Goal: Information Seeking & Learning: Learn about a topic

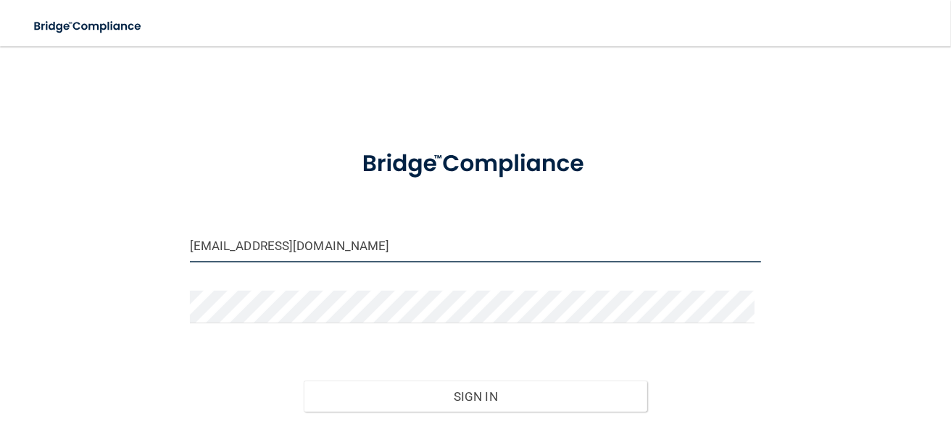
drag, startPoint x: 316, startPoint y: 254, endPoint x: -83, endPoint y: 253, distance: 398.5
click at [0, 253] on html "Toggle navigation Manage My Enterprise Manage My Location raylynnnicolec@icloud…" at bounding box center [475, 224] width 951 height 448
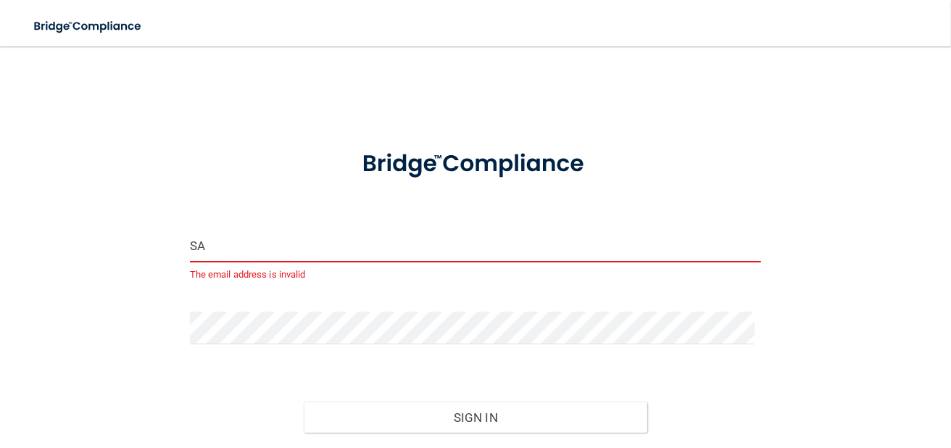
type input "S"
type input "[EMAIL_ADDRESS][DOMAIN_NAME]"
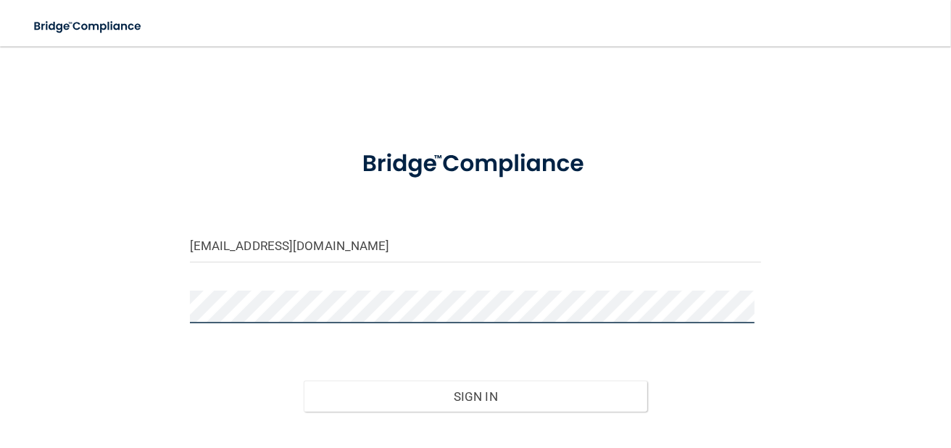
click at [81, 296] on div "savannahmendoza44@yahoo.com Invalid email/password. You don't have permission t…" at bounding box center [475, 262] width 893 height 403
click at [304, 380] on button "Sign In" at bounding box center [475, 396] width 343 height 32
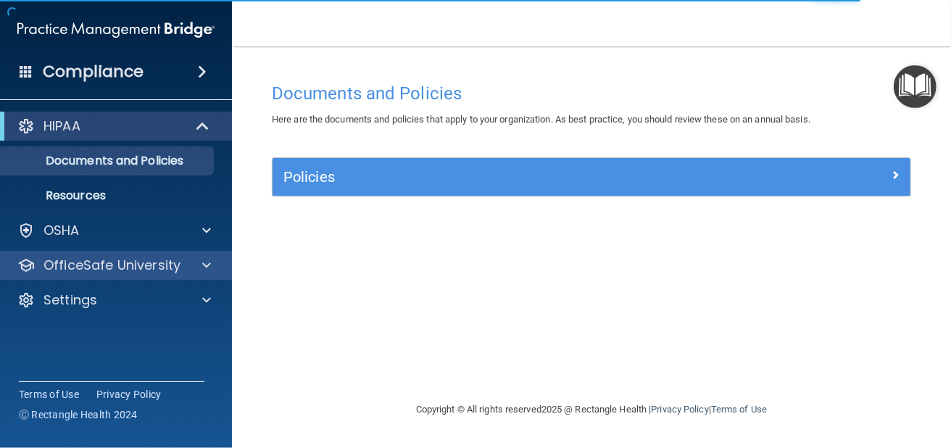
click at [89, 255] on div "OfficeSafe University" at bounding box center [116, 265] width 233 height 29
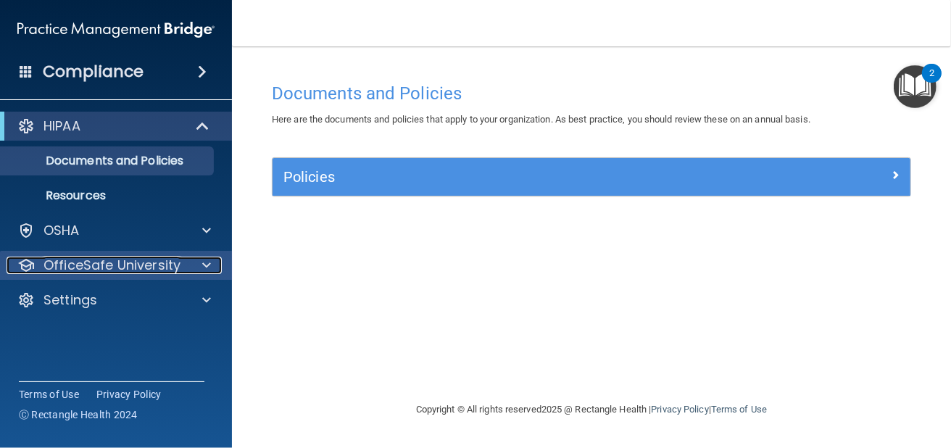
click at [213, 266] on div at bounding box center [204, 264] width 36 height 17
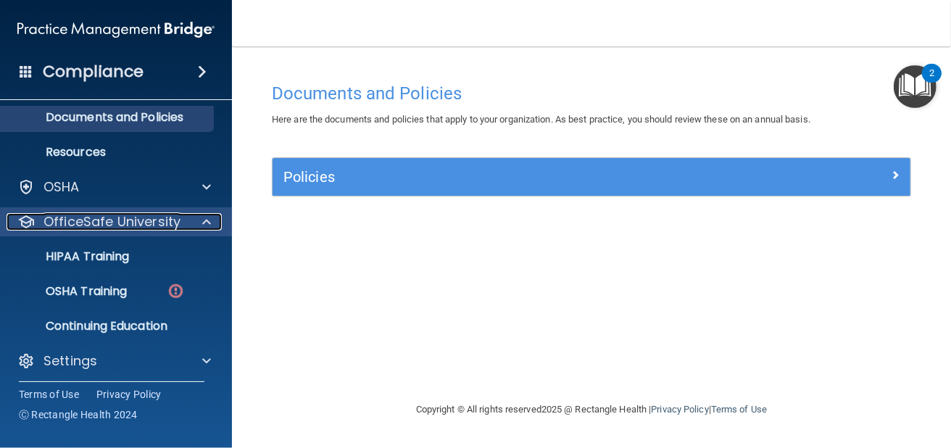
scroll to position [49, 0]
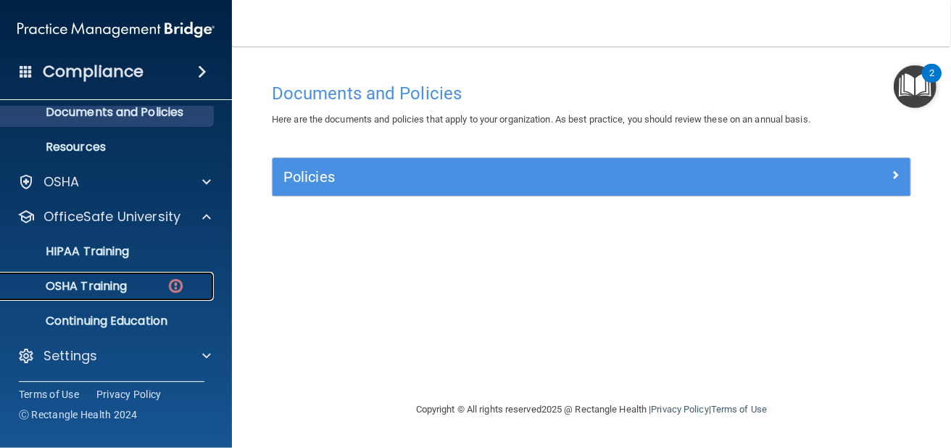
click at [151, 288] on div "OSHA Training" at bounding box center [108, 286] width 198 height 14
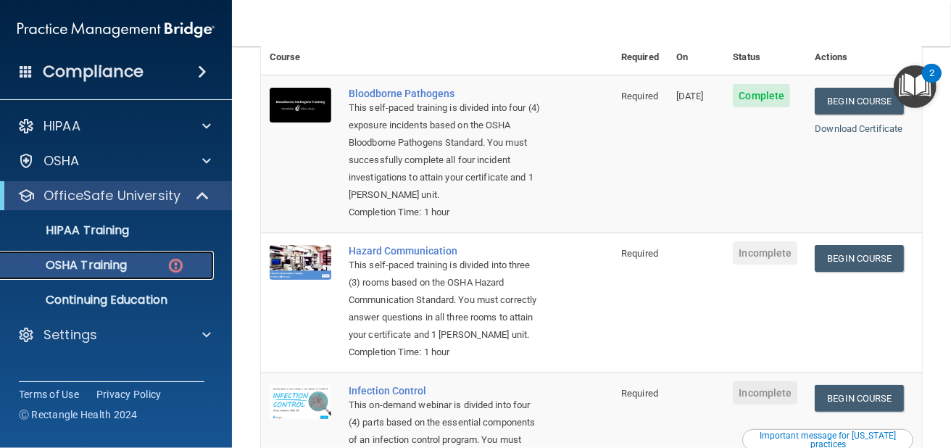
scroll to position [145, 0]
click at [831, 245] on link "Begin Course" at bounding box center [858, 258] width 88 height 27
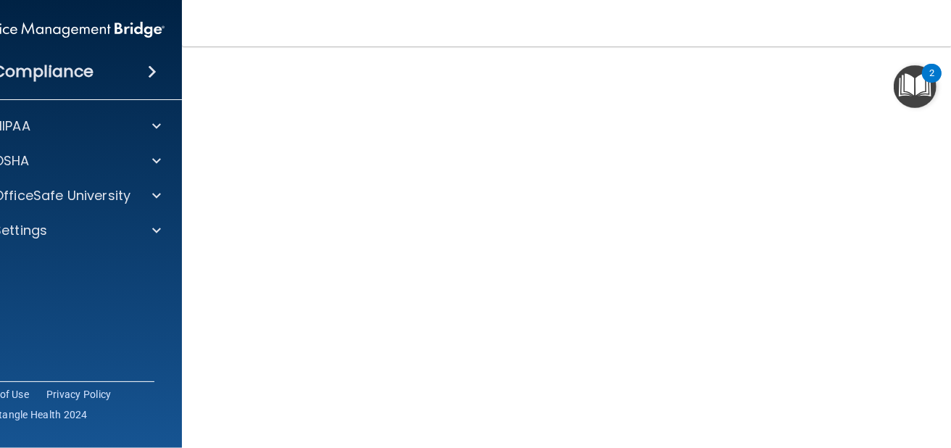
scroll to position [115, 0]
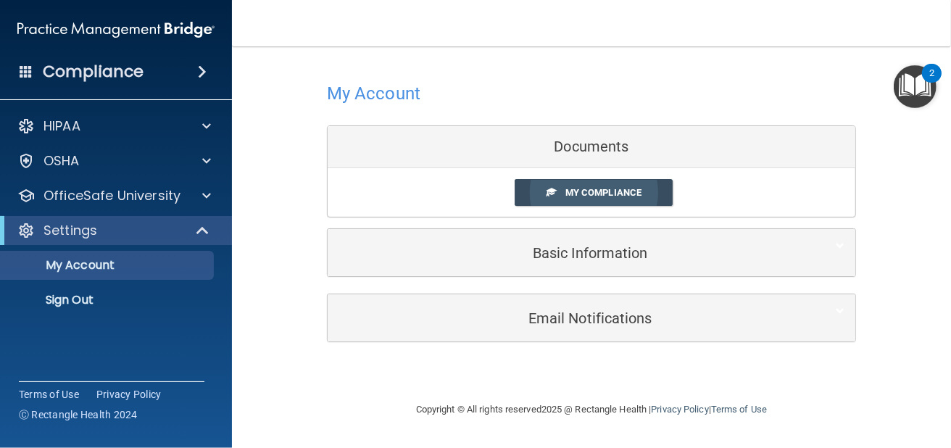
click at [609, 198] on span "My Compliance" at bounding box center [603, 192] width 76 height 11
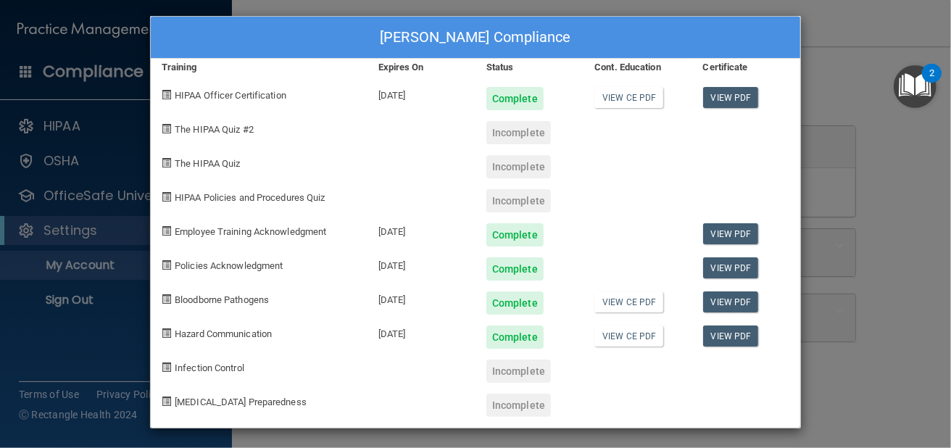
scroll to position [8, 0]
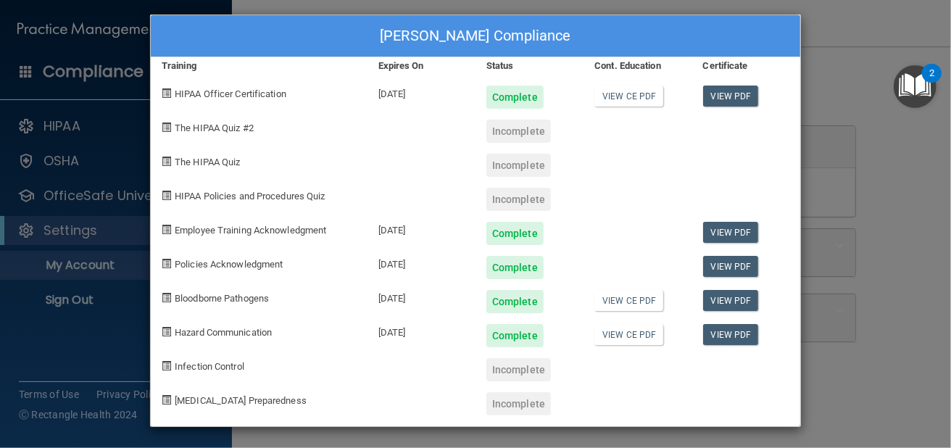
click at [93, 216] on div "Savannah Mendoza's Compliance Training Expires On Status Cont. Education Certif…" at bounding box center [475, 224] width 951 height 448
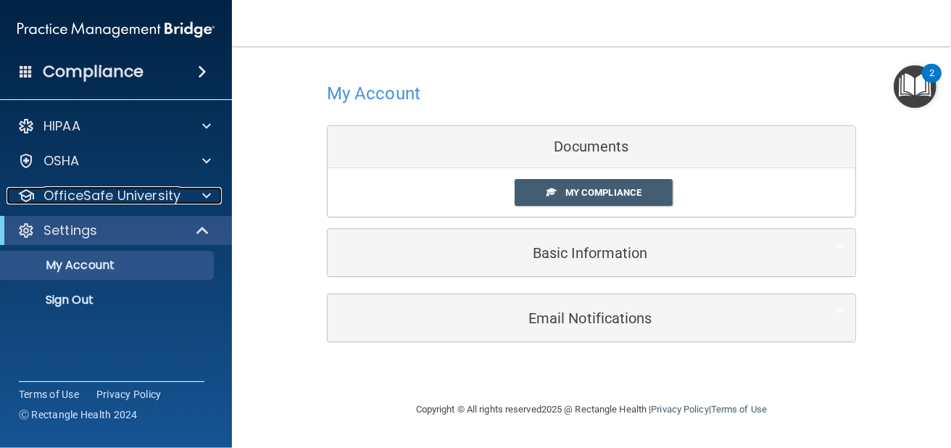
click at [155, 197] on p "OfficeSafe University" at bounding box center [111, 195] width 137 height 17
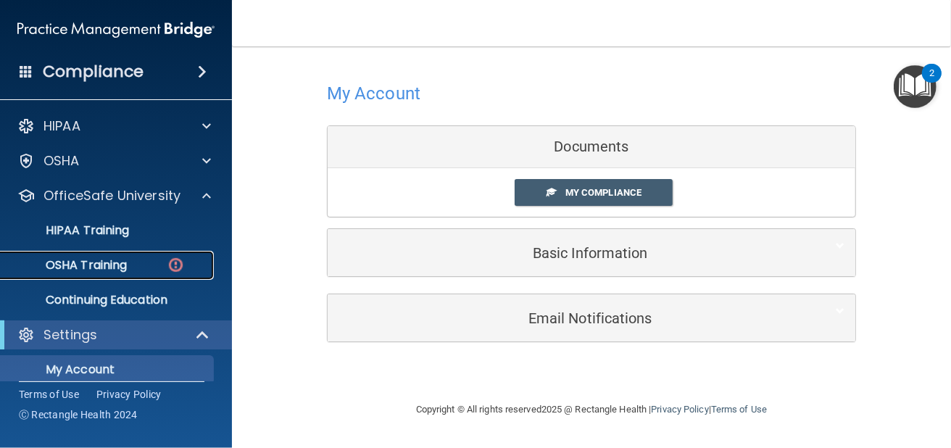
click at [167, 278] on link "OSHA Training" at bounding box center [100, 265] width 228 height 29
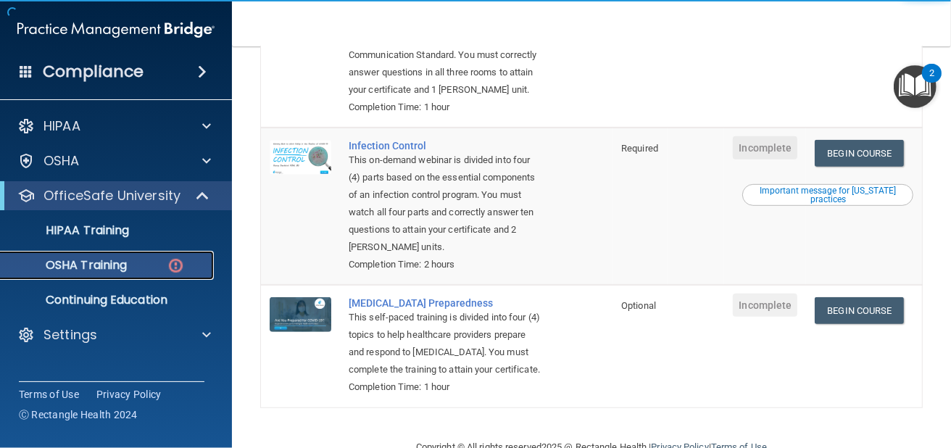
scroll to position [435, 0]
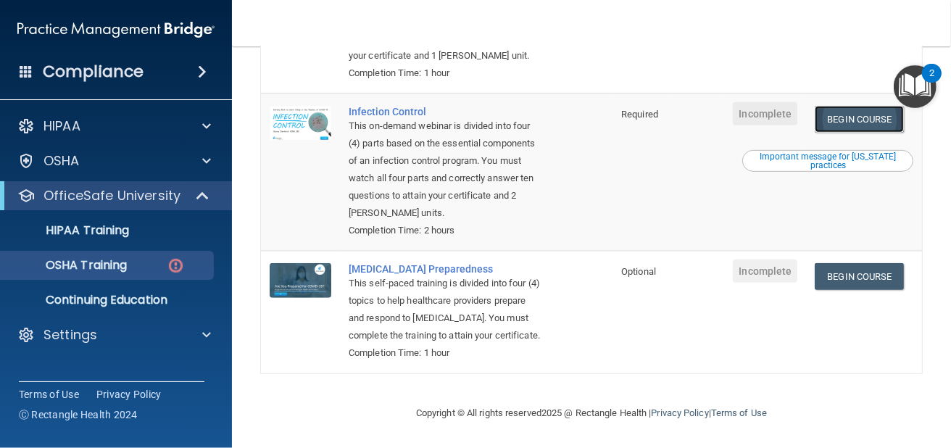
click at [833, 118] on link "Begin Course" at bounding box center [858, 119] width 88 height 27
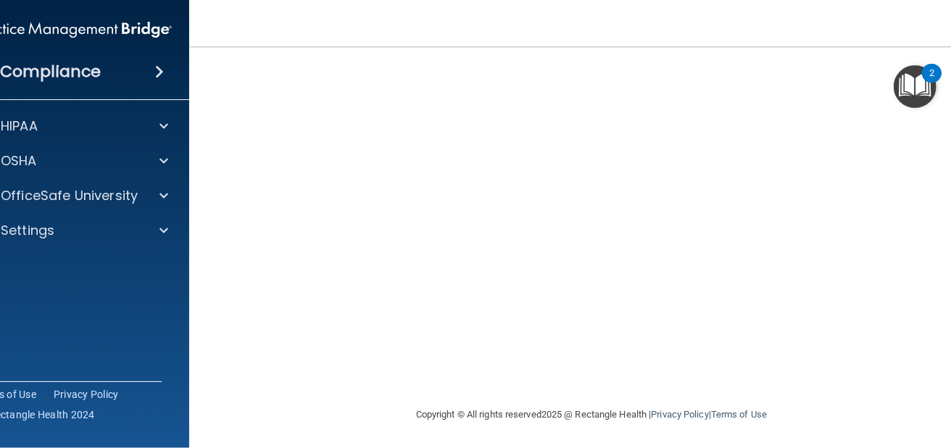
scroll to position [172, 0]
click at [109, 195] on p "OfficeSafe University" at bounding box center [69, 195] width 137 height 17
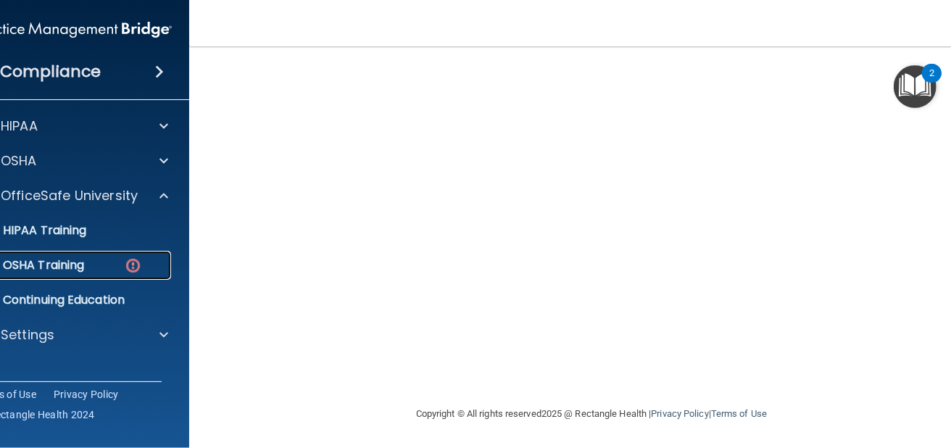
click at [101, 272] on link "OSHA Training" at bounding box center [57, 265] width 228 height 29
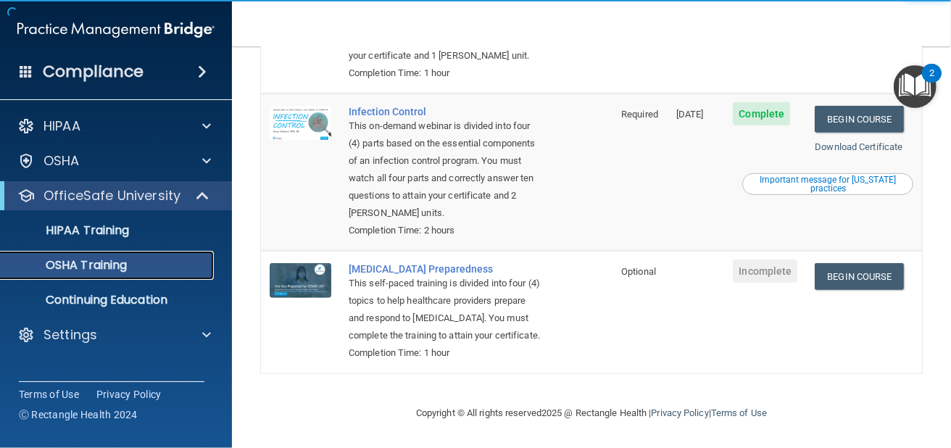
scroll to position [418, 0]
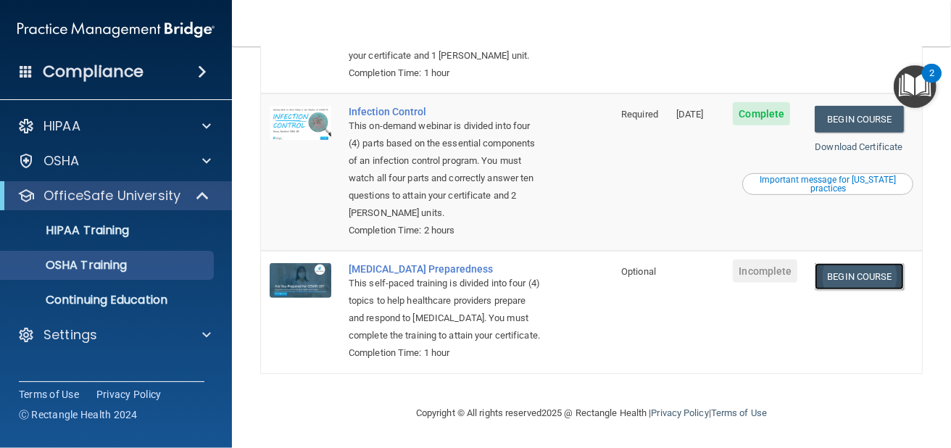
click at [869, 263] on link "Begin Course" at bounding box center [858, 276] width 88 height 27
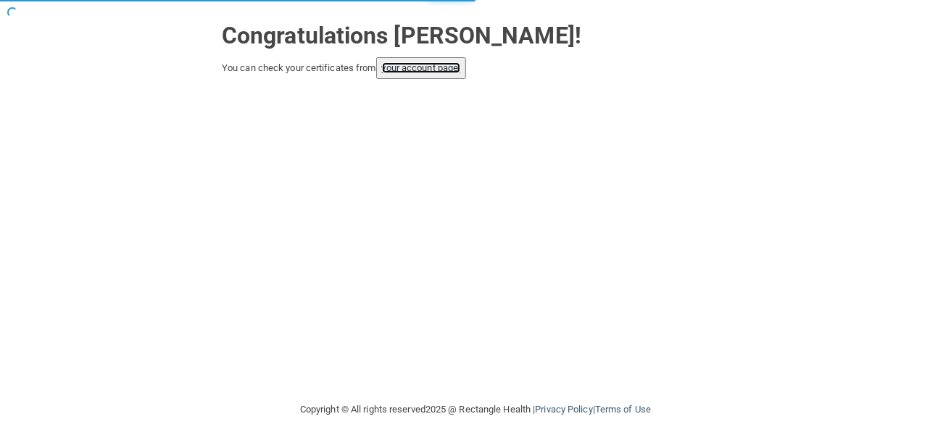
click at [427, 62] on link "your account page!" at bounding box center [421, 67] width 79 height 11
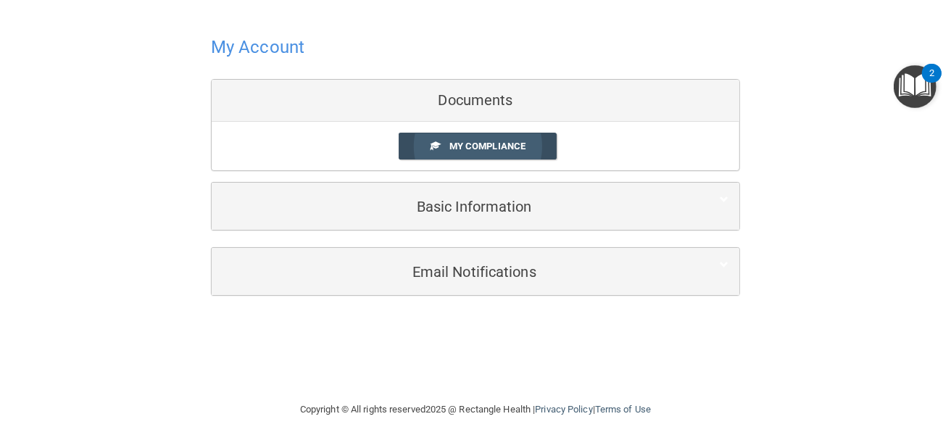
click at [478, 147] on span "My Compliance" at bounding box center [487, 146] width 76 height 11
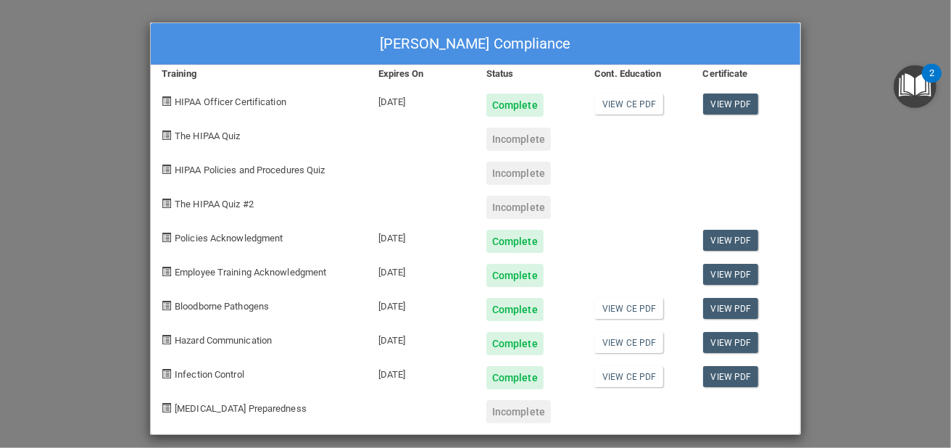
scroll to position [8, 0]
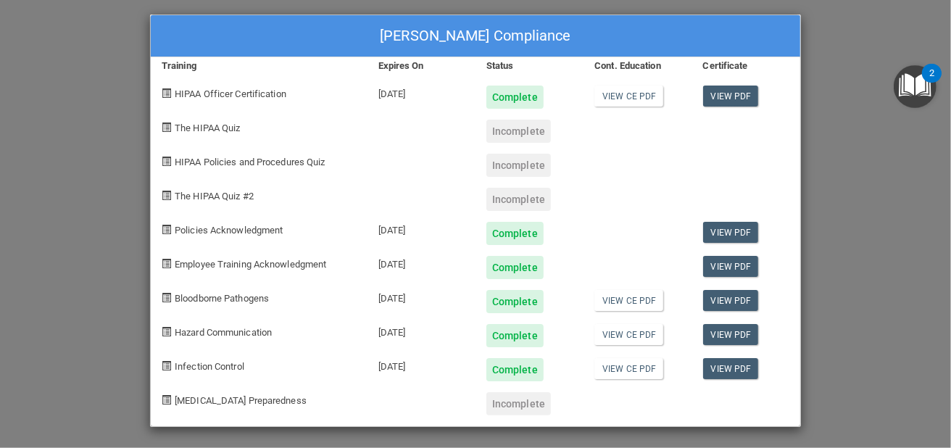
click at [858, 85] on div "[PERSON_NAME] Compliance Training Expires On Status Cont. Education Certificate…" at bounding box center [475, 224] width 951 height 448
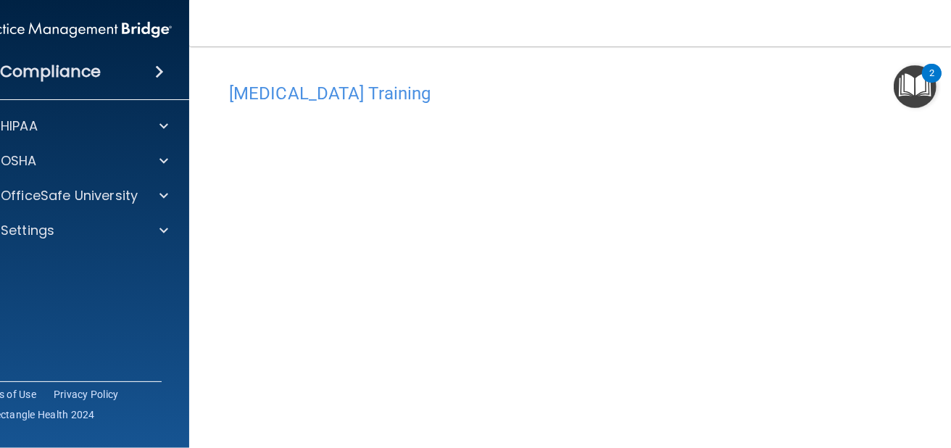
scroll to position [64, 0]
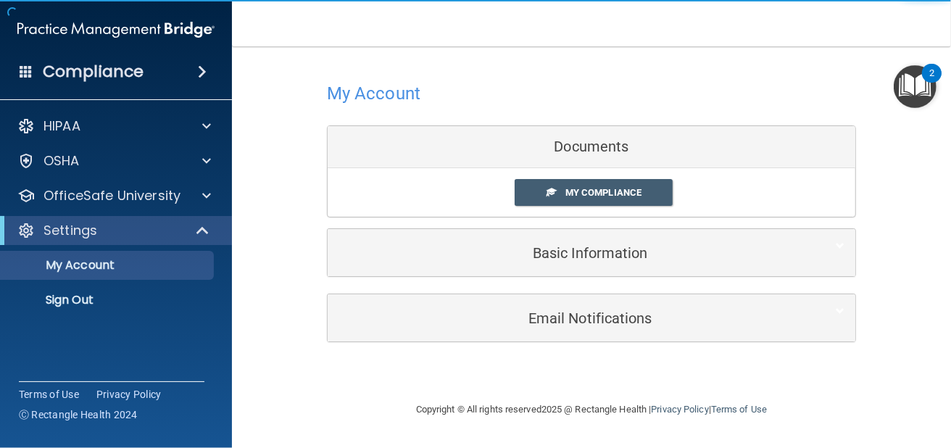
click at [623, 207] on div "My Compliance My Compliance My BAA" at bounding box center [591, 192] width 527 height 49
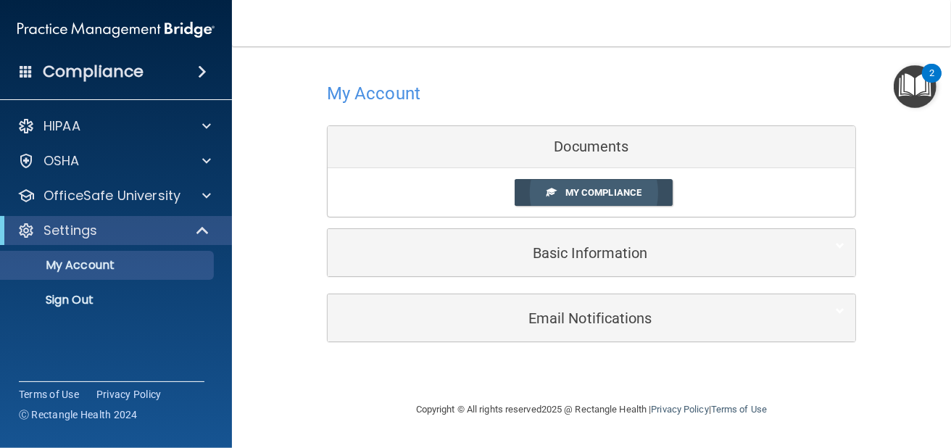
click at [622, 199] on link "My Compliance" at bounding box center [593, 192] width 159 height 27
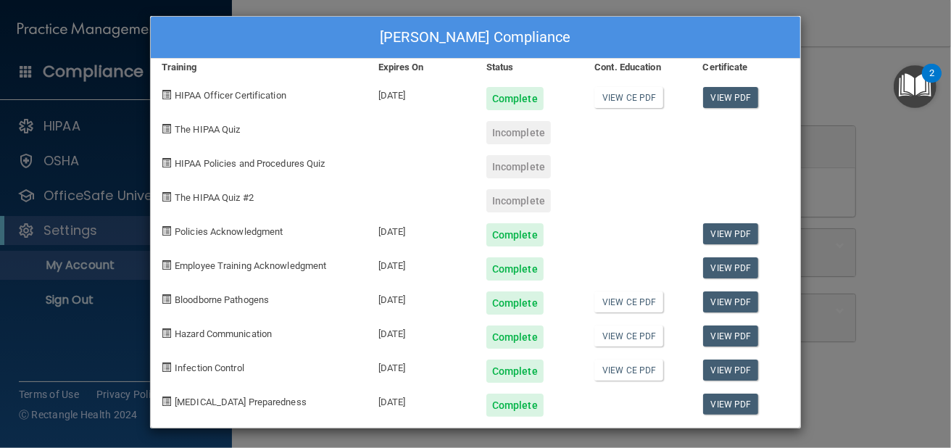
scroll to position [8, 0]
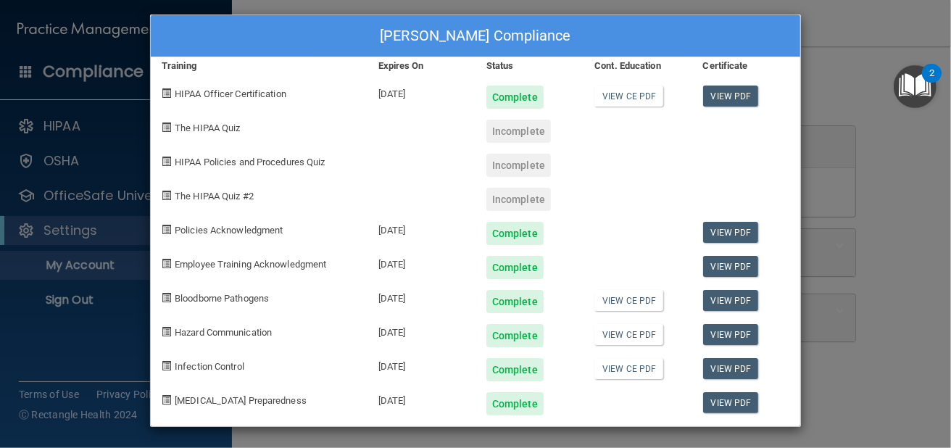
click at [862, 77] on div "Savannah Mendoza's Compliance Training Expires On Status Cont. Education Certif…" at bounding box center [475, 224] width 951 height 448
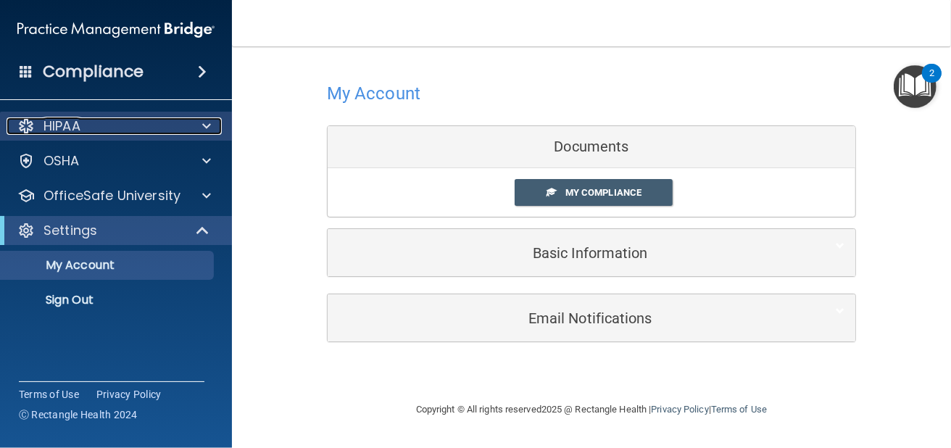
click at [89, 117] on div "HIPAA" at bounding box center [97, 125] width 180 height 17
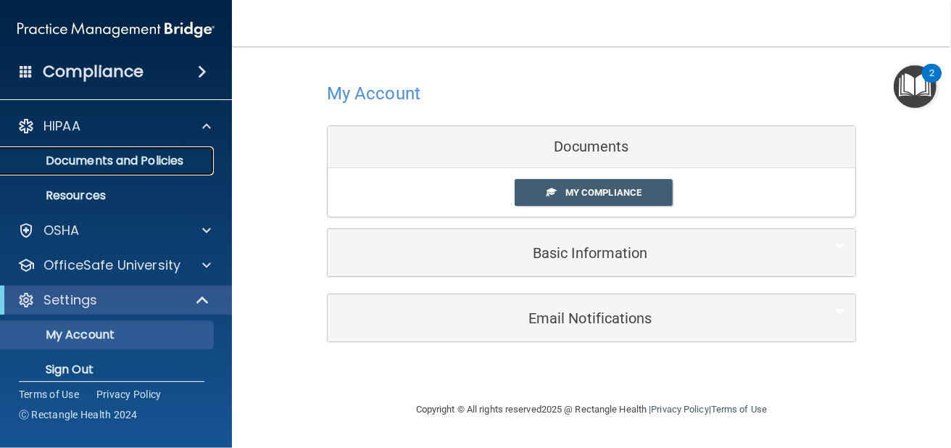
click at [131, 159] on p "Documents and Policies" at bounding box center [108, 161] width 198 height 14
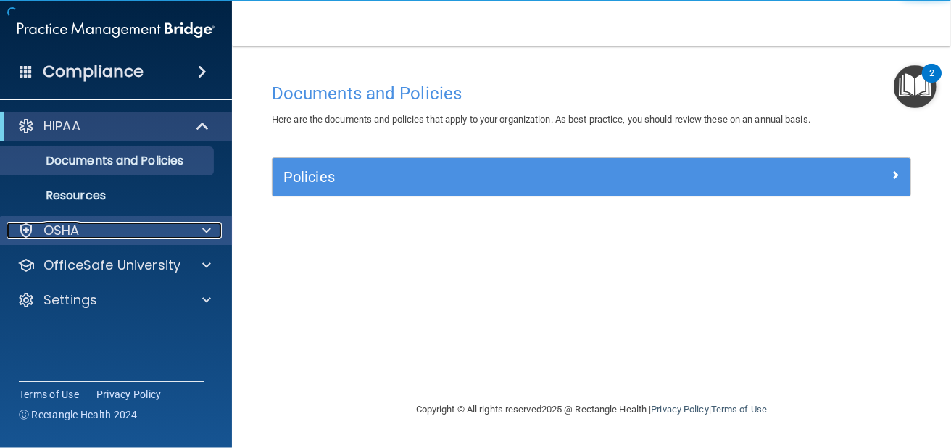
click at [140, 236] on div "OSHA" at bounding box center [97, 230] width 180 height 17
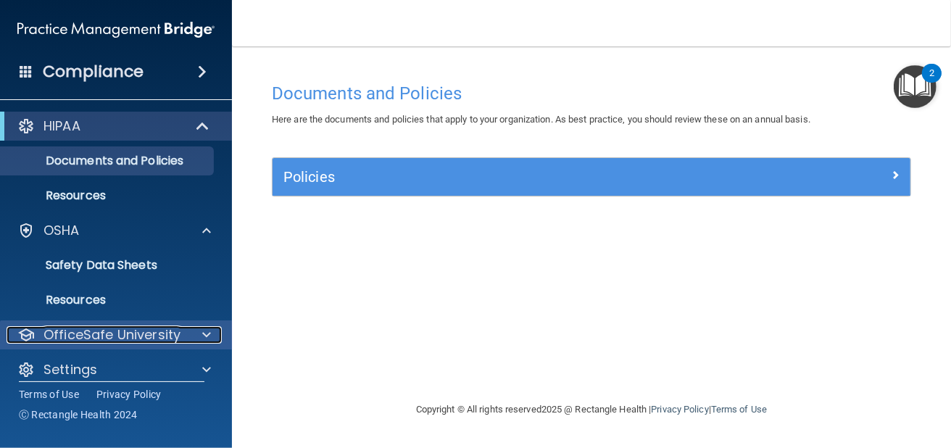
click at [111, 334] on p "OfficeSafe University" at bounding box center [111, 334] width 137 height 17
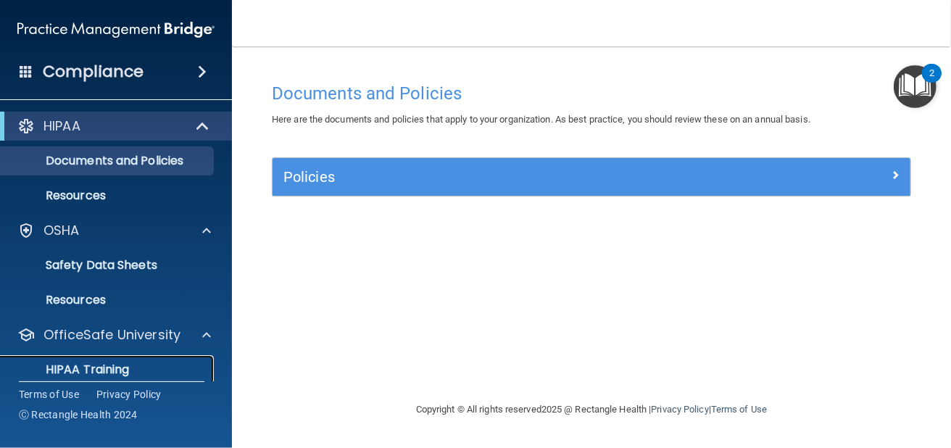
click at [161, 368] on div "HIPAA Training" at bounding box center [108, 369] width 198 height 14
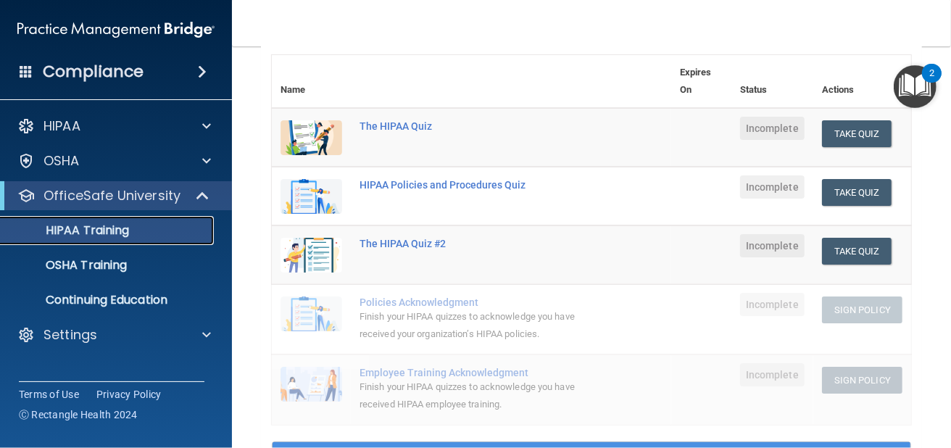
scroll to position [169, 0]
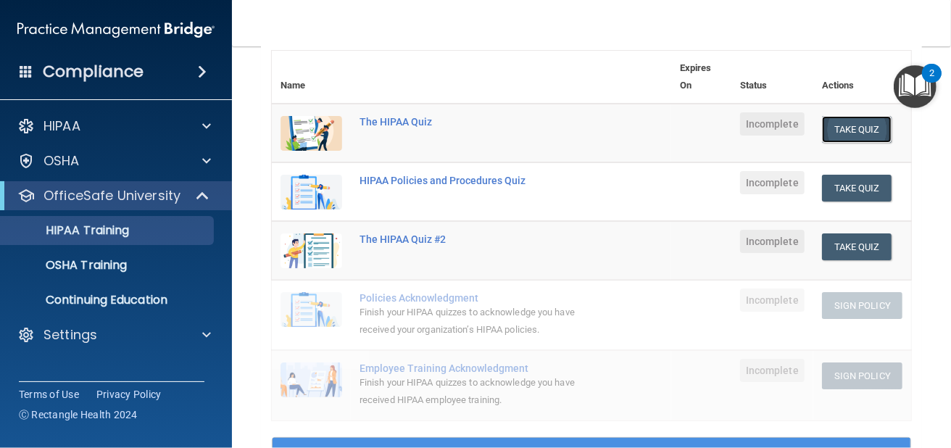
click at [835, 130] on button "Take Quiz" at bounding box center [857, 129] width 70 height 27
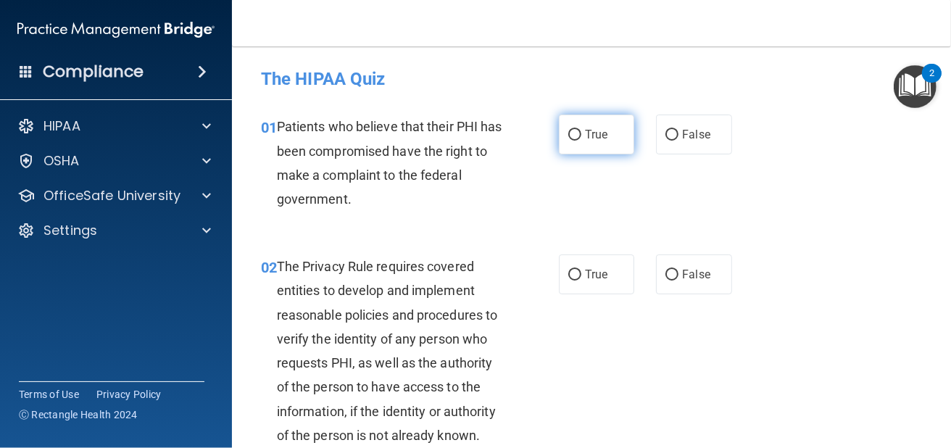
click at [596, 121] on label "True" at bounding box center [596, 134] width 75 height 40
click at [581, 130] on input "True" at bounding box center [574, 135] width 13 height 11
radio input "true"
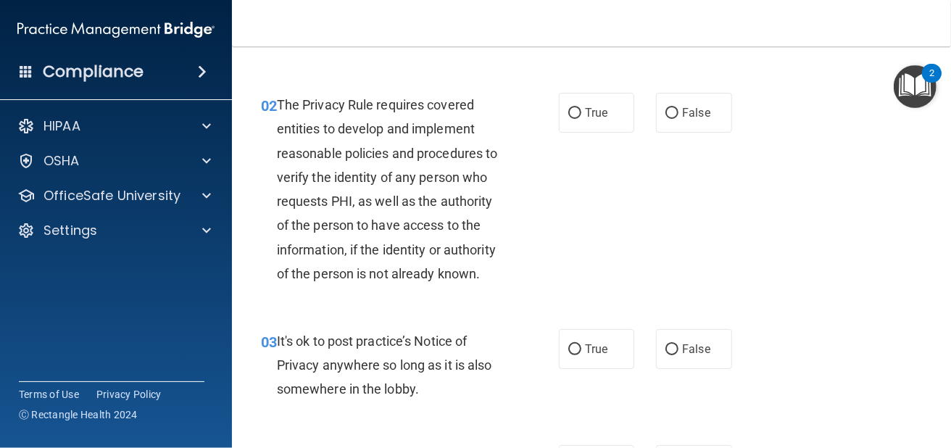
scroll to position [193, 0]
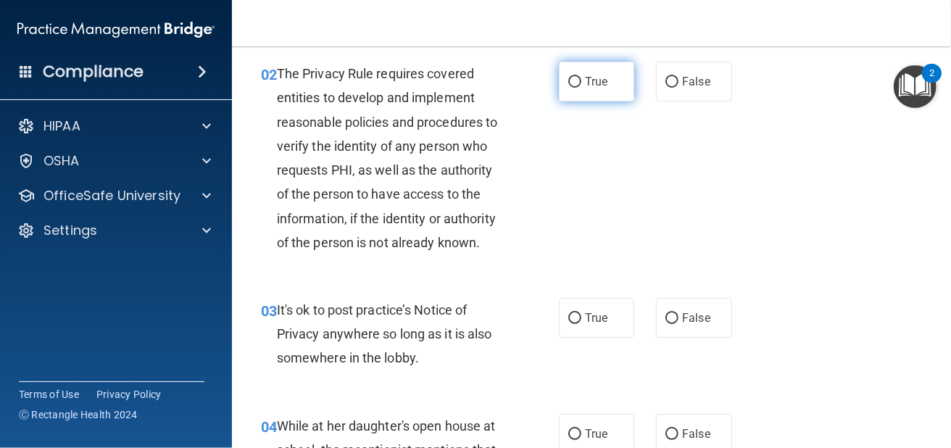
click at [611, 81] on label "True" at bounding box center [596, 82] width 75 height 40
click at [581, 81] on input "True" at bounding box center [574, 82] width 13 height 11
radio input "true"
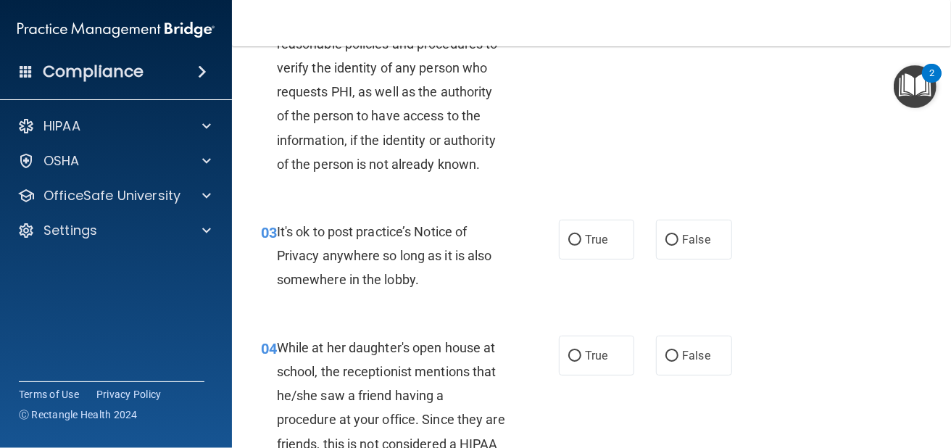
scroll to position [314, 0]
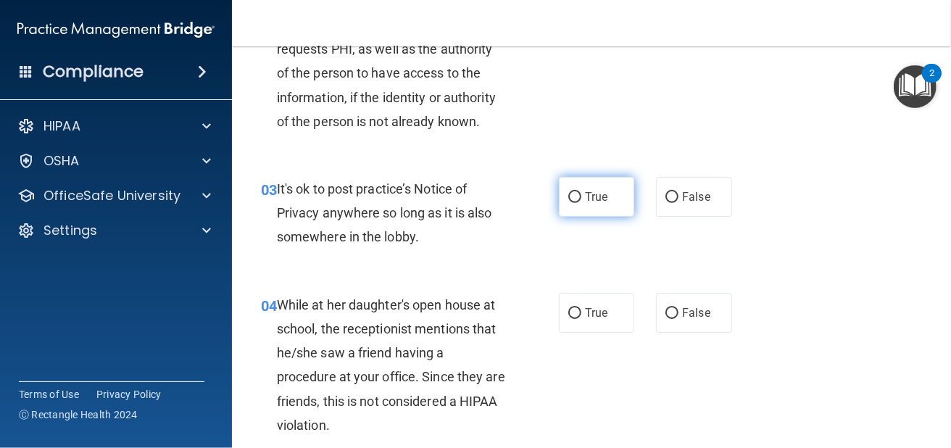
click at [574, 209] on label "True" at bounding box center [596, 197] width 75 height 40
click at [574, 203] on input "True" at bounding box center [574, 197] width 13 height 11
radio input "true"
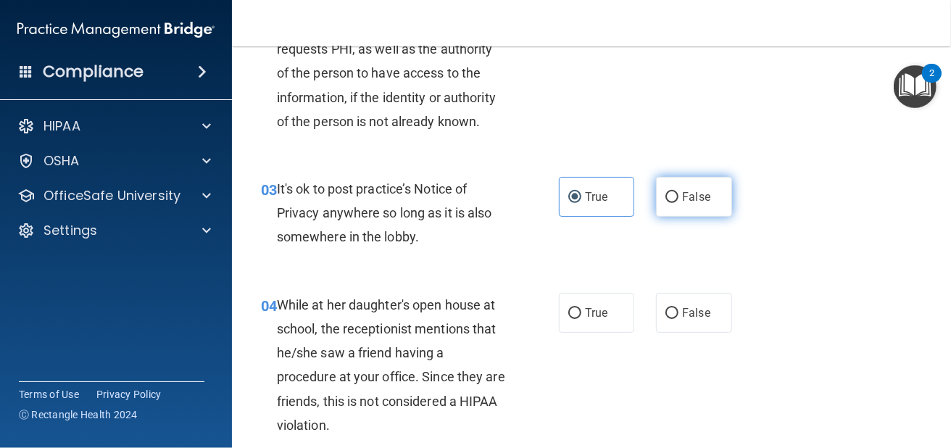
click at [669, 192] on input "False" at bounding box center [671, 197] width 13 height 11
radio input "true"
radio input "false"
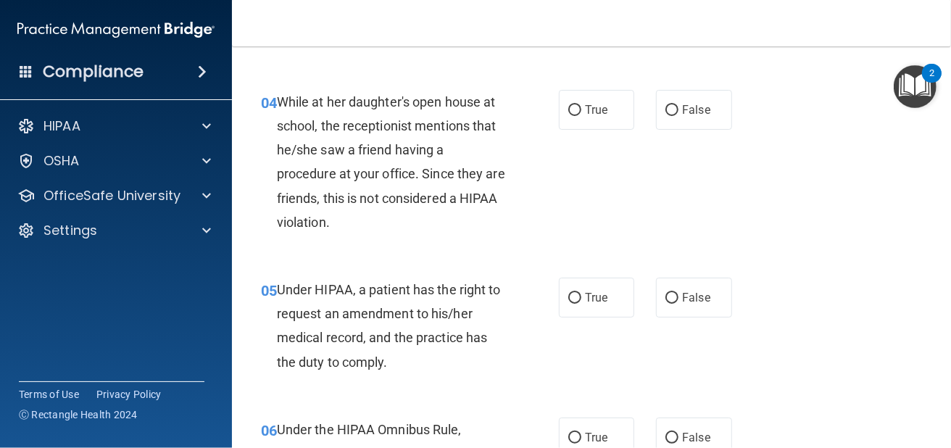
scroll to position [531, 0]
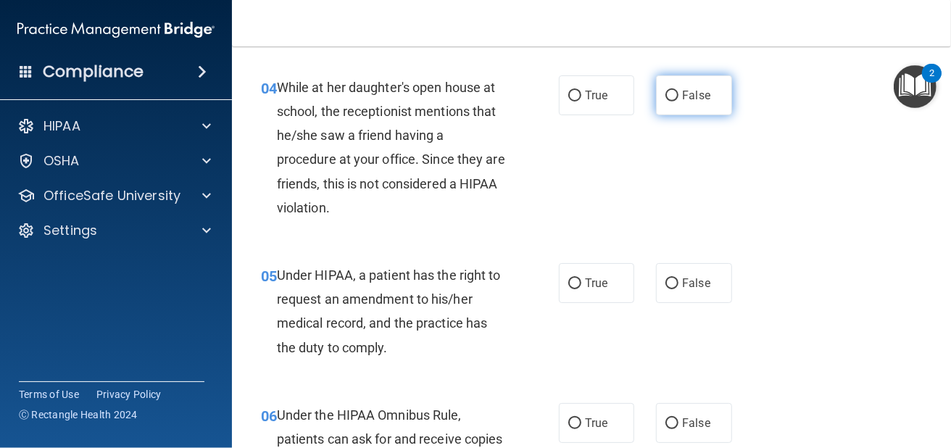
click at [656, 107] on label "False" at bounding box center [693, 95] width 75 height 40
click at [665, 101] on input "False" at bounding box center [671, 96] width 13 height 11
radio input "true"
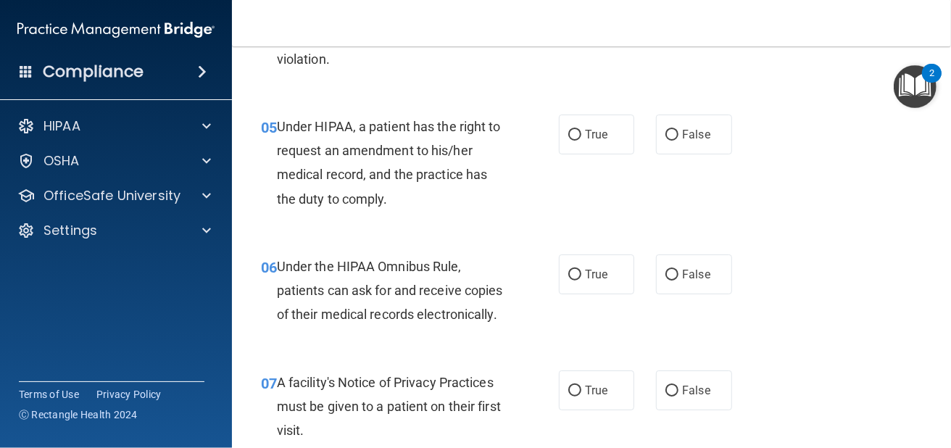
scroll to position [700, 0]
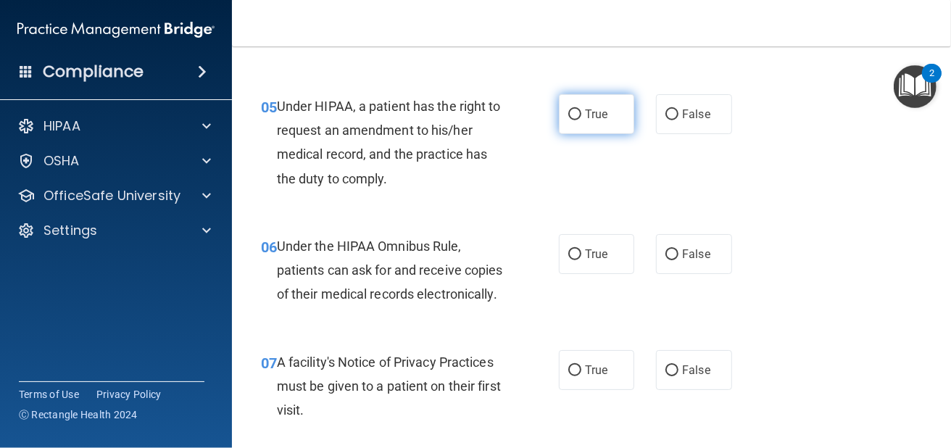
click at [592, 111] on span "True" at bounding box center [596, 114] width 22 height 14
click at [581, 111] on input "True" at bounding box center [574, 114] width 13 height 11
radio input "true"
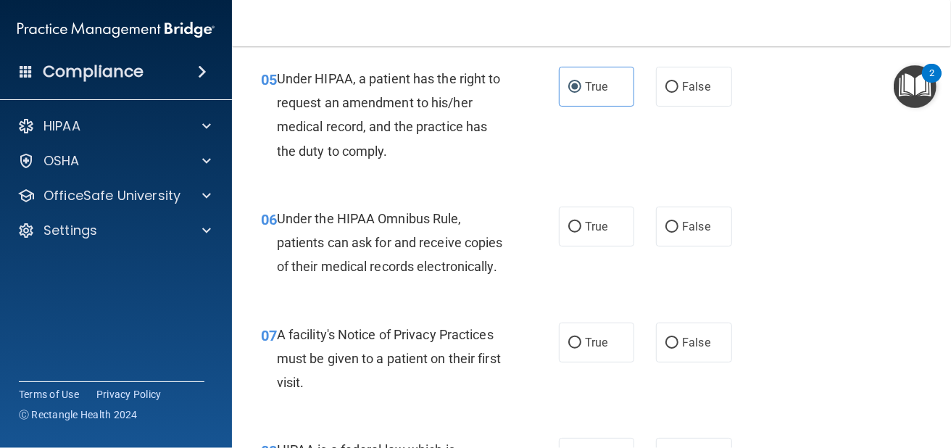
scroll to position [821, 0]
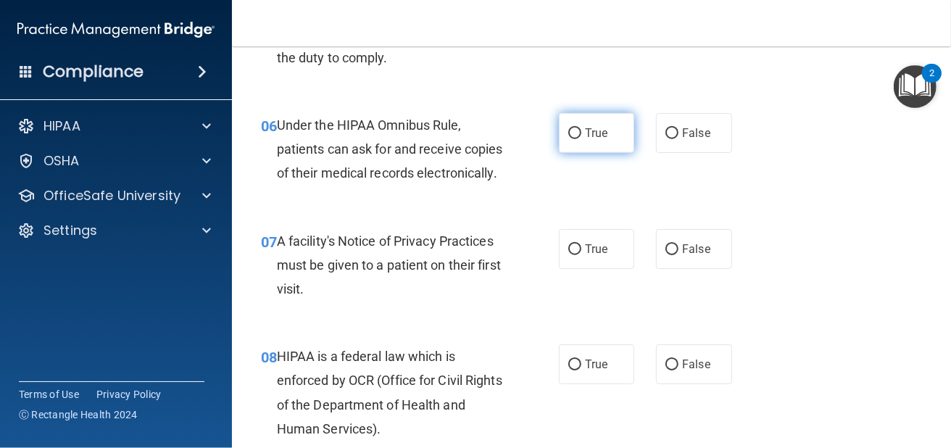
click at [590, 143] on label "True" at bounding box center [596, 133] width 75 height 40
click at [581, 139] on input "True" at bounding box center [574, 133] width 13 height 11
radio input "true"
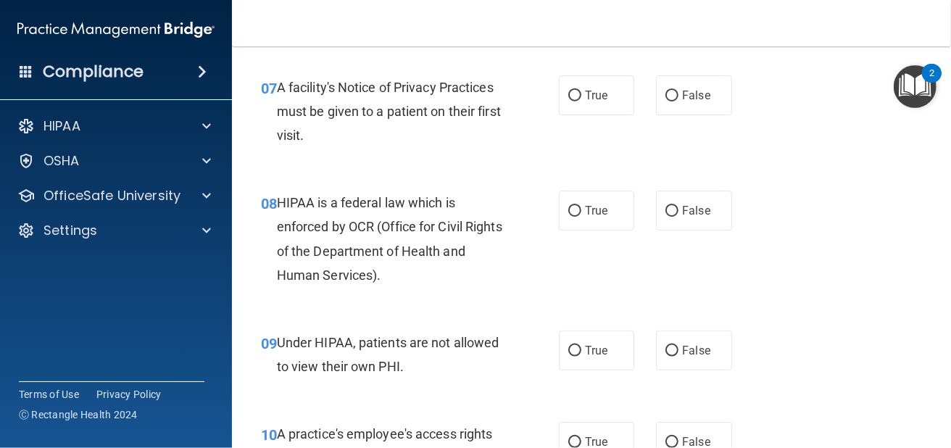
scroll to position [990, 0]
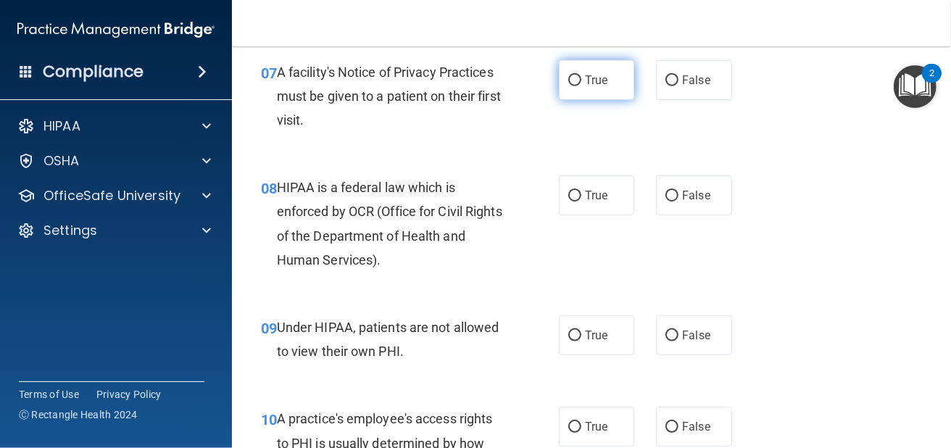
click at [576, 100] on label "True" at bounding box center [596, 80] width 75 height 40
click at [576, 86] on input "True" at bounding box center [574, 80] width 13 height 11
radio input "true"
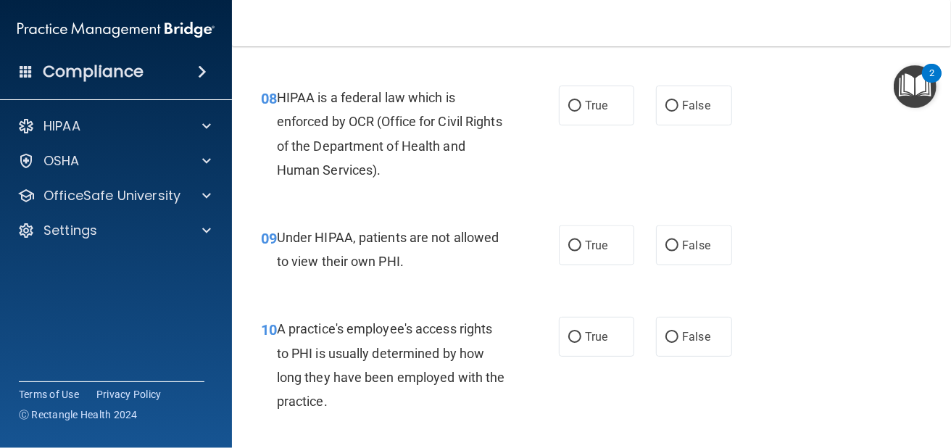
scroll to position [1111, 0]
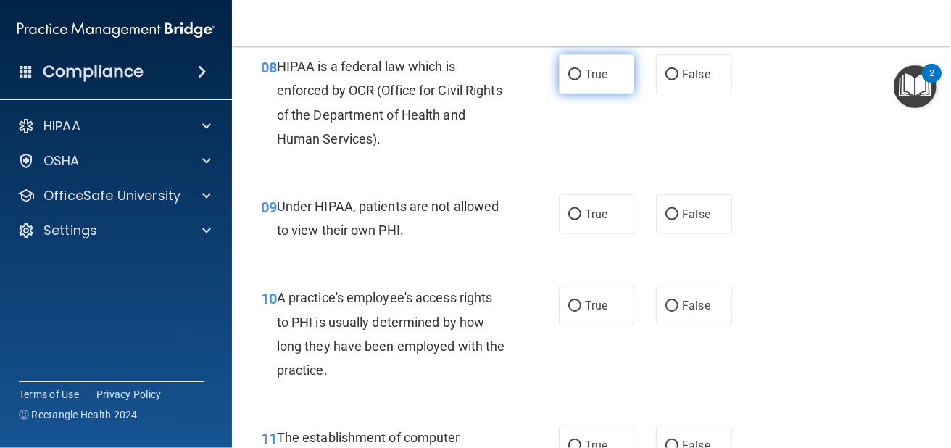
click at [585, 81] on span "True" at bounding box center [596, 74] width 22 height 14
click at [580, 80] on input "True" at bounding box center [574, 75] width 13 height 11
radio input "true"
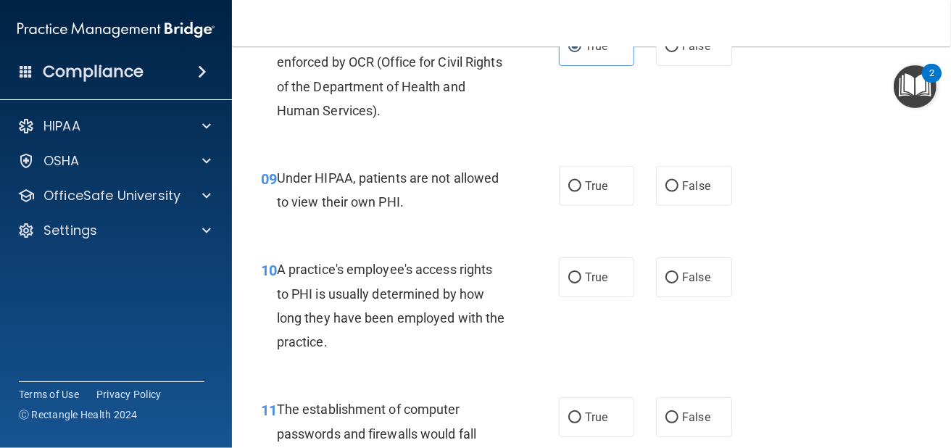
scroll to position [1207, 0]
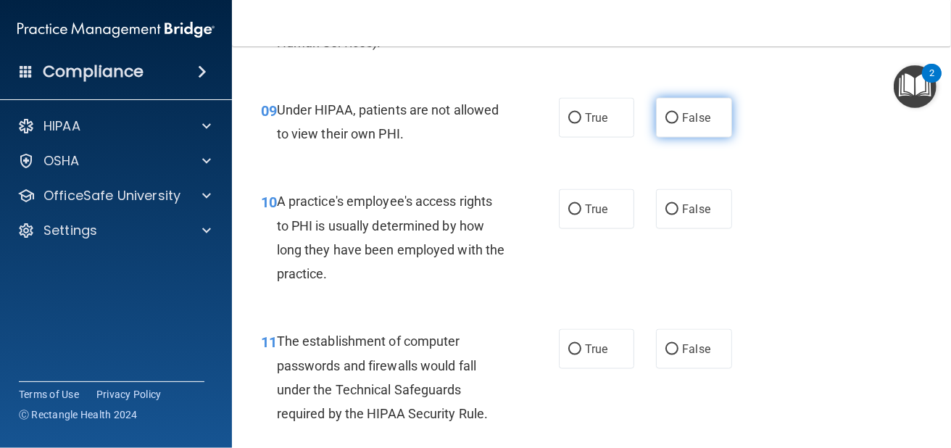
click at [701, 138] on label "False" at bounding box center [693, 118] width 75 height 40
click at [678, 124] on input "False" at bounding box center [671, 118] width 13 height 11
radio input "true"
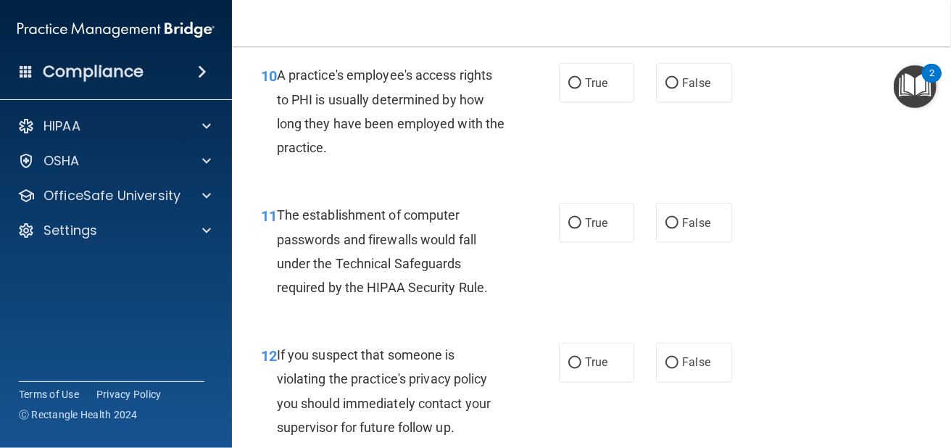
scroll to position [1328, 0]
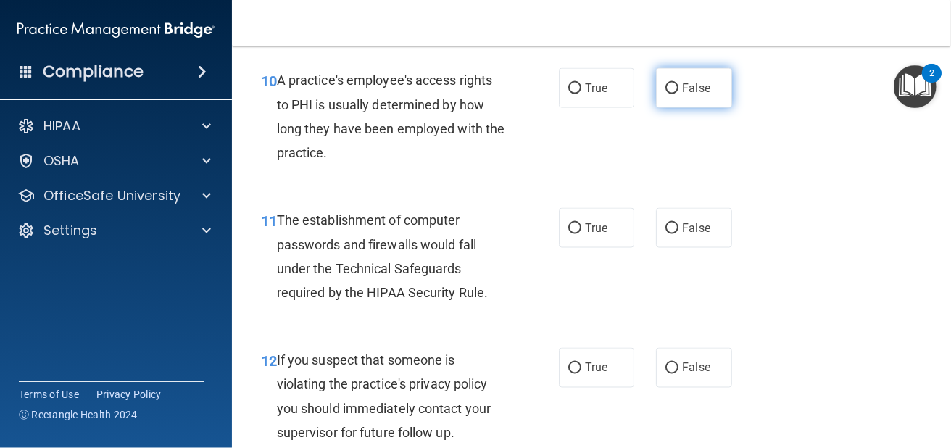
click at [665, 94] on input "False" at bounding box center [671, 88] width 13 height 11
radio input "true"
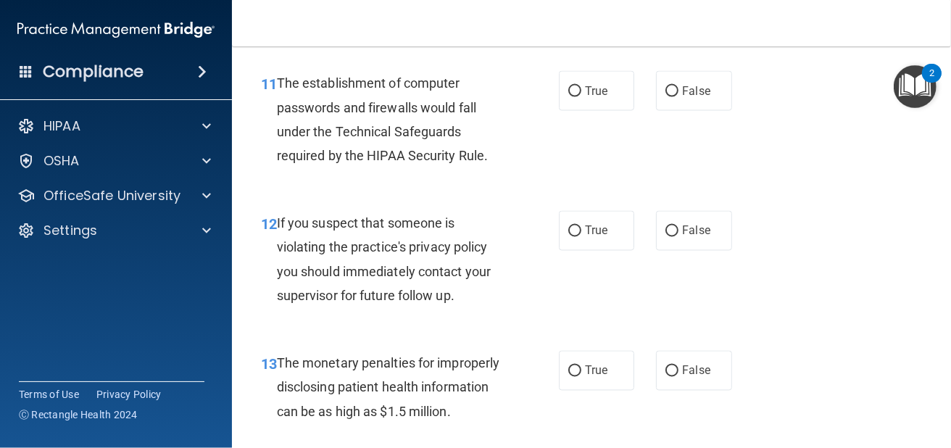
scroll to position [1473, 0]
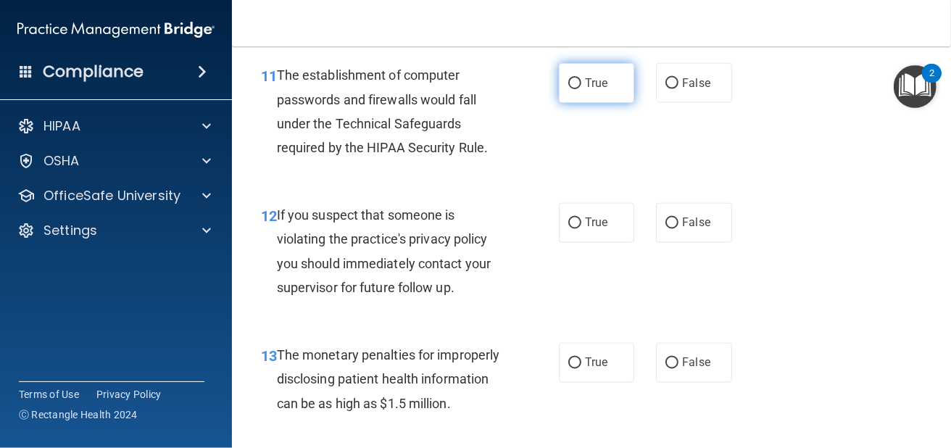
click at [612, 103] on label "True" at bounding box center [596, 83] width 75 height 40
click at [581, 89] on input "True" at bounding box center [574, 83] width 13 height 11
radio input "true"
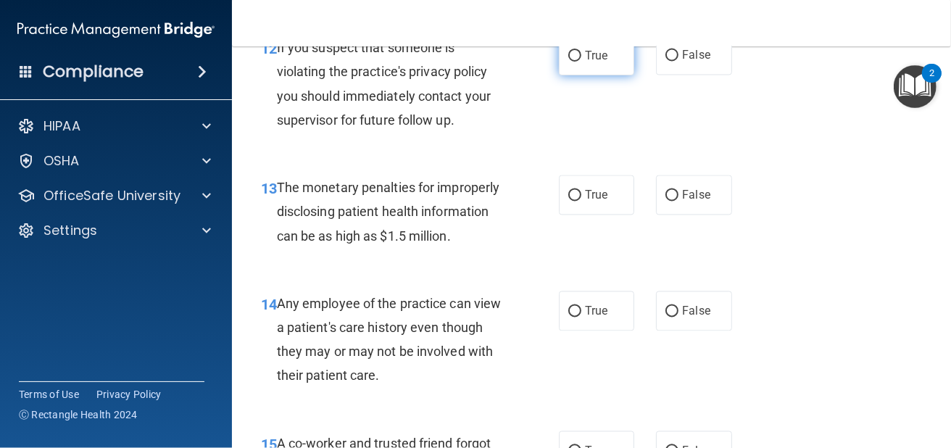
scroll to position [1642, 0]
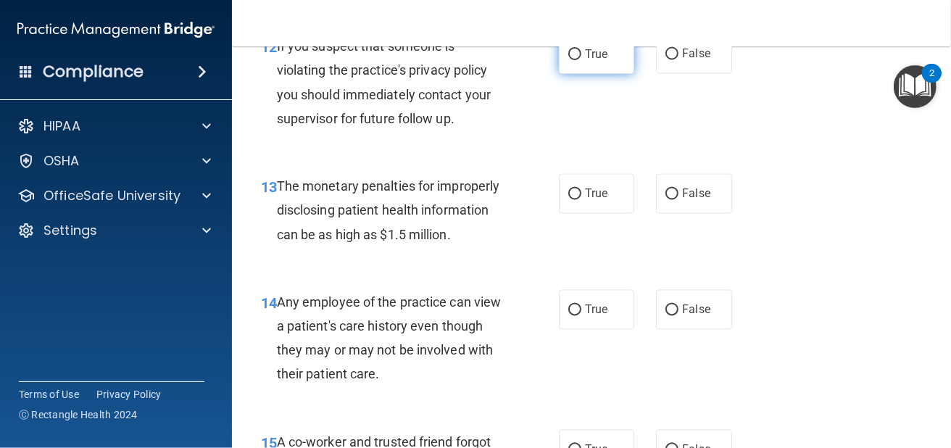
click at [596, 74] on label "True" at bounding box center [596, 54] width 75 height 40
click at [581, 60] on input "True" at bounding box center [574, 54] width 13 height 11
radio input "true"
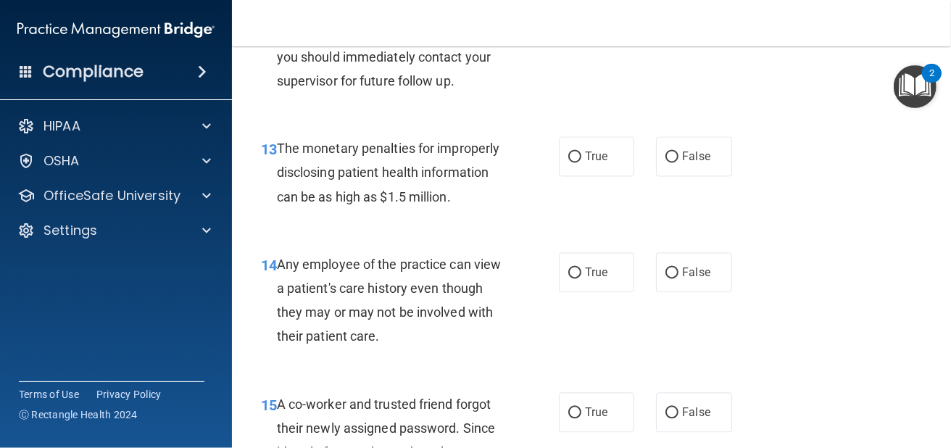
scroll to position [1763, 0]
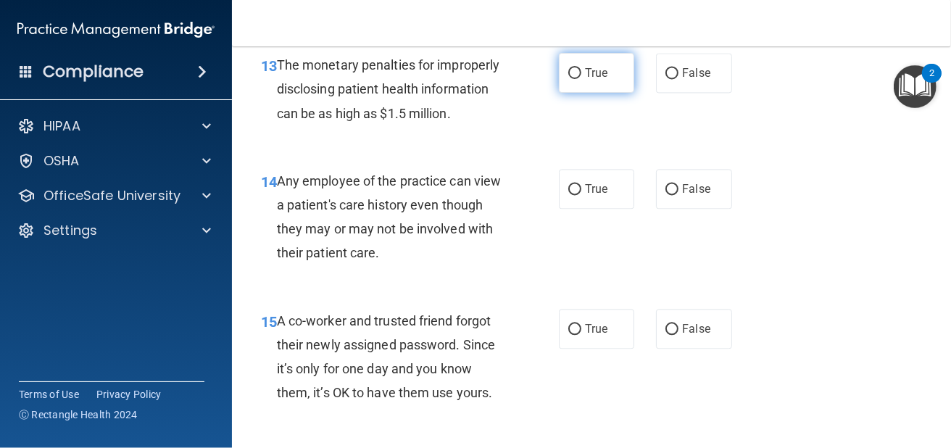
click at [584, 93] on label "True" at bounding box center [596, 73] width 75 height 40
click at [581, 79] on input "True" at bounding box center [574, 73] width 13 height 11
radio input "true"
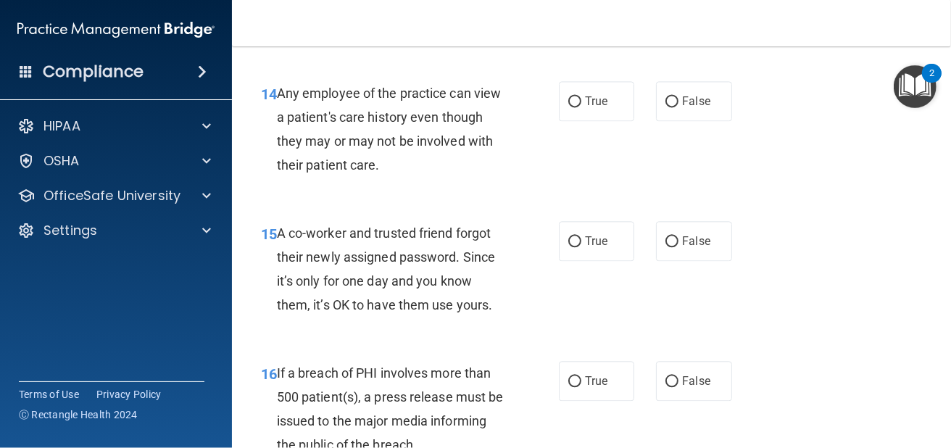
scroll to position [1884, 0]
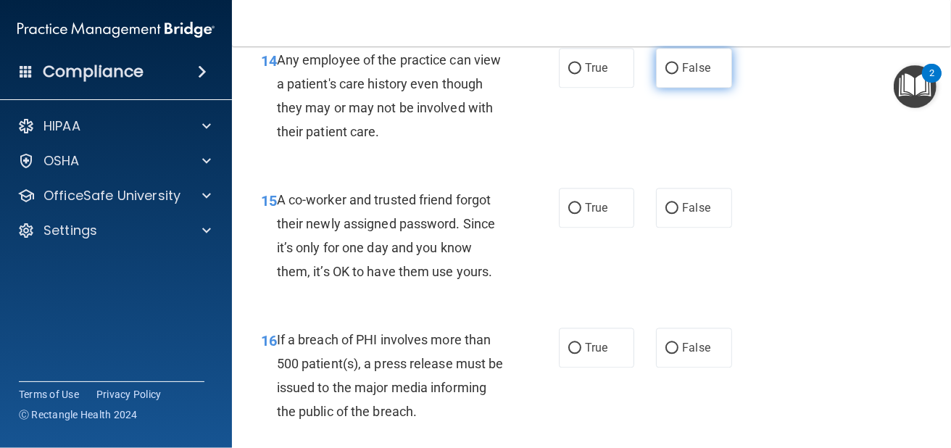
click at [706, 88] on label "False" at bounding box center [693, 68] width 75 height 40
click at [678, 74] on input "False" at bounding box center [671, 68] width 13 height 11
radio input "true"
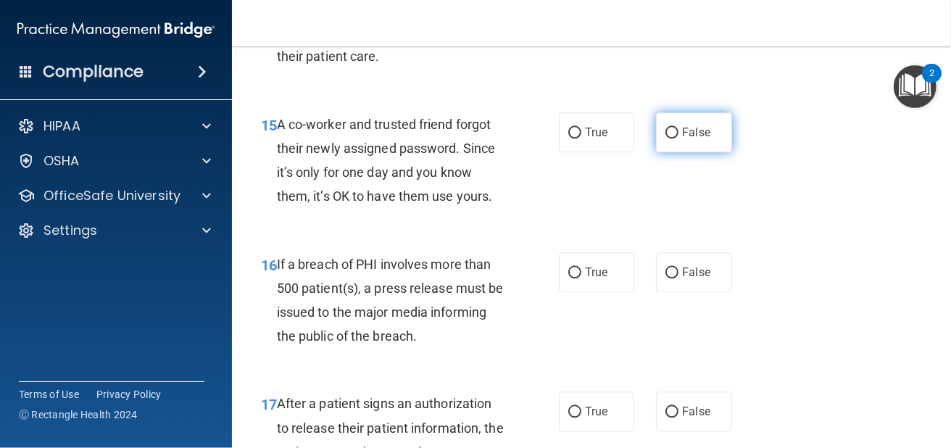
scroll to position [2004, 0]
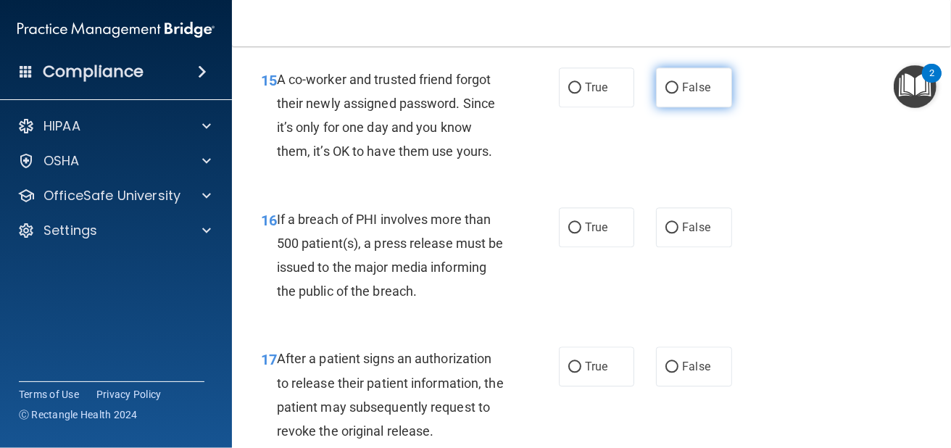
click at [668, 107] on label "False" at bounding box center [693, 87] width 75 height 40
click at [668, 93] on input "False" at bounding box center [671, 88] width 13 height 11
radio input "true"
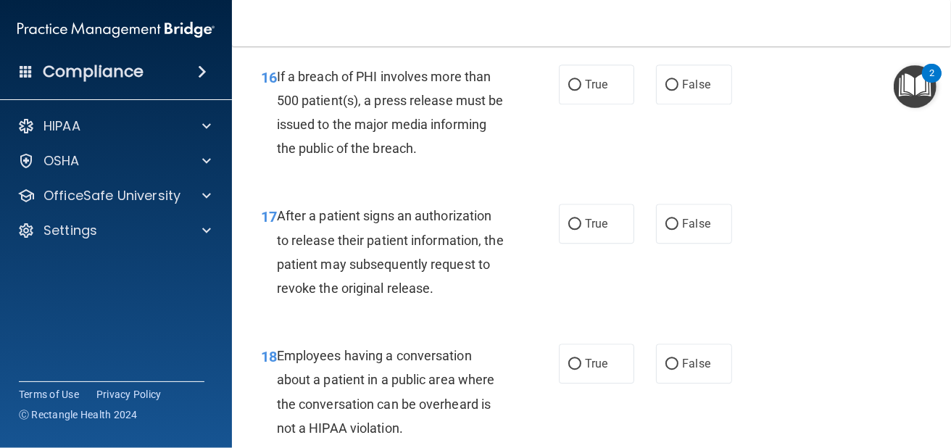
scroll to position [2174, 0]
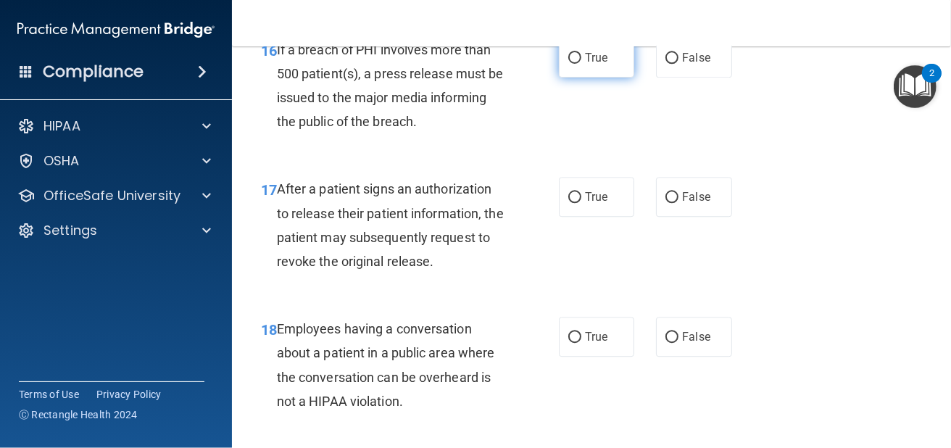
click at [590, 62] on label "True" at bounding box center [596, 58] width 75 height 40
click at [581, 62] on input "True" at bounding box center [574, 58] width 13 height 11
radio input "true"
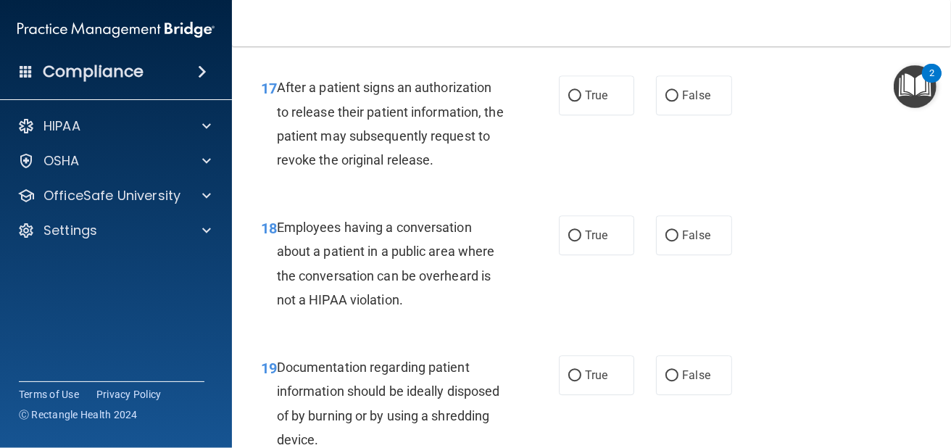
scroll to position [2319, 0]
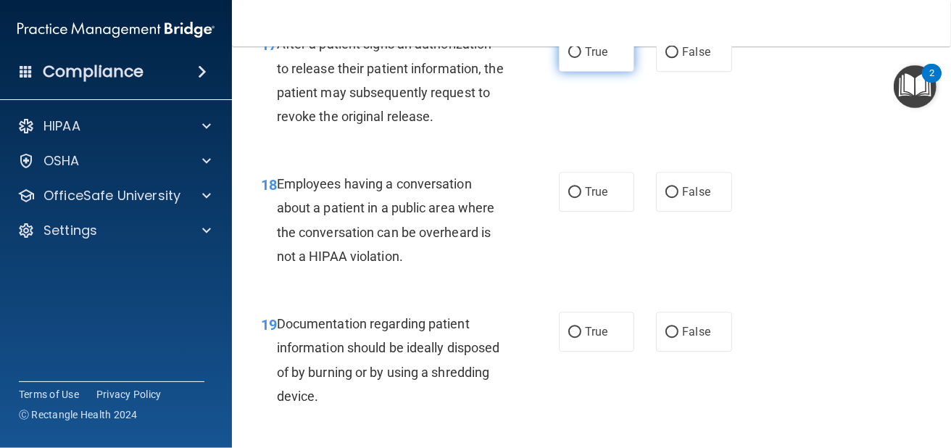
click at [599, 59] on span "True" at bounding box center [596, 52] width 22 height 14
click at [581, 58] on input "True" at bounding box center [574, 52] width 13 height 11
radio input "true"
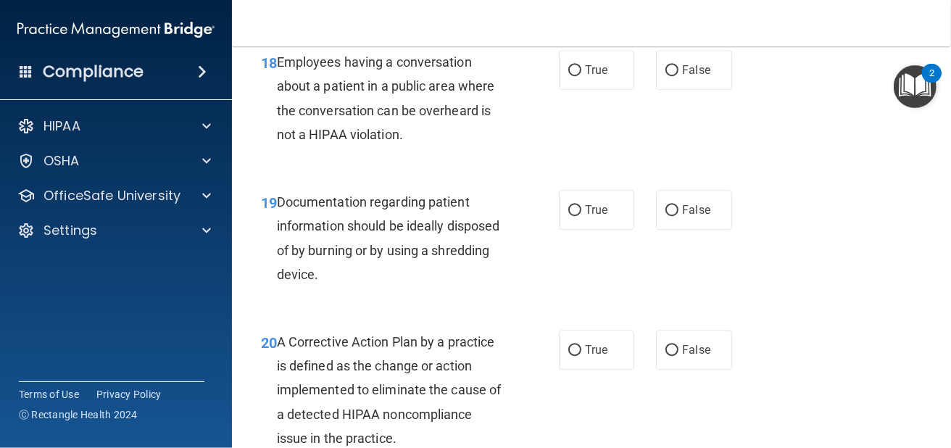
scroll to position [2439, 0]
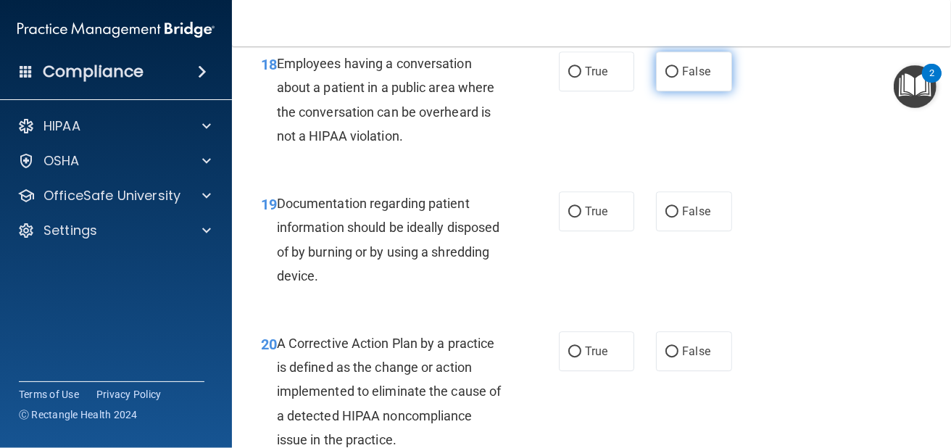
click at [706, 88] on label "False" at bounding box center [693, 71] width 75 height 40
click at [678, 78] on input "False" at bounding box center [671, 72] width 13 height 11
radio input "true"
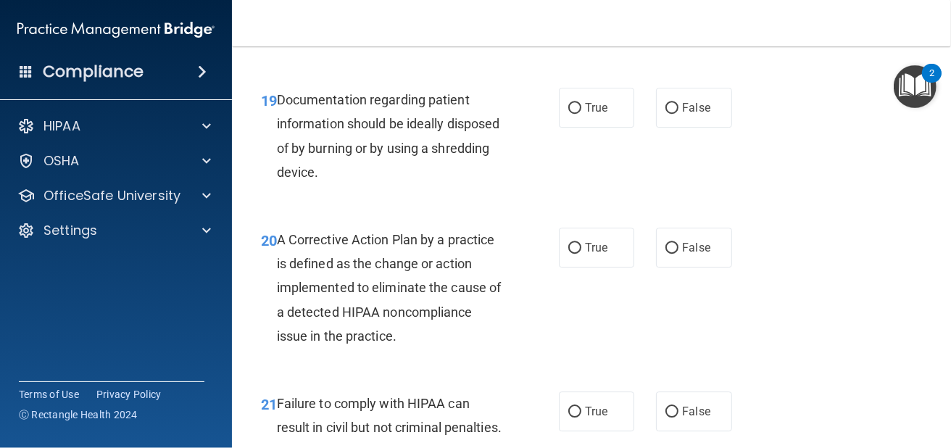
scroll to position [2560, 0]
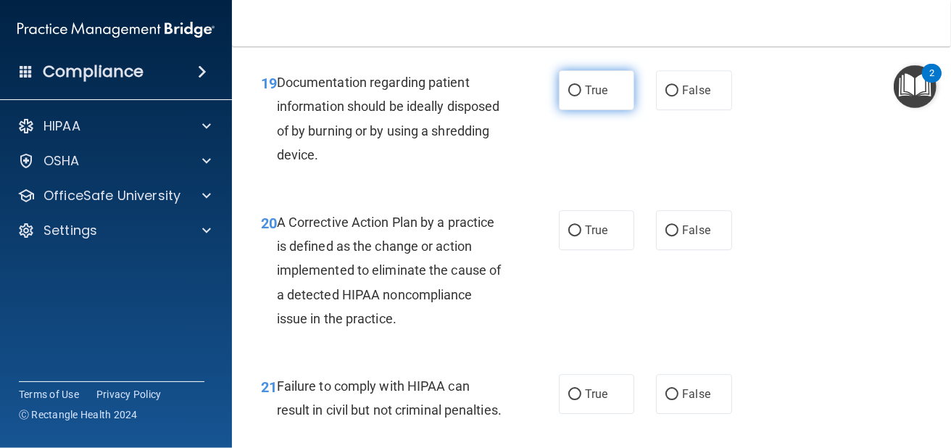
click at [582, 104] on label "True" at bounding box center [596, 90] width 75 height 40
click at [581, 96] on input "True" at bounding box center [574, 90] width 13 height 11
radio input "true"
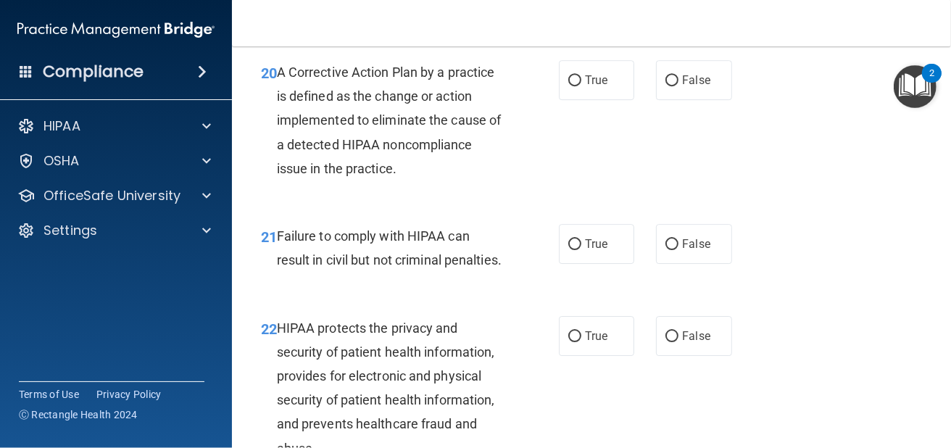
scroll to position [2705, 0]
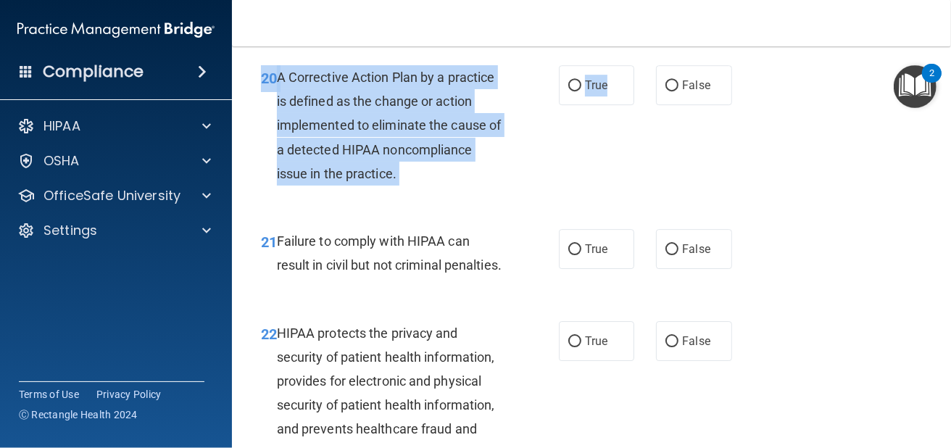
drag, startPoint x: 601, startPoint y: 104, endPoint x: 598, endPoint y: 147, distance: 42.8
click at [598, 147] on div "20 A Corrective Action Plan by a practice is defined as the change or action im…" at bounding box center [591, 129] width 683 height 164
click at [592, 105] on label "True" at bounding box center [596, 85] width 75 height 40
click at [581, 91] on input "True" at bounding box center [574, 85] width 13 height 11
radio input "true"
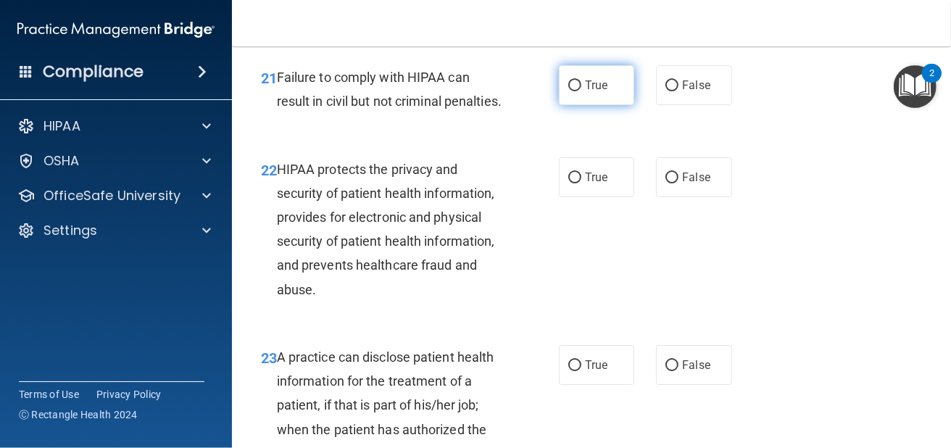
scroll to position [2874, 0]
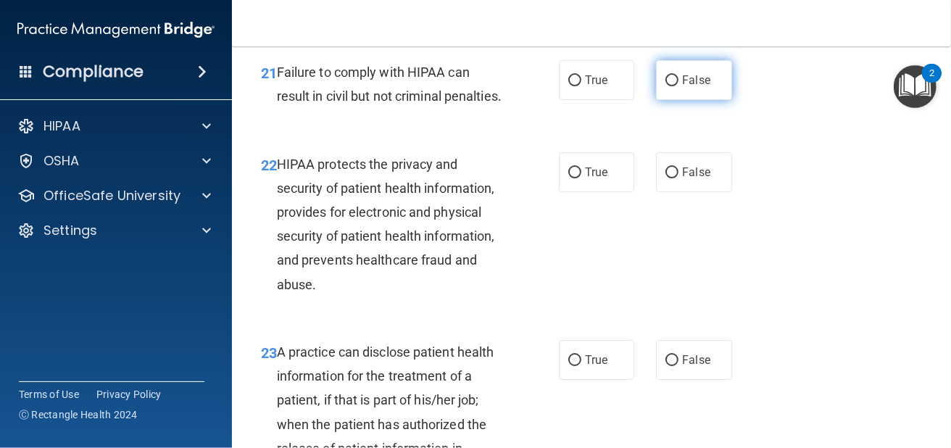
click at [665, 86] on input "False" at bounding box center [671, 80] width 13 height 11
radio input "true"
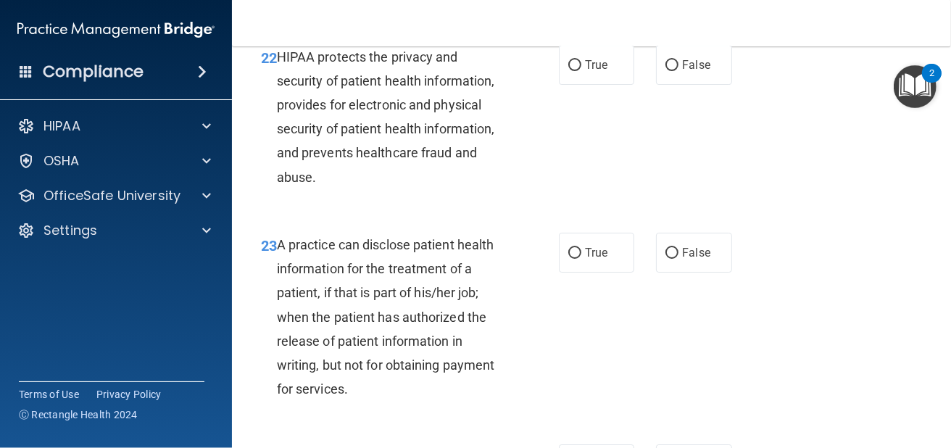
scroll to position [2995, 0]
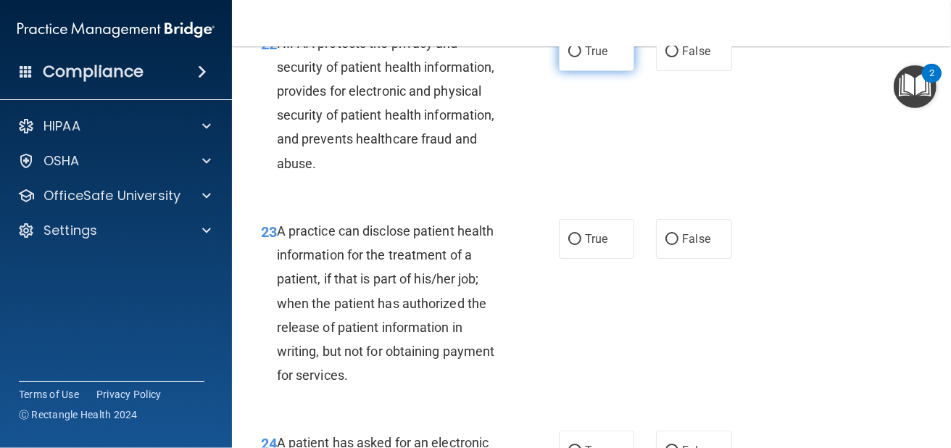
click at [591, 58] on span "True" at bounding box center [596, 51] width 22 height 14
click at [581, 57] on input "True" at bounding box center [574, 51] width 13 height 11
radio input "true"
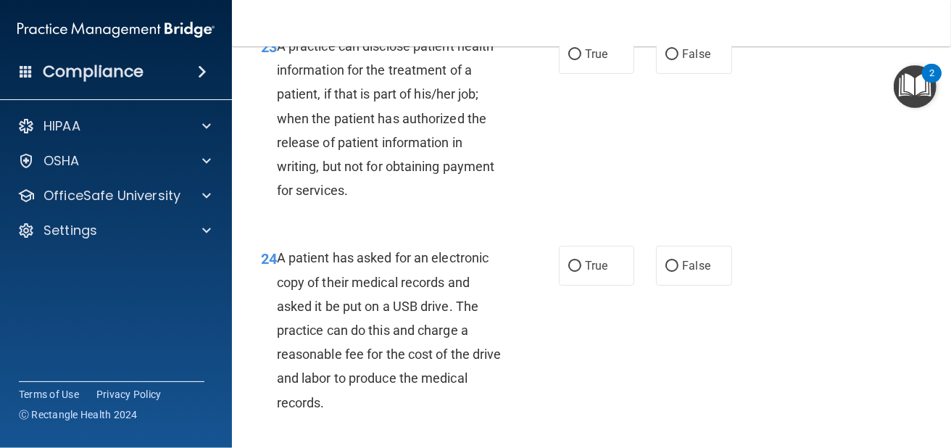
scroll to position [3188, 0]
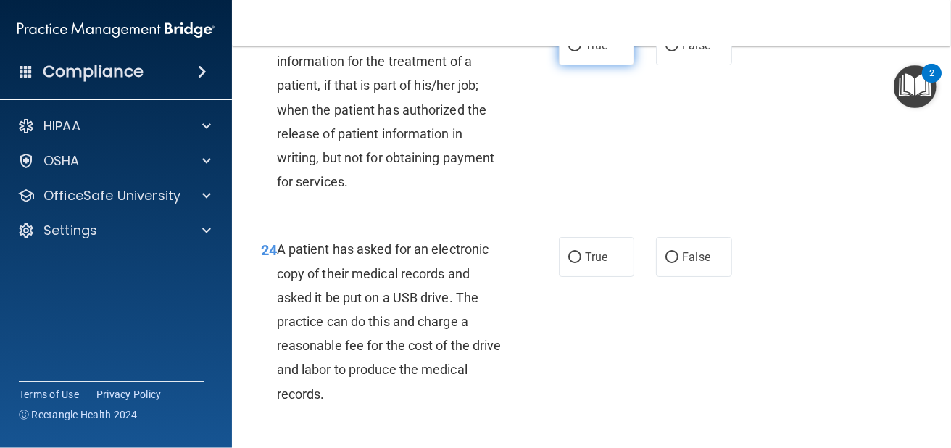
click at [574, 51] on input "True" at bounding box center [574, 46] width 13 height 11
radio input "true"
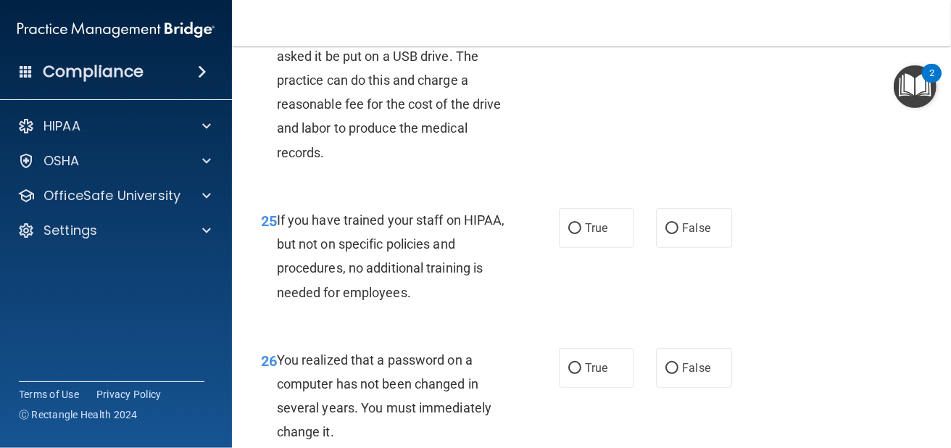
scroll to position [3405, 0]
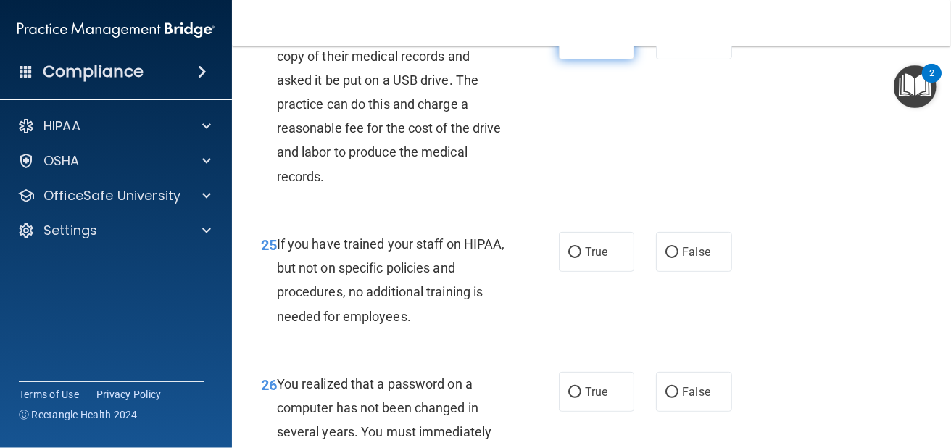
click at [602, 46] on span "True" at bounding box center [596, 40] width 22 height 14
click at [581, 46] on input "True" at bounding box center [574, 40] width 13 height 11
radio input "true"
click at [688, 46] on span "False" at bounding box center [696, 40] width 28 height 14
click at [678, 46] on input "False" at bounding box center [671, 40] width 13 height 11
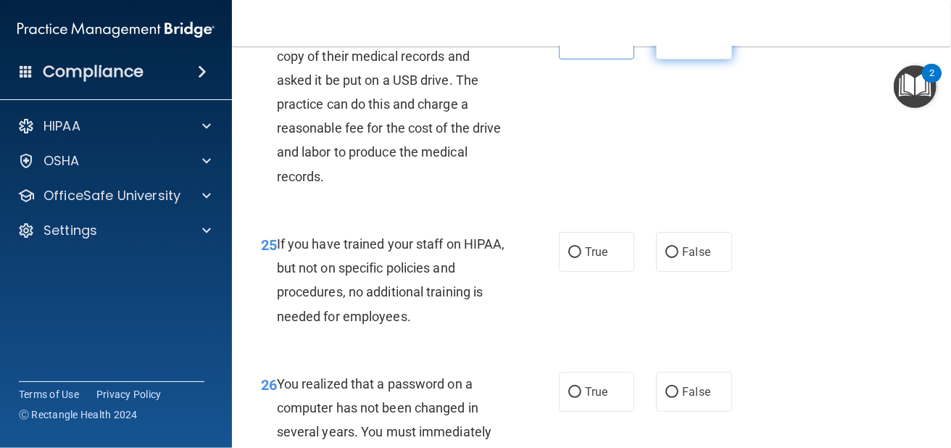
radio input "true"
click at [585, 46] on span "True" at bounding box center [596, 40] width 22 height 14
click at [581, 46] on input "True" at bounding box center [574, 40] width 13 height 11
radio input "true"
radio input "false"
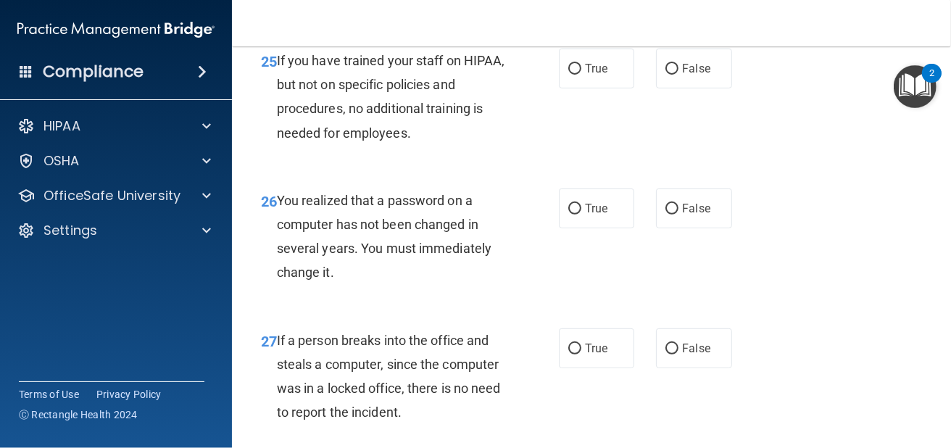
scroll to position [3598, 0]
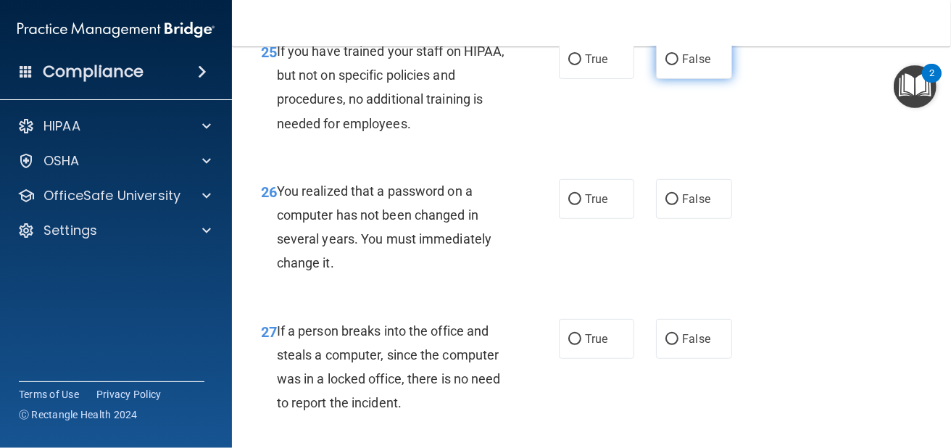
click at [675, 79] on label "False" at bounding box center [693, 59] width 75 height 40
click at [675, 65] on input "False" at bounding box center [671, 59] width 13 height 11
radio input "true"
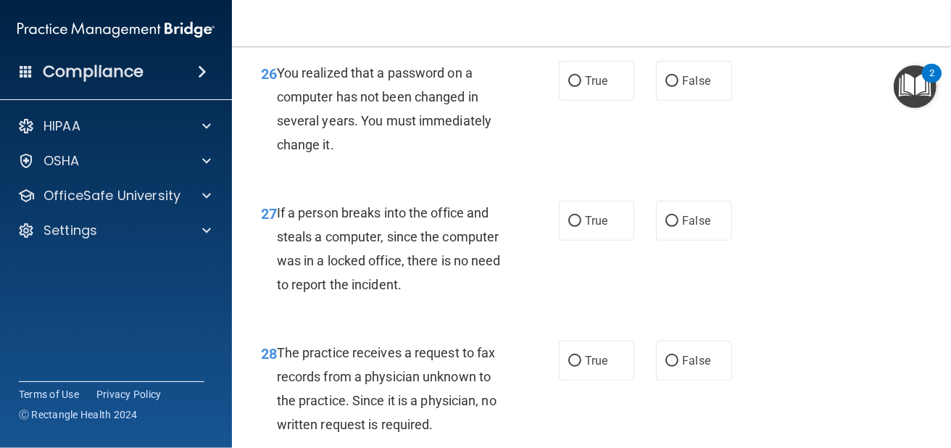
scroll to position [3719, 0]
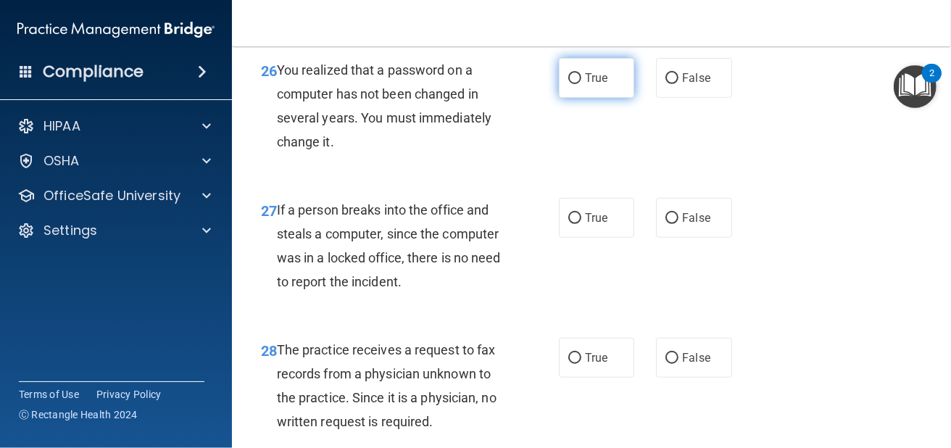
click at [576, 98] on label "True" at bounding box center [596, 78] width 75 height 40
click at [576, 84] on input "True" at bounding box center [574, 78] width 13 height 11
radio input "true"
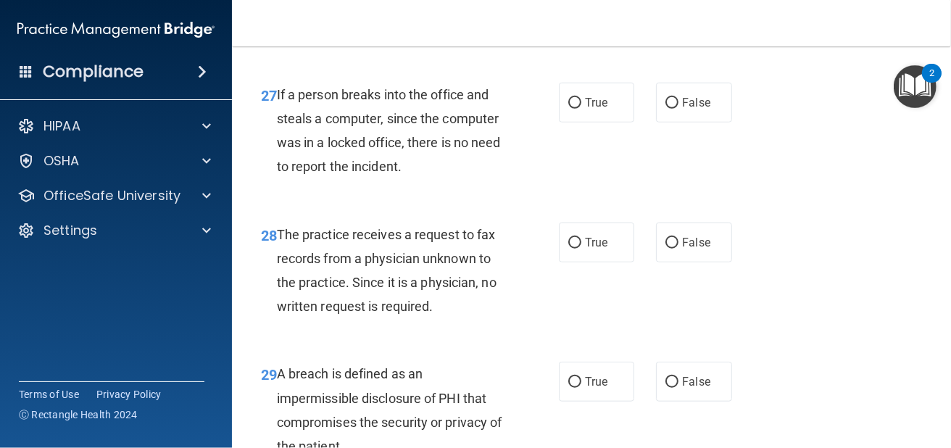
scroll to position [3888, 0]
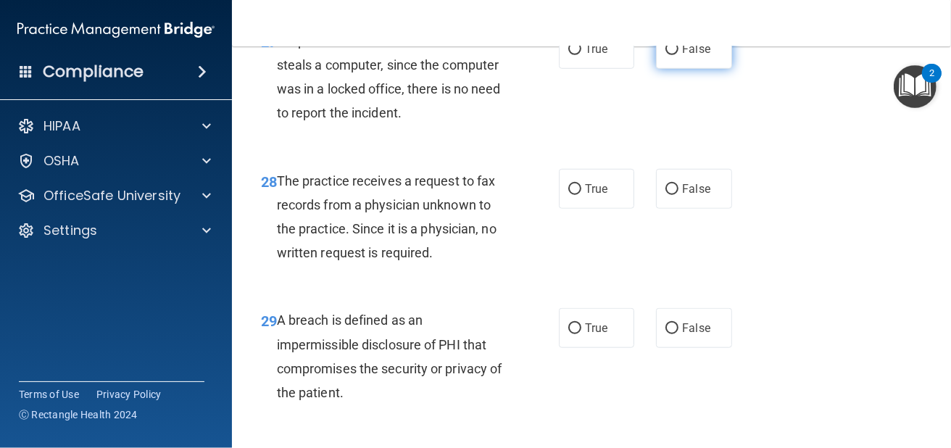
click at [665, 55] on input "False" at bounding box center [671, 49] width 13 height 11
radio input "true"
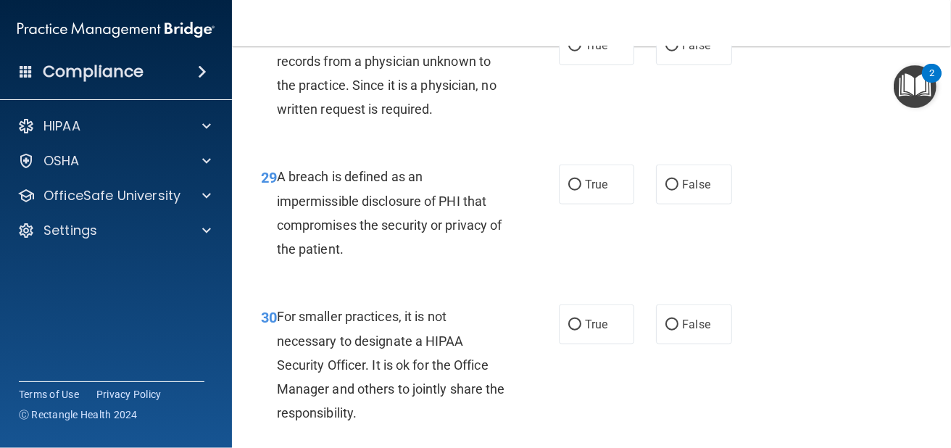
scroll to position [4033, 0]
click at [579, 64] on label "True" at bounding box center [596, 44] width 75 height 40
click at [579, 50] on input "True" at bounding box center [574, 44] width 13 height 11
radio input "true"
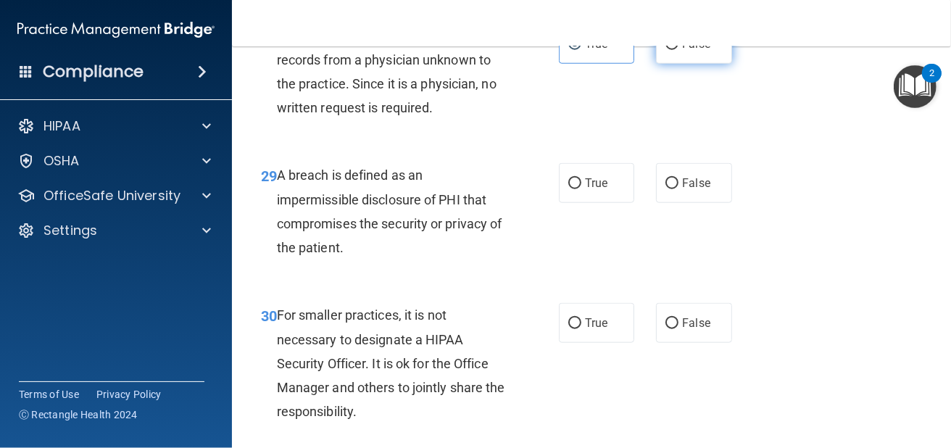
click at [665, 50] on input "False" at bounding box center [671, 44] width 13 height 11
radio input "true"
radio input "false"
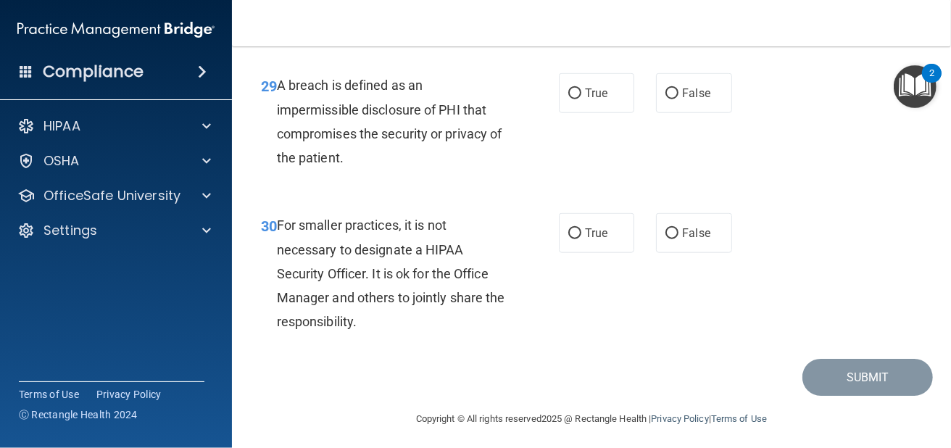
scroll to position [4130, 0]
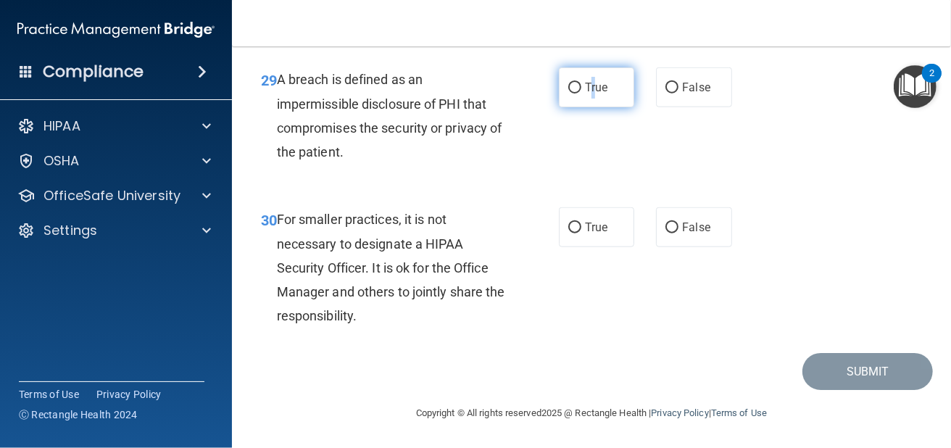
click at [588, 94] on span "True" at bounding box center [596, 87] width 22 height 14
click at [577, 107] on label "True" at bounding box center [596, 87] width 75 height 40
click at [577, 93] on input "True" at bounding box center [574, 88] width 13 height 11
radio input "true"
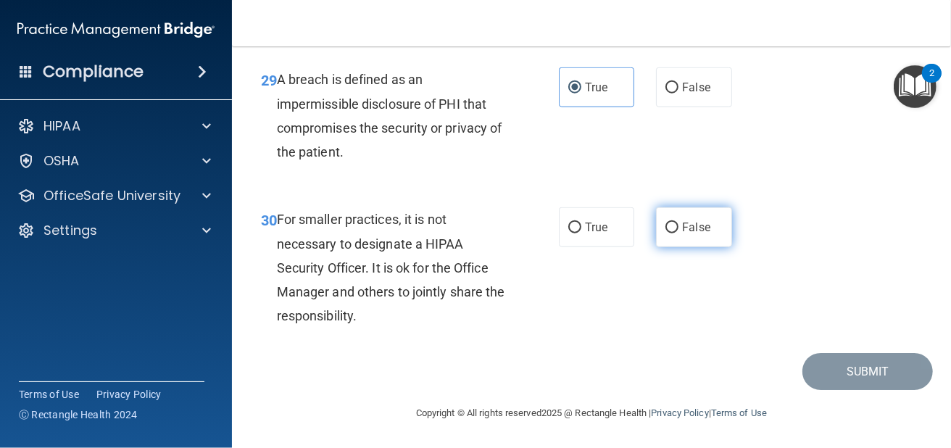
click at [689, 225] on span "False" at bounding box center [696, 227] width 28 height 14
click at [678, 225] on input "False" at bounding box center [671, 227] width 13 height 11
radio input "true"
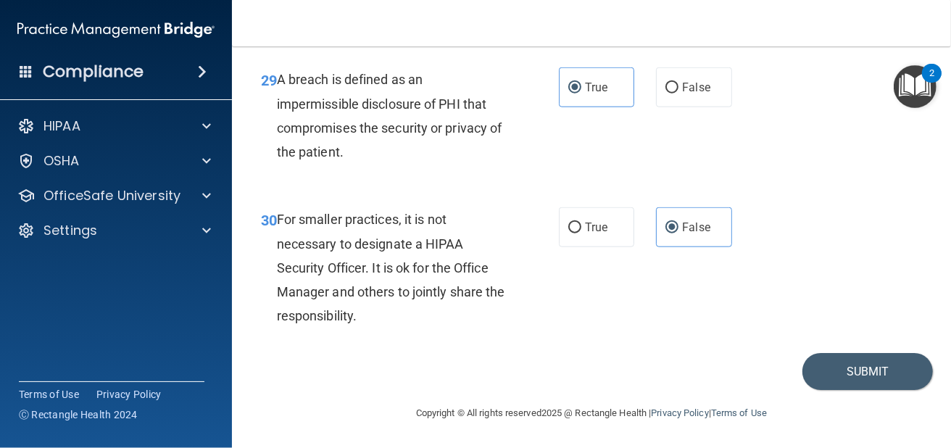
click at [827, 391] on div "Copyright © All rights reserved 2025 @ Rectangle Health | Privacy Policy | Term…" at bounding box center [591, 413] width 529 height 46
click at [832, 358] on button "Submit" at bounding box center [867, 371] width 130 height 37
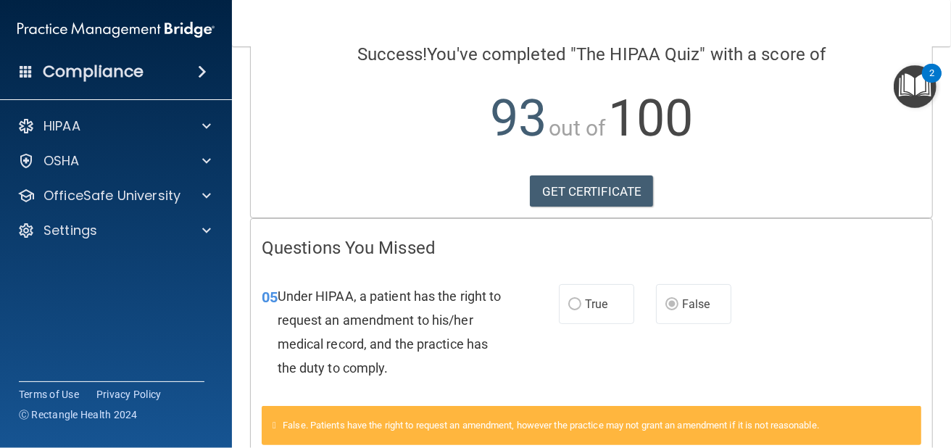
scroll to position [120, 0]
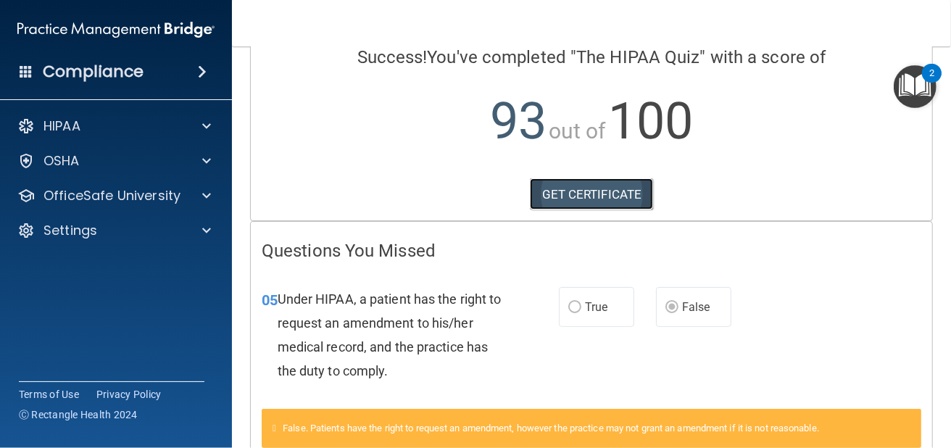
click at [570, 197] on link "GET CERTIFICATE" at bounding box center [592, 194] width 124 height 32
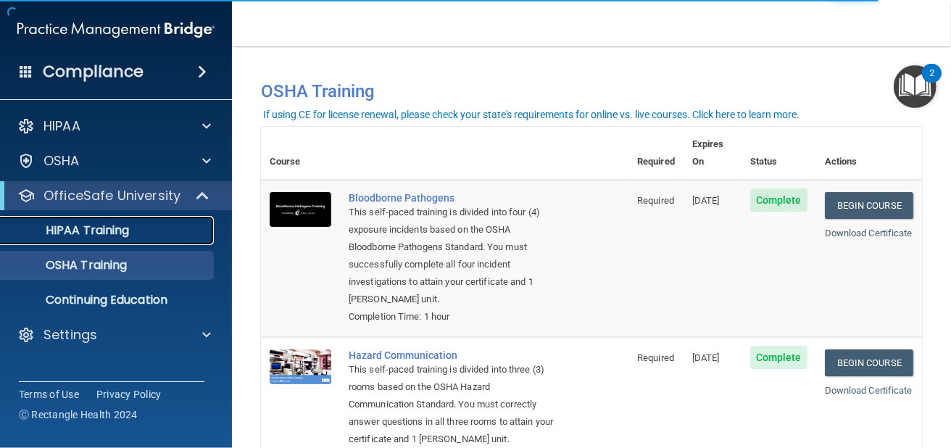
click at [130, 223] on div "HIPAA Training" at bounding box center [108, 230] width 198 height 14
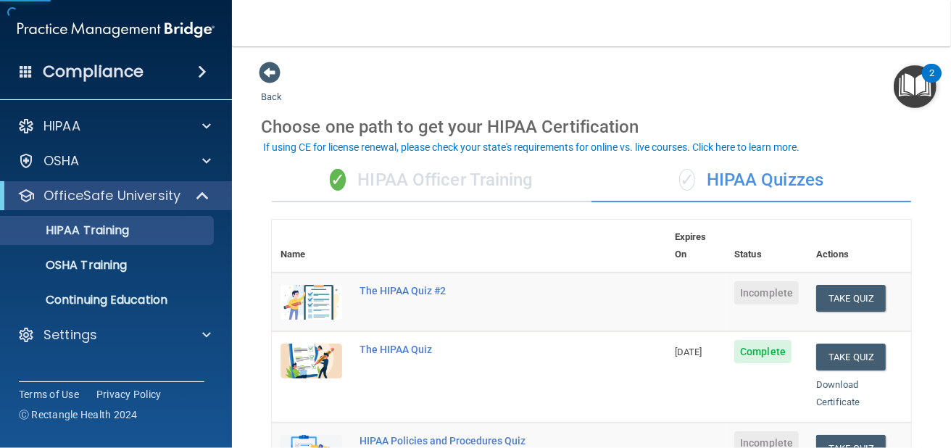
click at [717, 166] on div "✓ HIPAA Quizzes" at bounding box center [751, 180] width 320 height 43
click at [679, 177] on span "✓" at bounding box center [687, 180] width 16 height 22
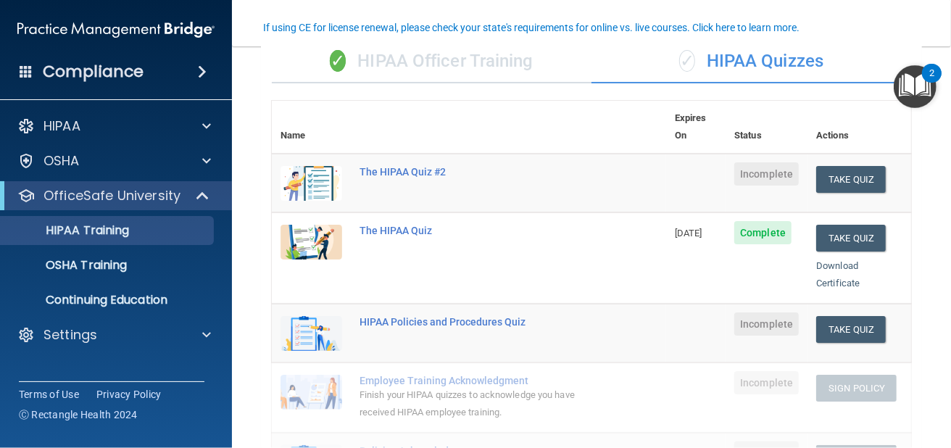
scroll to position [120, 0]
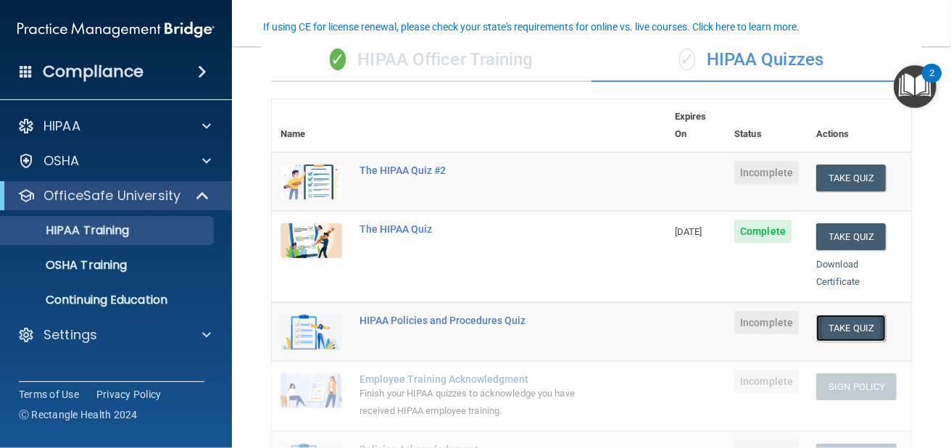
click at [827, 314] on button "Take Quiz" at bounding box center [851, 327] width 70 height 27
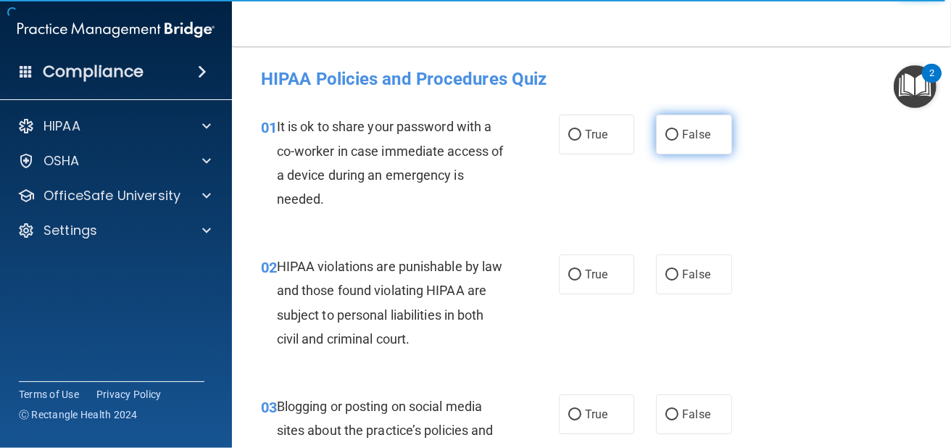
click at [682, 133] on span "False" at bounding box center [696, 135] width 28 height 14
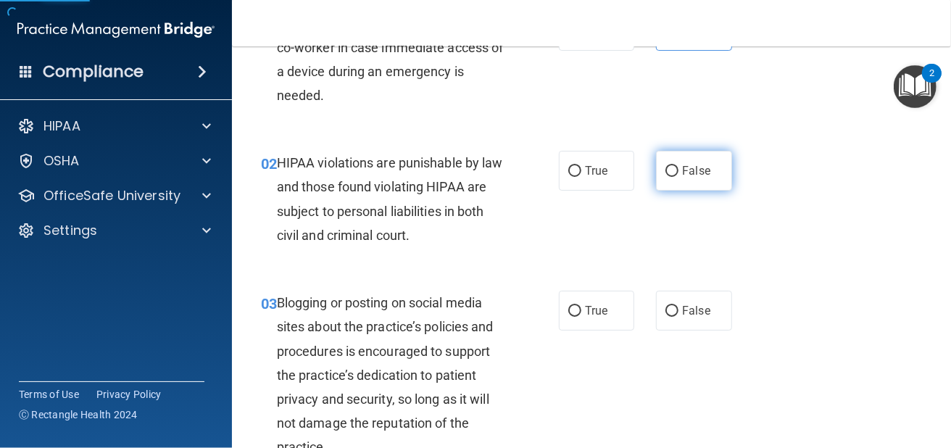
scroll to position [120, 0]
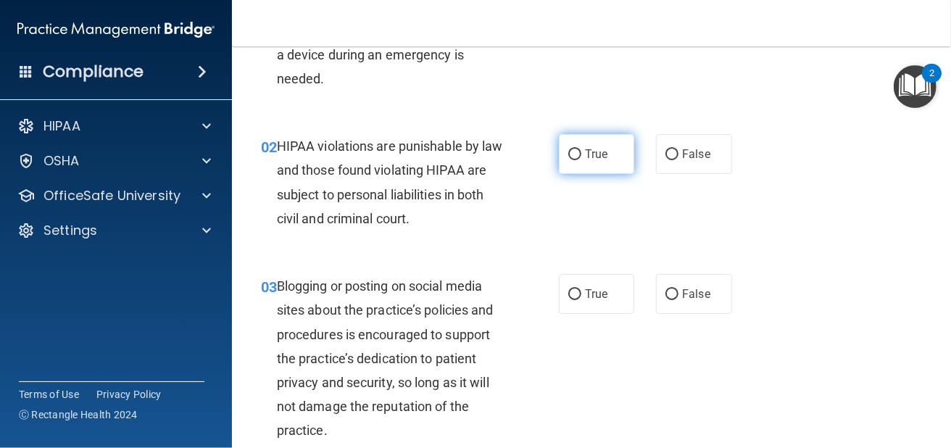
click at [565, 165] on label "True" at bounding box center [596, 154] width 75 height 40
click at [568, 160] on input "True" at bounding box center [574, 154] width 13 height 11
radio input "true"
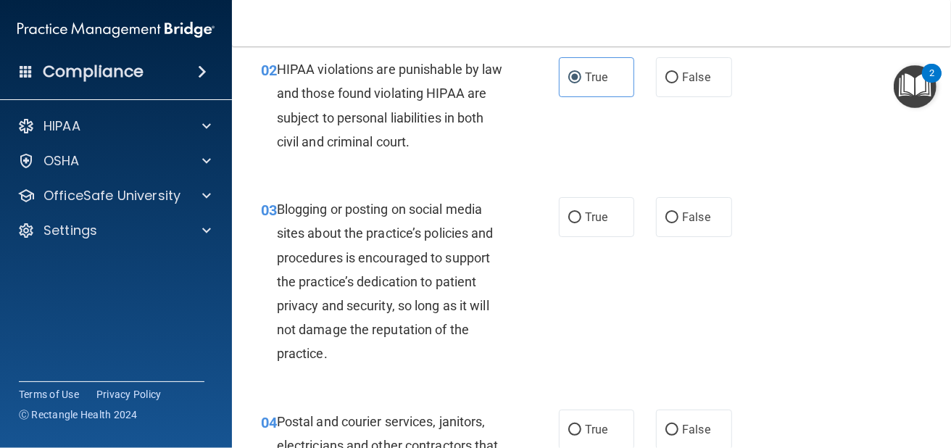
scroll to position [217, 0]
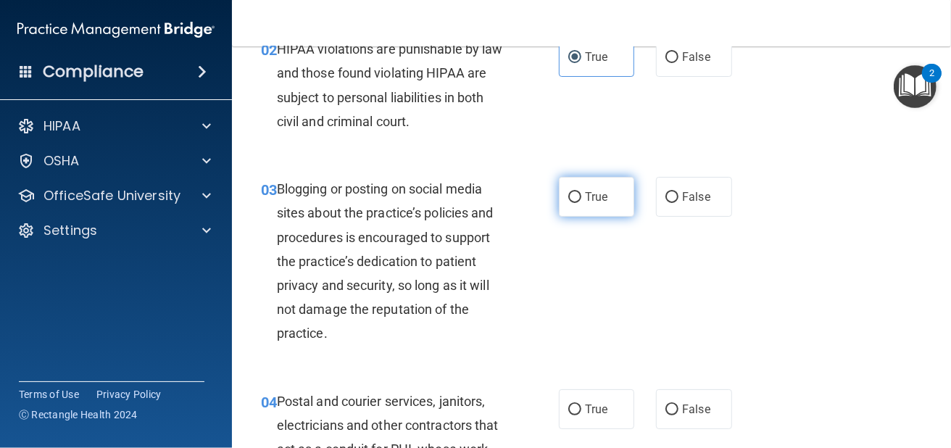
click at [609, 197] on label "True" at bounding box center [596, 197] width 75 height 40
click at [581, 197] on input "True" at bounding box center [574, 197] width 13 height 11
radio input "true"
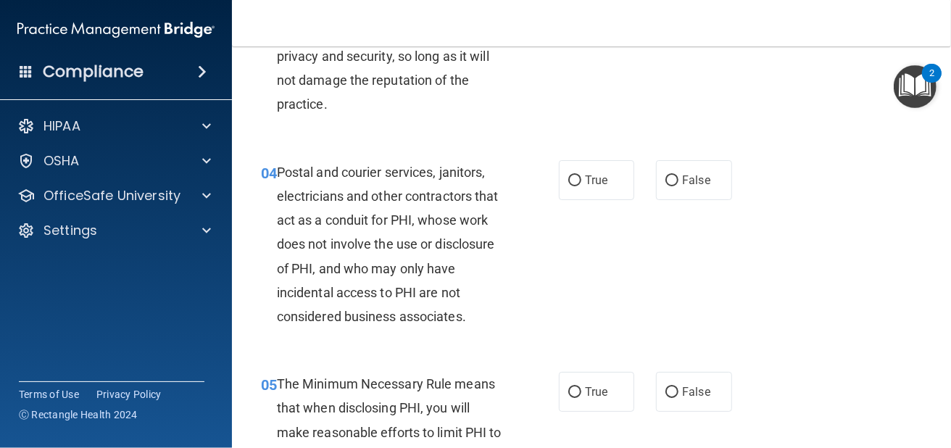
scroll to position [459, 0]
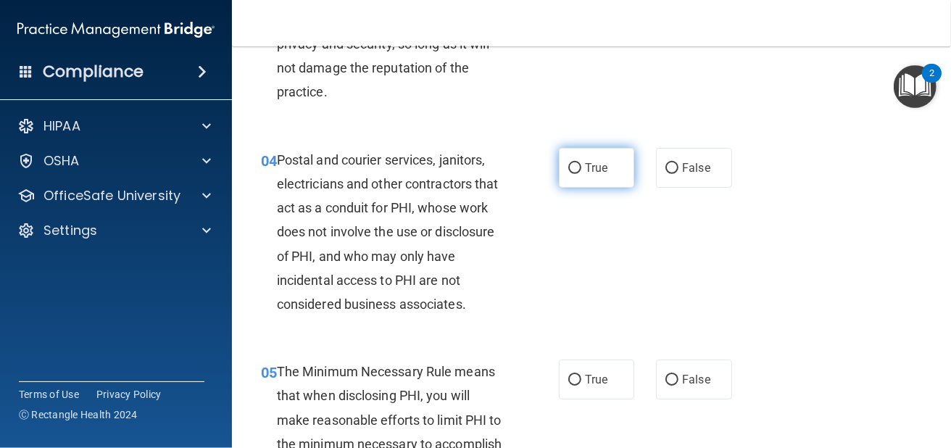
click at [612, 164] on label "True" at bounding box center [596, 168] width 75 height 40
click at [581, 164] on input "True" at bounding box center [574, 168] width 13 height 11
radio input "true"
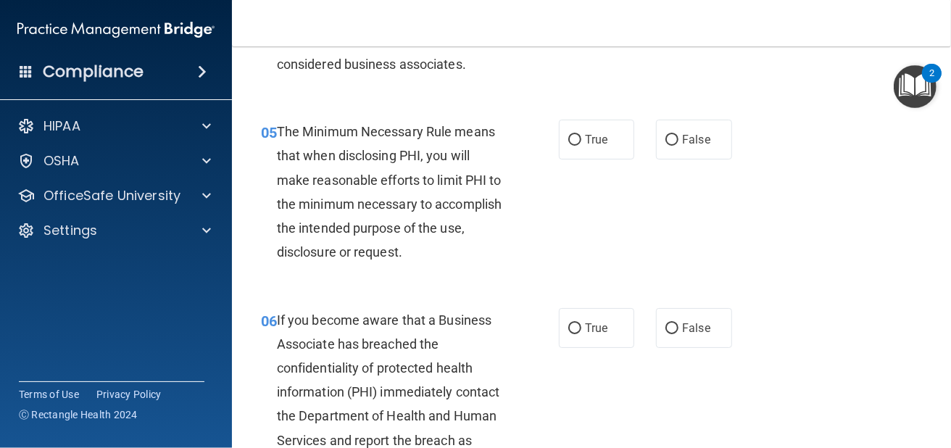
scroll to position [700, 0]
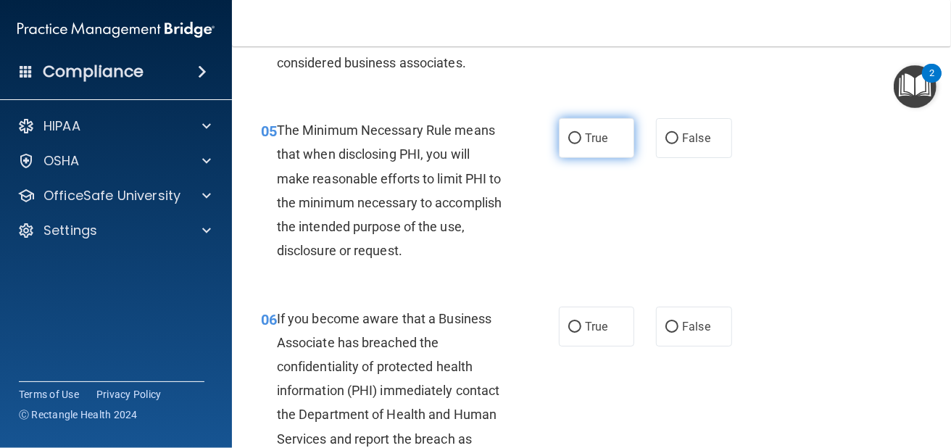
click at [583, 147] on label "True" at bounding box center [596, 138] width 75 height 40
click at [581, 144] on input "True" at bounding box center [574, 138] width 13 height 11
radio input "true"
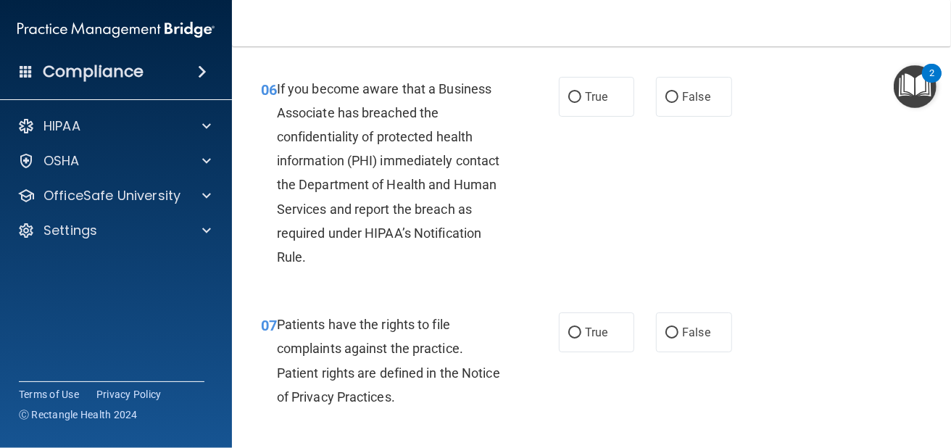
scroll to position [942, 0]
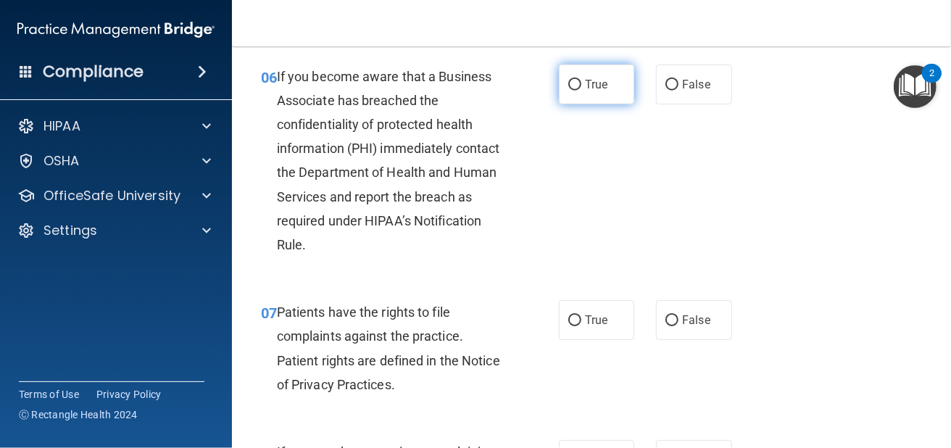
click at [598, 85] on span "True" at bounding box center [596, 85] width 22 height 14
click at [581, 85] on input "True" at bounding box center [574, 85] width 13 height 11
radio input "true"
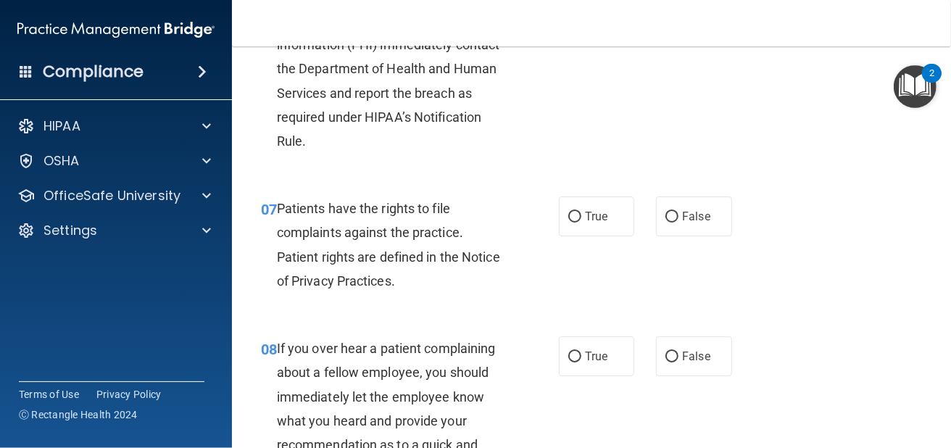
scroll to position [1087, 0]
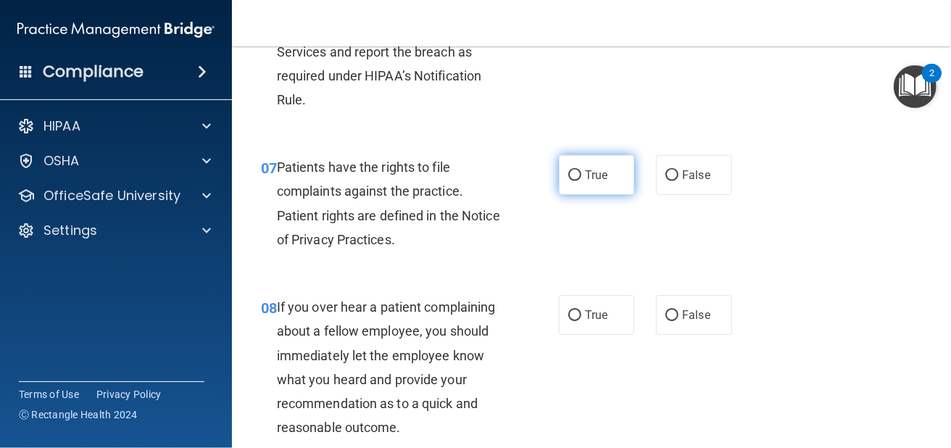
click at [606, 191] on label "True" at bounding box center [596, 175] width 75 height 40
click at [581, 181] on input "True" at bounding box center [574, 175] width 13 height 11
radio input "true"
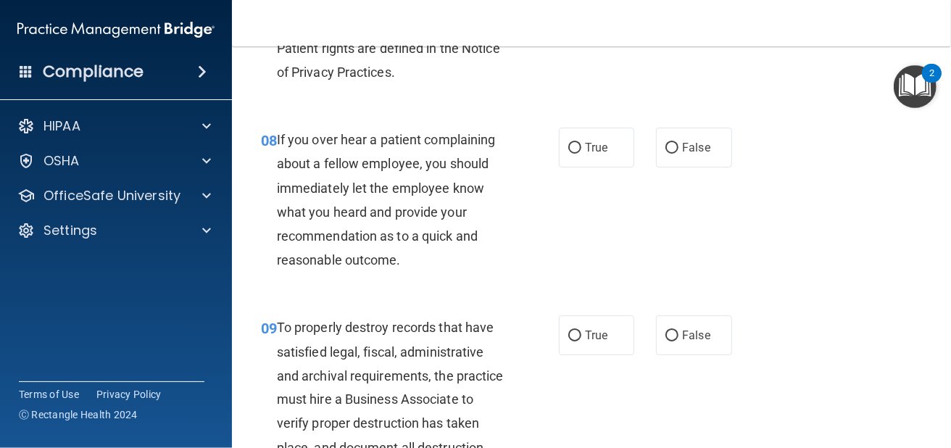
scroll to position [1256, 0]
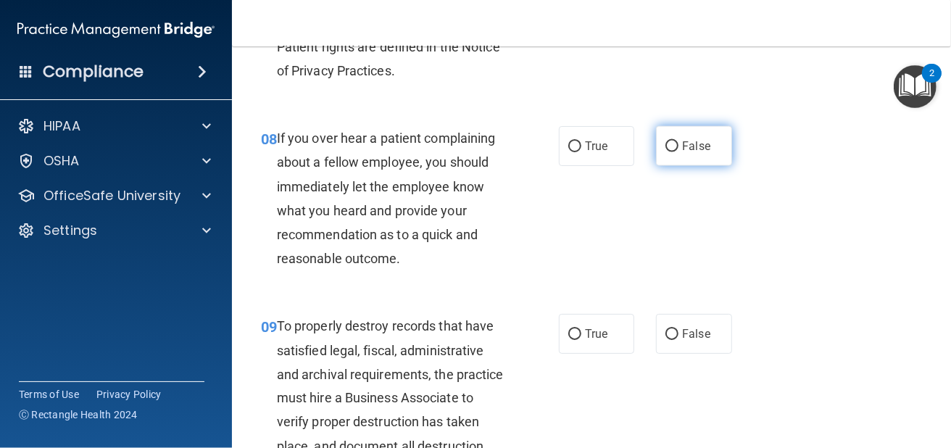
click at [700, 147] on span "False" at bounding box center [696, 146] width 28 height 14
click at [678, 147] on input "False" at bounding box center [671, 146] width 13 height 11
radio input "true"
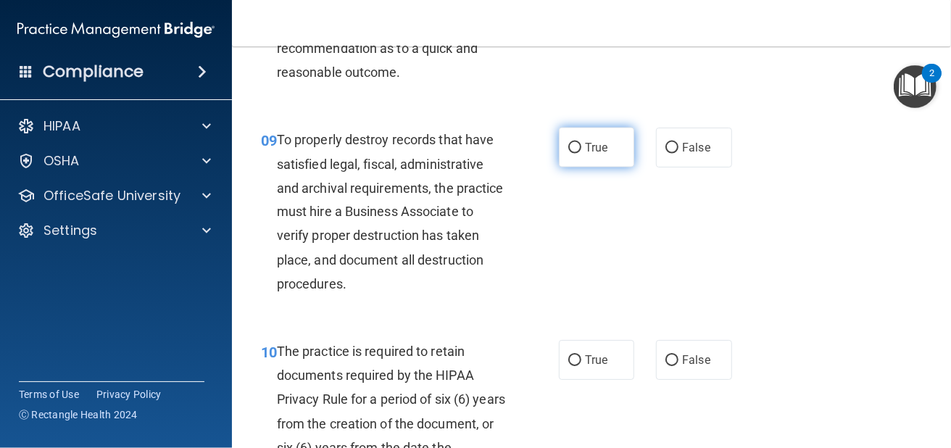
scroll to position [1473, 0]
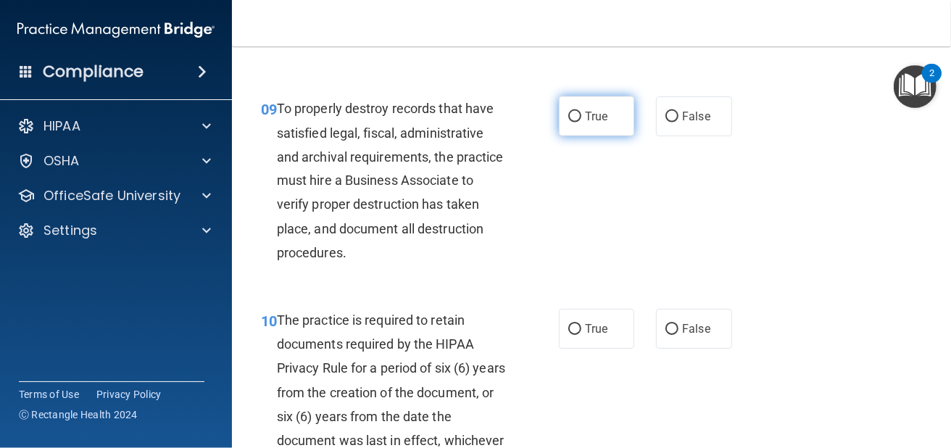
click at [576, 117] on label "True" at bounding box center [596, 116] width 75 height 40
click at [576, 117] on input "True" at bounding box center [574, 117] width 13 height 11
radio input "true"
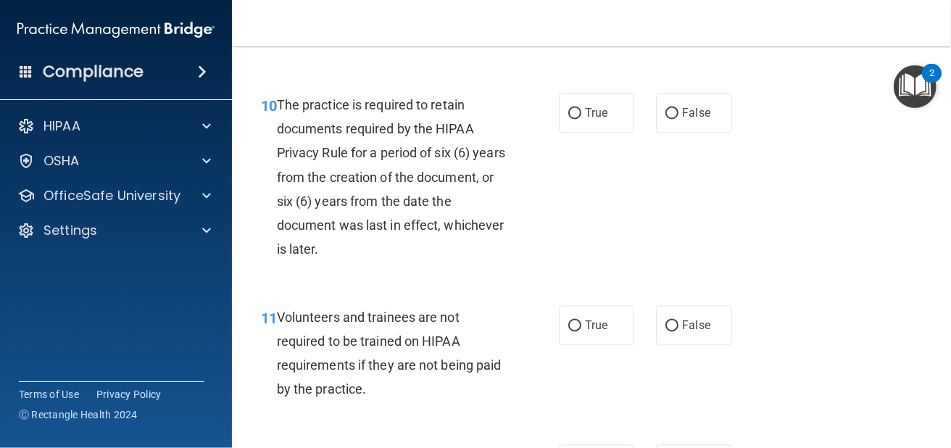
scroll to position [1690, 0]
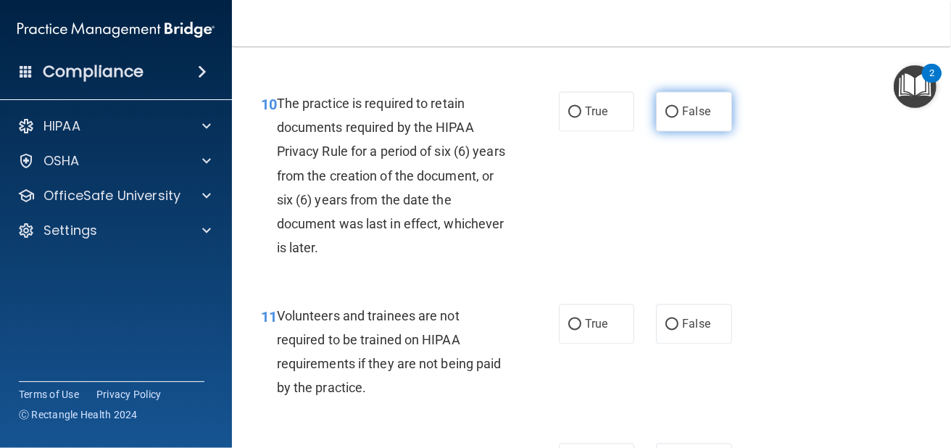
click at [710, 101] on label "False" at bounding box center [693, 111] width 75 height 40
click at [678, 107] on input "False" at bounding box center [671, 112] width 13 height 11
radio input "true"
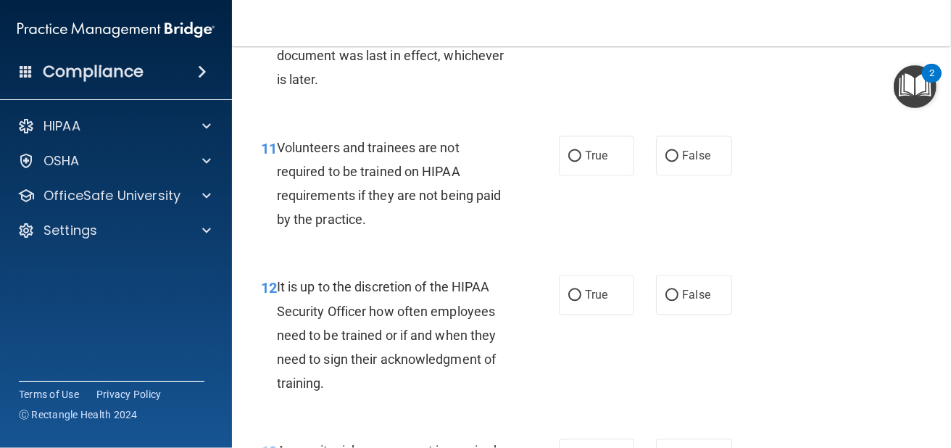
scroll to position [1908, 0]
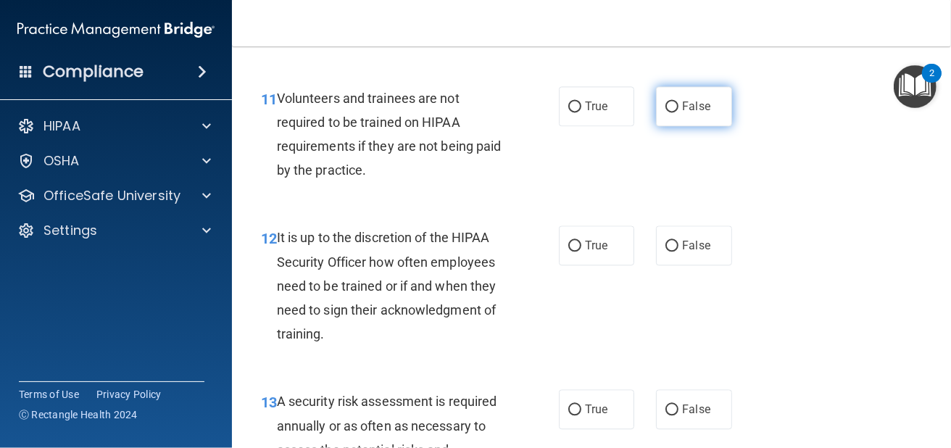
click at [709, 104] on label "False" at bounding box center [693, 106] width 75 height 40
click at [678, 104] on input "False" at bounding box center [671, 106] width 13 height 11
radio input "true"
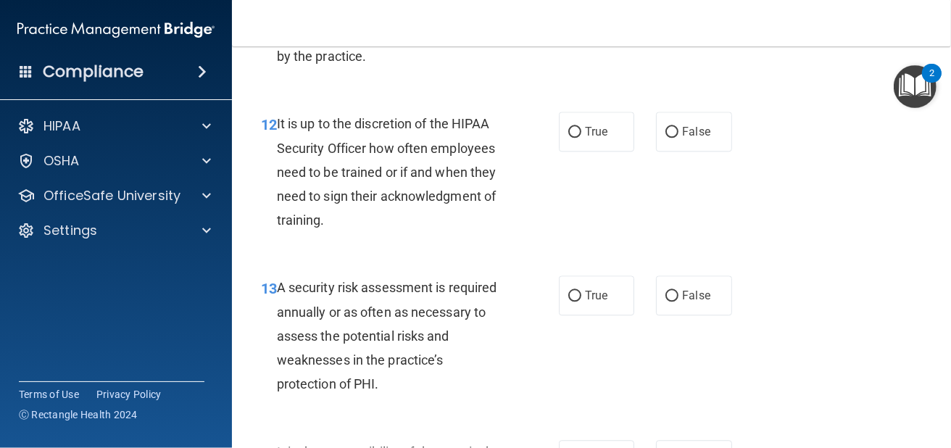
scroll to position [2029, 0]
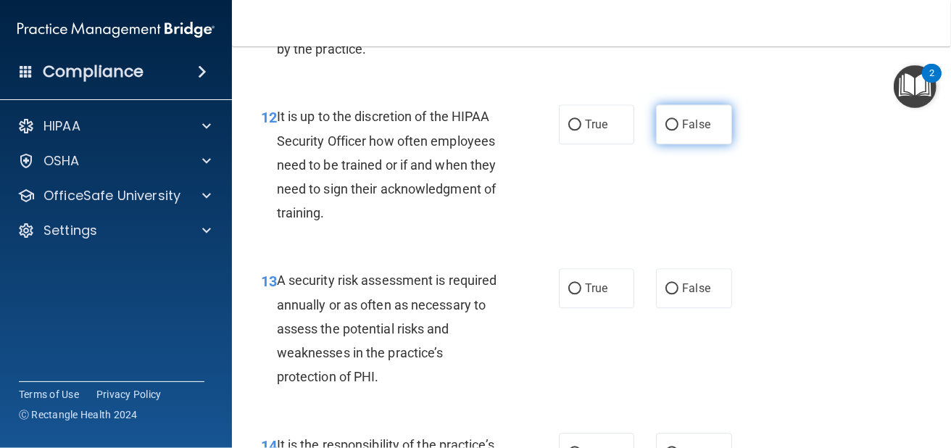
click at [695, 124] on span "False" at bounding box center [696, 124] width 28 height 14
click at [678, 124] on input "False" at bounding box center [671, 125] width 13 height 11
radio input "true"
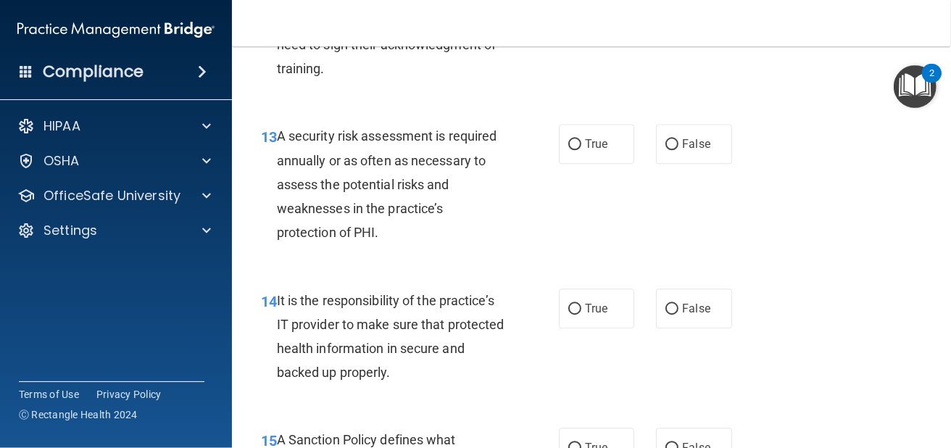
scroll to position [2174, 0]
click at [578, 154] on label "True" at bounding box center [596, 143] width 75 height 40
click at [578, 149] on input "True" at bounding box center [574, 143] width 13 height 11
radio input "true"
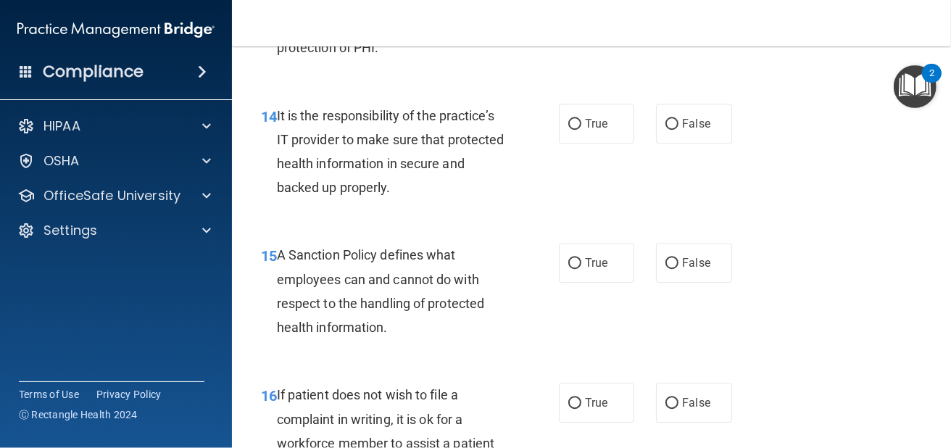
scroll to position [2366, 0]
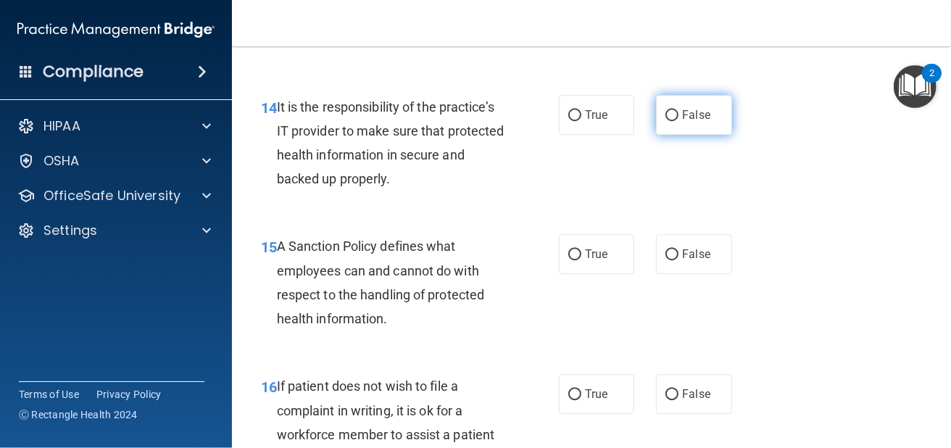
click at [665, 111] on input "False" at bounding box center [671, 115] width 13 height 11
radio input "true"
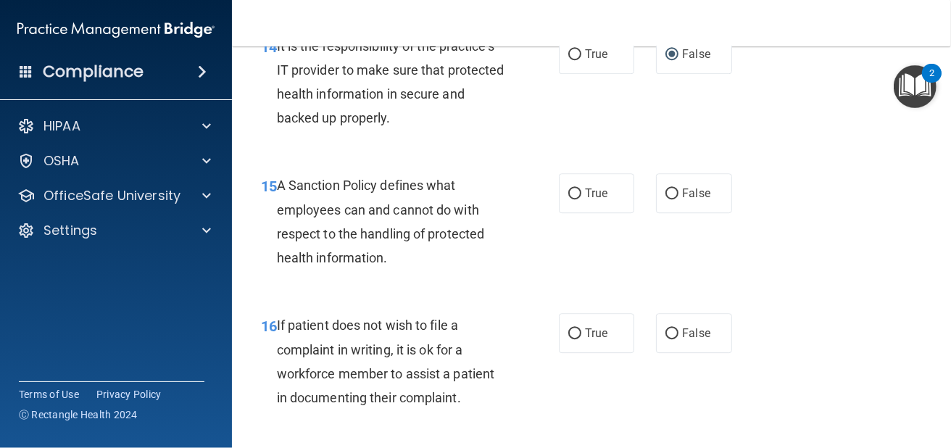
scroll to position [2415, 0]
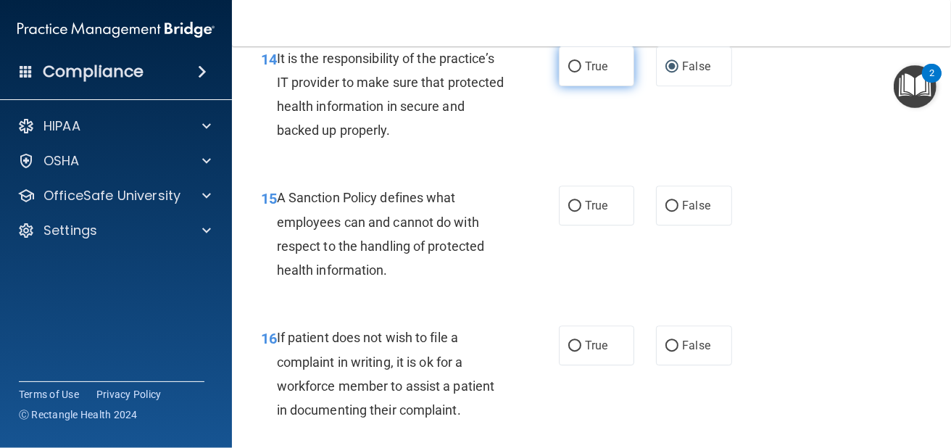
click at [566, 80] on label "True" at bounding box center [596, 66] width 75 height 40
click at [568, 72] on input "True" at bounding box center [574, 67] width 13 height 11
radio input "true"
radio input "false"
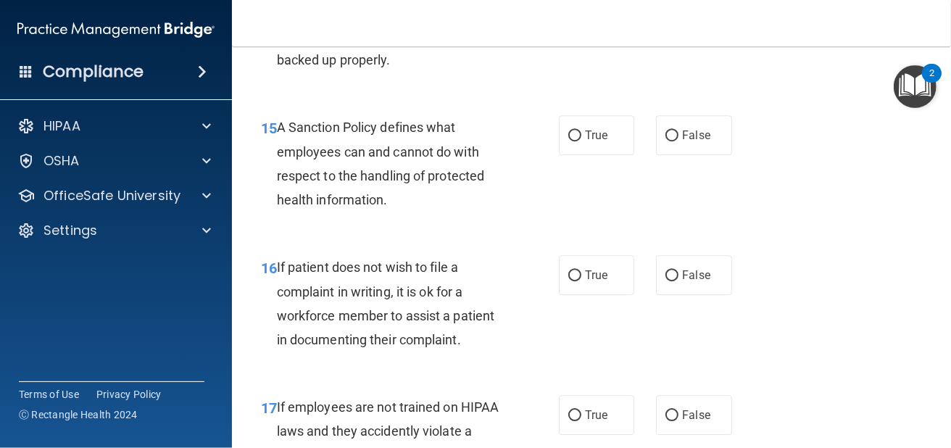
scroll to position [2511, 0]
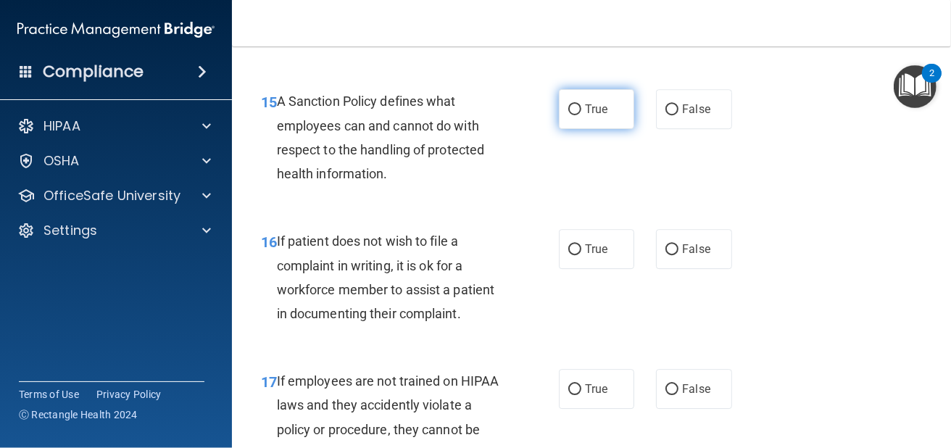
click at [585, 107] on span "True" at bounding box center [596, 109] width 22 height 14
click at [581, 107] on input "True" at bounding box center [574, 109] width 13 height 11
radio input "true"
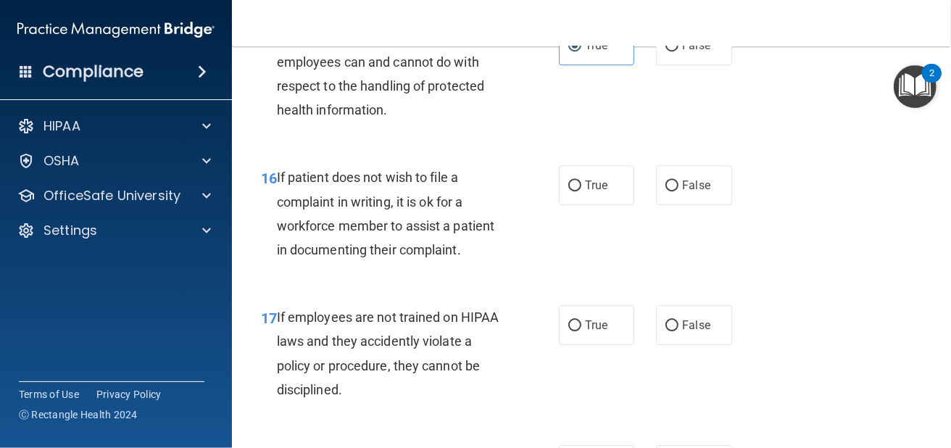
scroll to position [2608, 0]
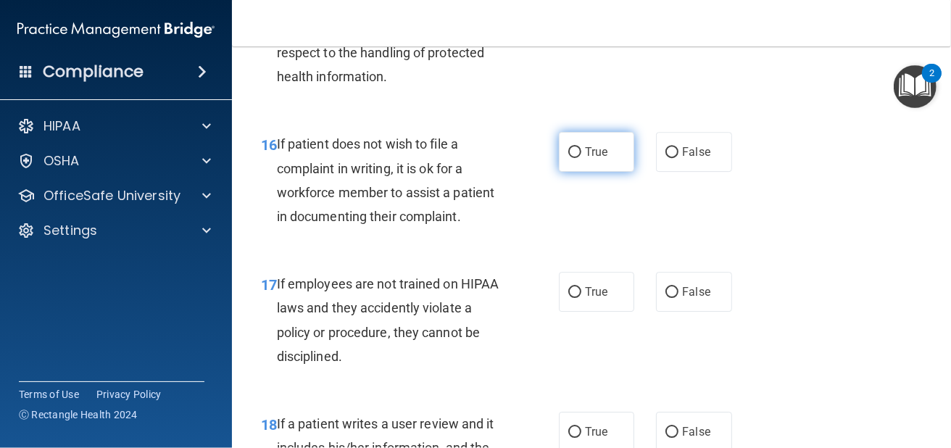
click at [576, 154] on label "True" at bounding box center [596, 152] width 75 height 40
click at [576, 154] on input "True" at bounding box center [574, 152] width 13 height 11
radio input "true"
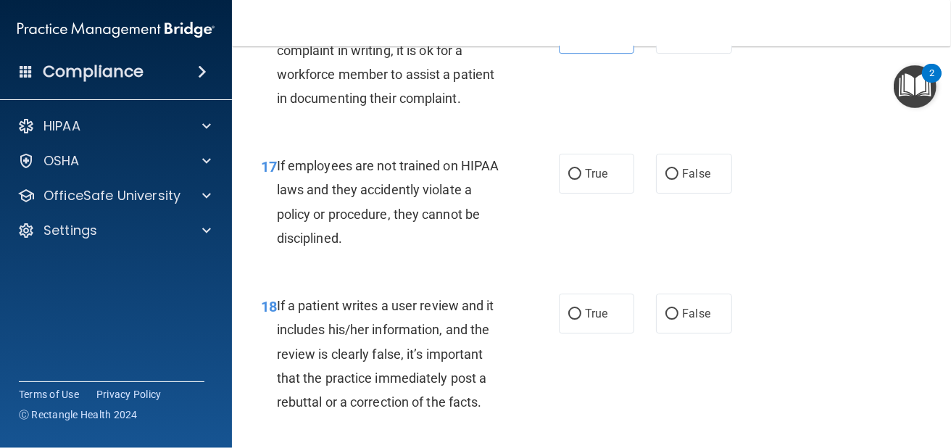
scroll to position [2729, 0]
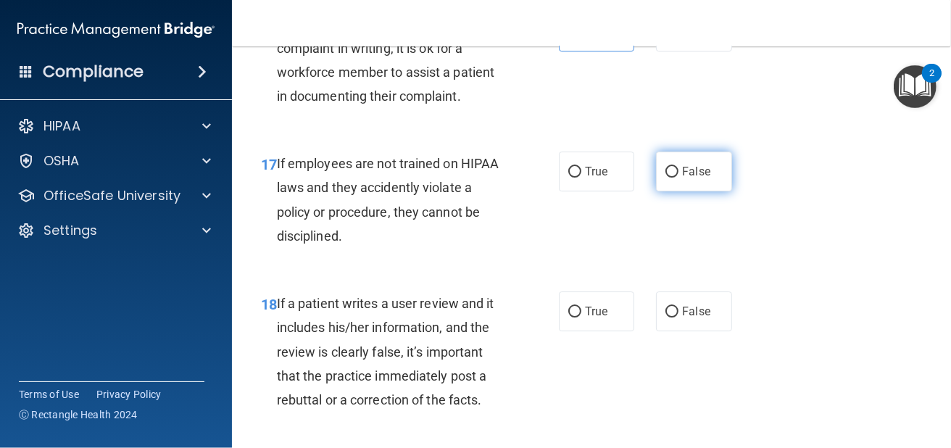
click at [683, 166] on span "False" at bounding box center [696, 171] width 28 height 14
click at [678, 167] on input "False" at bounding box center [671, 172] width 13 height 11
radio input "true"
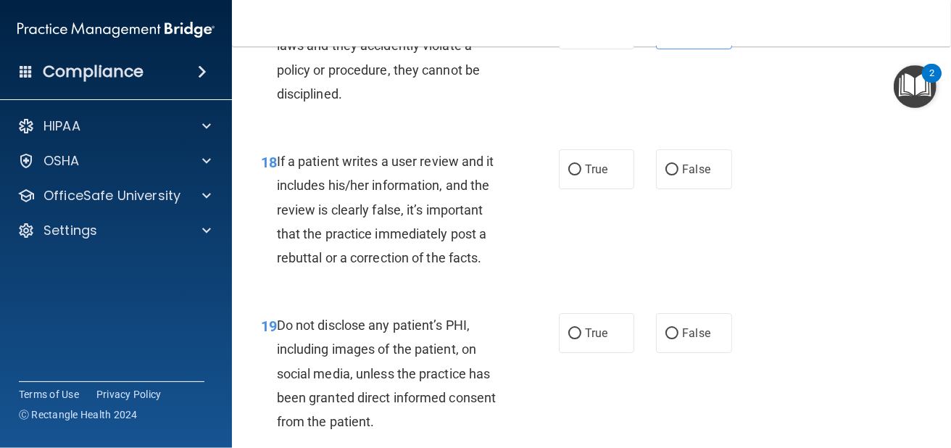
scroll to position [2898, 0]
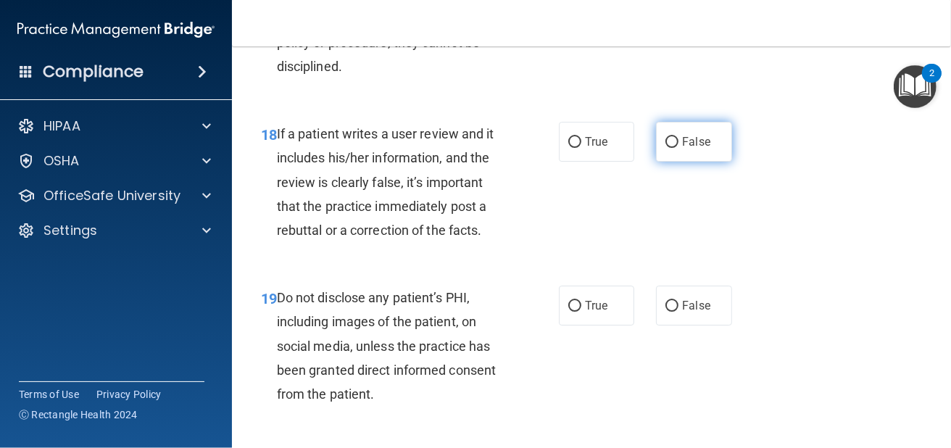
click at [683, 154] on label "False" at bounding box center [693, 142] width 75 height 40
click at [678, 148] on input "False" at bounding box center [671, 142] width 13 height 11
radio input "true"
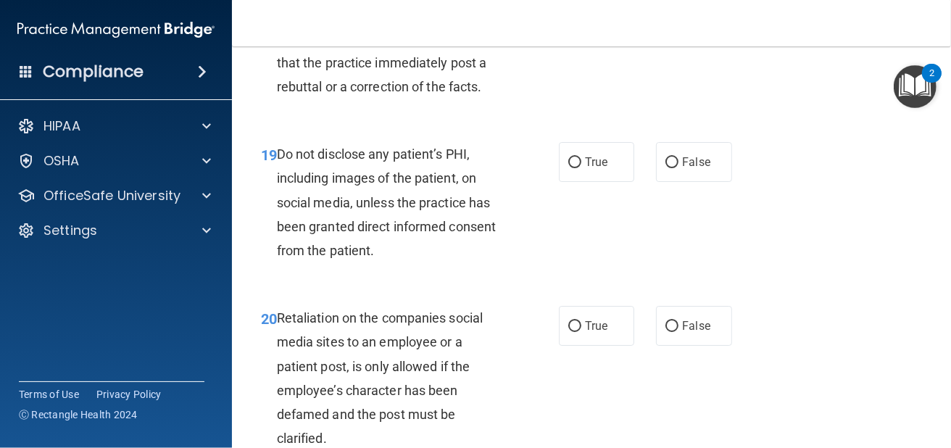
scroll to position [3043, 0]
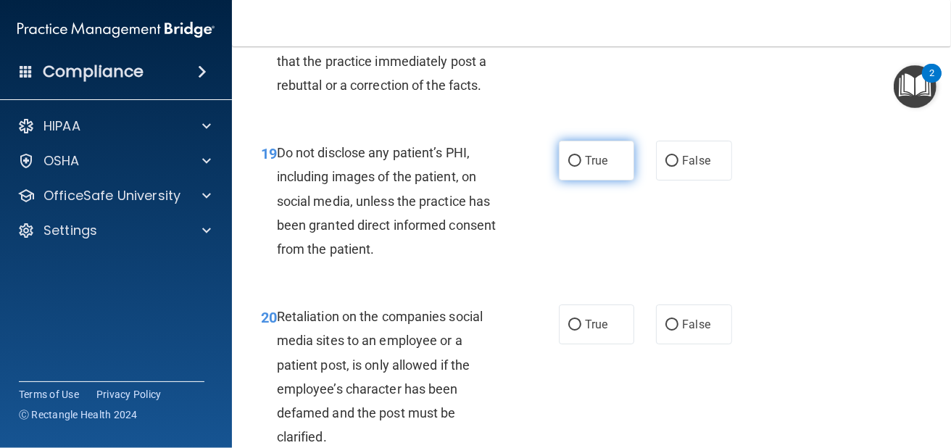
click at [616, 145] on label "True" at bounding box center [596, 161] width 75 height 40
click at [581, 156] on input "True" at bounding box center [574, 161] width 13 height 11
radio input "true"
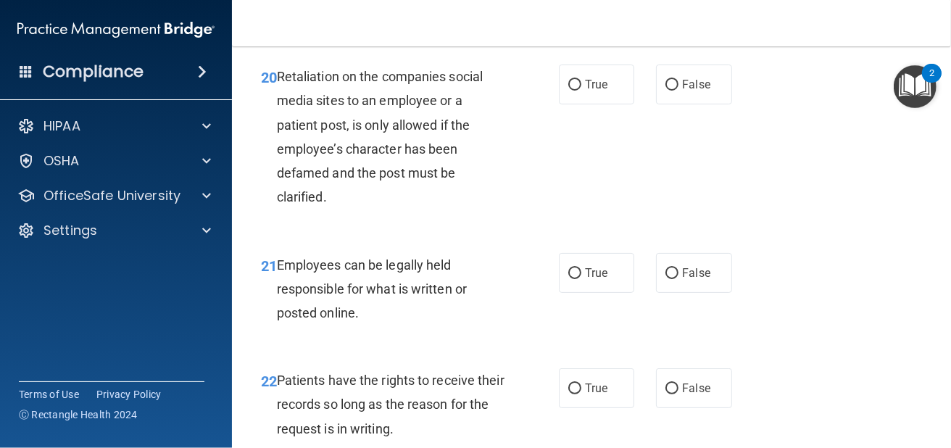
scroll to position [3284, 0]
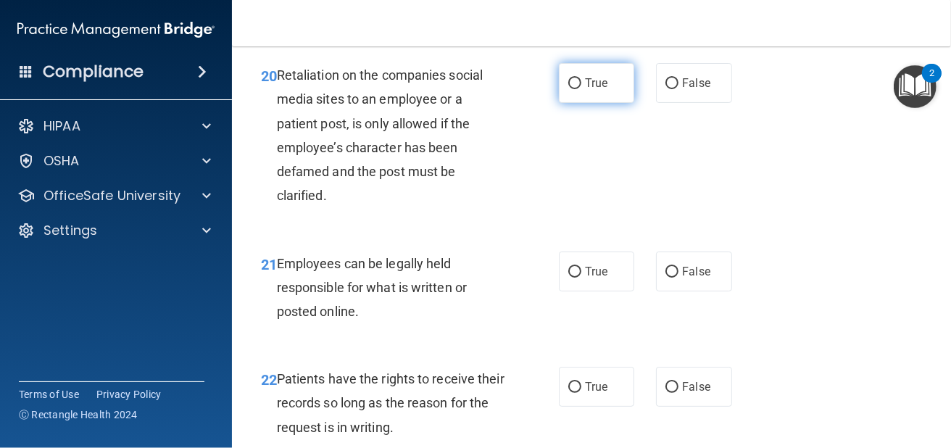
click at [588, 92] on label "True" at bounding box center [596, 83] width 75 height 40
click at [581, 89] on input "True" at bounding box center [574, 83] width 13 height 11
radio input "true"
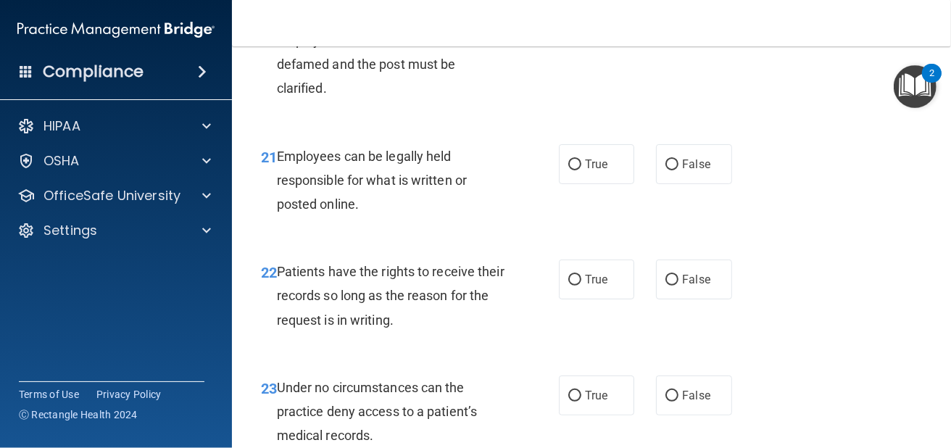
scroll to position [3429, 0]
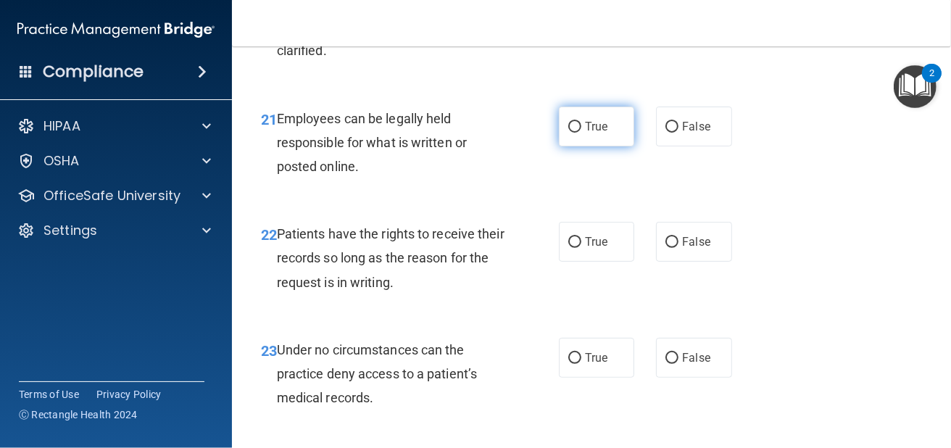
click at [596, 125] on span "True" at bounding box center [596, 127] width 22 height 14
click at [581, 125] on input "True" at bounding box center [574, 127] width 13 height 11
radio input "true"
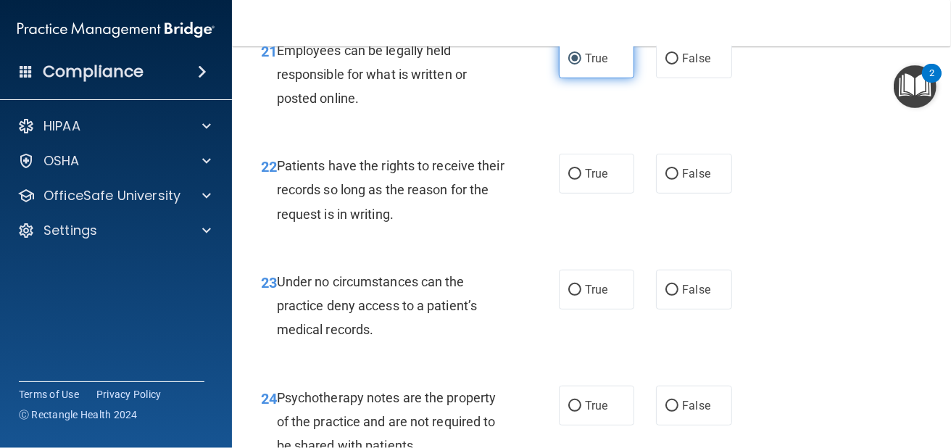
scroll to position [3550, 0]
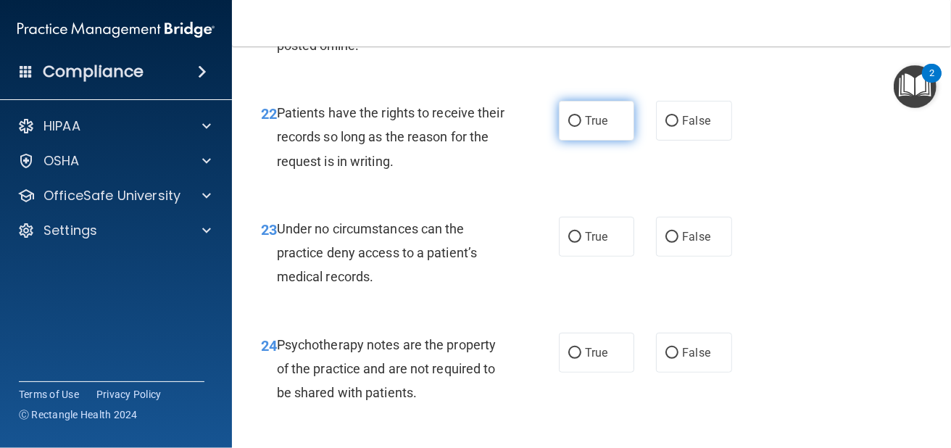
click at [559, 123] on label "True" at bounding box center [596, 121] width 75 height 40
click at [568, 123] on input "True" at bounding box center [574, 121] width 13 height 11
radio input "true"
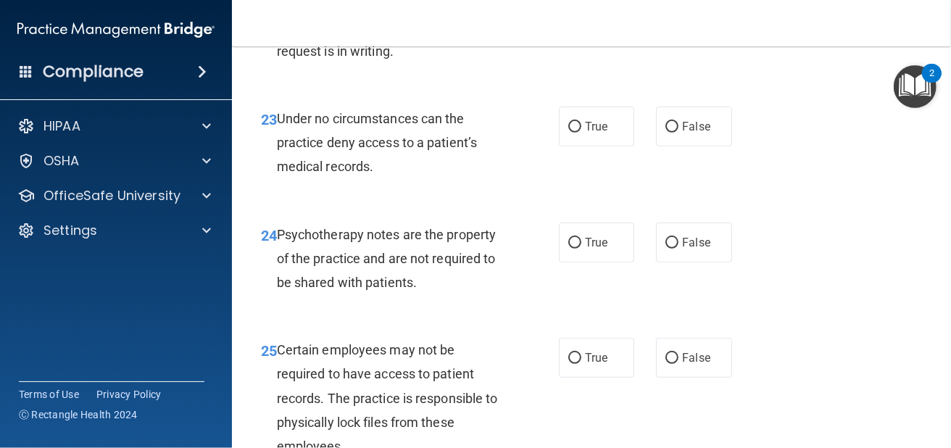
scroll to position [3695, 0]
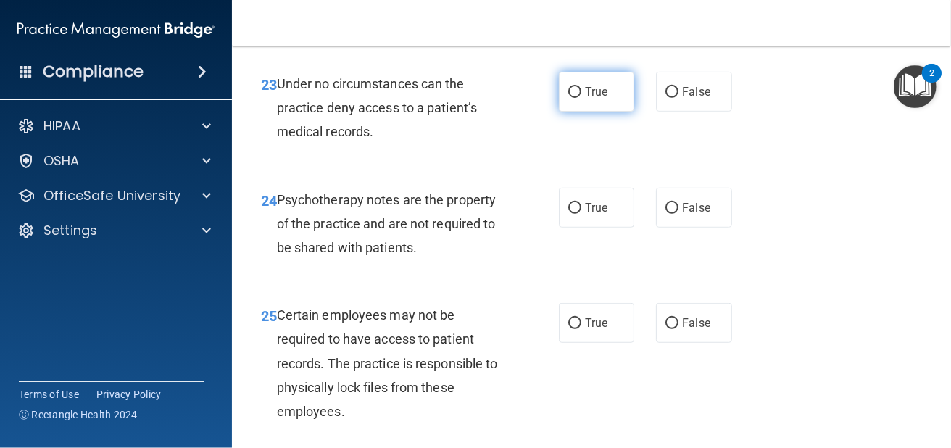
click at [585, 97] on span "True" at bounding box center [596, 92] width 22 height 14
click at [581, 97] on input "True" at bounding box center [574, 92] width 13 height 11
radio input "true"
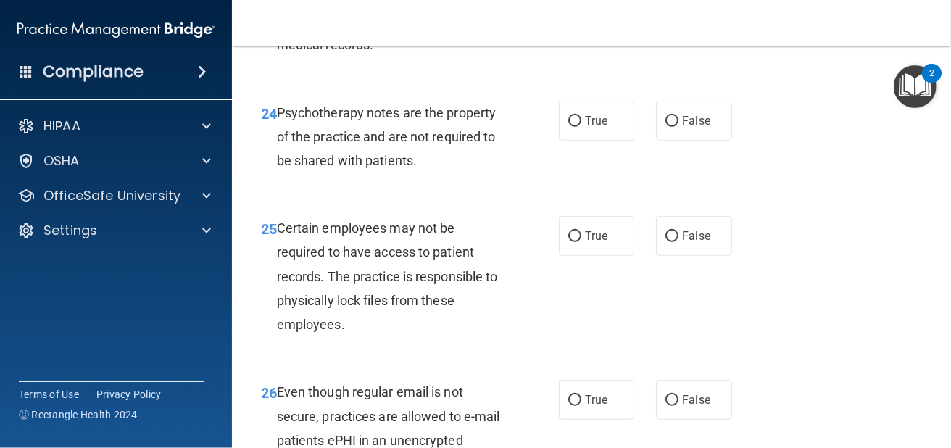
scroll to position [3816, 0]
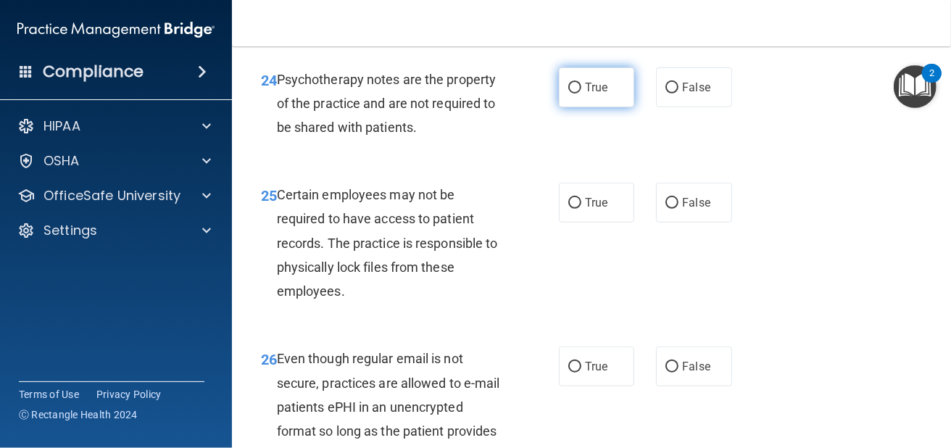
click at [570, 97] on label "True" at bounding box center [596, 87] width 75 height 40
click at [570, 93] on input "True" at bounding box center [574, 88] width 13 height 11
radio input "true"
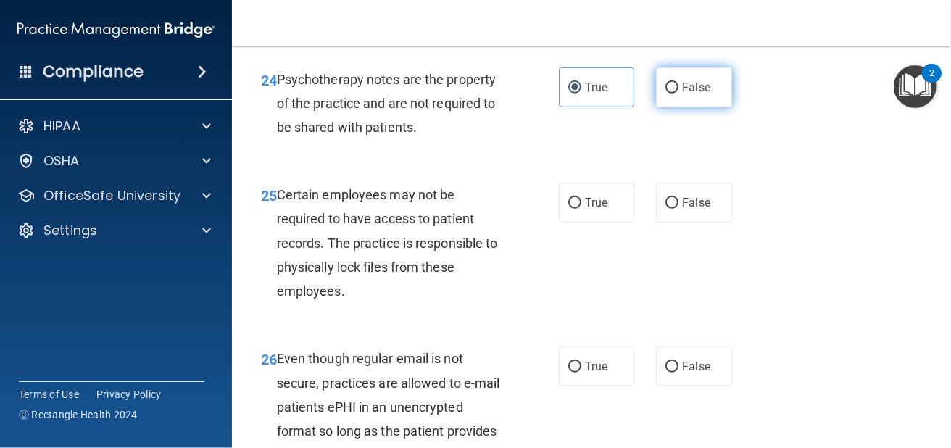
click at [685, 88] on span "False" at bounding box center [696, 87] width 28 height 14
click at [678, 88] on input "False" at bounding box center [671, 88] width 13 height 11
radio input "true"
radio input "false"
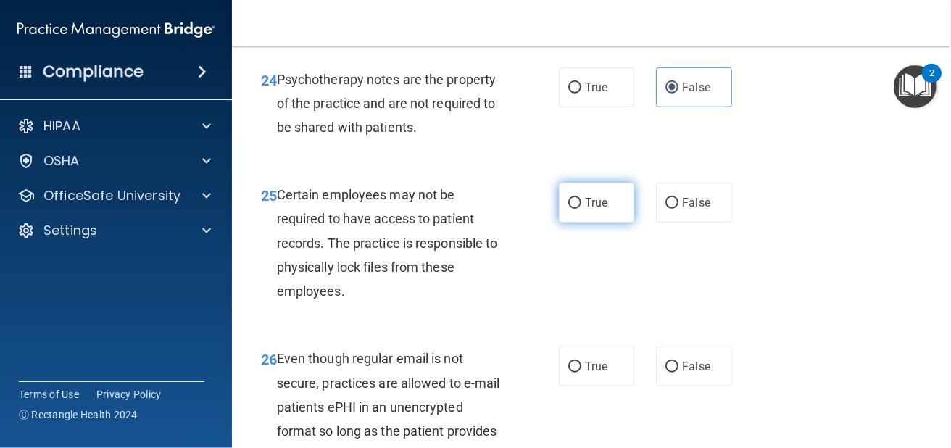
click at [596, 202] on span "True" at bounding box center [596, 203] width 22 height 14
click at [581, 202] on input "True" at bounding box center [574, 203] width 13 height 11
radio input "true"
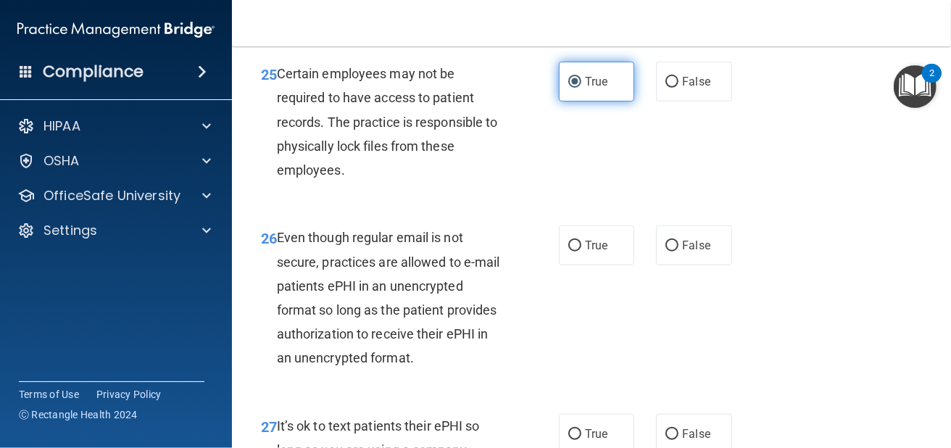
scroll to position [4033, 0]
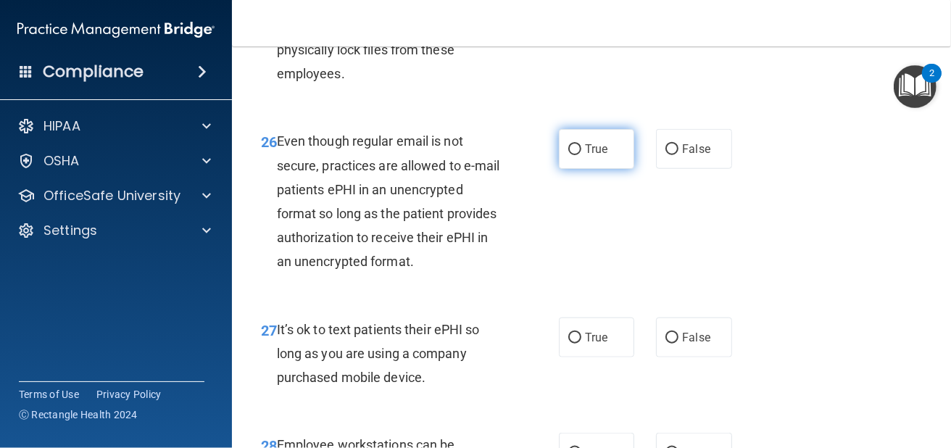
click at [571, 151] on input "True" at bounding box center [574, 149] width 13 height 11
radio input "true"
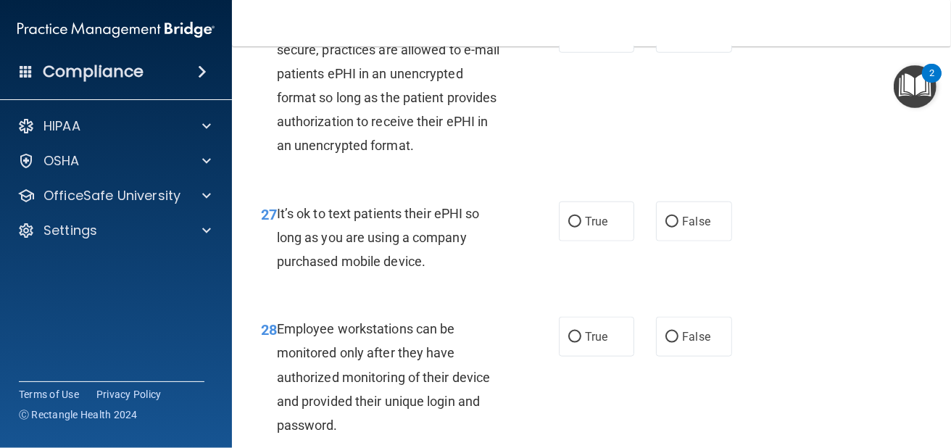
scroll to position [4154, 0]
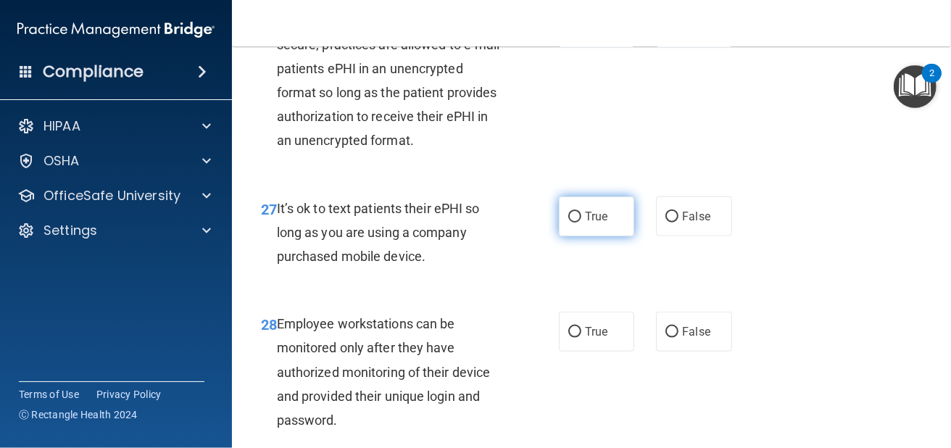
click at [564, 197] on label "True" at bounding box center [596, 216] width 75 height 40
click at [568, 212] on input "True" at bounding box center [574, 217] width 13 height 11
radio input "true"
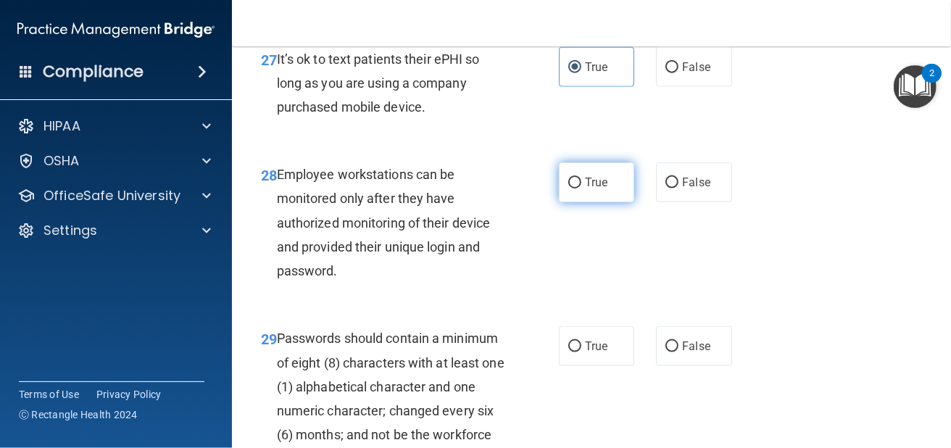
scroll to position [4323, 0]
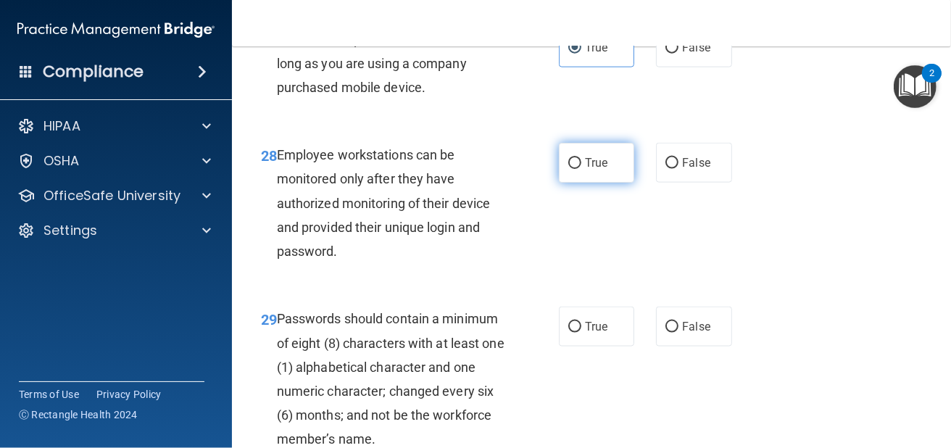
click at [568, 161] on input "True" at bounding box center [574, 163] width 13 height 11
radio input "true"
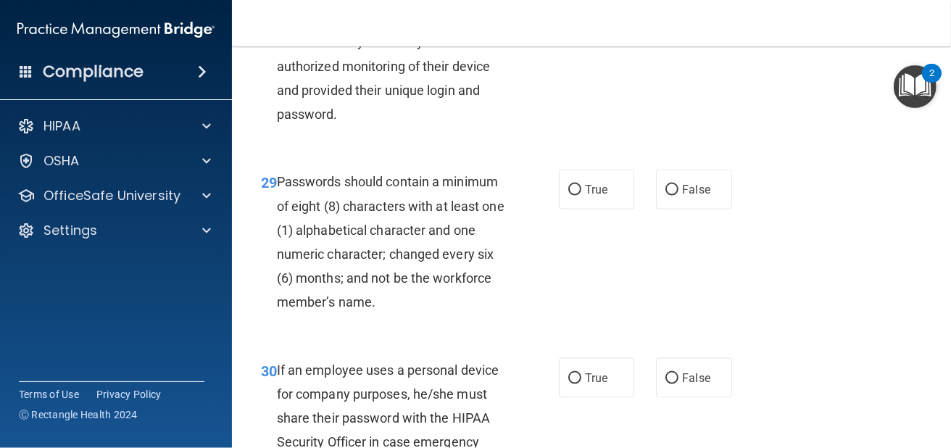
scroll to position [4492, 0]
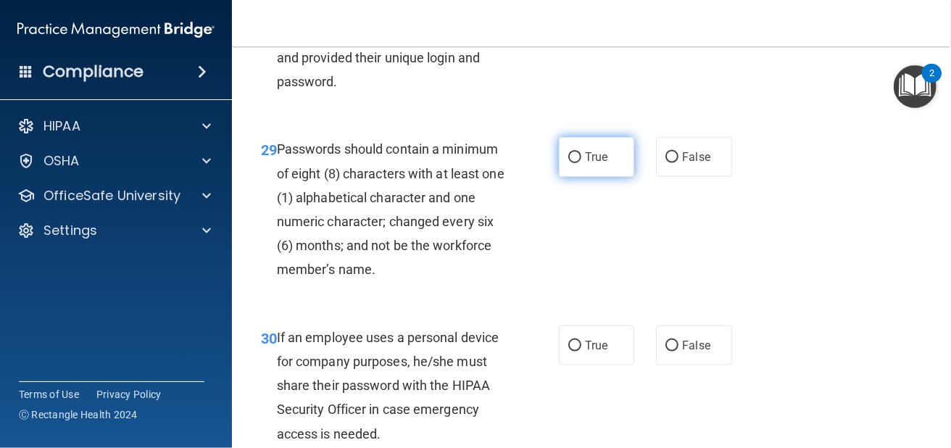
click at [592, 145] on label "True" at bounding box center [596, 157] width 75 height 40
click at [581, 152] on input "True" at bounding box center [574, 157] width 13 height 11
radio input "true"
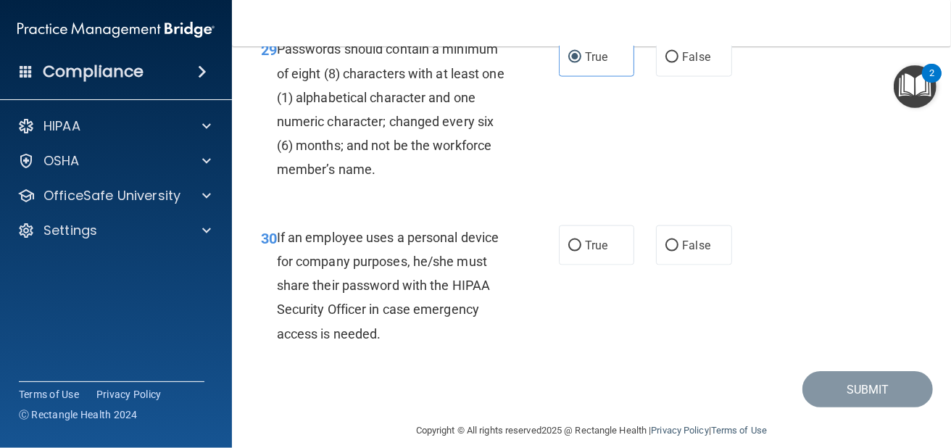
scroll to position [4608, 0]
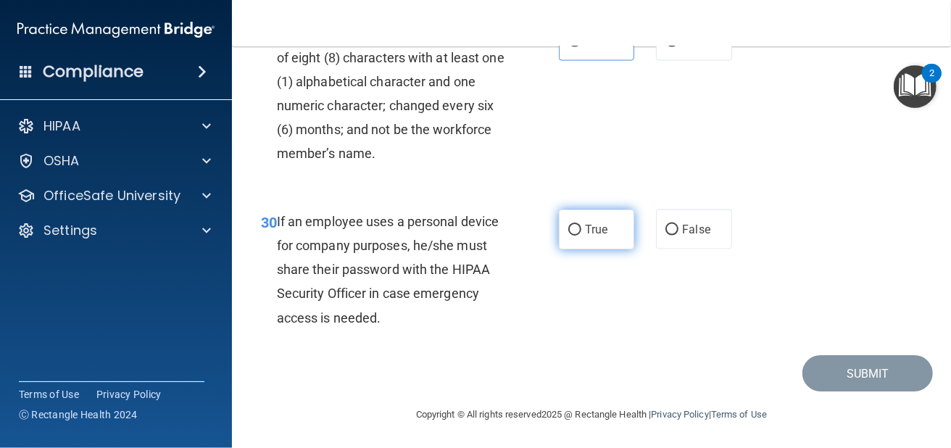
click at [559, 230] on label "True" at bounding box center [596, 229] width 75 height 40
click at [568, 230] on input "True" at bounding box center [574, 230] width 13 height 11
radio input "true"
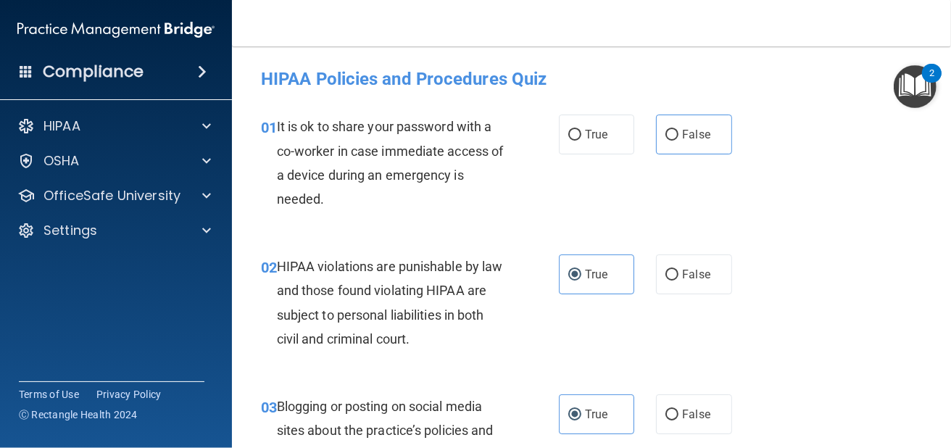
scroll to position [0, 0]
click at [684, 125] on label "False" at bounding box center [693, 134] width 75 height 40
click at [678, 130] on input "False" at bounding box center [671, 135] width 13 height 11
radio input "true"
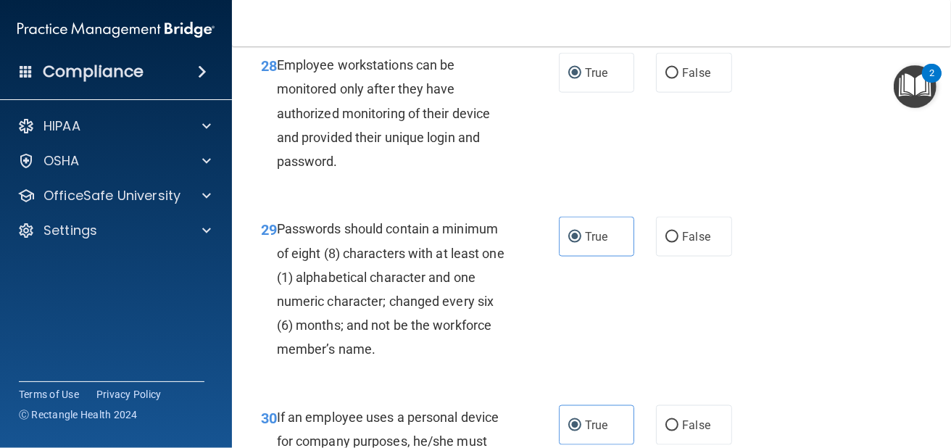
scroll to position [4608, 0]
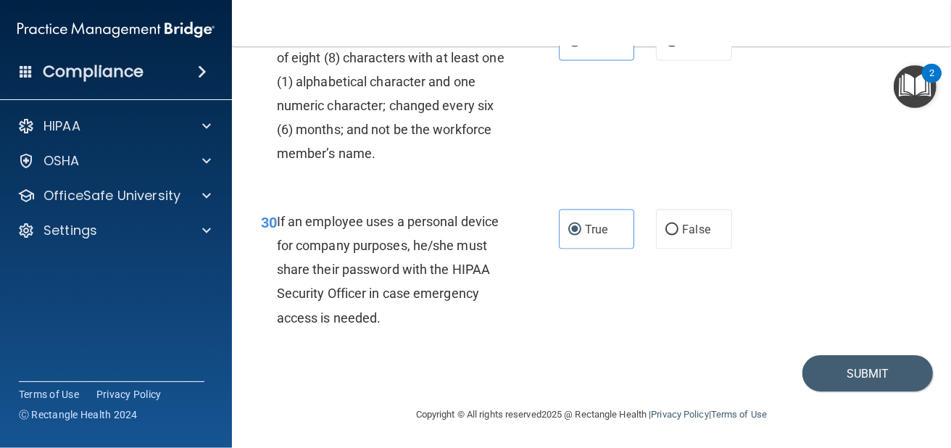
drag, startPoint x: 834, startPoint y: 252, endPoint x: 759, endPoint y: 470, distance: 230.5
click at [802, 375] on button "Submit" at bounding box center [867, 373] width 130 height 37
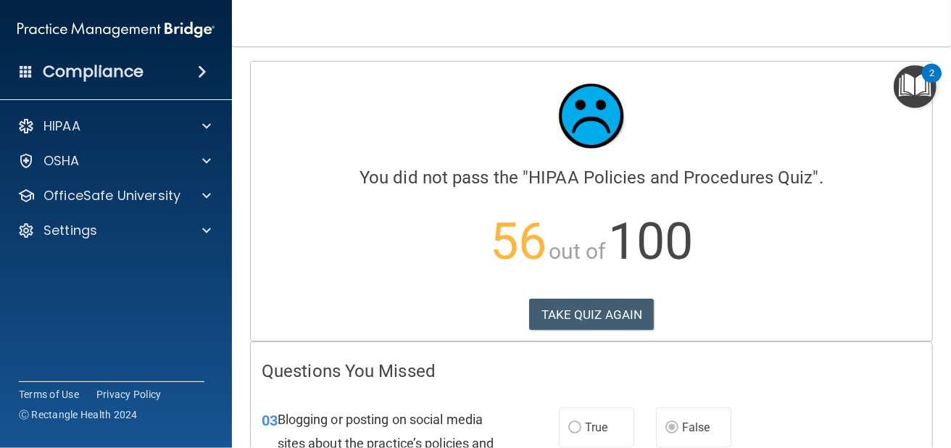
drag, startPoint x: 759, startPoint y: 203, endPoint x: 719, endPoint y: 72, distance: 137.1
click at [563, 316] on button "TAKE QUIZ AGAIN" at bounding box center [591, 315] width 125 height 32
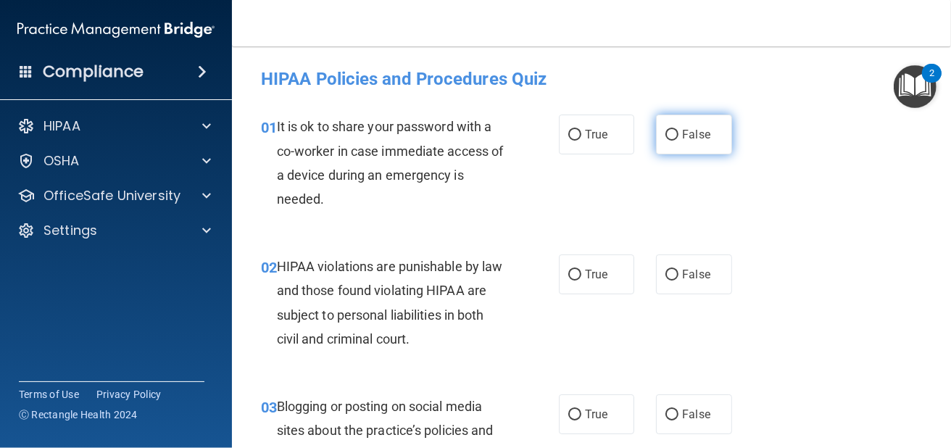
click at [672, 146] on label "False" at bounding box center [693, 134] width 75 height 40
click at [672, 141] on input "False" at bounding box center [671, 135] width 13 height 11
radio input "true"
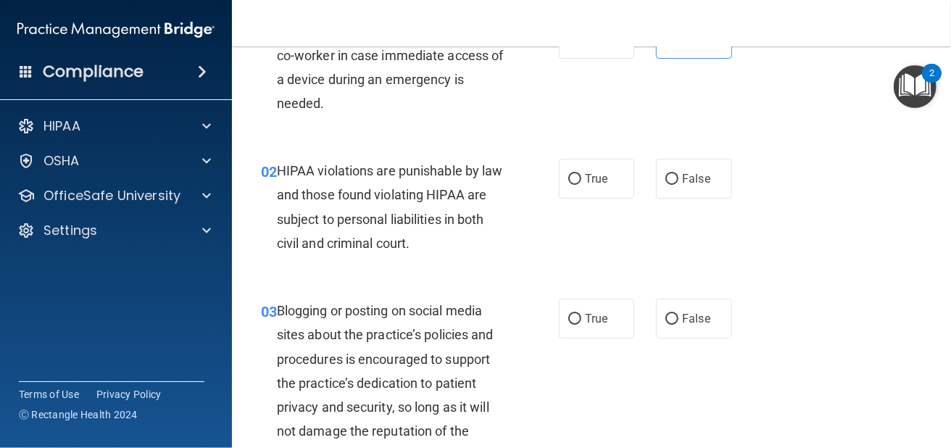
scroll to position [96, 0]
click at [609, 180] on label "True" at bounding box center [596, 178] width 75 height 40
click at [581, 180] on input "True" at bounding box center [574, 178] width 13 height 11
radio input "true"
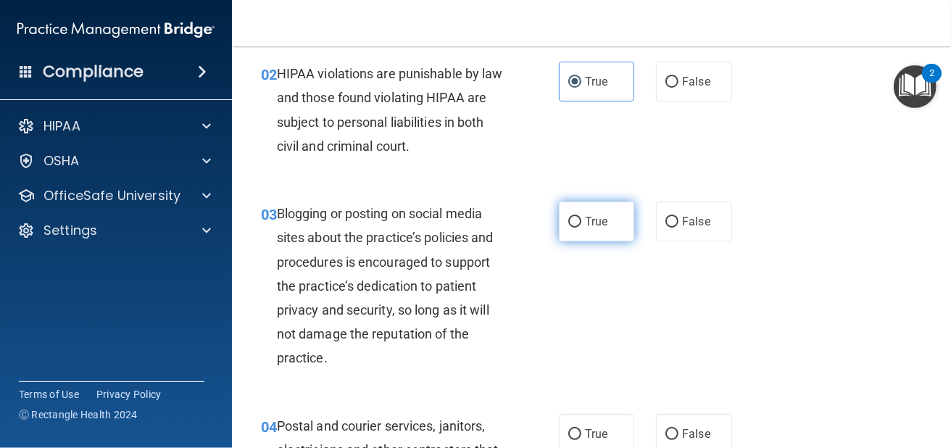
click at [586, 204] on label "True" at bounding box center [596, 221] width 75 height 40
click at [581, 217] on input "True" at bounding box center [574, 222] width 13 height 11
radio input "true"
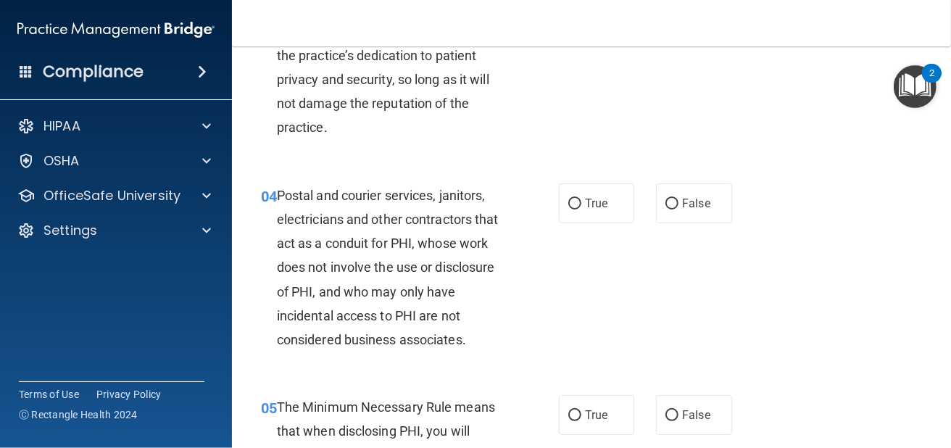
scroll to position [435, 0]
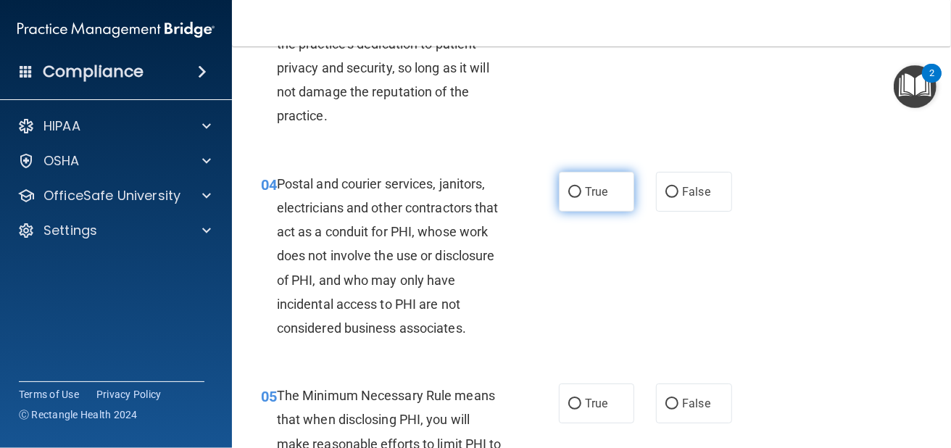
click at [578, 195] on label "True" at bounding box center [596, 192] width 75 height 40
click at [578, 195] on input "True" at bounding box center [574, 192] width 13 height 11
radio input "true"
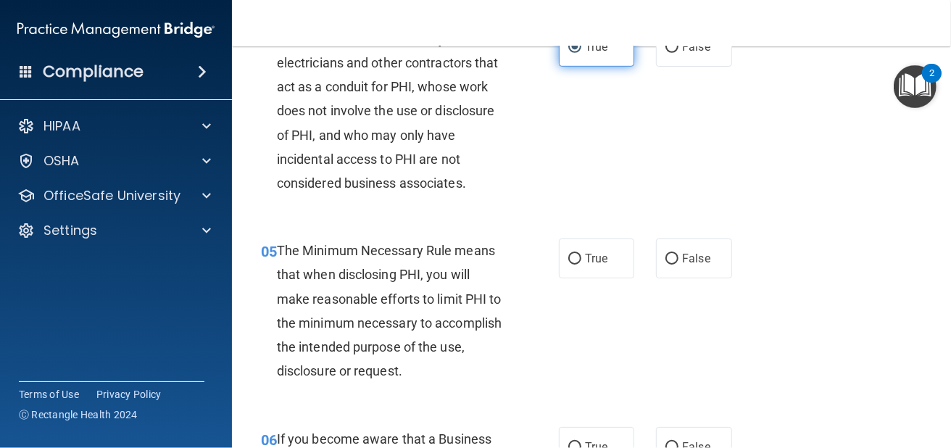
scroll to position [604, 0]
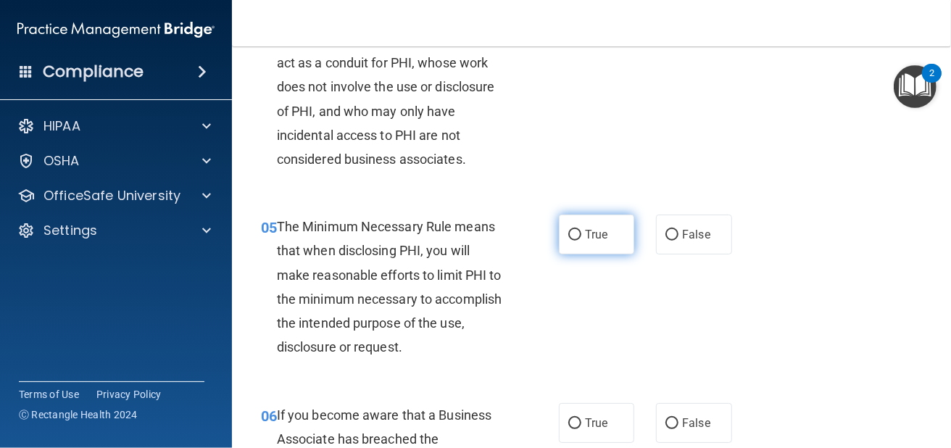
click at [596, 234] on span "True" at bounding box center [596, 235] width 22 height 14
click at [581, 234] on input "True" at bounding box center [574, 235] width 13 height 11
radio input "true"
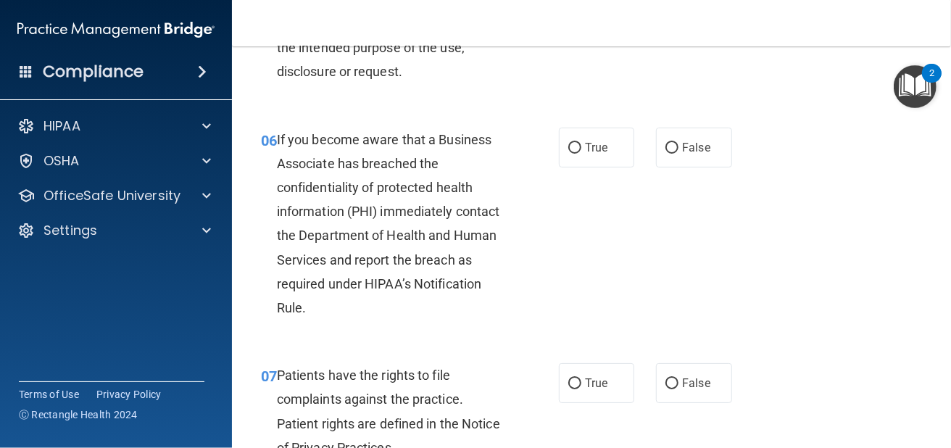
scroll to position [869, 0]
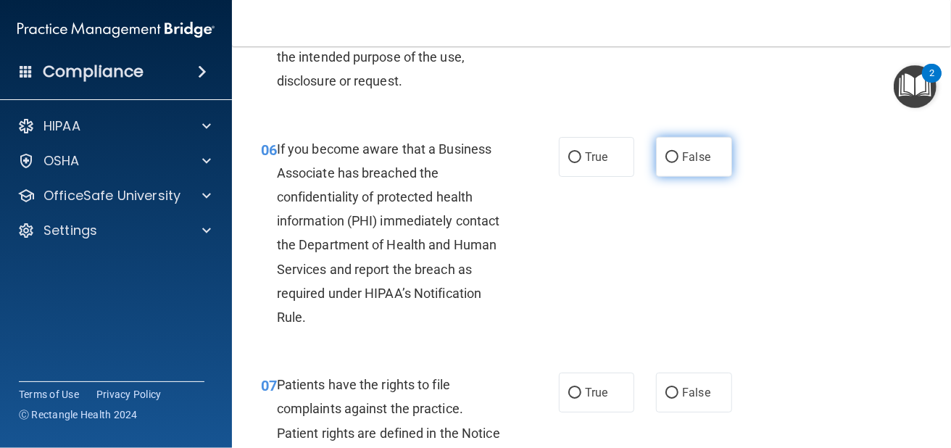
click at [688, 158] on span "False" at bounding box center [696, 157] width 28 height 14
click at [678, 158] on input "False" at bounding box center [671, 157] width 13 height 11
radio input "true"
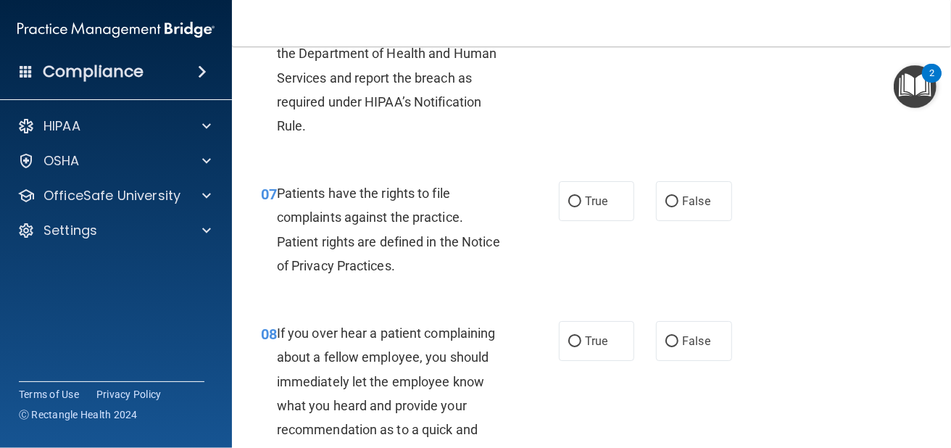
scroll to position [1062, 0]
click at [621, 201] on label "True" at bounding box center [596, 200] width 75 height 40
click at [581, 201] on input "True" at bounding box center [574, 200] width 13 height 11
radio input "true"
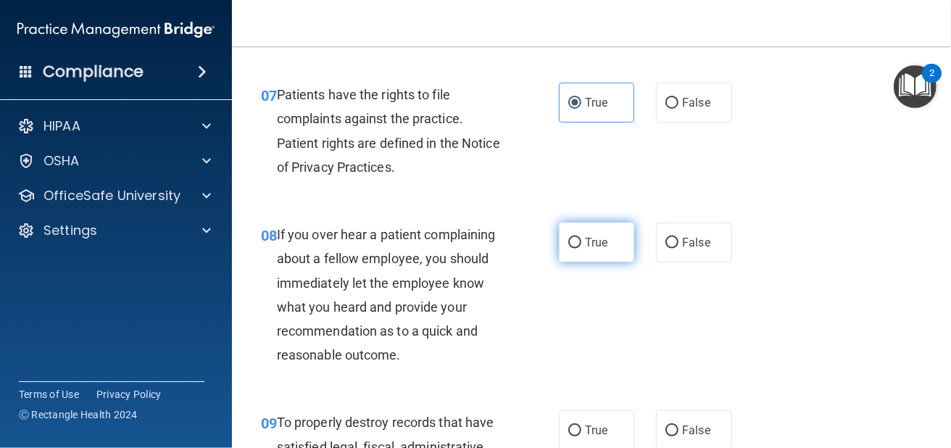
scroll to position [1183, 0]
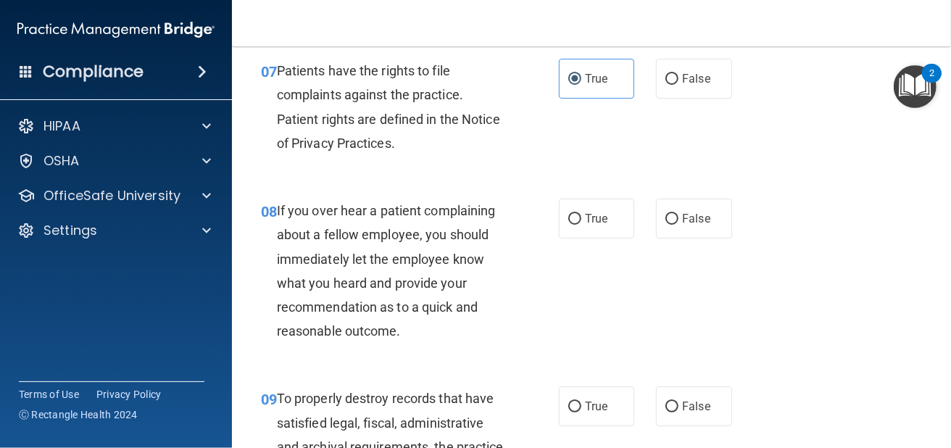
click at [638, 219] on div "True False" at bounding box center [650, 219] width 182 height 40
click at [669, 218] on input "False" at bounding box center [671, 219] width 13 height 11
radio input "true"
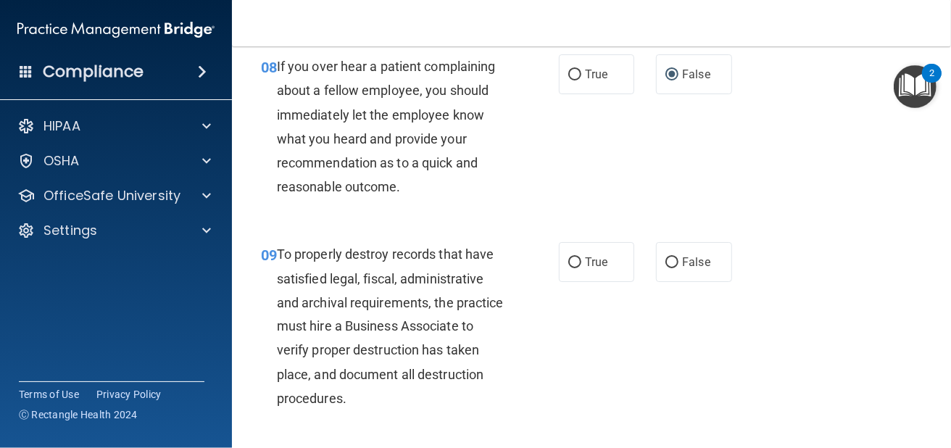
scroll to position [1328, 0]
click at [682, 264] on span "False" at bounding box center [696, 261] width 28 height 14
click at [676, 264] on input "False" at bounding box center [671, 261] width 13 height 11
radio input "true"
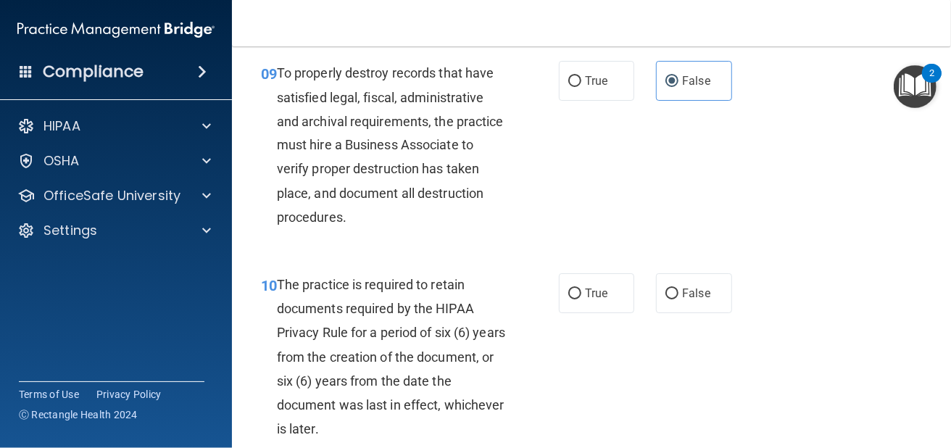
scroll to position [1594, 0]
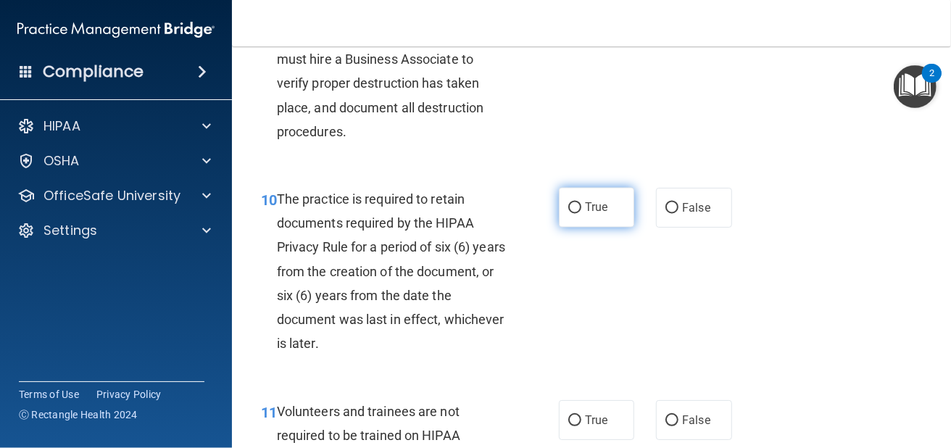
click at [576, 217] on label "True" at bounding box center [596, 208] width 75 height 40
click at [576, 214] on input "True" at bounding box center [574, 208] width 13 height 11
radio input "true"
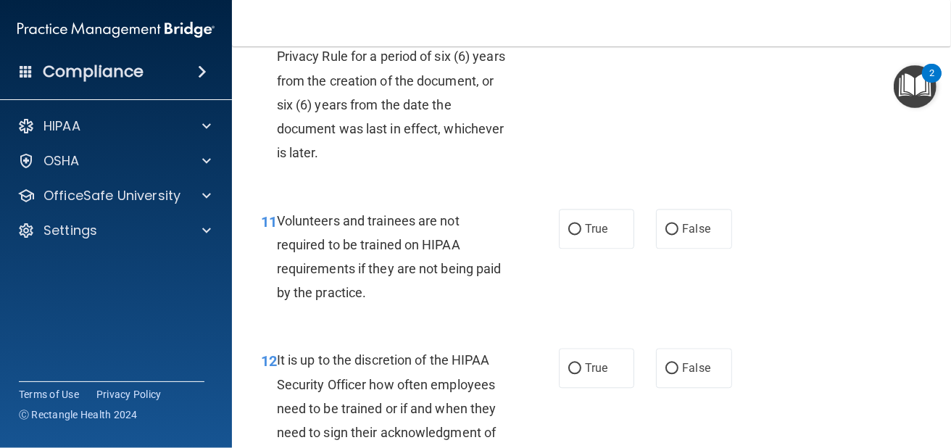
scroll to position [1787, 0]
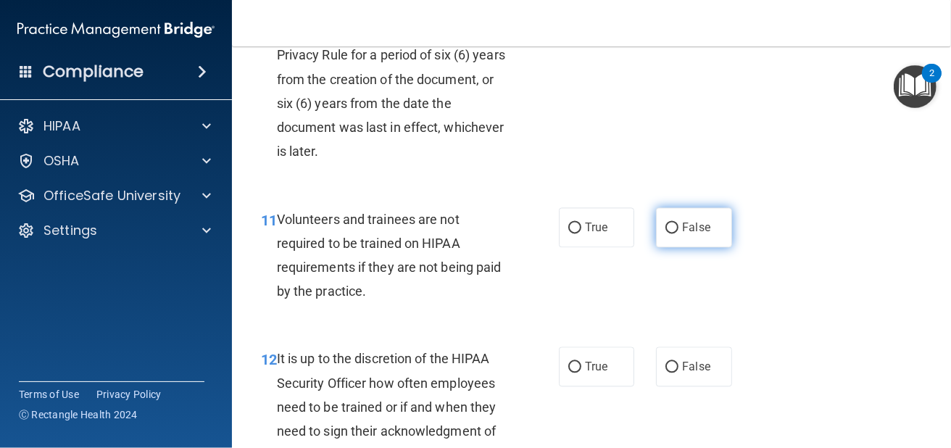
click at [683, 234] on label "False" at bounding box center [693, 227] width 75 height 40
click at [678, 233] on input "False" at bounding box center [671, 227] width 13 height 11
radio input "true"
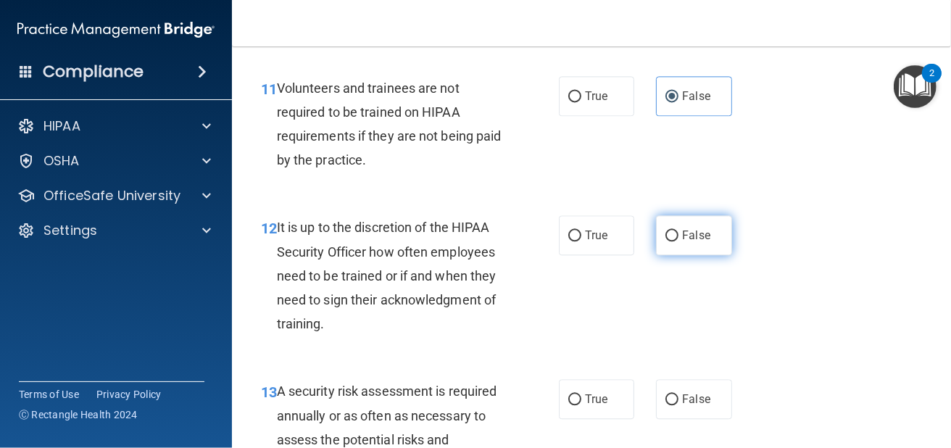
scroll to position [1932, 0]
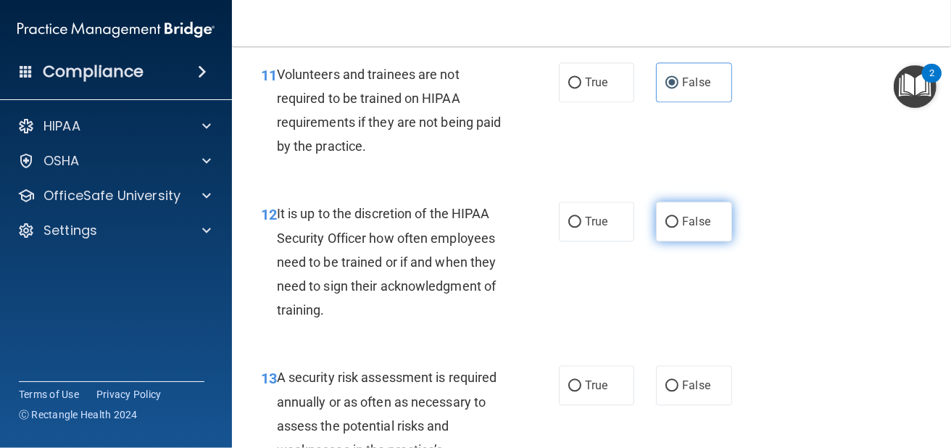
click at [664, 233] on label "False" at bounding box center [693, 221] width 75 height 40
click at [665, 228] on input "False" at bounding box center [671, 222] width 13 height 11
radio input "true"
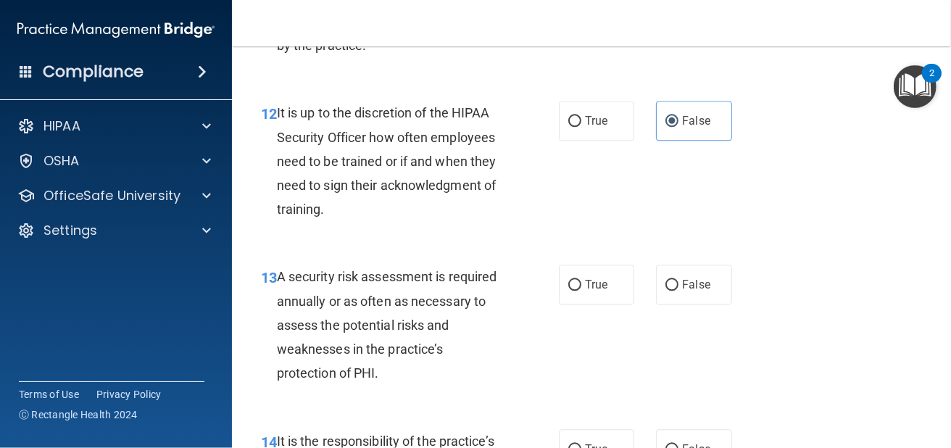
scroll to position [2125, 0]
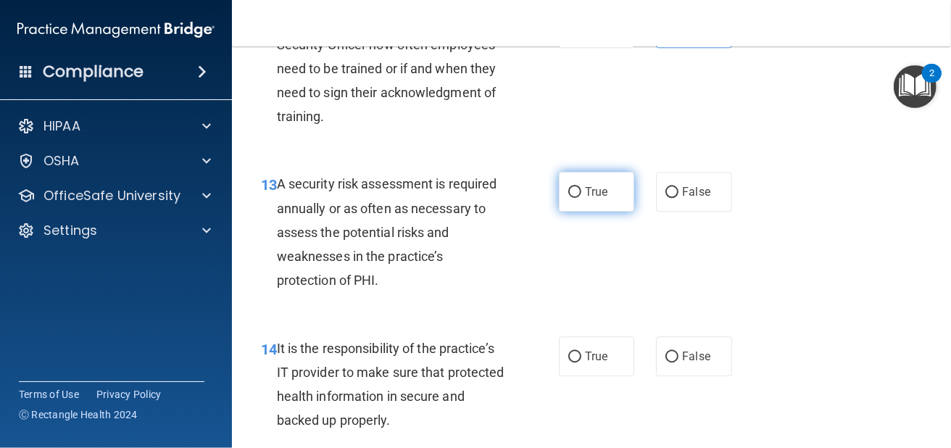
click at [591, 193] on span "True" at bounding box center [596, 192] width 22 height 14
click at [581, 193] on input "True" at bounding box center [574, 192] width 13 height 11
radio input "true"
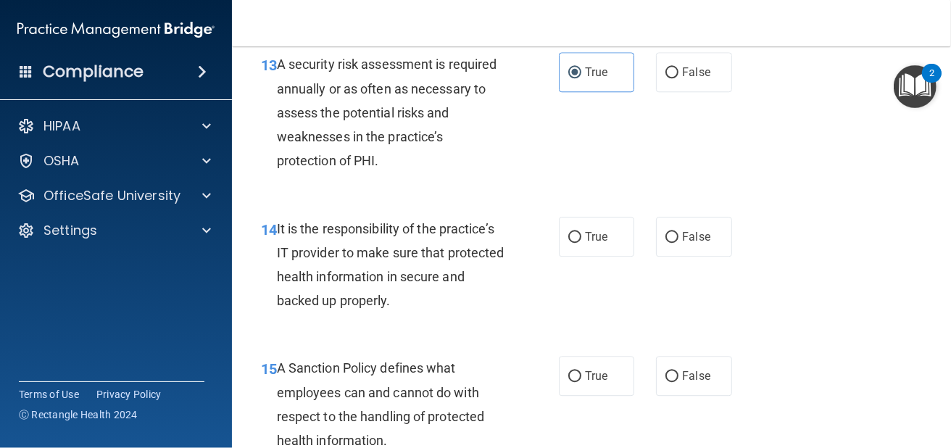
scroll to position [2246, 0]
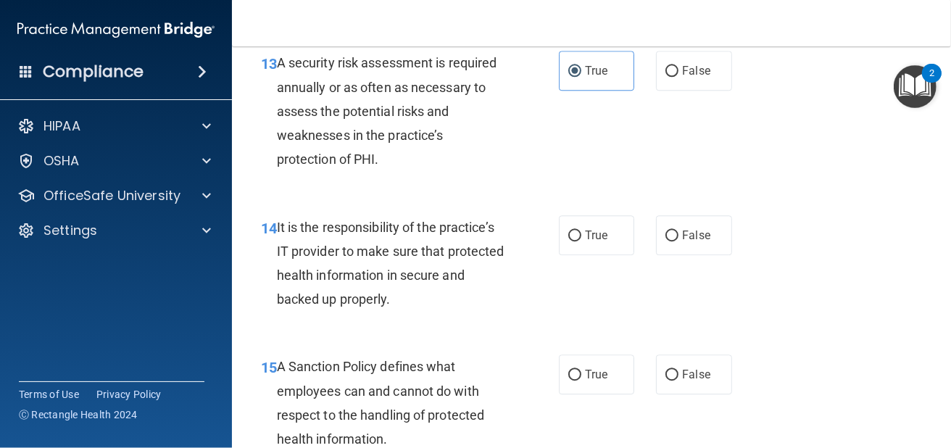
click at [641, 229] on div "True False" at bounding box center [650, 235] width 182 height 40
click at [648, 232] on div "True False" at bounding box center [650, 235] width 182 height 40
click at [665, 235] on input "False" at bounding box center [671, 235] width 13 height 11
radio input "true"
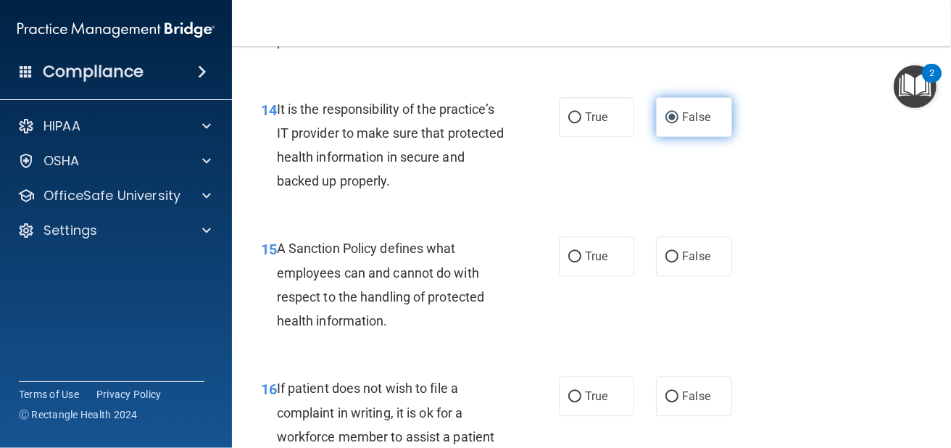
scroll to position [2366, 0]
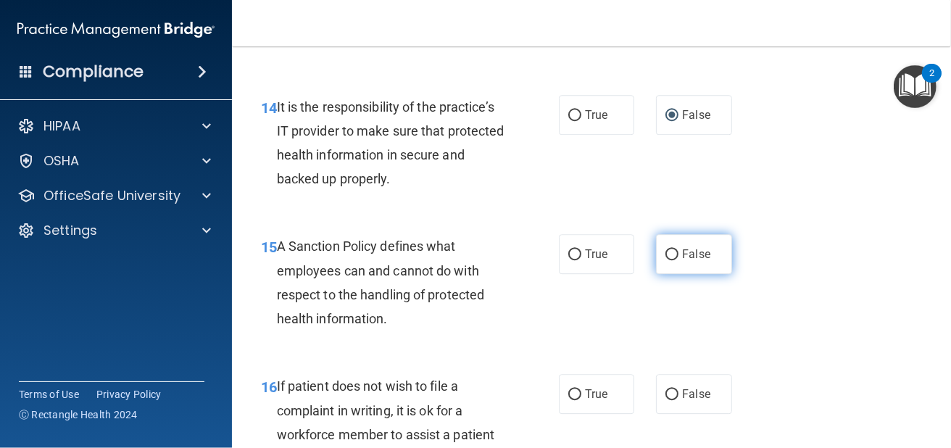
click at [696, 259] on span "False" at bounding box center [696, 254] width 28 height 14
click at [678, 259] on input "False" at bounding box center [671, 254] width 13 height 11
radio input "true"
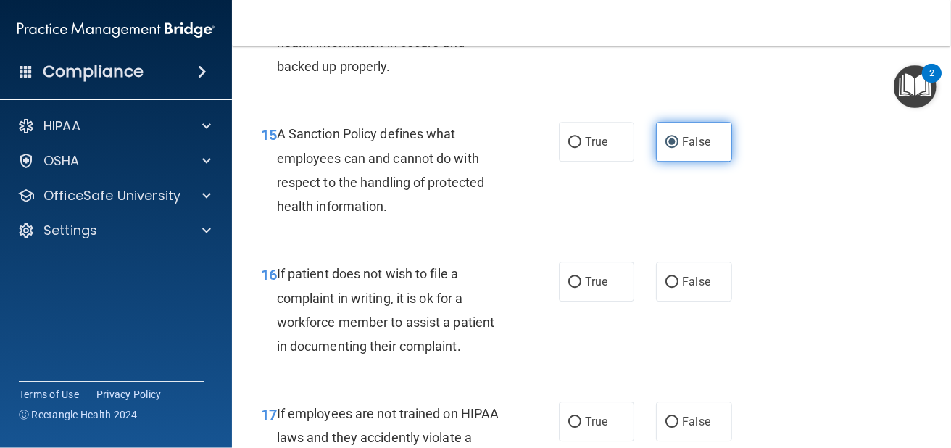
scroll to position [2511, 0]
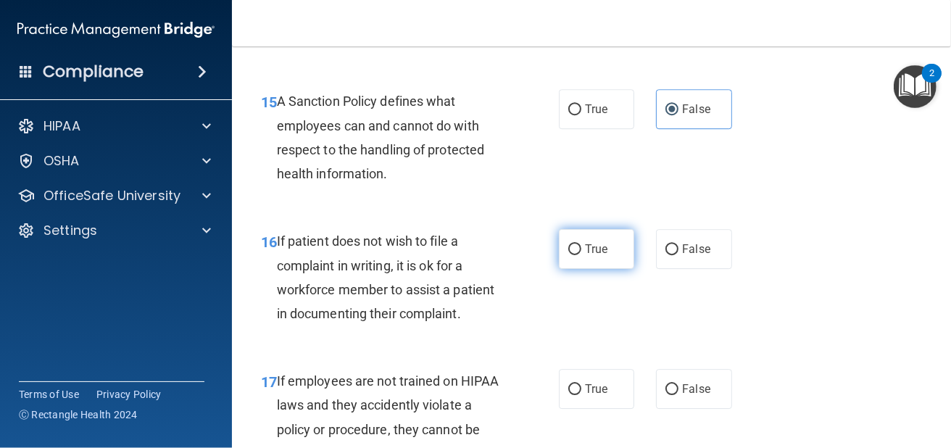
click at [576, 263] on label "True" at bounding box center [596, 249] width 75 height 40
click at [576, 255] on input "True" at bounding box center [574, 249] width 13 height 11
radio input "true"
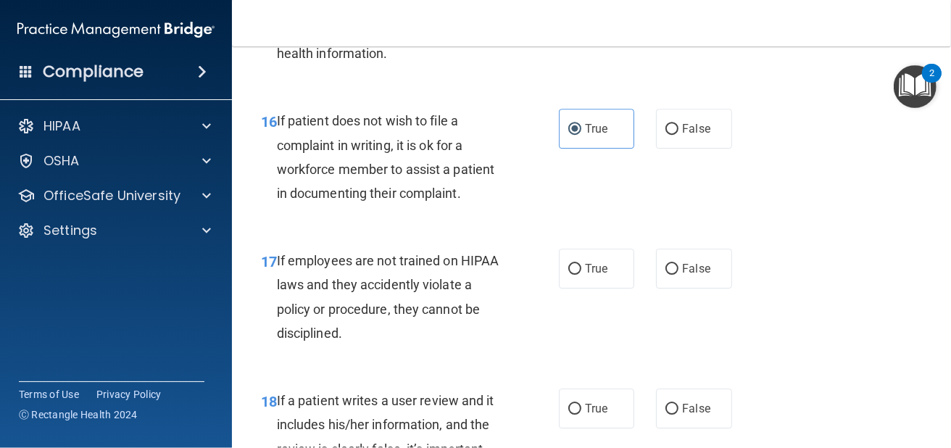
scroll to position [2632, 0]
click at [665, 267] on input "False" at bounding box center [671, 268] width 13 height 11
radio input "true"
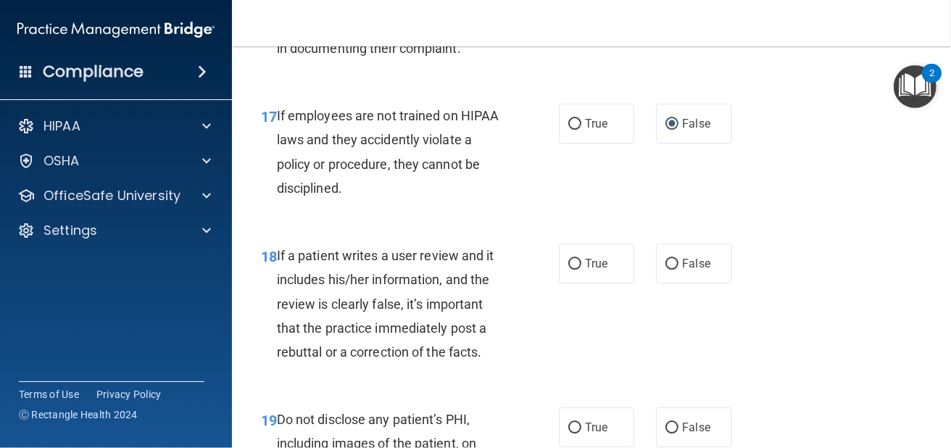
scroll to position [2777, 0]
click at [575, 252] on label "True" at bounding box center [596, 263] width 75 height 40
click at [575, 258] on input "True" at bounding box center [574, 263] width 13 height 11
radio input "true"
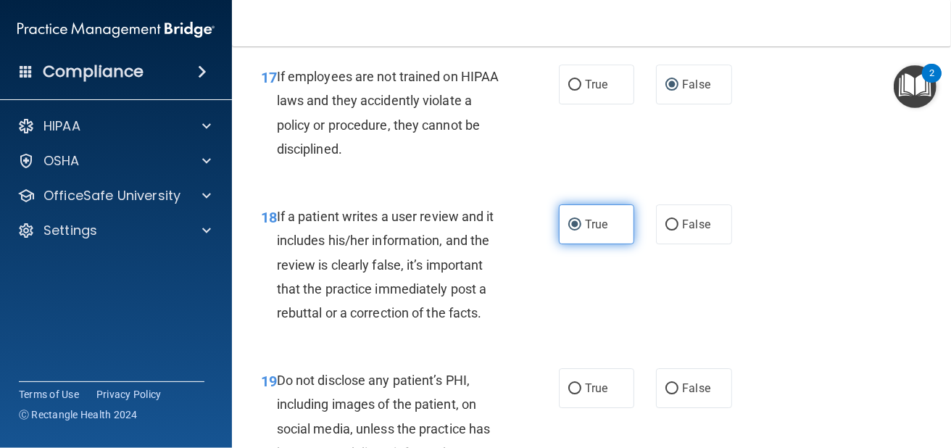
scroll to position [2946, 0]
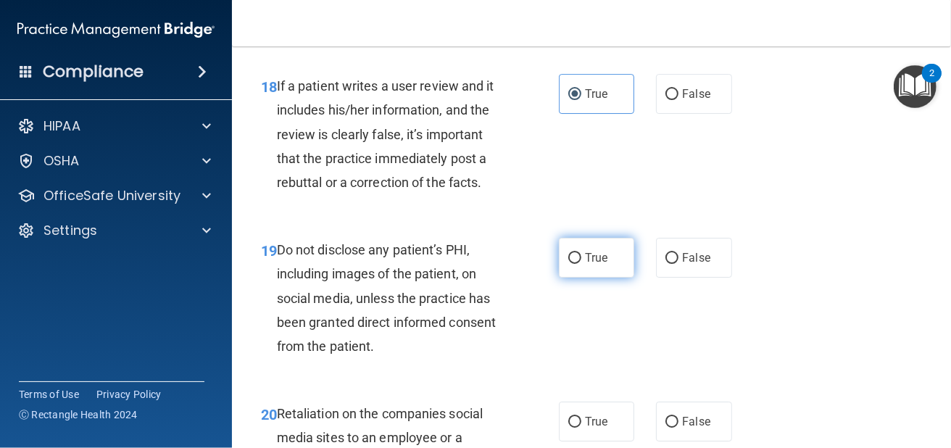
click at [576, 255] on label "True" at bounding box center [596, 258] width 75 height 40
click at [576, 255] on input "True" at bounding box center [574, 258] width 13 height 11
radio input "true"
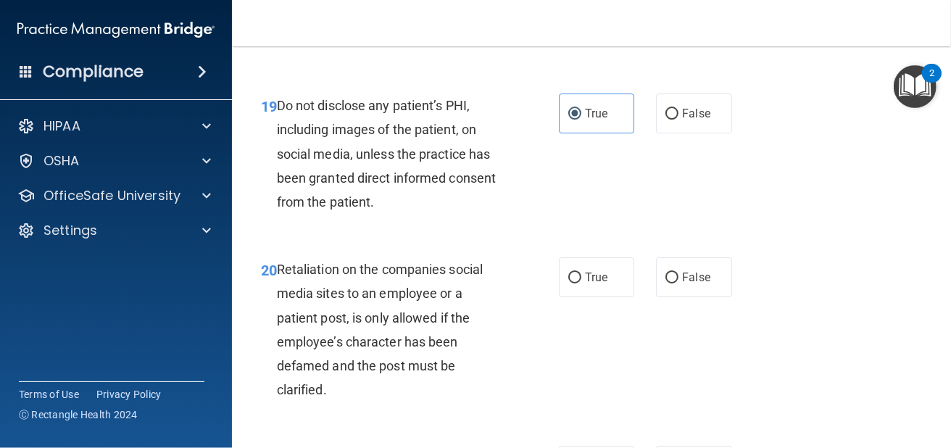
scroll to position [3091, 0]
click at [667, 272] on input "False" at bounding box center [671, 277] width 13 height 11
radio input "true"
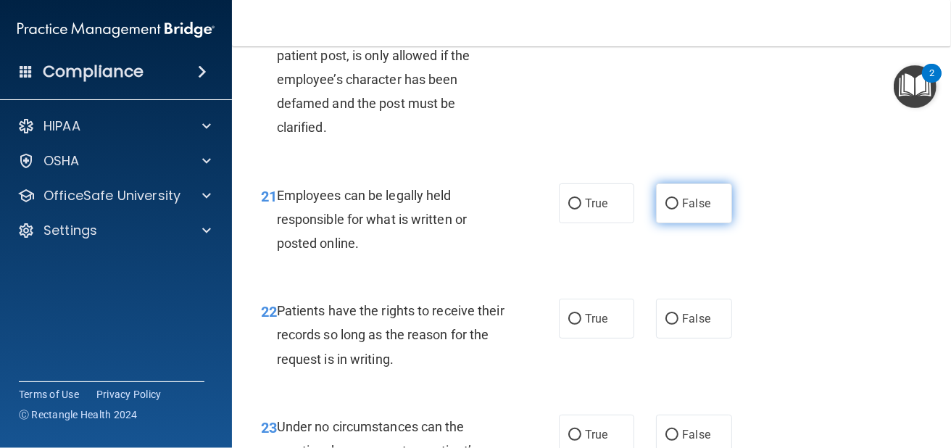
scroll to position [3357, 0]
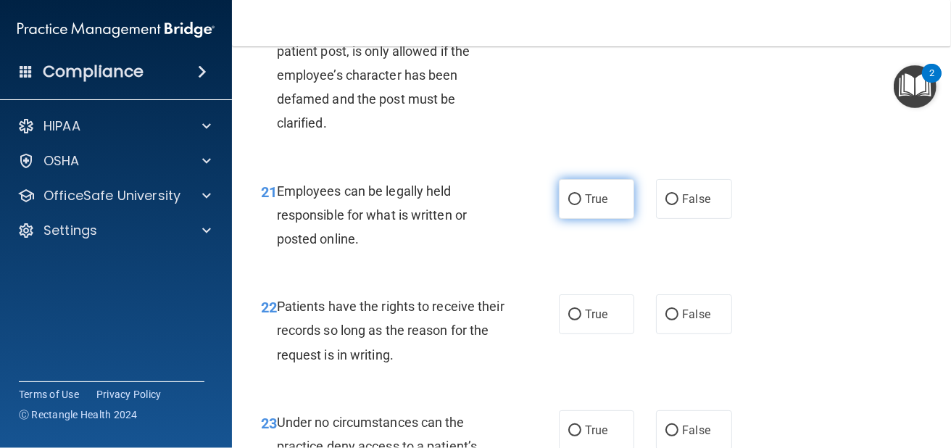
click at [617, 207] on label "True" at bounding box center [596, 199] width 75 height 40
click at [581, 205] on input "True" at bounding box center [574, 199] width 13 height 11
radio input "true"
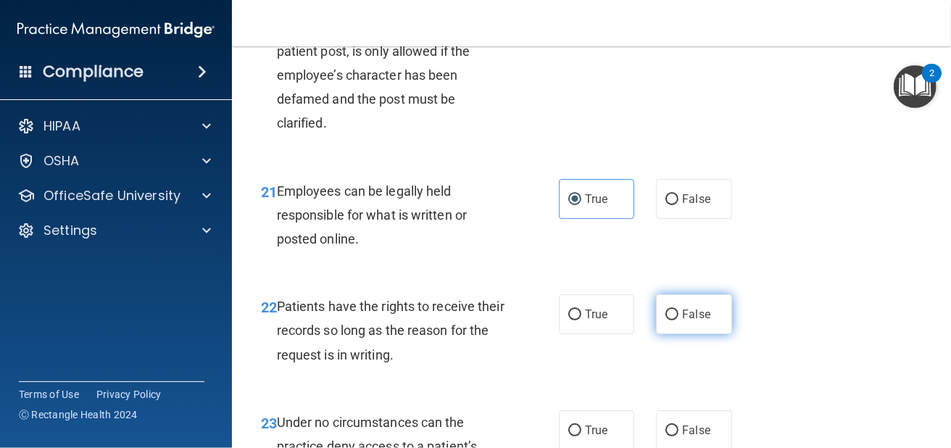
click at [671, 320] on label "False" at bounding box center [693, 314] width 75 height 40
click at [671, 320] on input "False" at bounding box center [671, 314] width 13 height 11
radio input "true"
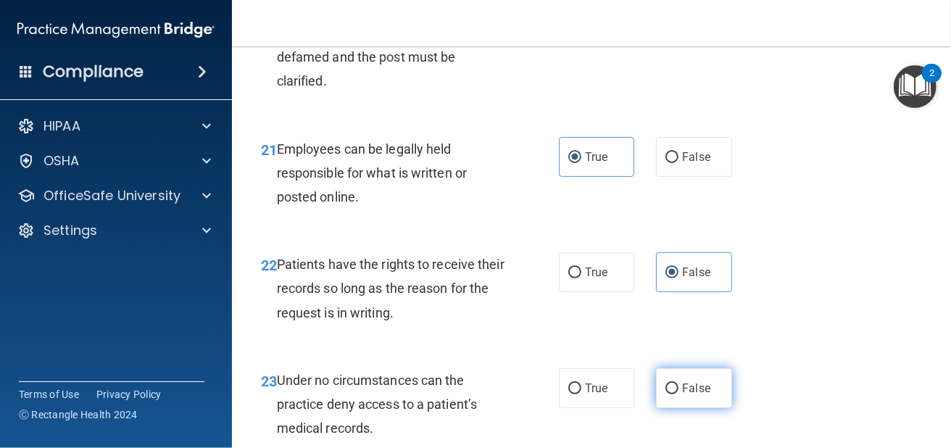
scroll to position [3478, 0]
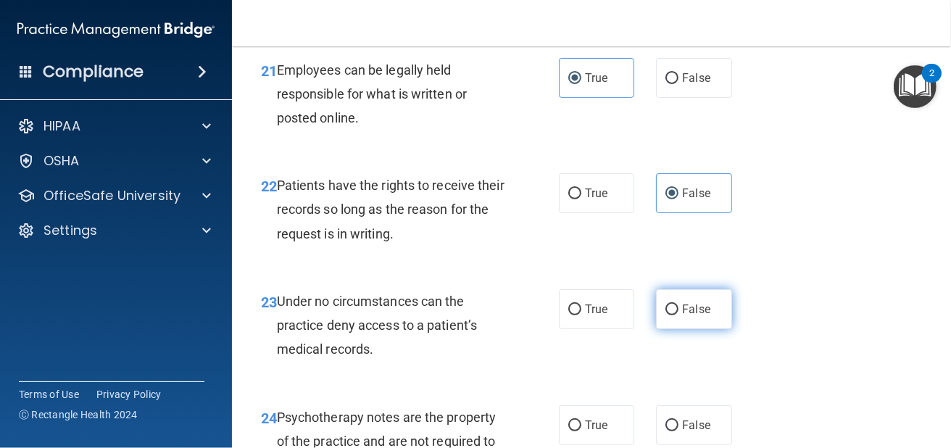
click at [670, 299] on label "False" at bounding box center [693, 309] width 75 height 40
click at [670, 304] on input "False" at bounding box center [671, 309] width 13 height 11
radio input "true"
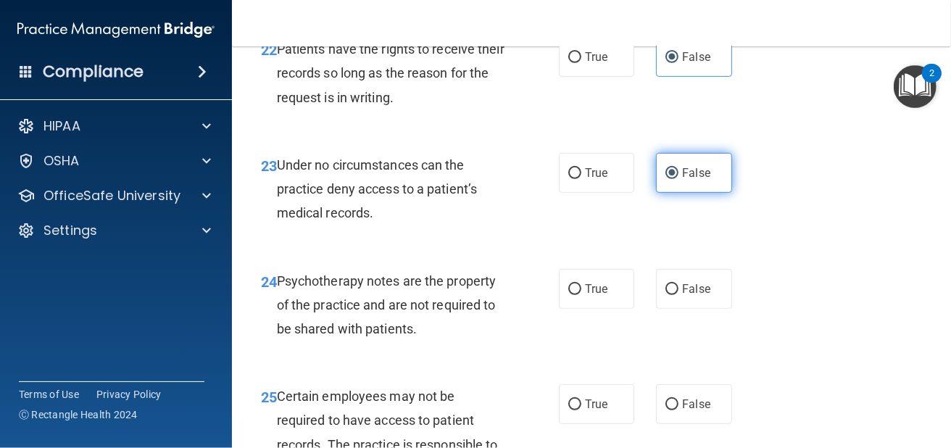
scroll to position [3623, 0]
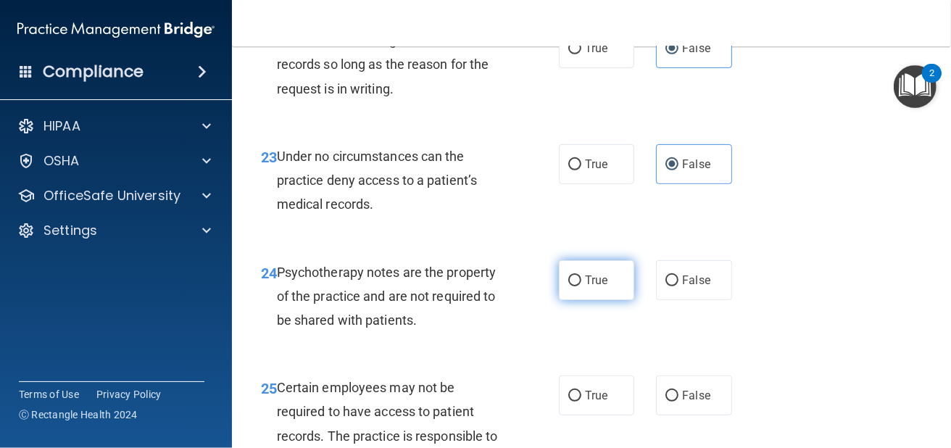
click at [606, 283] on label "True" at bounding box center [596, 280] width 75 height 40
click at [581, 283] on input "True" at bounding box center [574, 280] width 13 height 11
radio input "true"
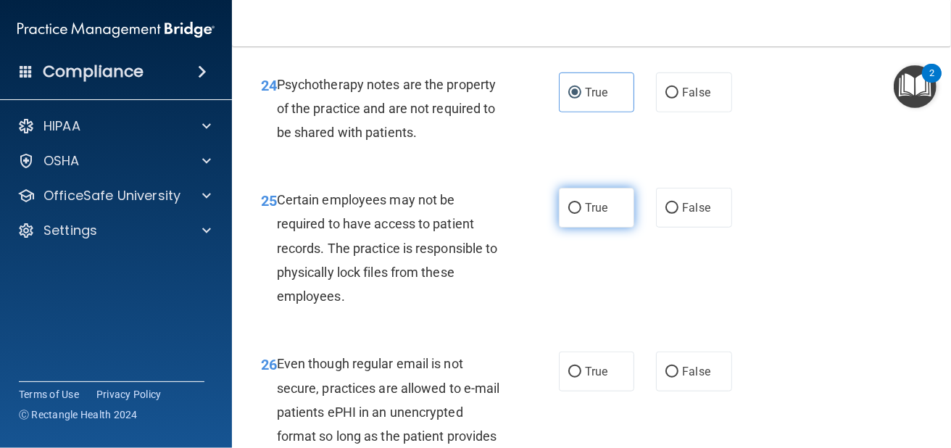
scroll to position [3816, 0]
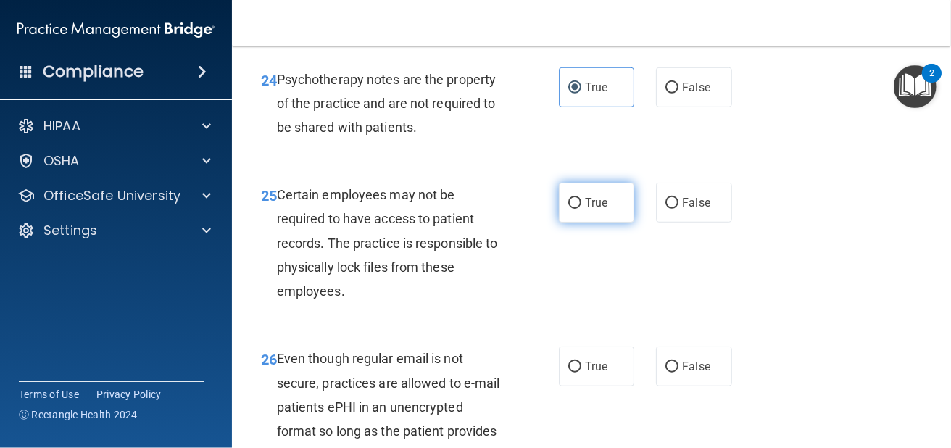
click at [612, 201] on label "True" at bounding box center [596, 203] width 75 height 40
click at [581, 201] on input "True" at bounding box center [574, 203] width 13 height 11
radio input "true"
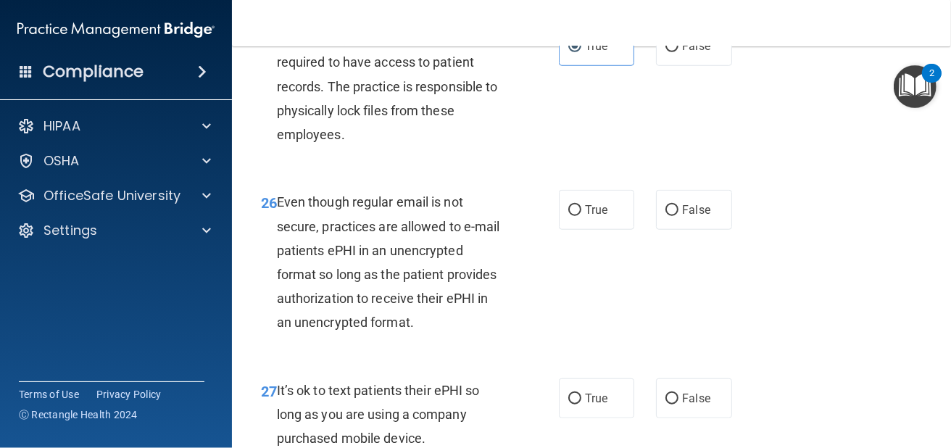
scroll to position [3985, 0]
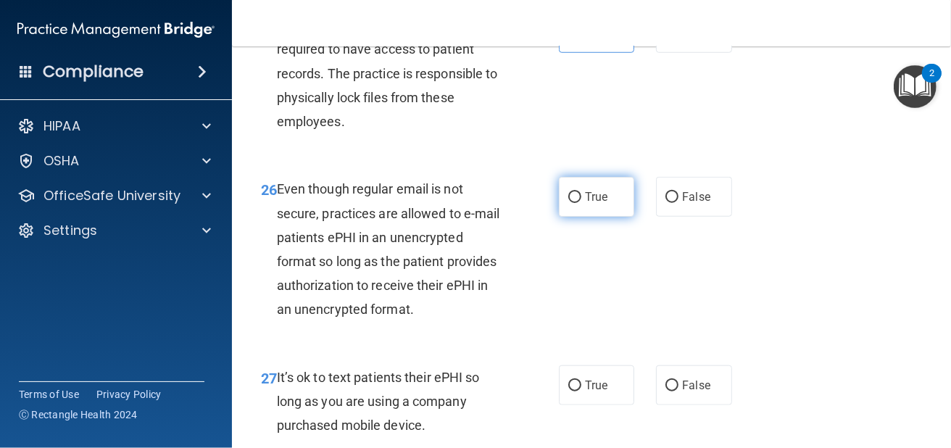
click at [568, 200] on input "True" at bounding box center [574, 197] width 13 height 11
radio input "true"
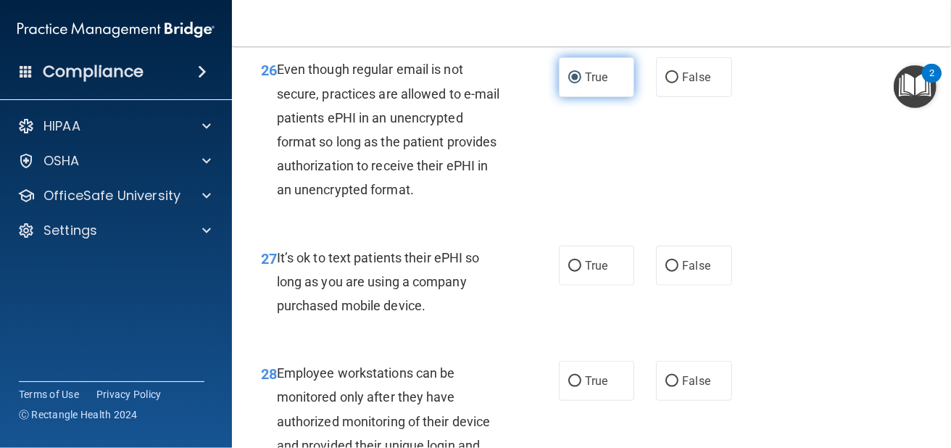
scroll to position [4105, 0]
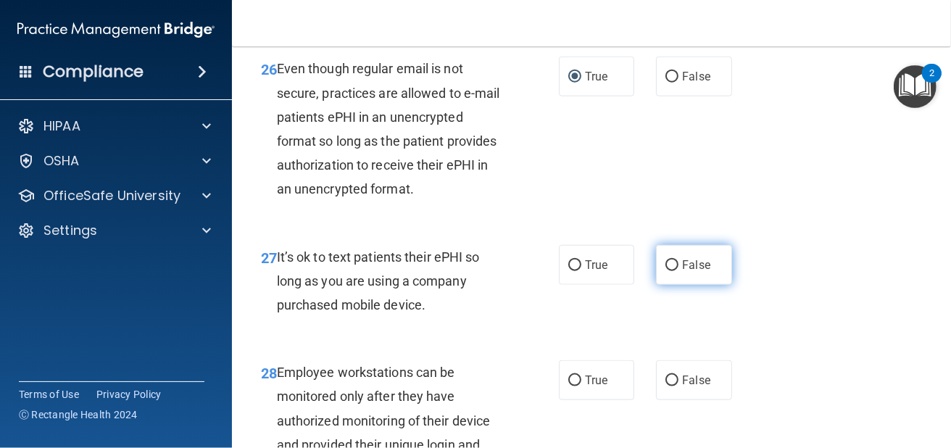
click at [699, 259] on label "False" at bounding box center [693, 265] width 75 height 40
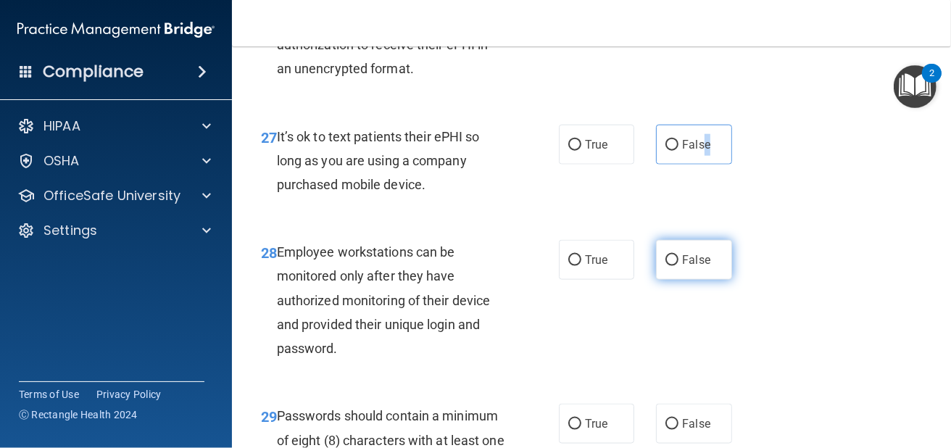
scroll to position [4226, 0]
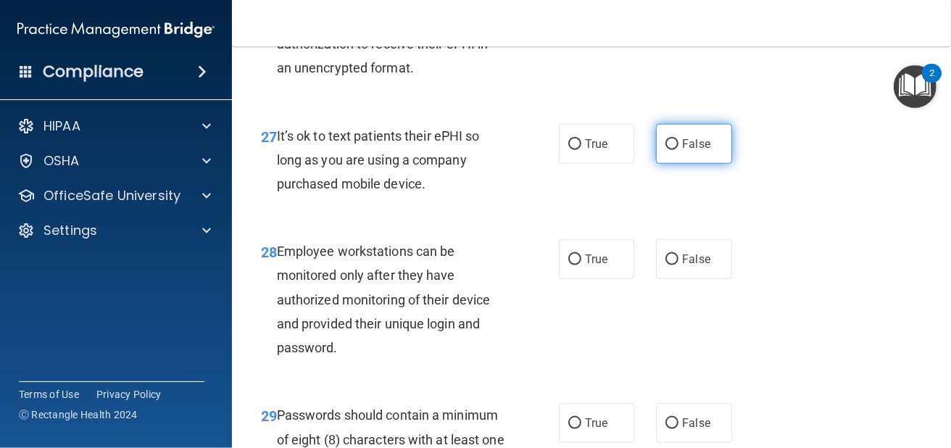
click at [658, 144] on label "False" at bounding box center [693, 144] width 75 height 40
click at [665, 144] on input "False" at bounding box center [671, 144] width 13 height 11
radio input "true"
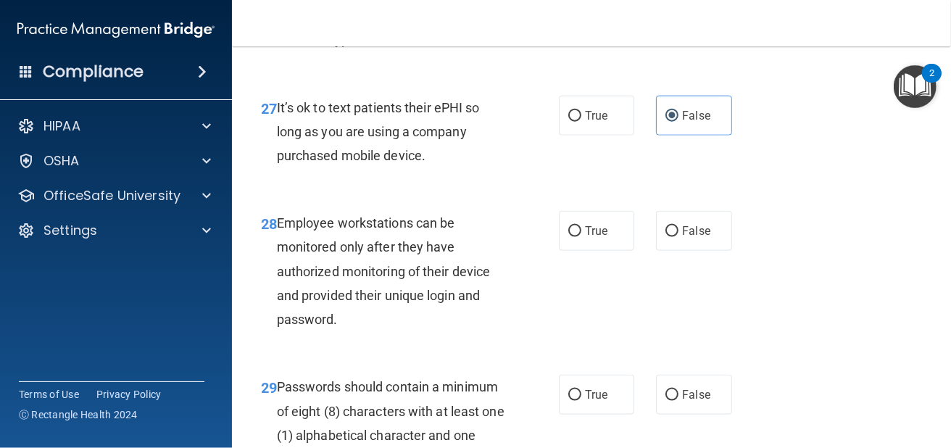
scroll to position [4347, 0]
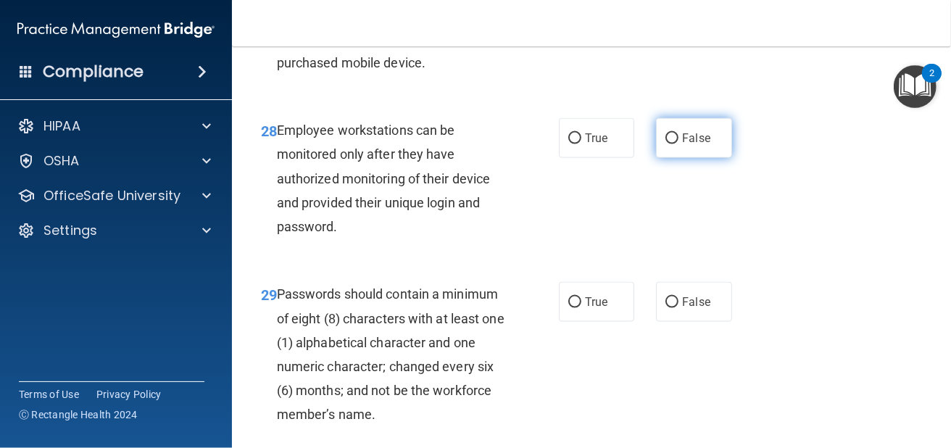
click at [665, 141] on input "False" at bounding box center [671, 138] width 13 height 11
radio input "true"
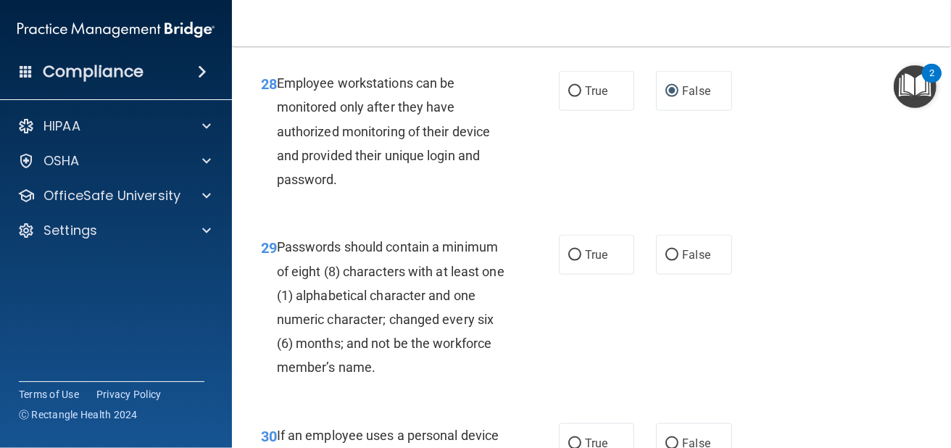
scroll to position [4444, 0]
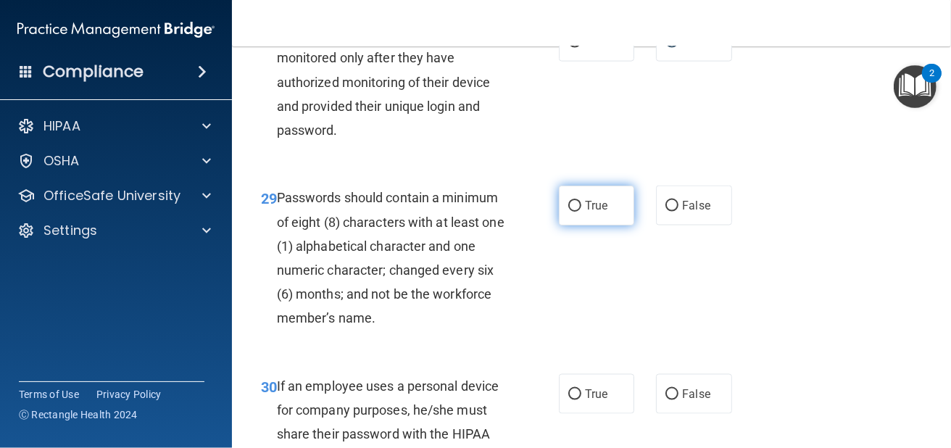
click at [599, 208] on span "True" at bounding box center [596, 206] width 22 height 14
click at [581, 208] on input "True" at bounding box center [574, 206] width 13 height 11
radio input "true"
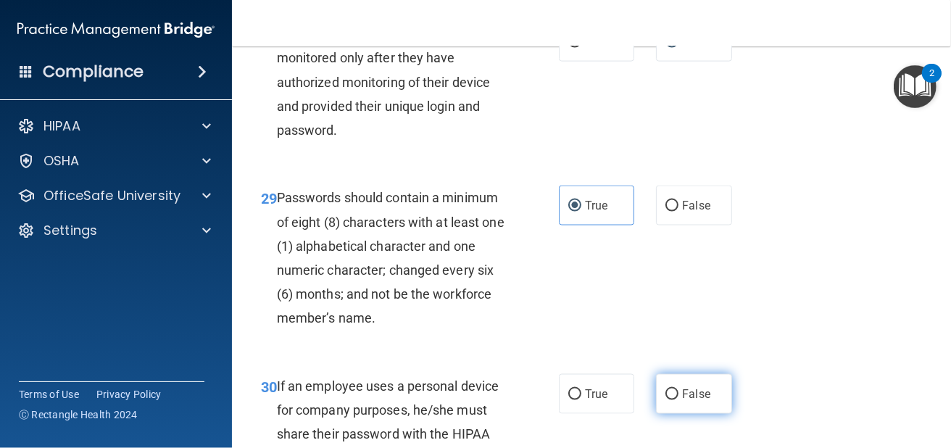
click at [682, 397] on span "False" at bounding box center [696, 394] width 28 height 14
click at [677, 397] on input "False" at bounding box center [671, 394] width 13 height 11
radio input "true"
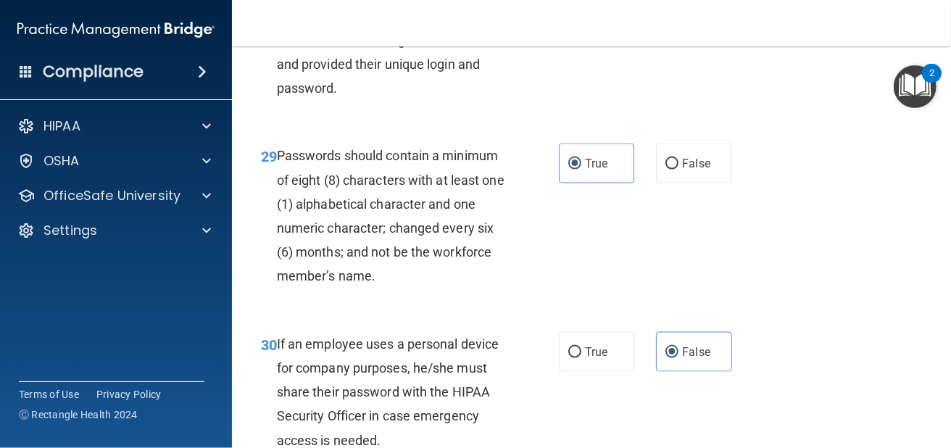
scroll to position [4565, 0]
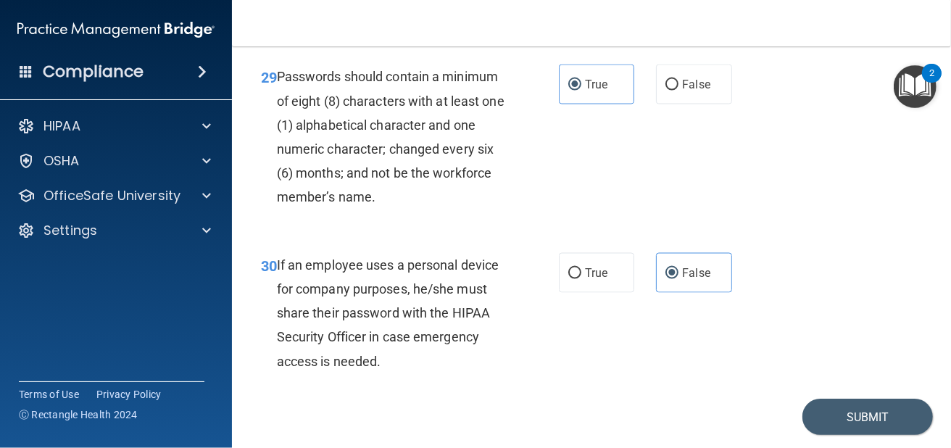
click at [856, 395] on div "30 If an employee uses a personal device for company purposes, he/she must shar…" at bounding box center [591, 317] width 683 height 164
click at [842, 422] on button "Submit" at bounding box center [867, 417] width 130 height 37
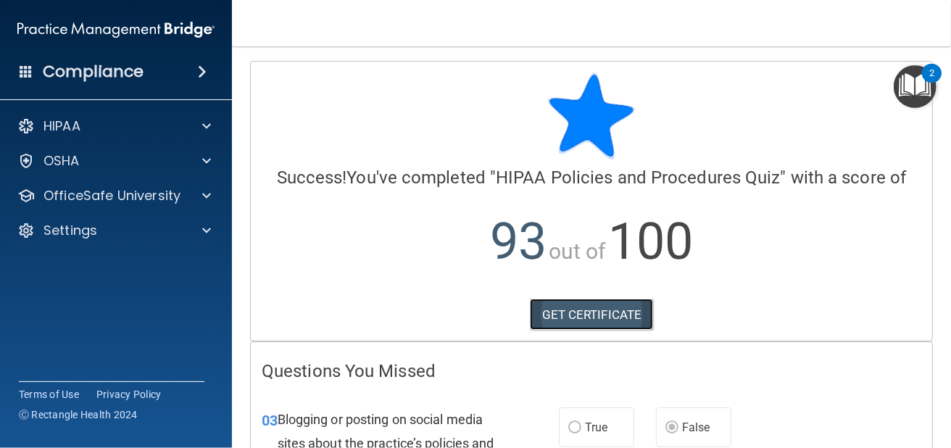
click at [543, 301] on link "GET CERTIFICATE" at bounding box center [592, 315] width 124 height 32
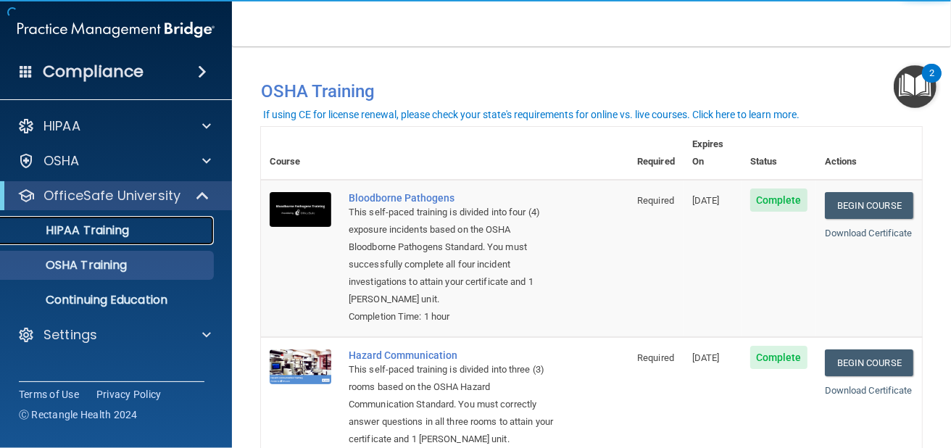
click at [128, 223] on p "HIPAA Training" at bounding box center [69, 230] width 120 height 14
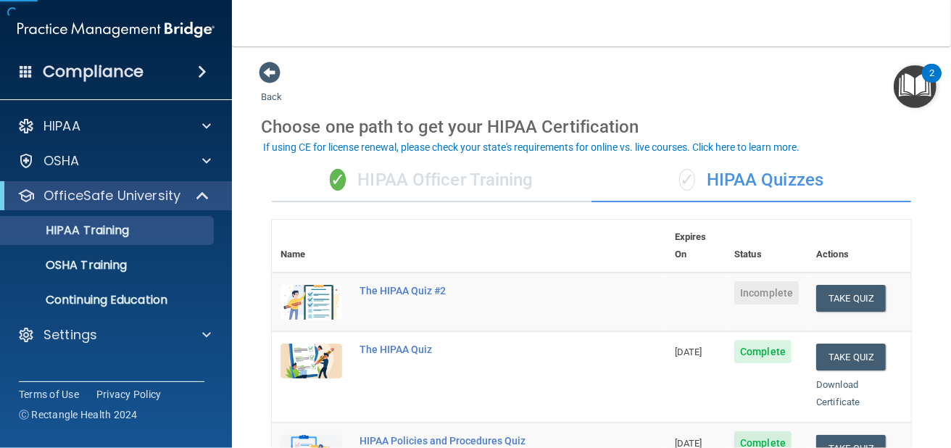
click at [759, 172] on div "✓ HIPAA Quizzes" at bounding box center [751, 180] width 320 height 43
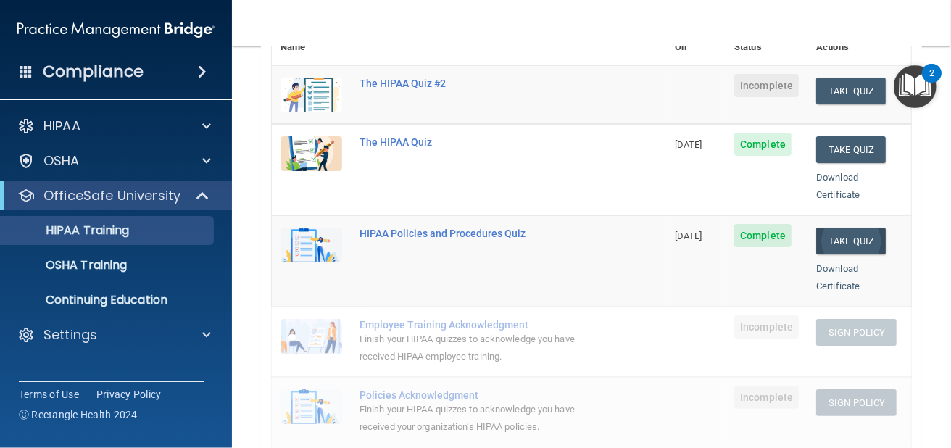
scroll to position [120, 0]
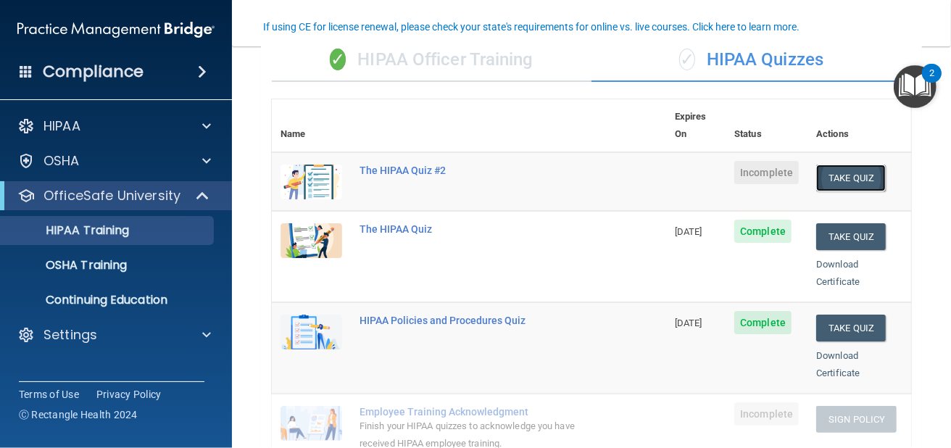
click at [825, 164] on button "Take Quiz" at bounding box center [851, 177] width 70 height 27
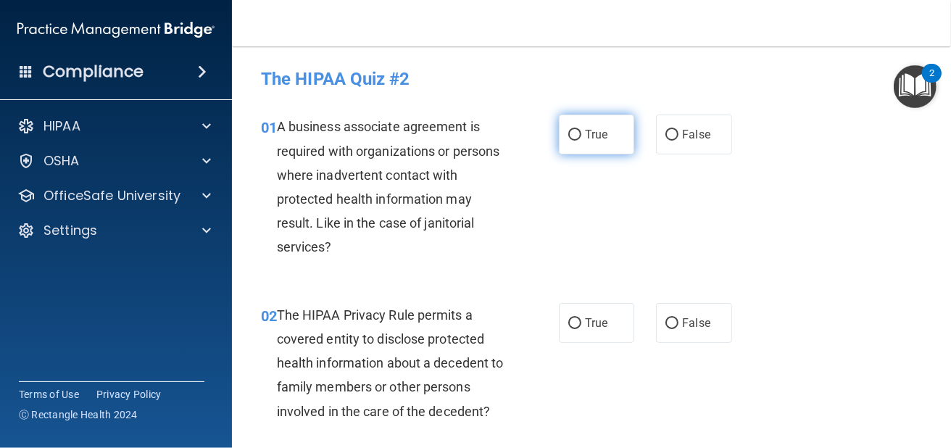
click at [614, 133] on label "True" at bounding box center [596, 134] width 75 height 40
click at [581, 133] on input "True" at bounding box center [574, 135] width 13 height 11
radio input "true"
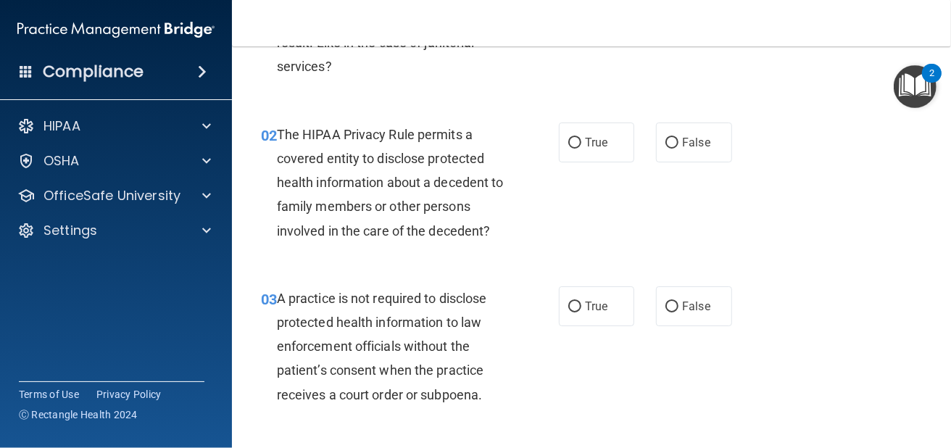
scroll to position [193, 0]
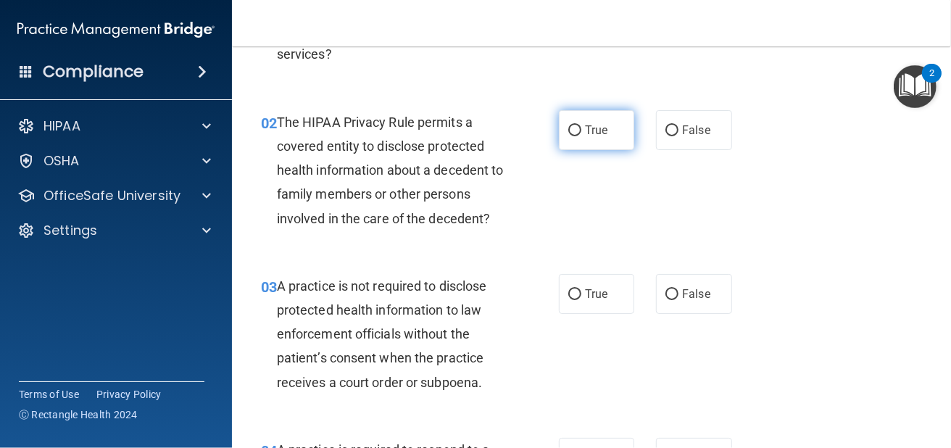
click at [568, 134] on input "True" at bounding box center [574, 130] width 13 height 11
radio input "true"
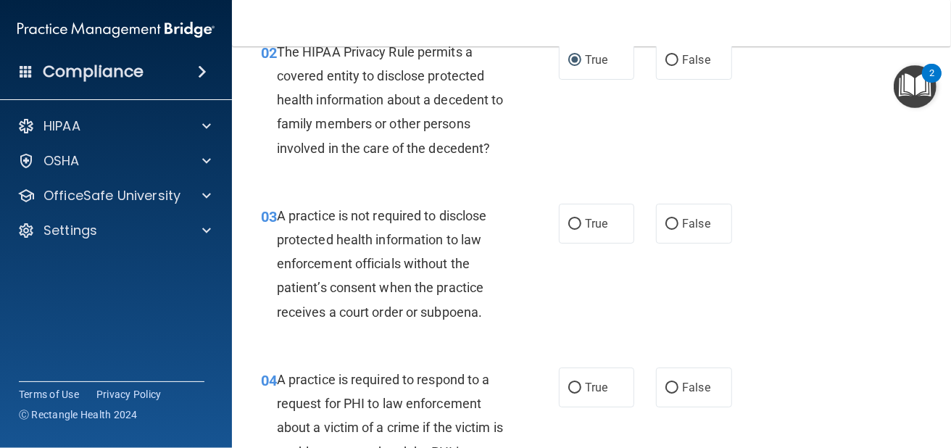
scroll to position [290, 0]
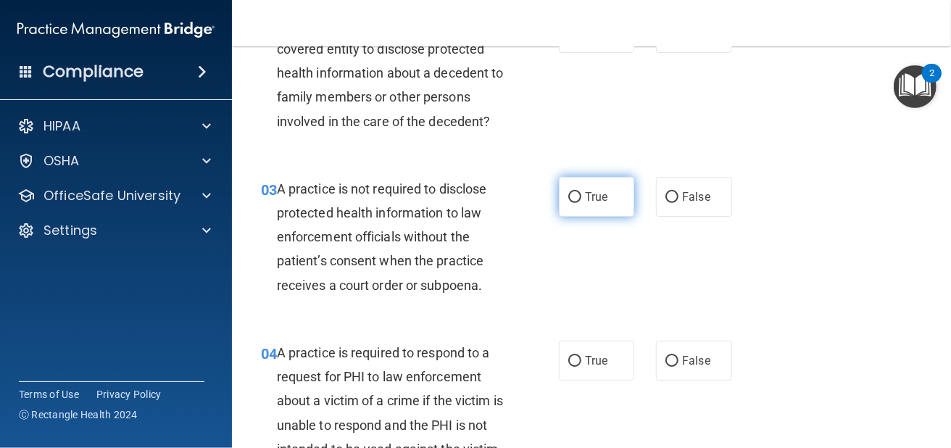
click at [622, 201] on label "True" at bounding box center [596, 197] width 75 height 40
click at [581, 201] on input "True" at bounding box center [574, 197] width 13 height 11
radio input "true"
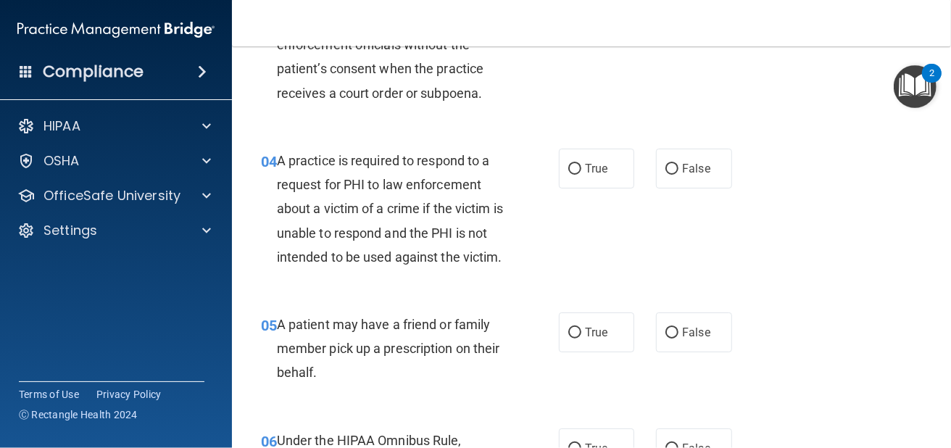
scroll to position [483, 0]
click at [696, 171] on span "False" at bounding box center [696, 168] width 28 height 14
click at [678, 171] on input "False" at bounding box center [671, 168] width 13 height 11
radio input "true"
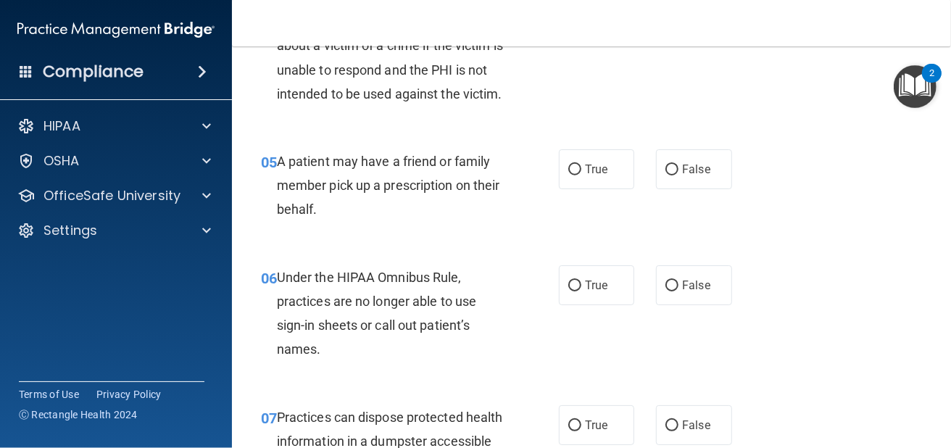
scroll to position [652, 0]
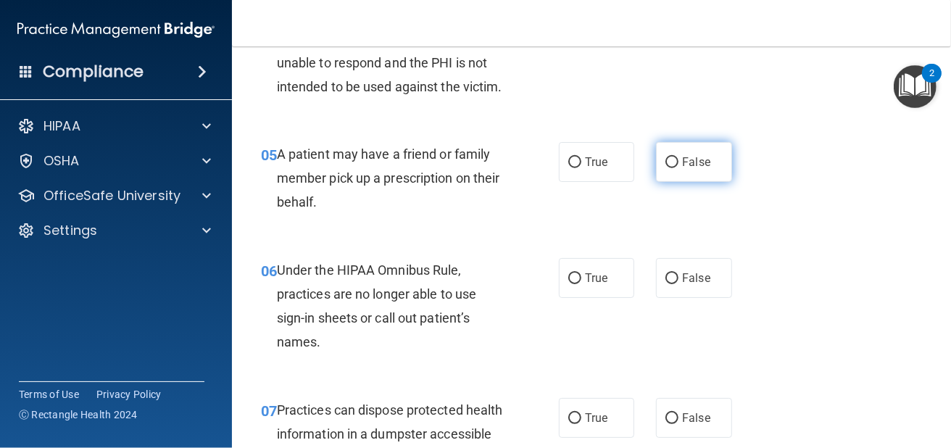
click at [668, 168] on input "False" at bounding box center [671, 162] width 13 height 11
radio input "true"
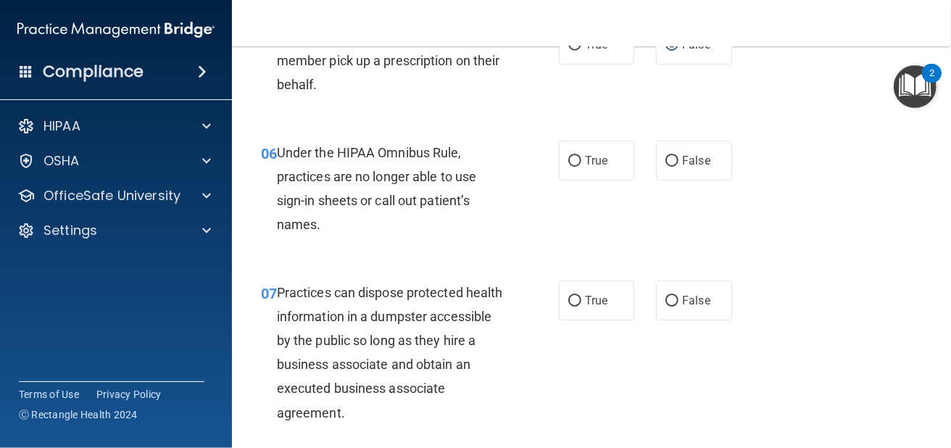
scroll to position [772, 0]
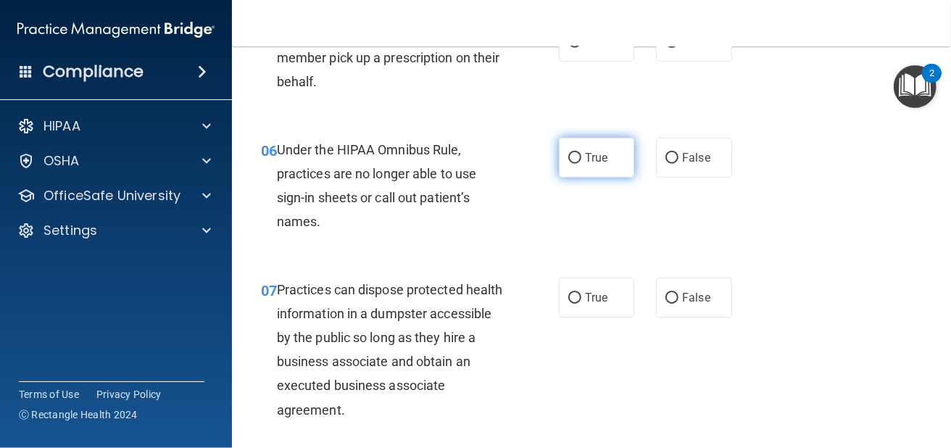
click at [596, 164] on span "True" at bounding box center [596, 158] width 22 height 14
click at [581, 164] on input "True" at bounding box center [574, 158] width 13 height 11
radio input "true"
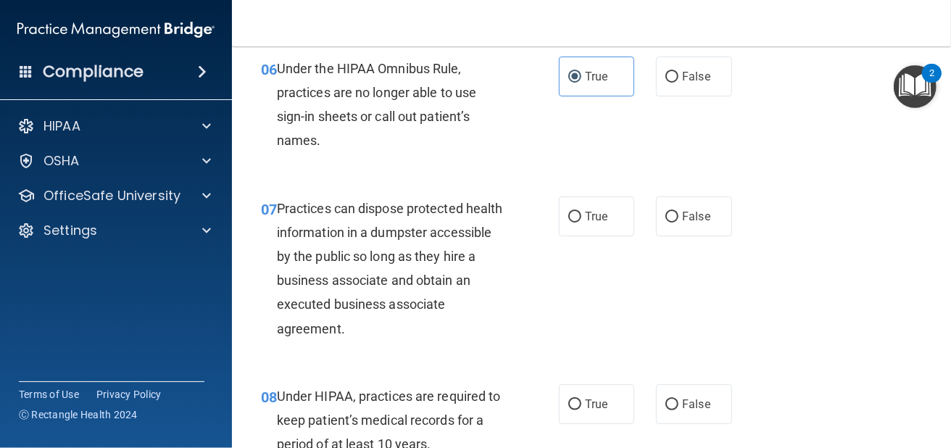
scroll to position [893, 0]
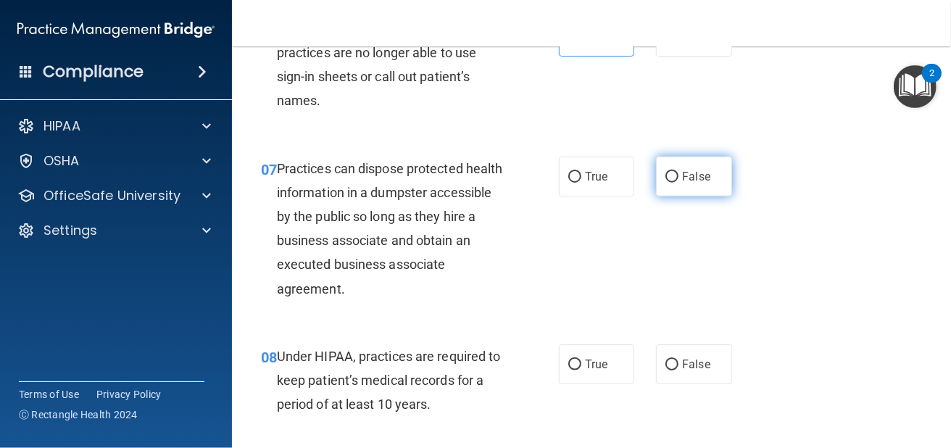
click at [657, 196] on label "False" at bounding box center [693, 177] width 75 height 40
click at [665, 183] on input "False" at bounding box center [671, 177] width 13 height 11
radio input "true"
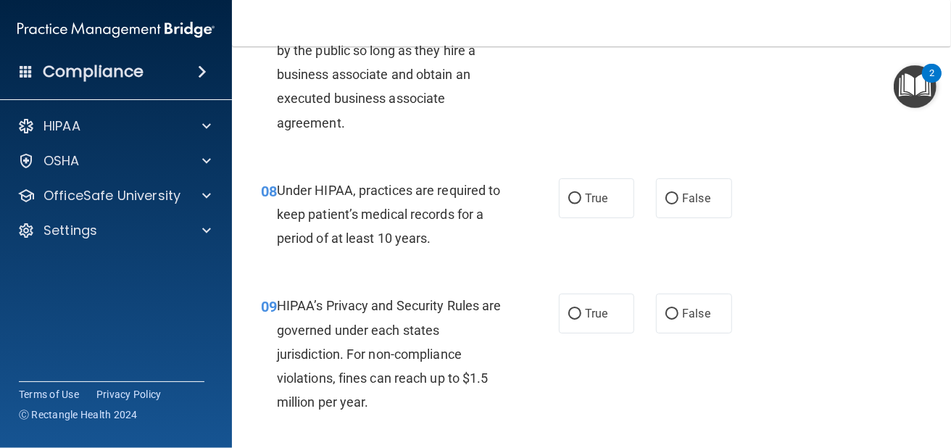
scroll to position [1062, 0]
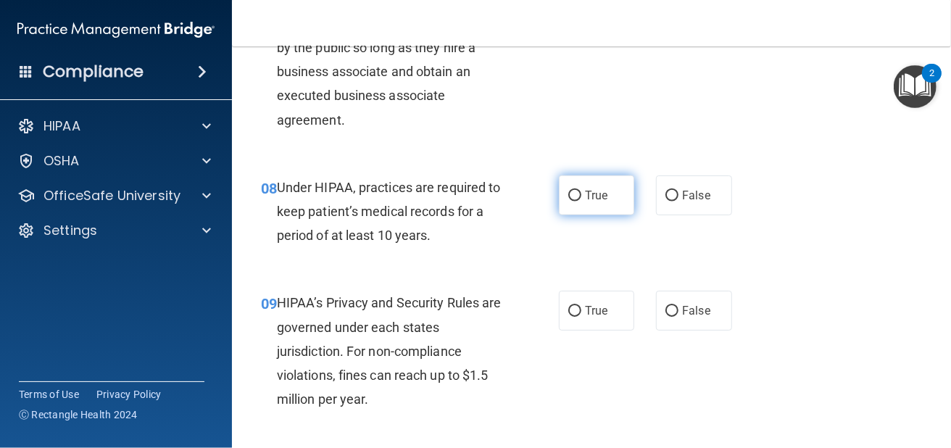
click at [585, 202] on span "True" at bounding box center [596, 195] width 22 height 14
click at [580, 201] on input "True" at bounding box center [574, 196] width 13 height 11
radio input "true"
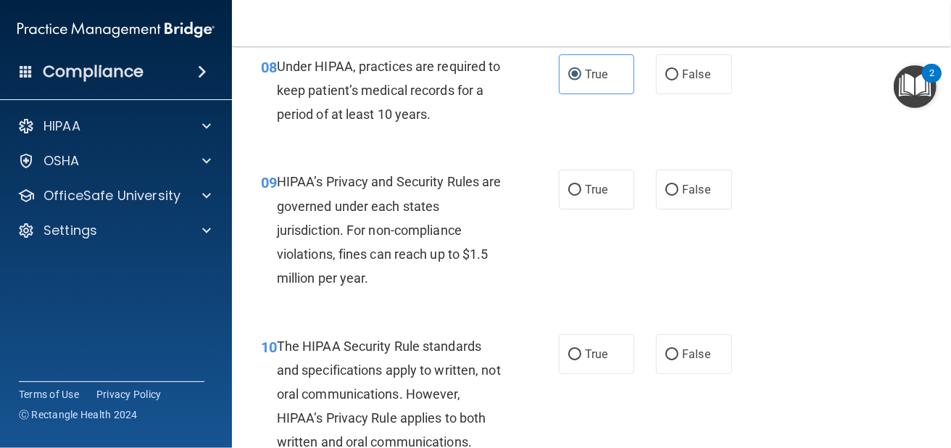
scroll to position [1280, 0]
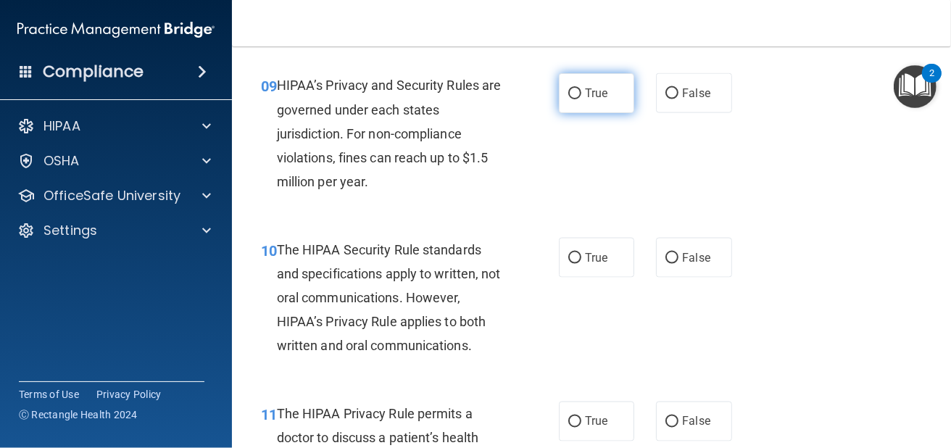
click at [605, 113] on label "True" at bounding box center [596, 93] width 75 height 40
click at [581, 99] on input "True" at bounding box center [574, 93] width 13 height 11
radio input "true"
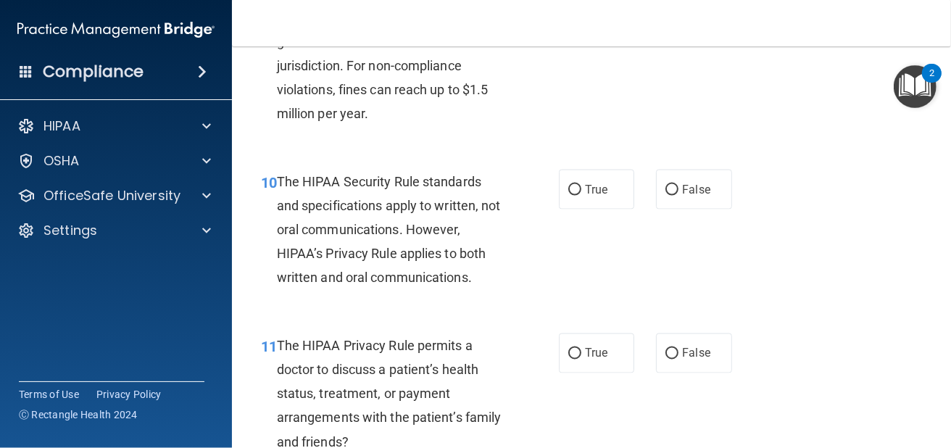
scroll to position [1352, 0]
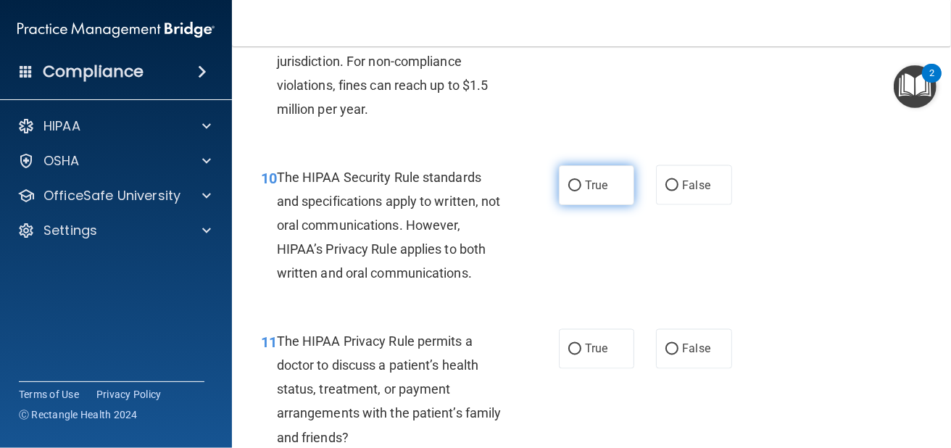
click at [593, 192] on span "True" at bounding box center [596, 185] width 22 height 14
click at [581, 191] on input "True" at bounding box center [574, 185] width 13 height 11
radio input "true"
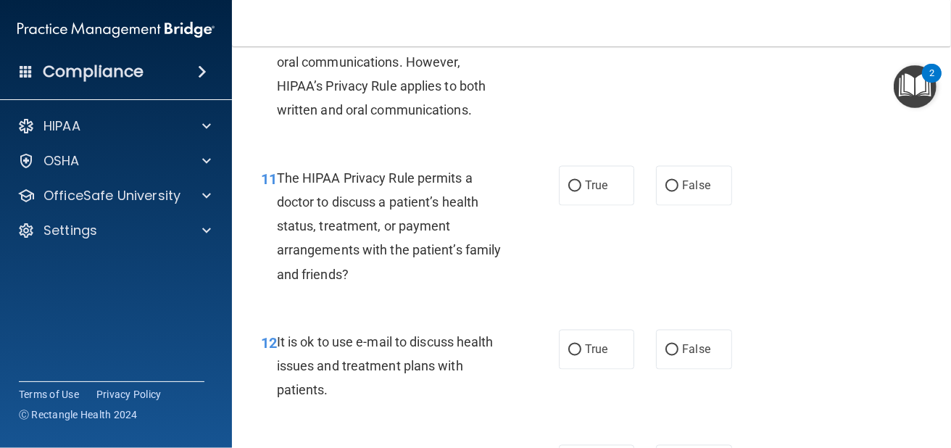
scroll to position [1522, 0]
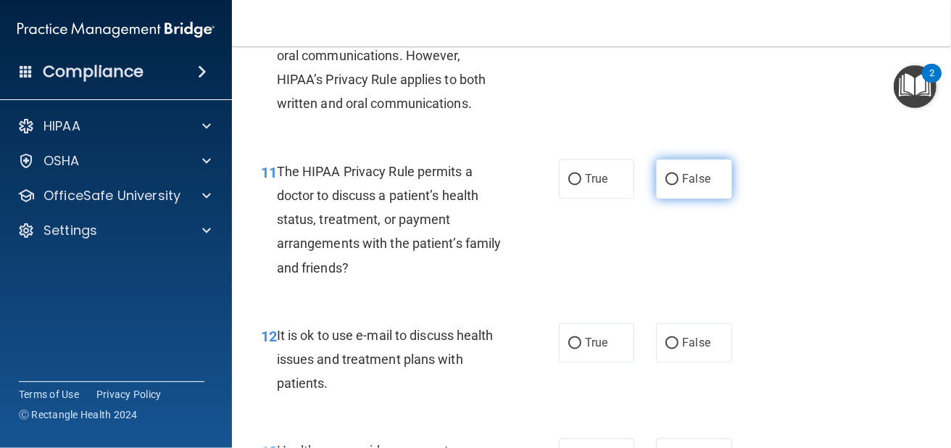
click at [674, 199] on label "False" at bounding box center [693, 179] width 75 height 40
click at [674, 185] on input "False" at bounding box center [671, 180] width 13 height 11
radio input "true"
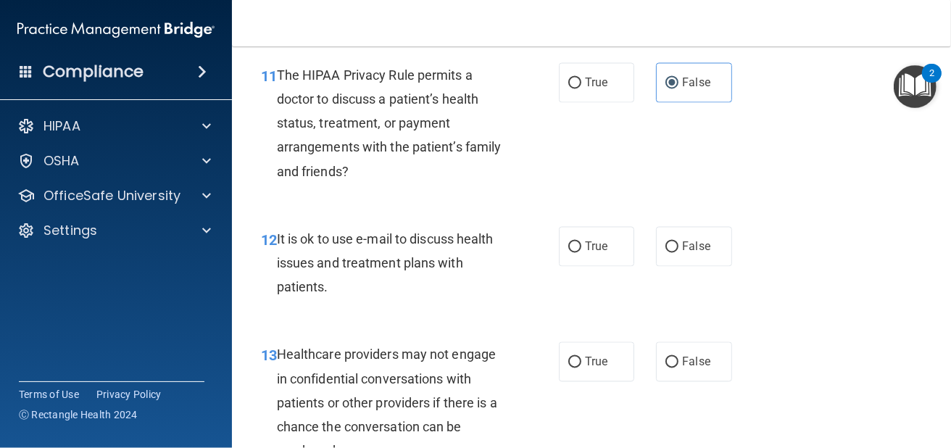
scroll to position [1666, 0]
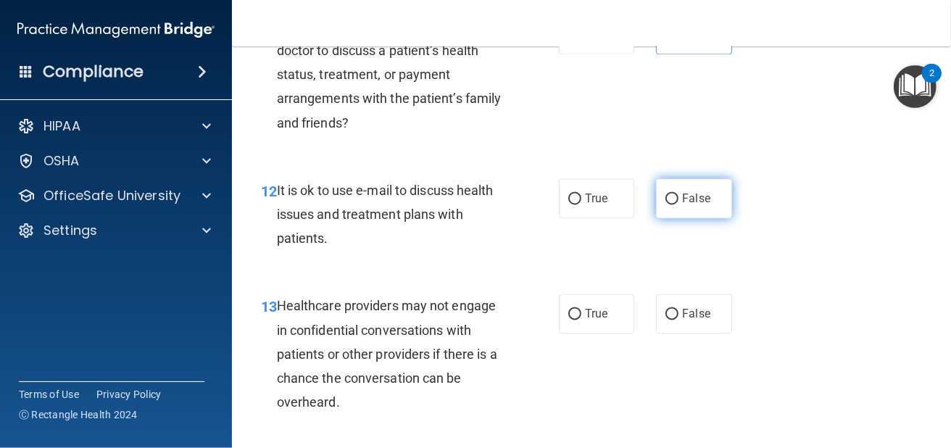
click at [705, 218] on label "False" at bounding box center [693, 198] width 75 height 40
click at [678, 204] on input "False" at bounding box center [671, 198] width 13 height 11
radio input "true"
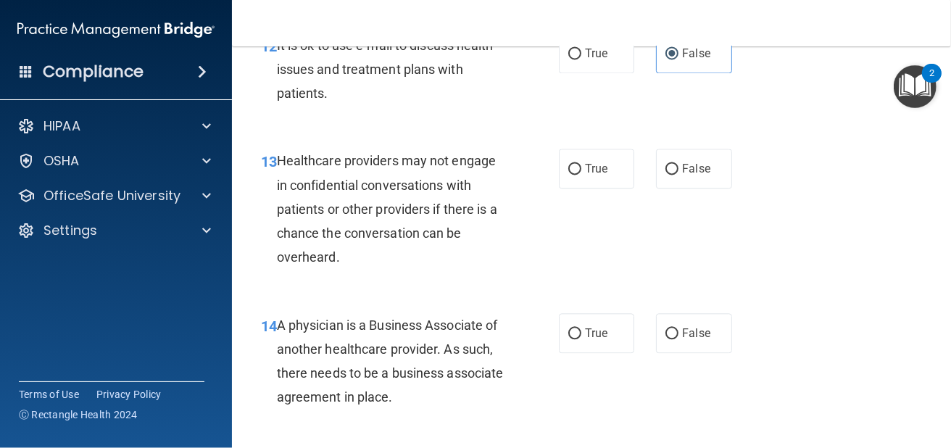
scroll to position [1835, 0]
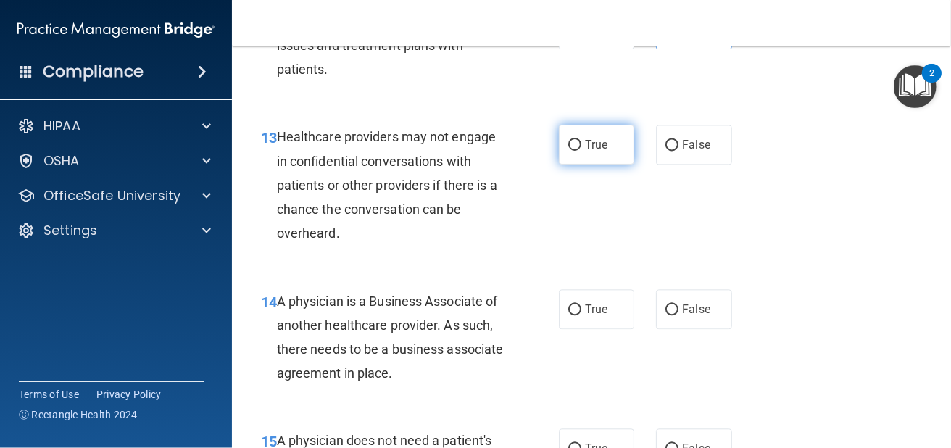
click at [570, 164] on label "True" at bounding box center [596, 145] width 75 height 40
click at [570, 151] on input "True" at bounding box center [574, 145] width 13 height 11
radio input "true"
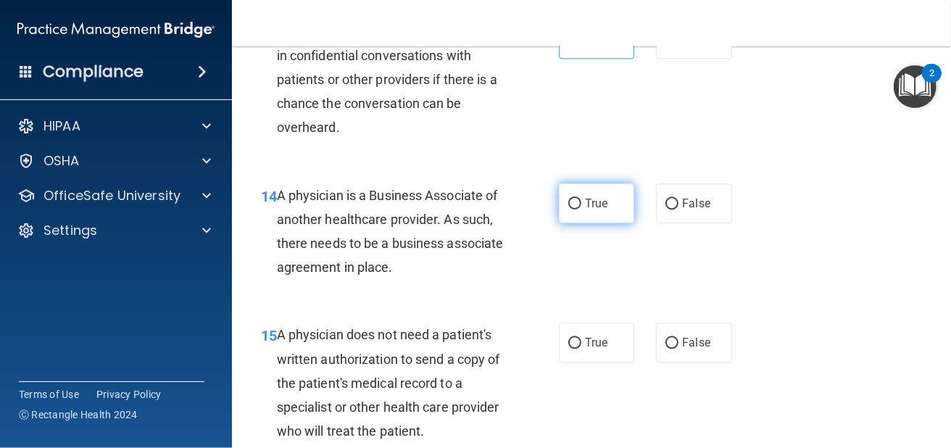
scroll to position [1980, 0]
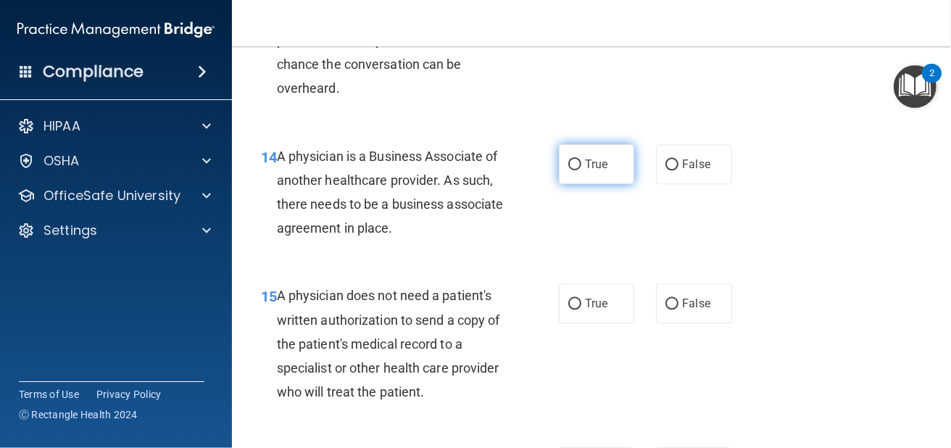
click at [568, 184] on label "True" at bounding box center [596, 164] width 75 height 40
click at [568, 170] on input "True" at bounding box center [574, 164] width 13 height 11
radio input "true"
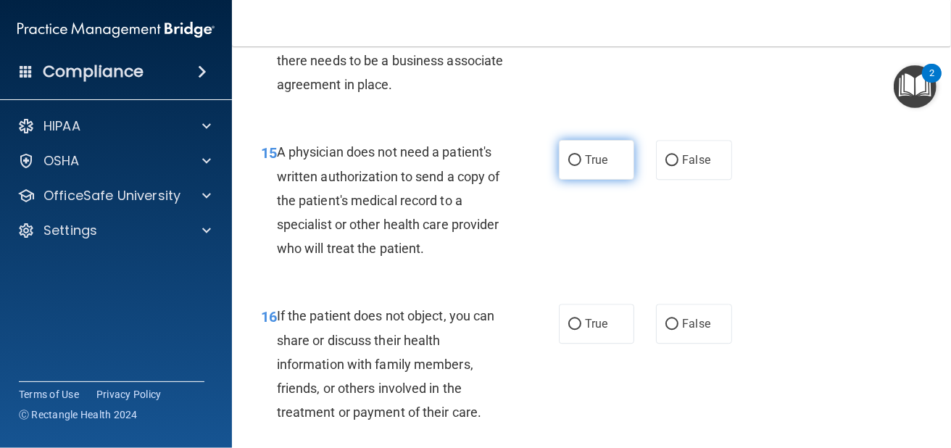
scroll to position [2125, 0]
click at [575, 164] on input "True" at bounding box center [574, 159] width 13 height 11
radio input "true"
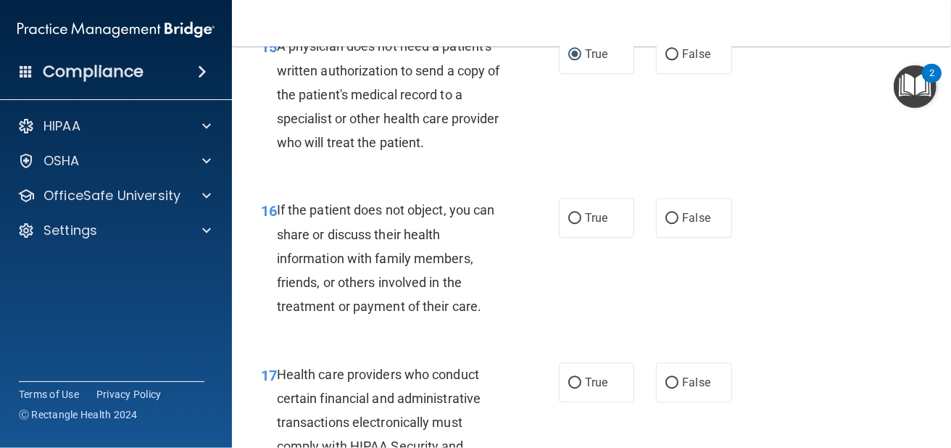
scroll to position [2294, 0]
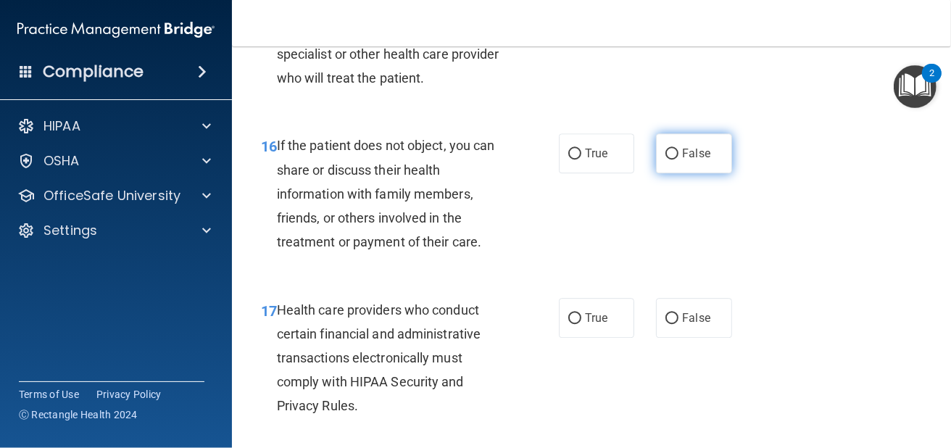
click at [665, 159] on input "False" at bounding box center [671, 154] width 13 height 11
radio input "true"
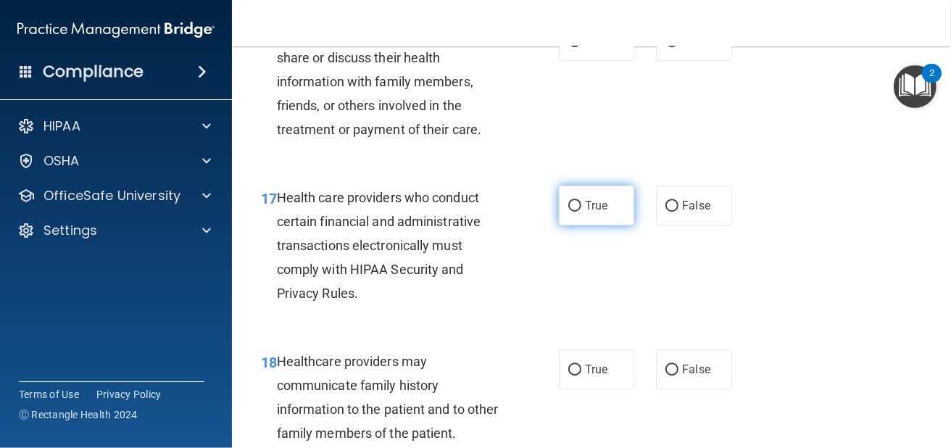
scroll to position [2415, 0]
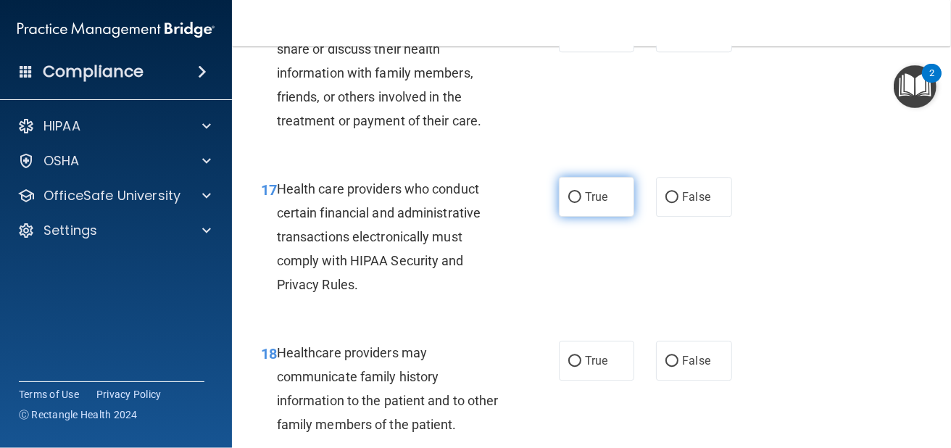
click at [573, 203] on input "True" at bounding box center [574, 197] width 13 height 11
radio input "true"
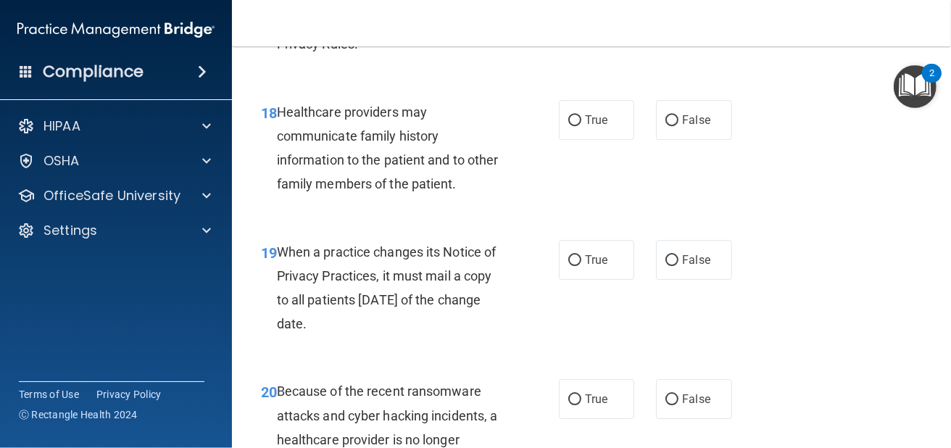
scroll to position [2656, 0]
click at [665, 125] on input "False" at bounding box center [671, 119] width 13 height 11
radio input "true"
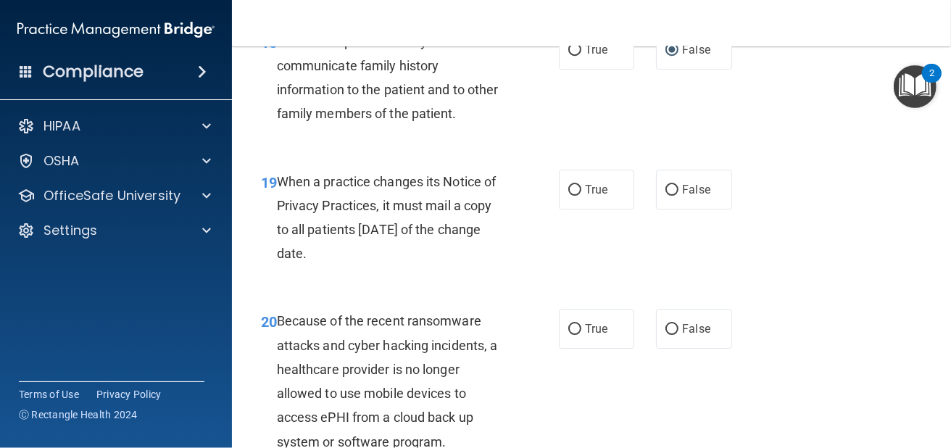
scroll to position [2729, 0]
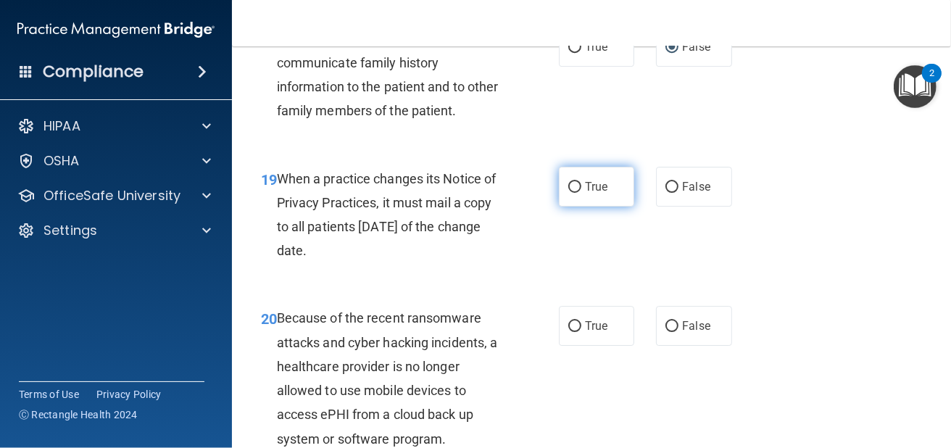
click at [571, 193] on input "True" at bounding box center [574, 187] width 13 height 11
radio input "true"
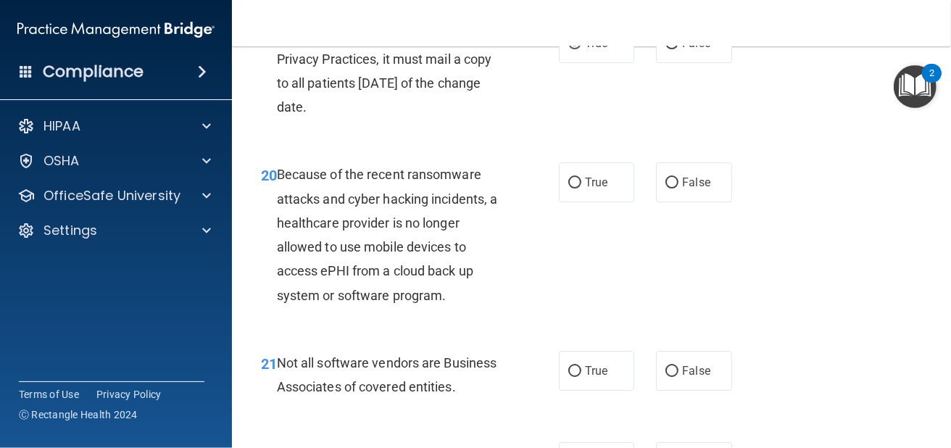
scroll to position [2874, 0]
click at [589, 201] on label "True" at bounding box center [596, 181] width 75 height 40
click at [581, 187] on input "True" at bounding box center [574, 181] width 13 height 11
radio input "true"
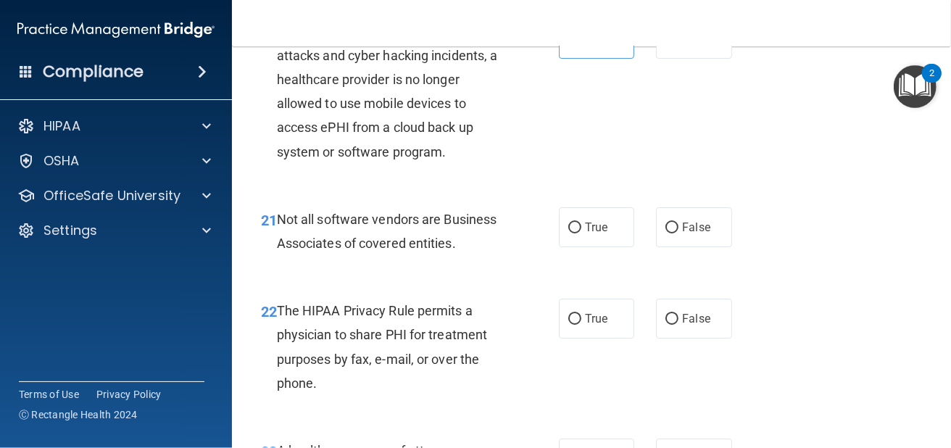
scroll to position [3019, 0]
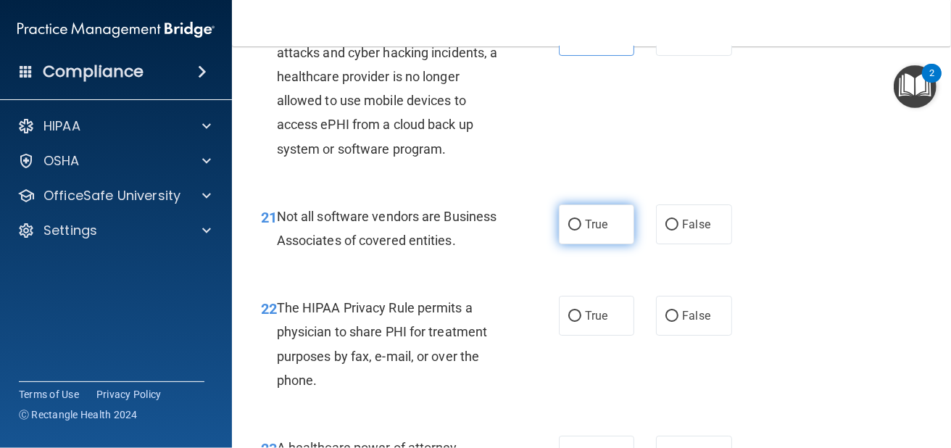
click at [588, 231] on span "True" at bounding box center [596, 224] width 22 height 14
click at [581, 230] on input "True" at bounding box center [574, 225] width 13 height 11
radio input "true"
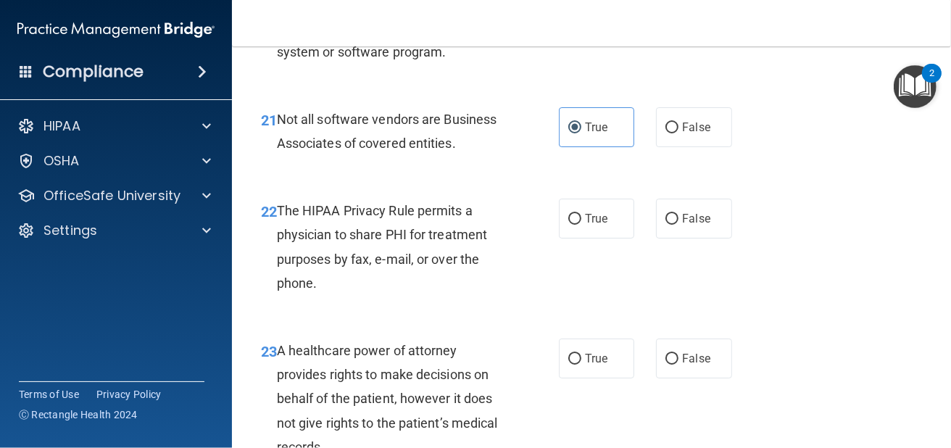
scroll to position [3163, 0]
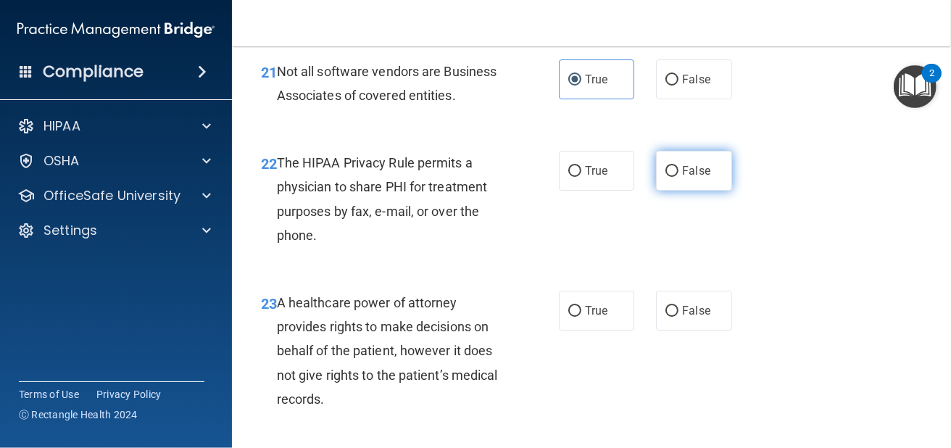
click at [683, 191] on label "False" at bounding box center [693, 171] width 75 height 40
click at [678, 177] on input "False" at bounding box center [671, 171] width 13 height 11
radio input "true"
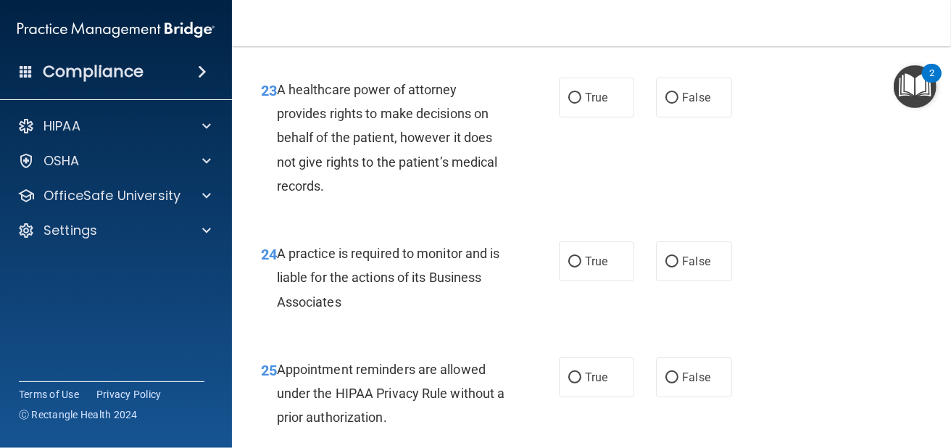
scroll to position [3381, 0]
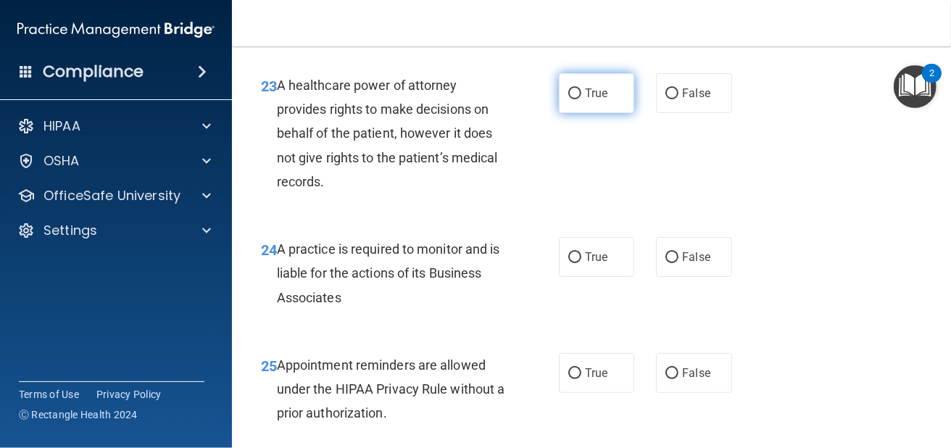
click at [586, 113] on label "True" at bounding box center [596, 93] width 75 height 40
click at [581, 99] on input "True" at bounding box center [574, 93] width 13 height 11
radio input "true"
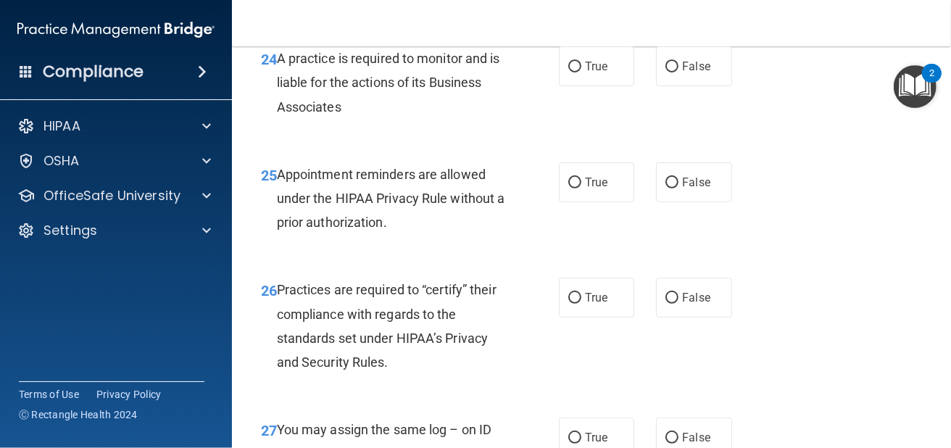
scroll to position [3574, 0]
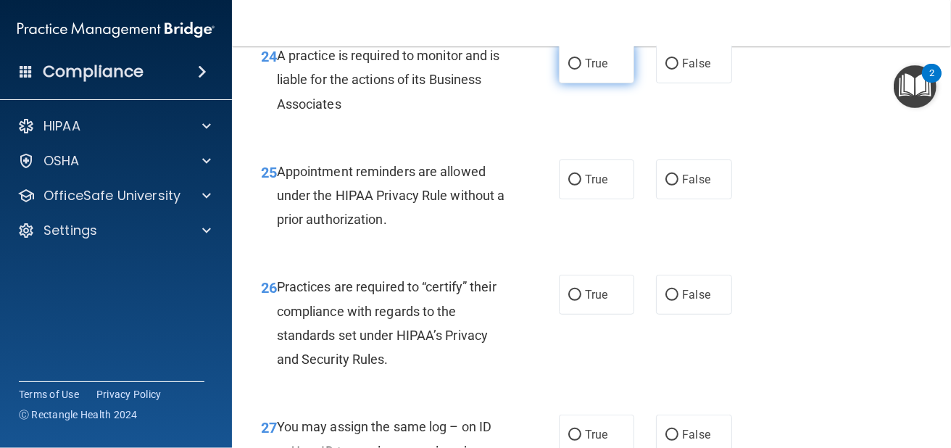
click at [602, 83] on label "True" at bounding box center [596, 63] width 75 height 40
click at [581, 70] on input "True" at bounding box center [574, 64] width 13 height 11
radio input "true"
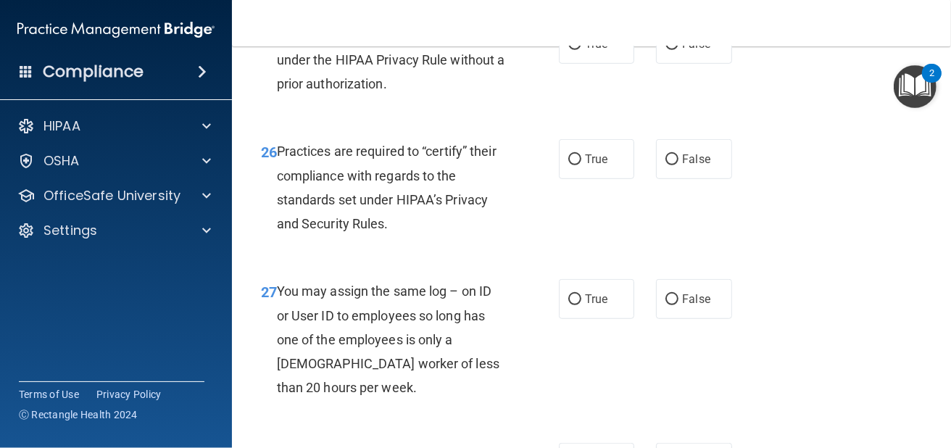
scroll to position [3719, 0]
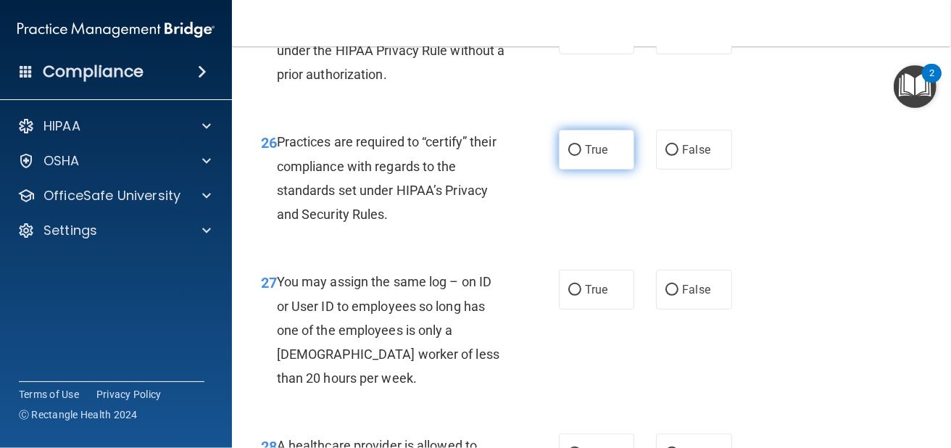
click at [599, 170] on label "True" at bounding box center [596, 150] width 75 height 40
click at [581, 156] on input "True" at bounding box center [574, 150] width 13 height 11
radio input "true"
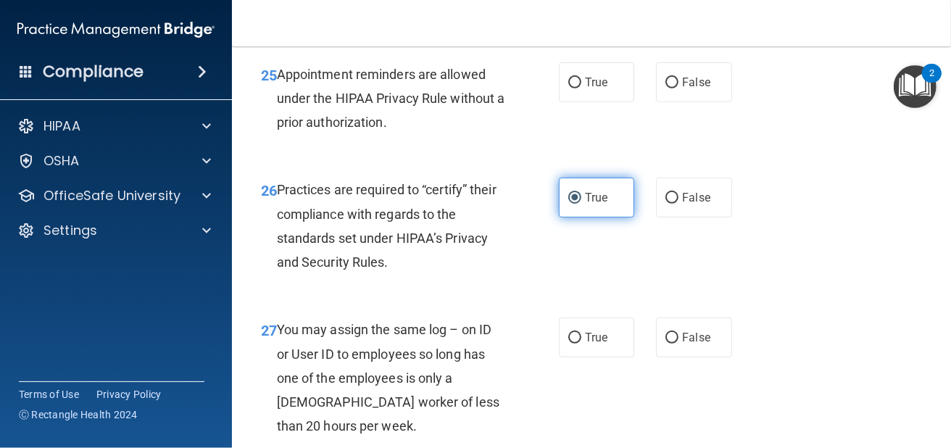
scroll to position [3647, 0]
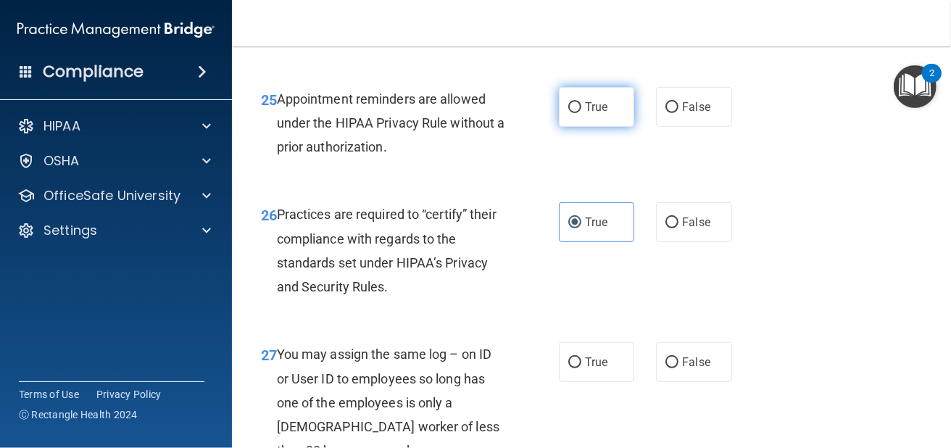
click at [608, 127] on label "True" at bounding box center [596, 107] width 75 height 40
click at [581, 113] on input "True" at bounding box center [574, 107] width 13 height 11
radio input "true"
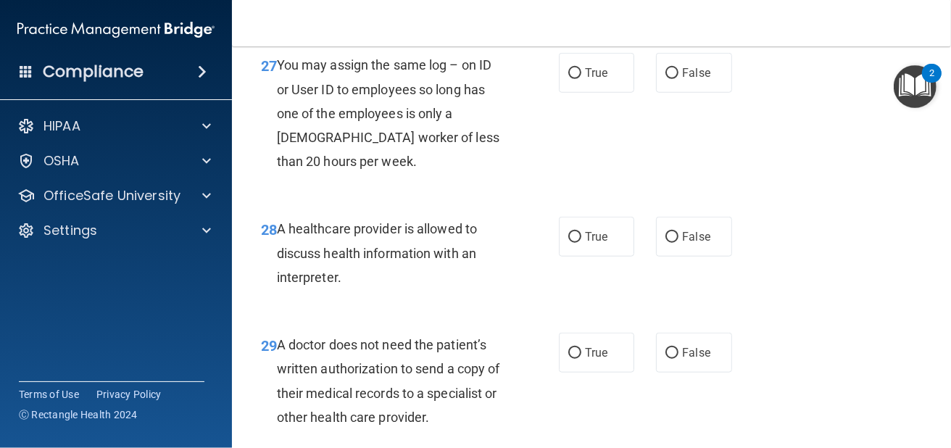
scroll to position [3937, 0]
click at [700, 79] on span "False" at bounding box center [696, 72] width 28 height 14
click at [678, 78] on input "False" at bounding box center [671, 72] width 13 height 11
radio input "true"
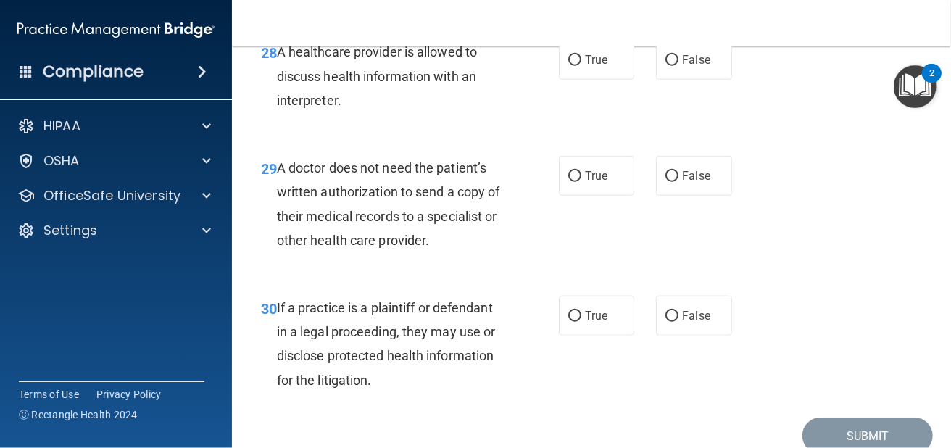
scroll to position [4105, 0]
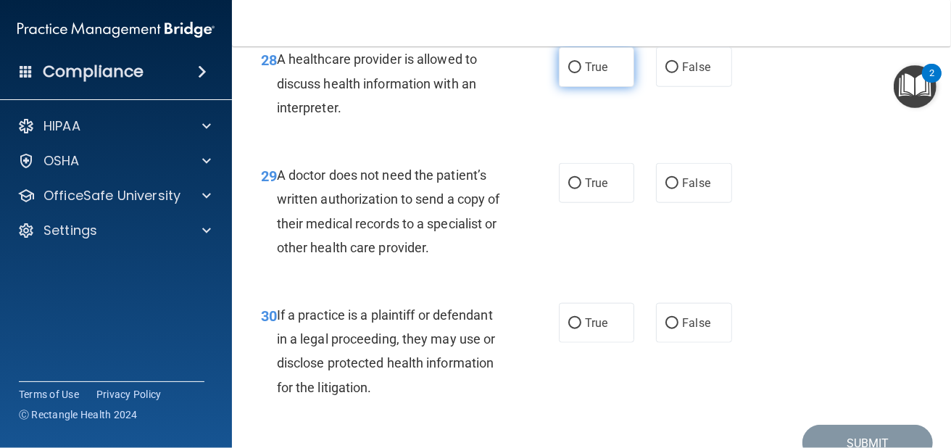
click at [588, 74] on span "True" at bounding box center [596, 67] width 22 height 14
click at [581, 73] on input "True" at bounding box center [574, 67] width 13 height 11
radio input "true"
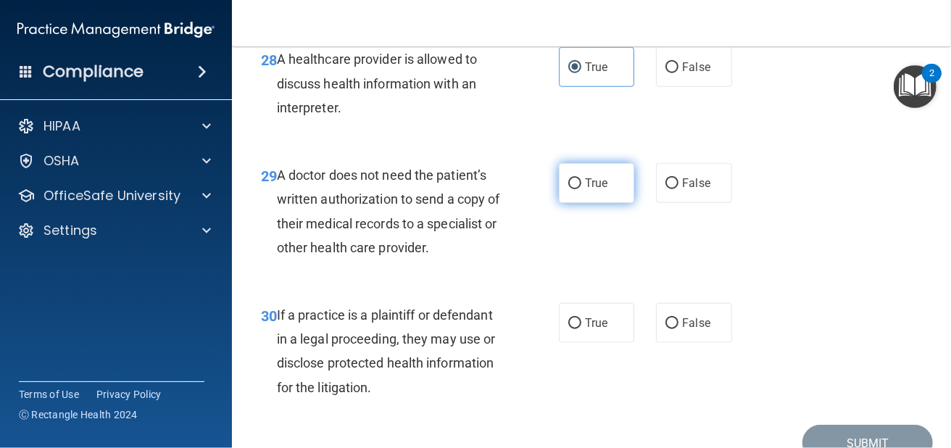
click at [567, 203] on label "True" at bounding box center [596, 183] width 75 height 40
click at [568, 189] on input "True" at bounding box center [574, 183] width 13 height 11
radio input "true"
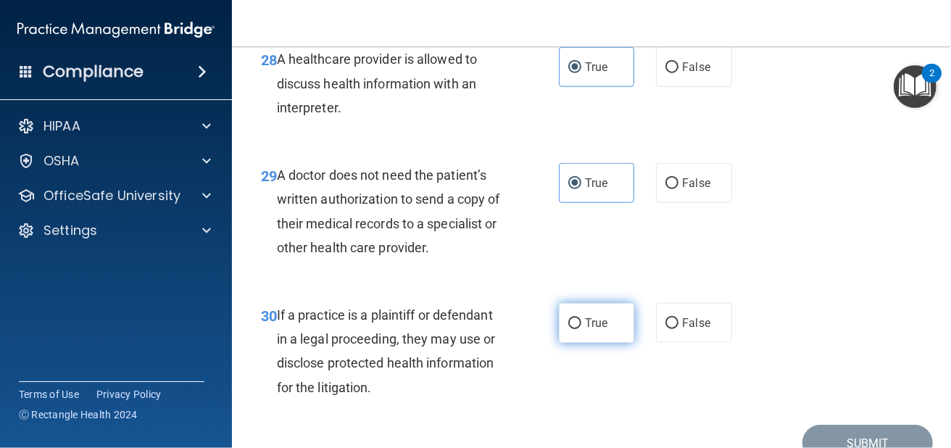
click at [596, 330] on span "True" at bounding box center [596, 323] width 22 height 14
click at [581, 329] on input "True" at bounding box center [574, 323] width 13 height 11
radio input "true"
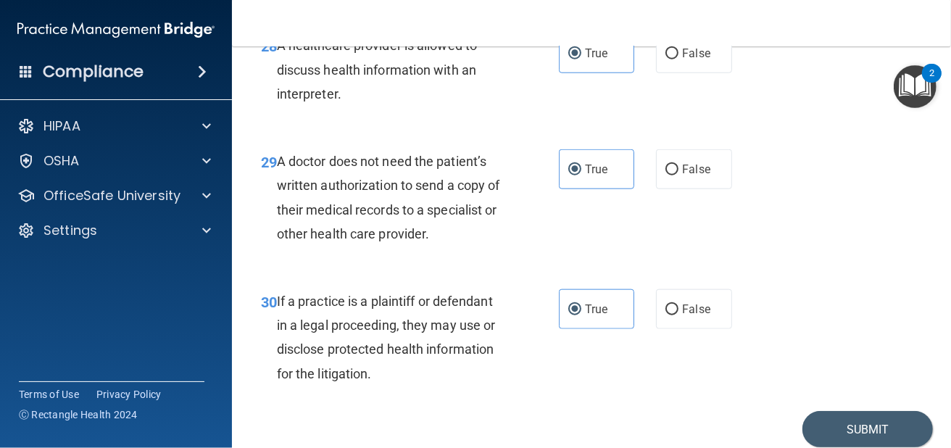
scroll to position [4151, 0]
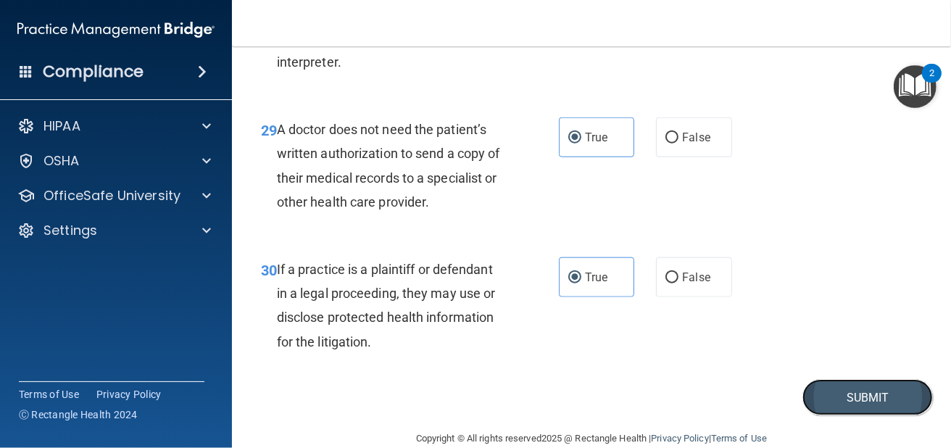
click at [809, 416] on button "Submit" at bounding box center [867, 397] width 130 height 37
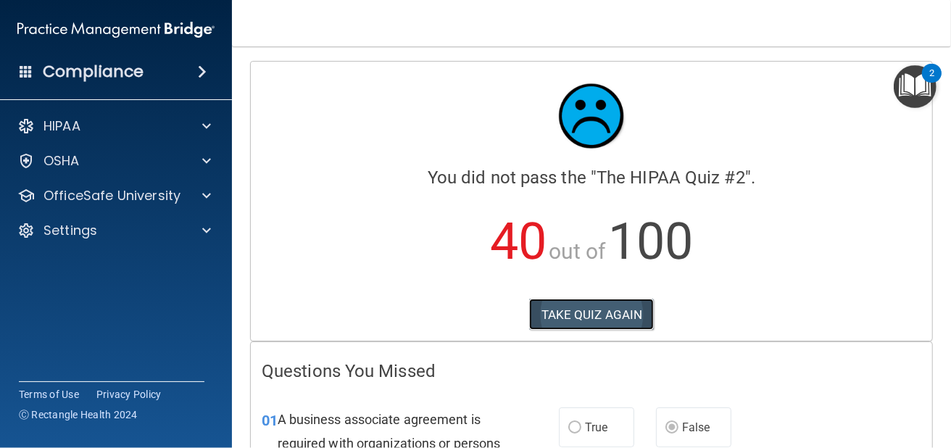
click at [585, 322] on button "TAKE QUIZ AGAIN" at bounding box center [591, 315] width 125 height 32
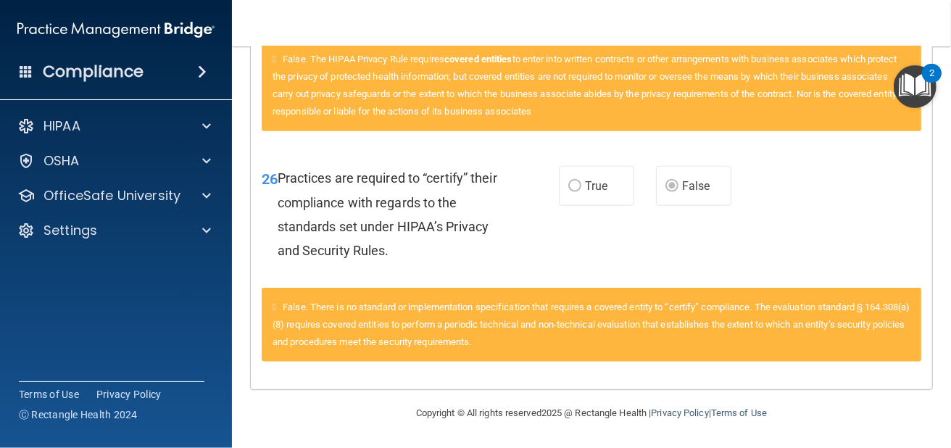
scroll to position [4312, 0]
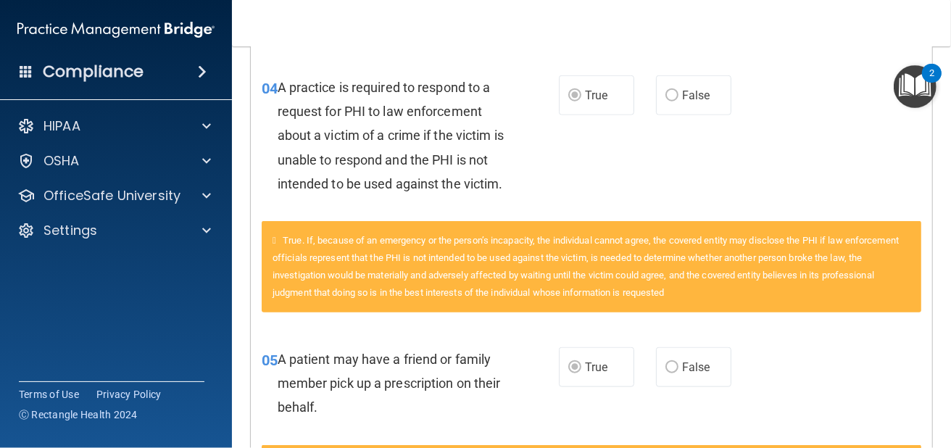
drag, startPoint x: 592, startPoint y: 101, endPoint x: 939, endPoint y: -63, distance: 383.8
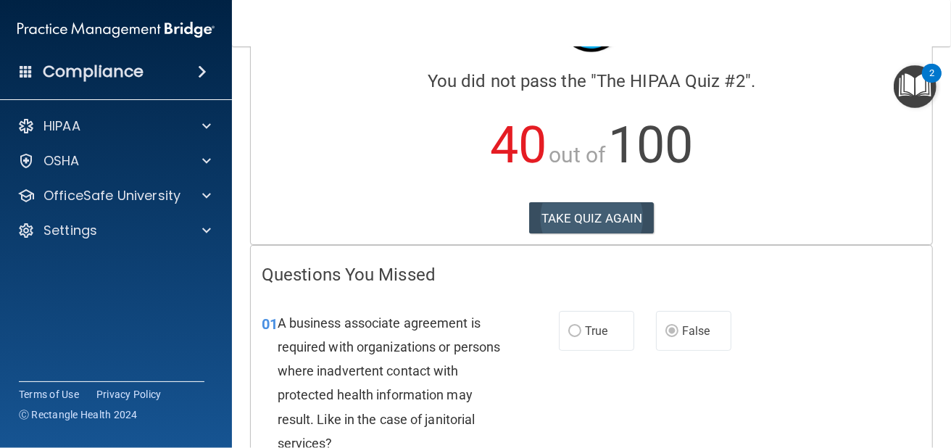
scroll to position [90, 0]
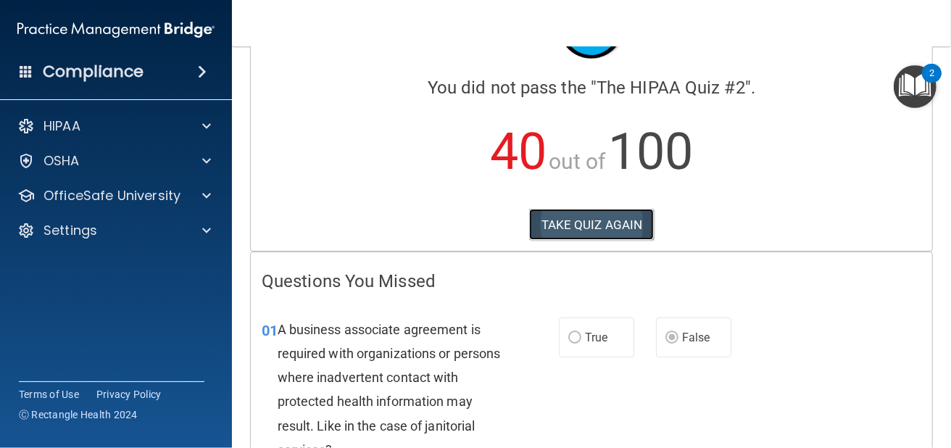
click at [573, 225] on button "TAKE QUIZ AGAIN" at bounding box center [591, 225] width 125 height 32
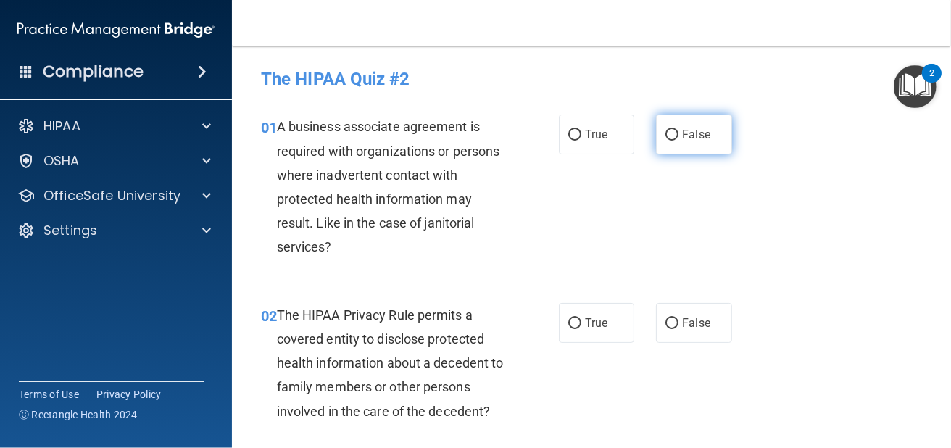
click at [682, 134] on span "False" at bounding box center [696, 135] width 28 height 14
click at [678, 134] on input "False" at bounding box center [671, 135] width 13 height 11
radio input "true"
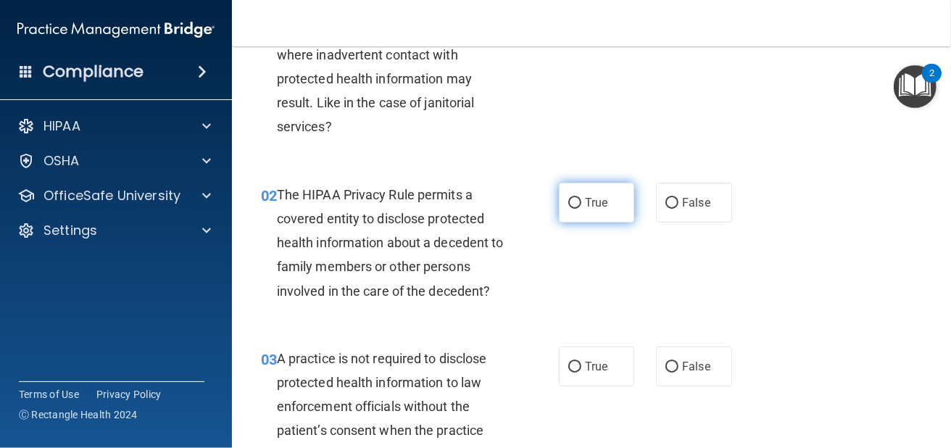
click at [571, 209] on label "True" at bounding box center [596, 203] width 75 height 40
click at [571, 209] on input "True" at bounding box center [574, 203] width 13 height 11
radio input "true"
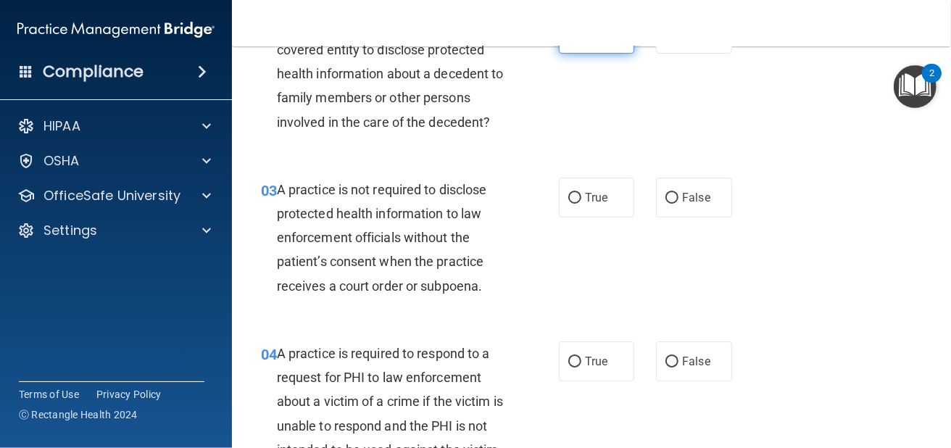
scroll to position [290, 0]
click at [691, 206] on label "False" at bounding box center [693, 197] width 75 height 40
click at [678, 203] on input "False" at bounding box center [671, 197] width 13 height 11
radio input "true"
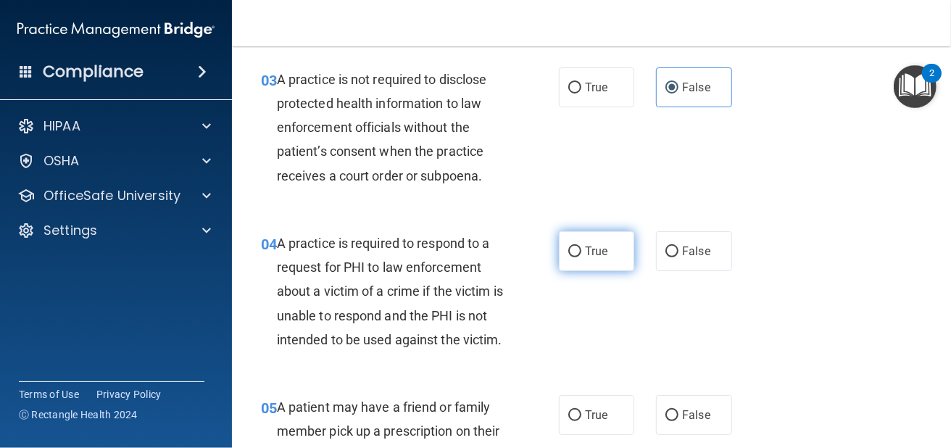
scroll to position [435, 0]
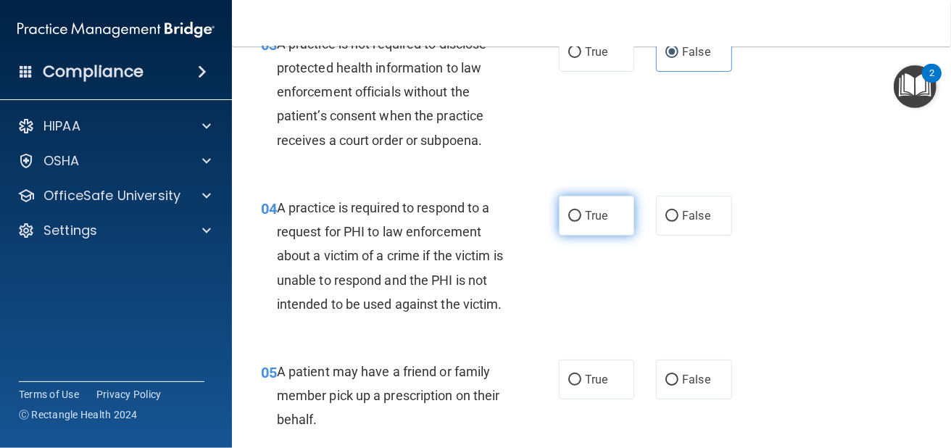
click at [571, 230] on label "True" at bounding box center [596, 216] width 75 height 40
click at [571, 222] on input "True" at bounding box center [574, 216] width 13 height 11
radio input "true"
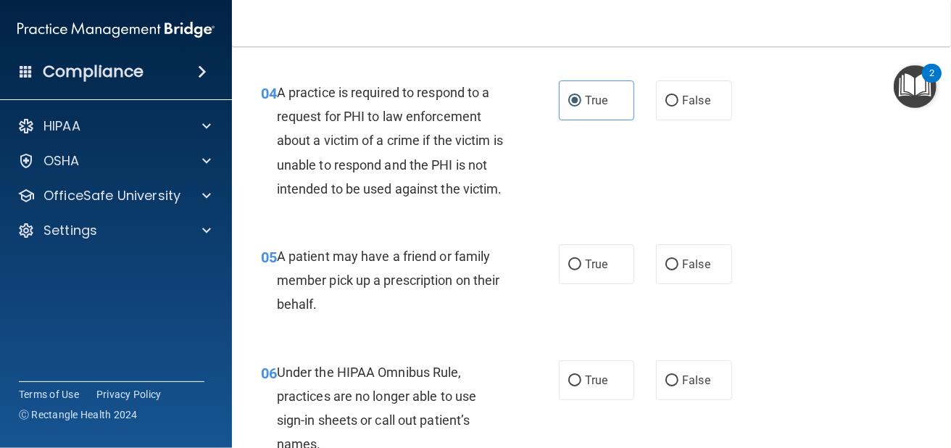
scroll to position [580, 0]
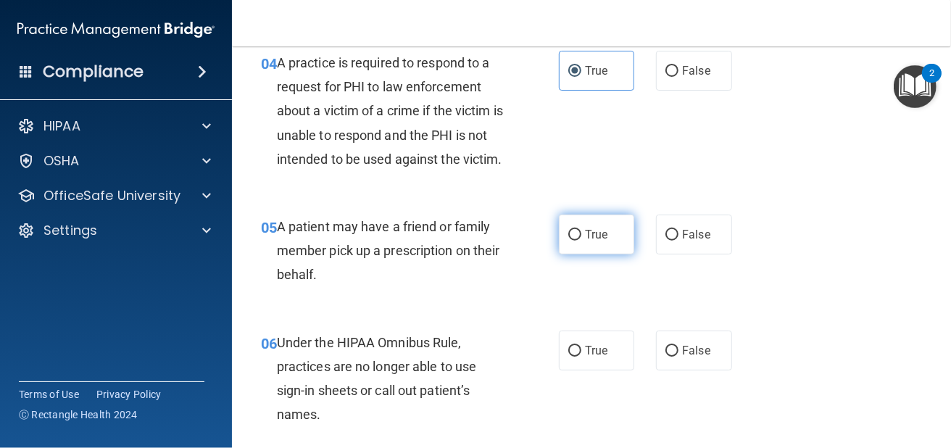
click at [574, 245] on label "True" at bounding box center [596, 234] width 75 height 40
click at [574, 241] on input "True" at bounding box center [574, 235] width 13 height 11
radio input "true"
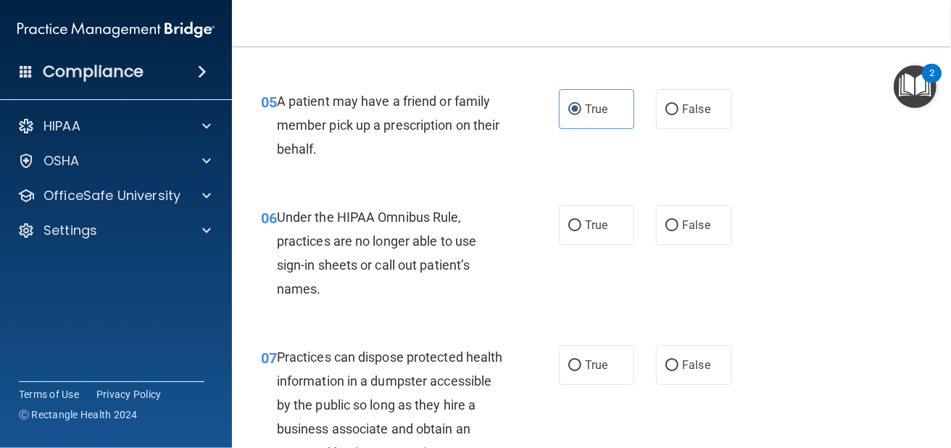
scroll to position [725, 0]
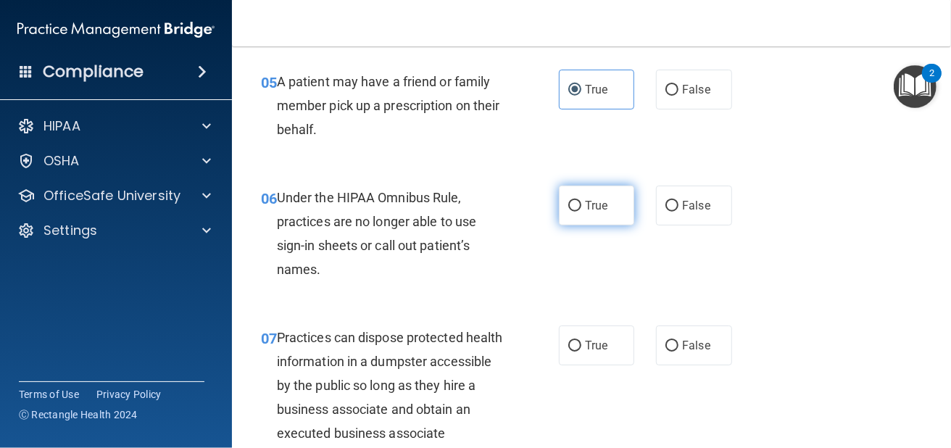
click at [577, 225] on label "True" at bounding box center [596, 205] width 75 height 40
click at [577, 212] on input "True" at bounding box center [574, 206] width 13 height 11
radio input "true"
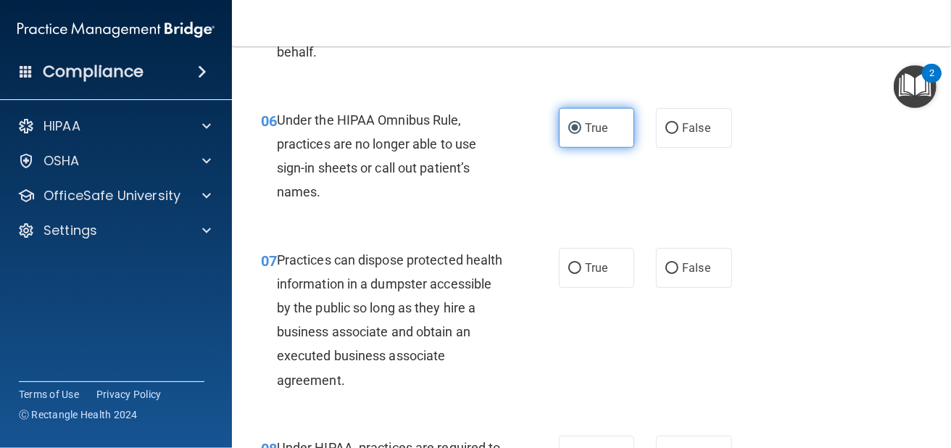
scroll to position [869, 0]
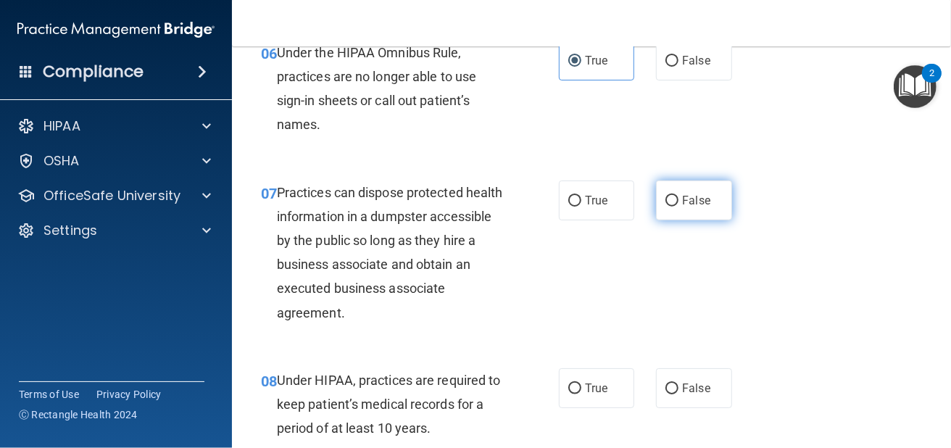
click at [677, 220] on label "False" at bounding box center [693, 200] width 75 height 40
click at [677, 207] on input "False" at bounding box center [671, 201] width 13 height 11
radio input "true"
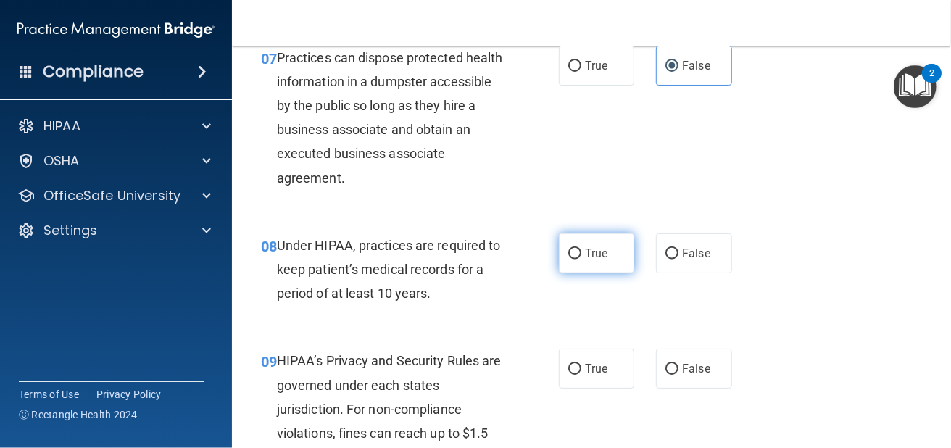
scroll to position [1014, 0]
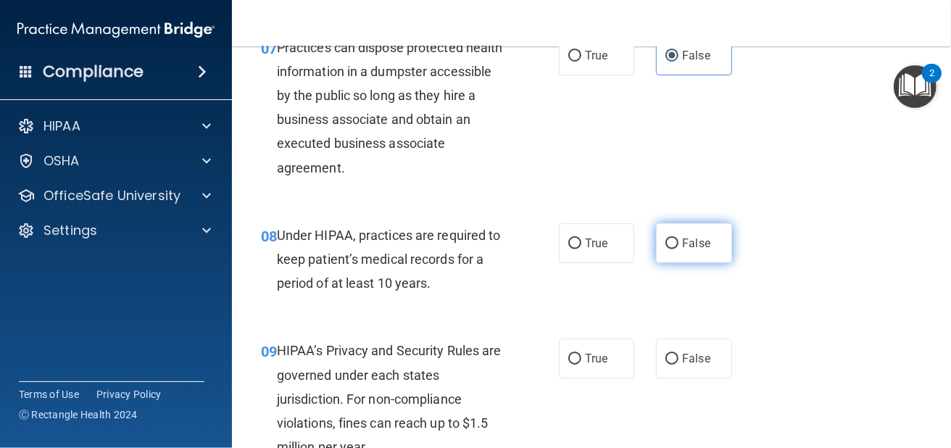
click at [704, 263] on label "False" at bounding box center [693, 243] width 75 height 40
click at [678, 249] on input "False" at bounding box center [671, 243] width 13 height 11
radio input "true"
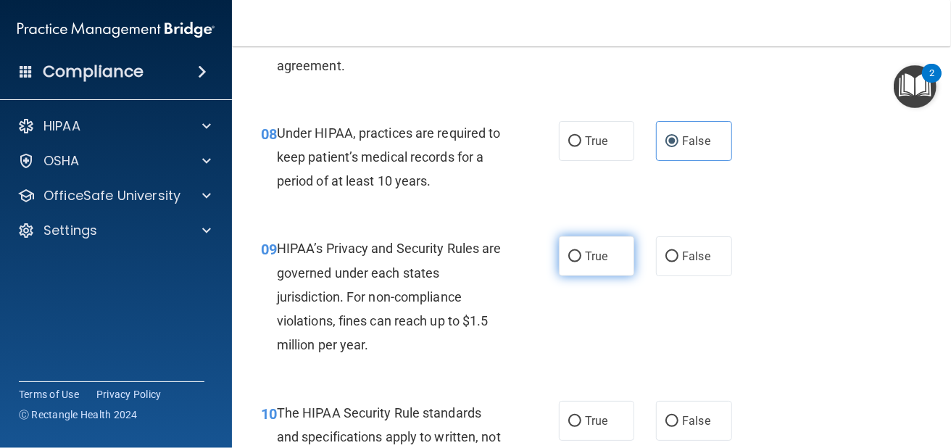
scroll to position [1159, 0]
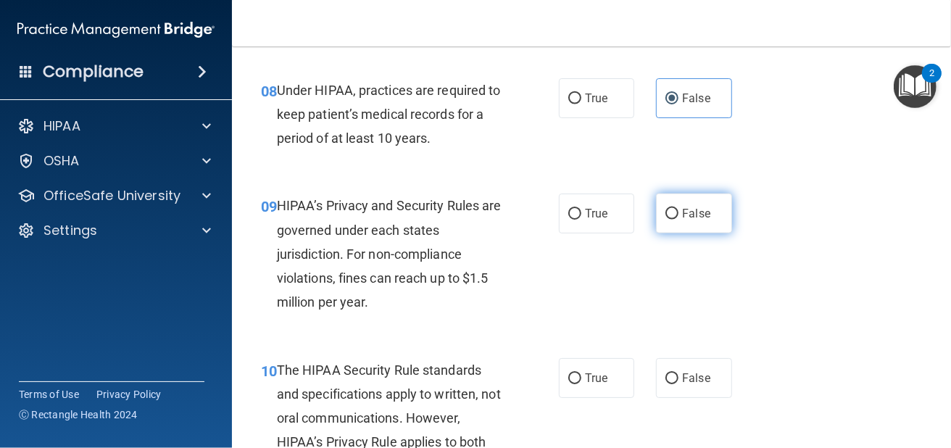
click at [682, 220] on span "False" at bounding box center [696, 214] width 28 height 14
click at [678, 220] on input "False" at bounding box center [671, 214] width 13 height 11
radio input "true"
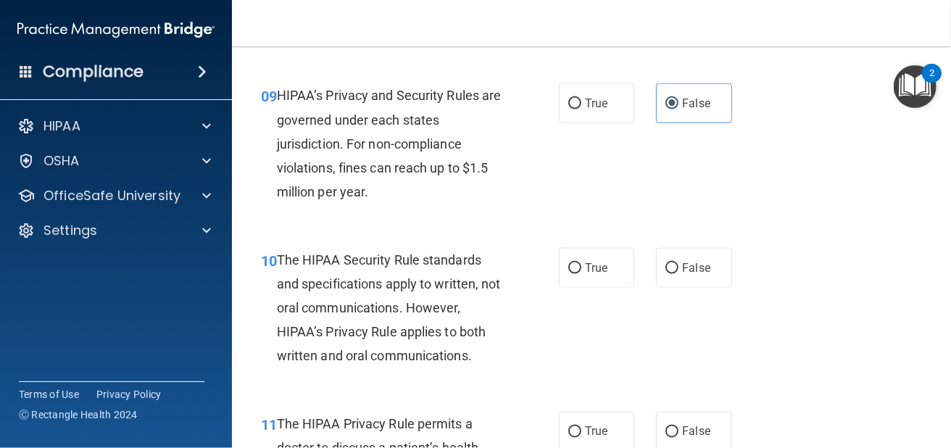
scroll to position [1280, 0]
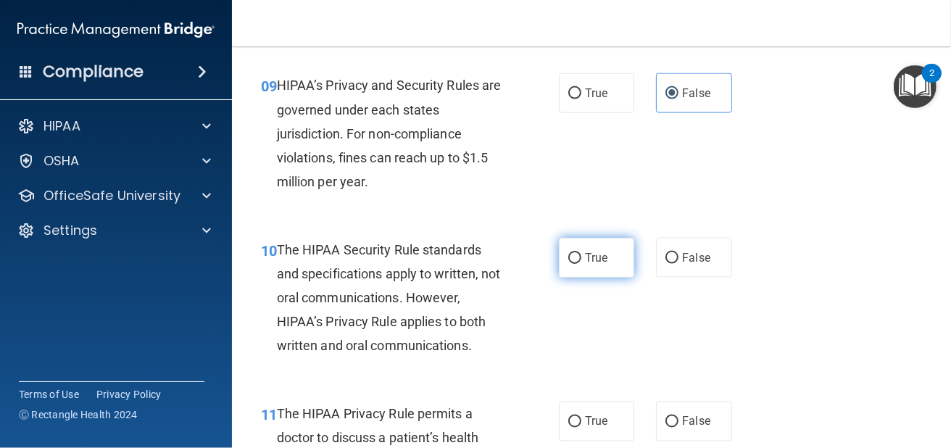
click at [585, 264] on span "True" at bounding box center [596, 258] width 22 height 14
click at [580, 264] on input "True" at bounding box center [574, 258] width 13 height 11
radio input "true"
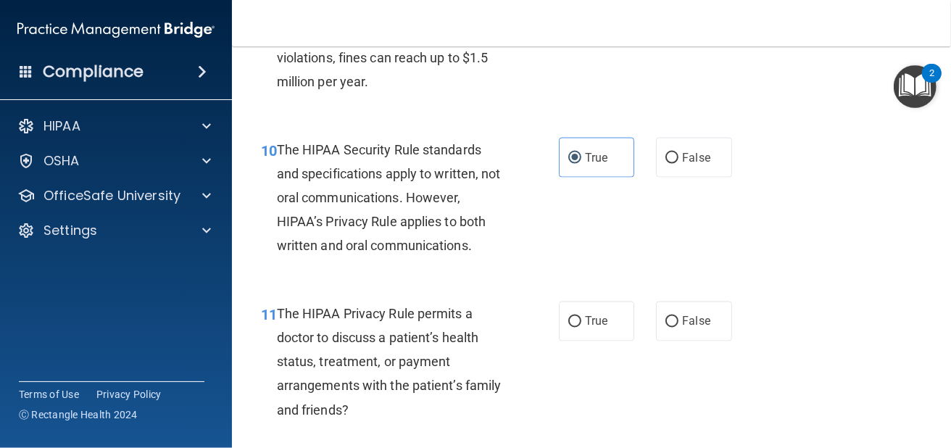
scroll to position [1424, 0]
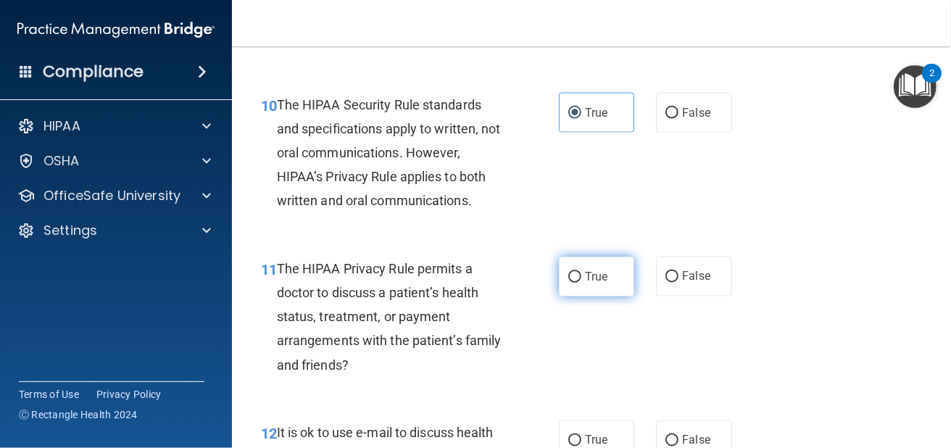
click at [577, 291] on label "True" at bounding box center [596, 276] width 75 height 40
click at [577, 283] on input "True" at bounding box center [574, 277] width 13 height 11
radio input "true"
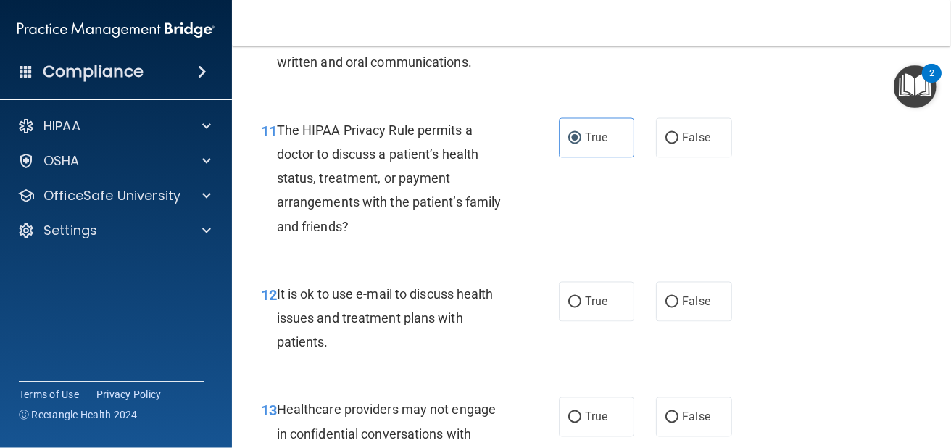
scroll to position [1594, 0]
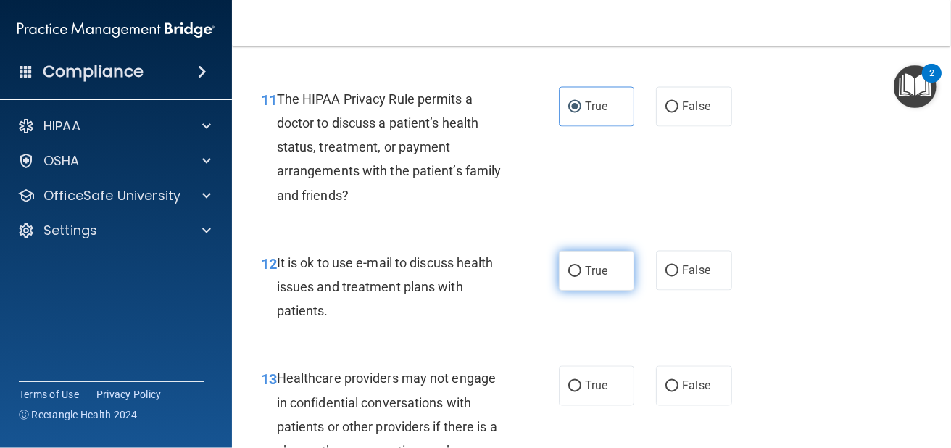
click at [576, 291] on label "True" at bounding box center [596, 271] width 75 height 40
click at [576, 277] on input "True" at bounding box center [574, 271] width 13 height 11
radio input "true"
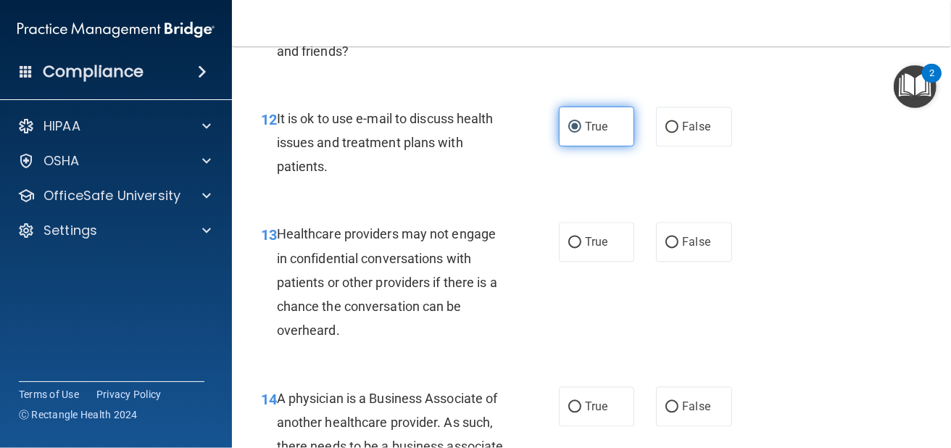
scroll to position [1739, 0]
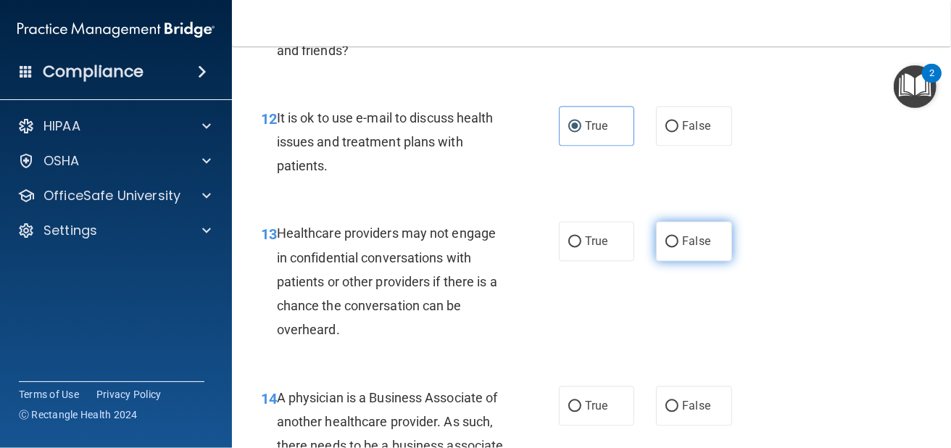
click at [665, 261] on label "False" at bounding box center [693, 241] width 75 height 40
click at [665, 247] on input "False" at bounding box center [671, 241] width 13 height 11
radio input "true"
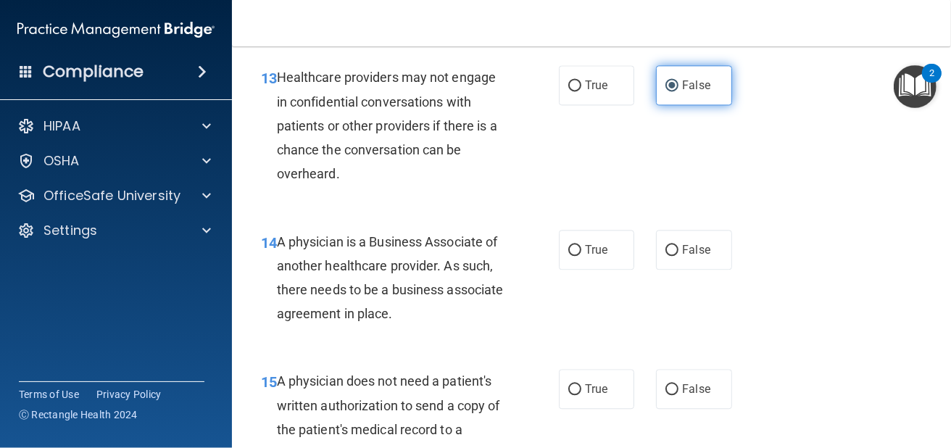
scroll to position [1908, 0]
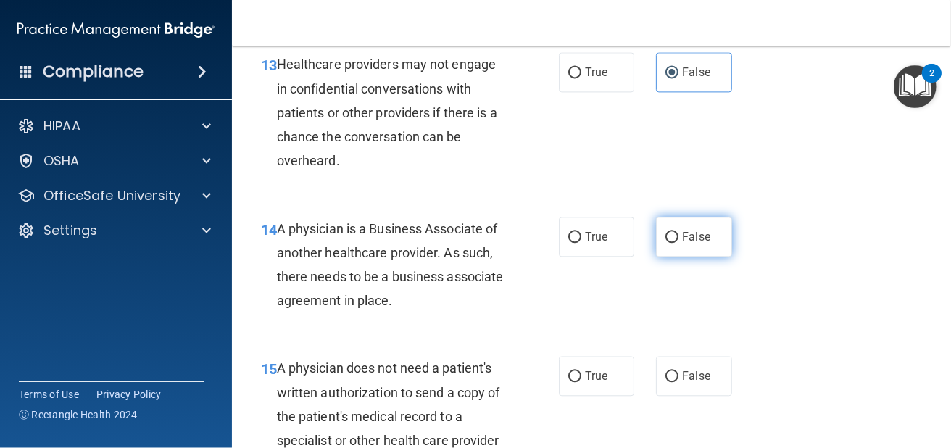
click at [667, 243] on input "False" at bounding box center [671, 237] width 13 height 11
radio input "true"
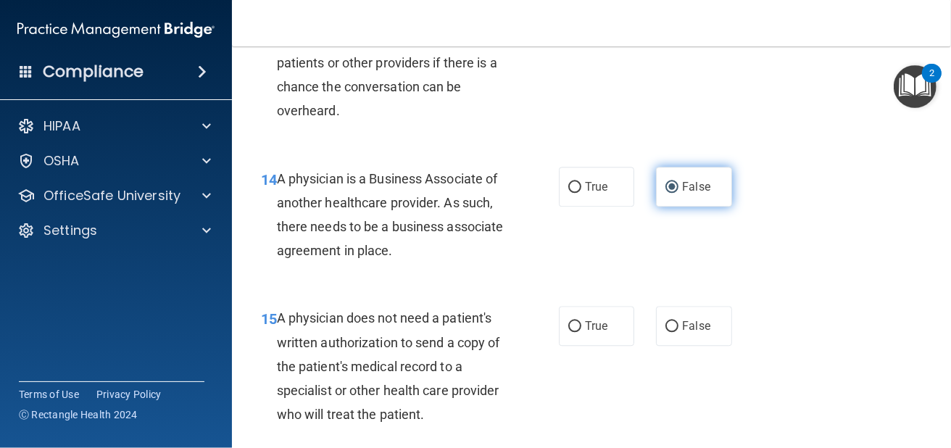
scroll to position [2053, 0]
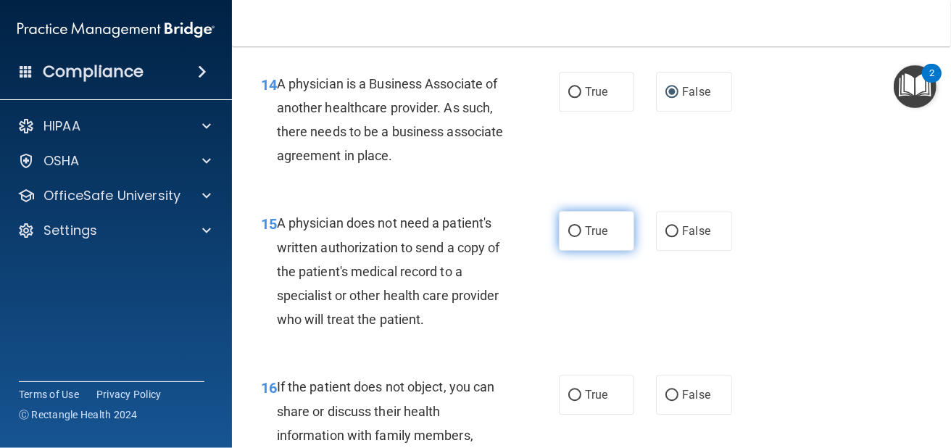
click at [580, 251] on label "True" at bounding box center [596, 231] width 75 height 40
click at [580, 237] on input "True" at bounding box center [574, 231] width 13 height 11
radio input "true"
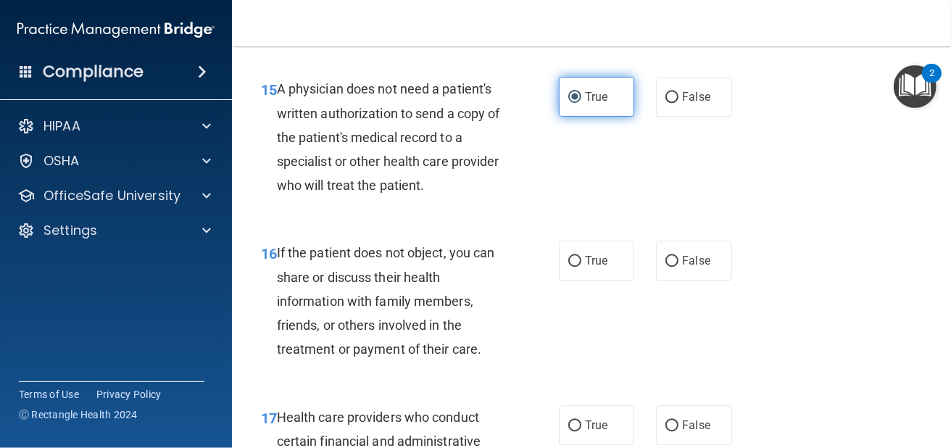
scroll to position [2198, 0]
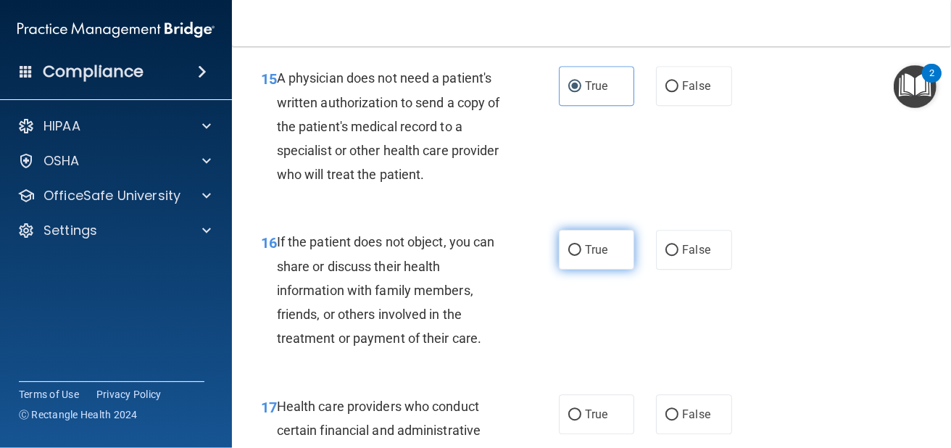
click at [564, 264] on label "True" at bounding box center [596, 250] width 75 height 40
click at [568, 256] on input "True" at bounding box center [574, 250] width 13 height 11
radio input "true"
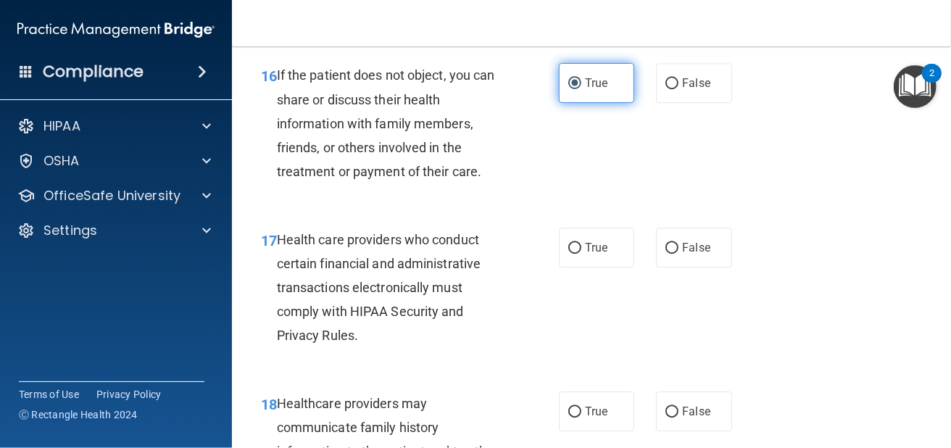
scroll to position [2366, 0]
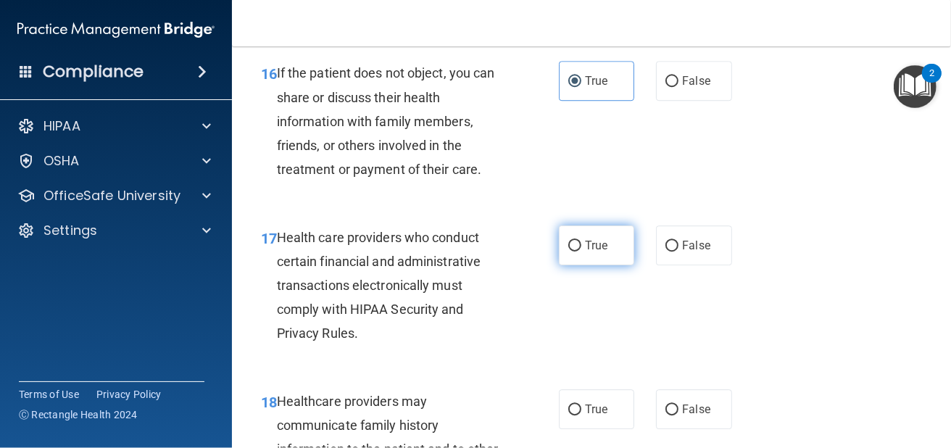
click at [570, 251] on input "True" at bounding box center [574, 246] width 13 height 11
radio input "true"
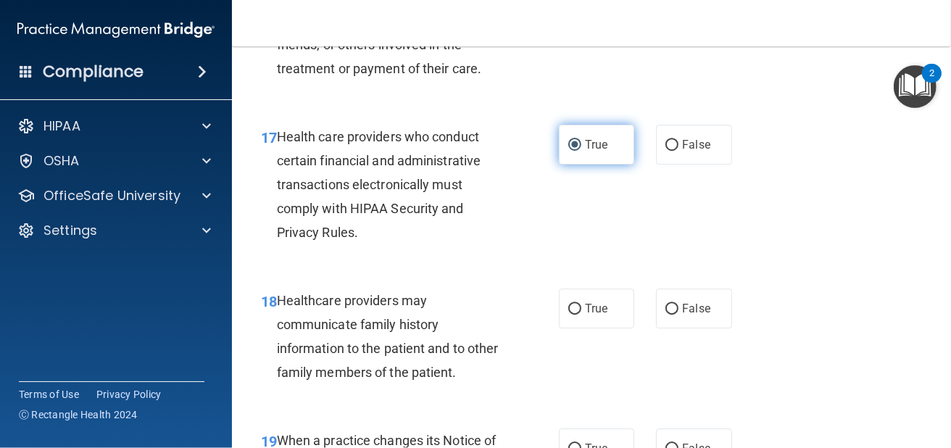
scroll to position [2511, 0]
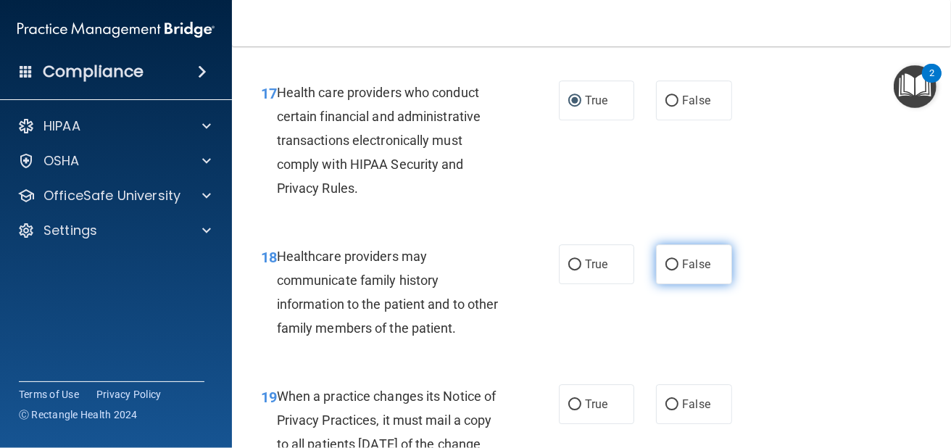
click at [665, 270] on input "False" at bounding box center [671, 264] width 13 height 11
radio input "true"
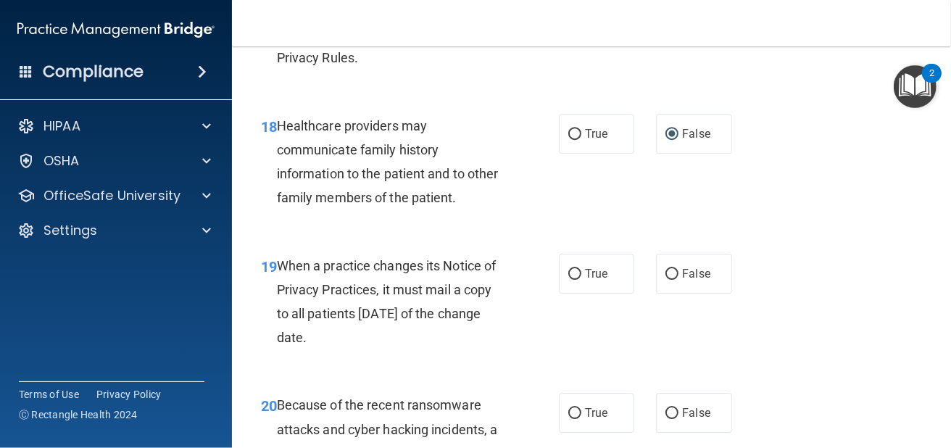
scroll to position [2656, 0]
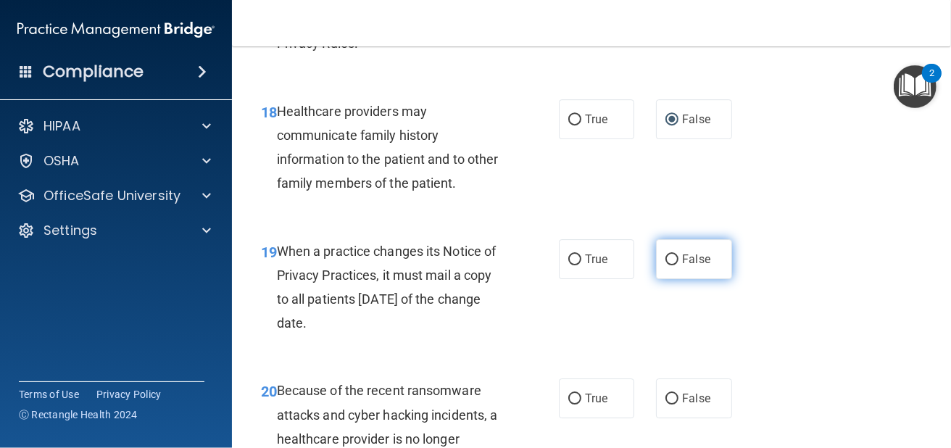
click at [684, 266] on span "False" at bounding box center [696, 259] width 28 height 14
click at [678, 265] on input "False" at bounding box center [671, 259] width 13 height 11
radio input "true"
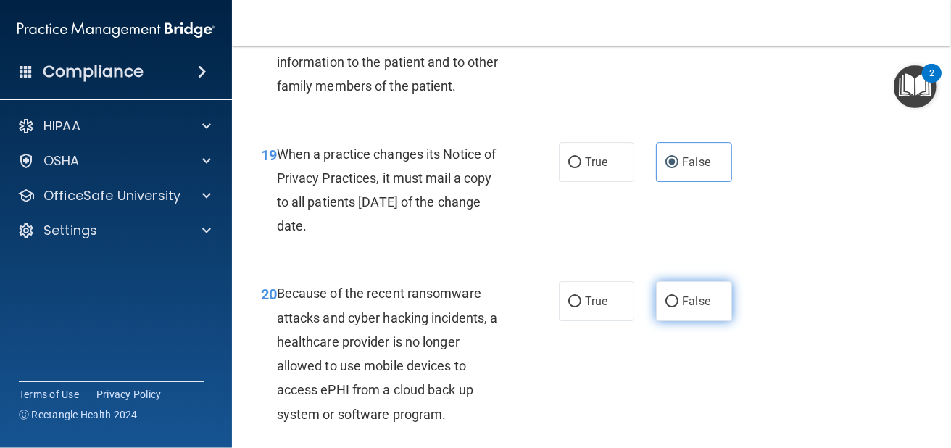
click at [687, 317] on label "False" at bounding box center [693, 301] width 75 height 40
click at [678, 307] on input "False" at bounding box center [671, 301] width 13 height 11
radio input "true"
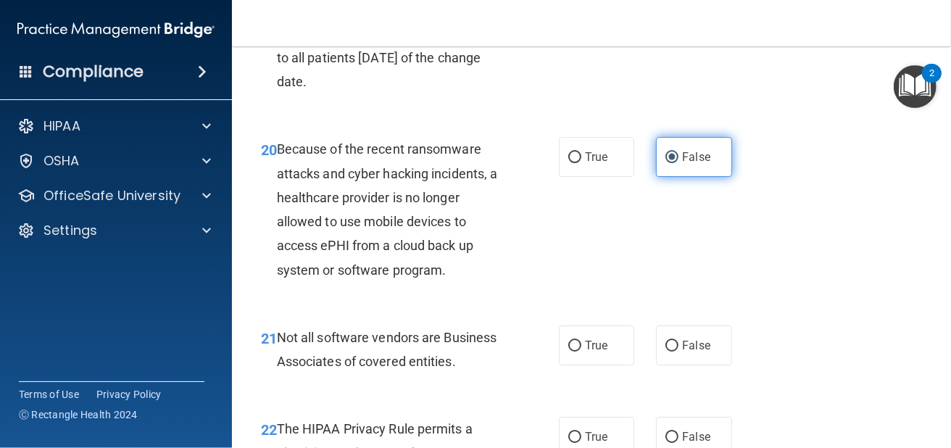
scroll to position [2898, 0]
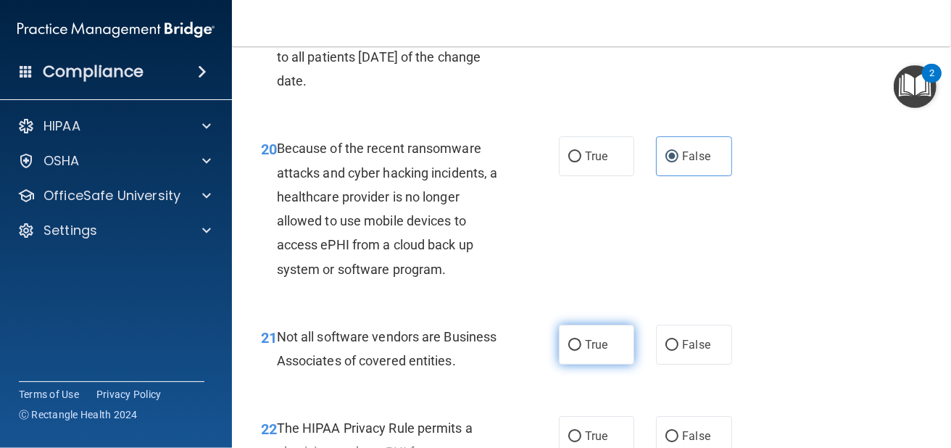
click at [559, 358] on label "True" at bounding box center [596, 345] width 75 height 40
click at [568, 351] on input "True" at bounding box center [574, 345] width 13 height 11
radio input "true"
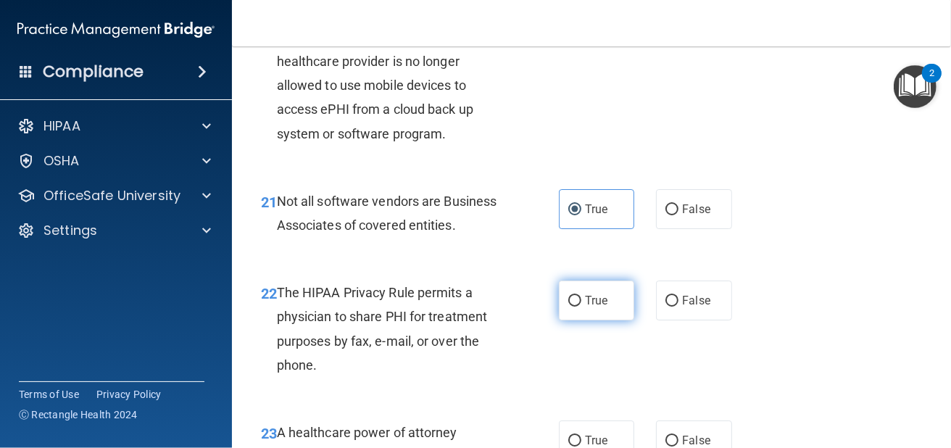
scroll to position [3043, 0]
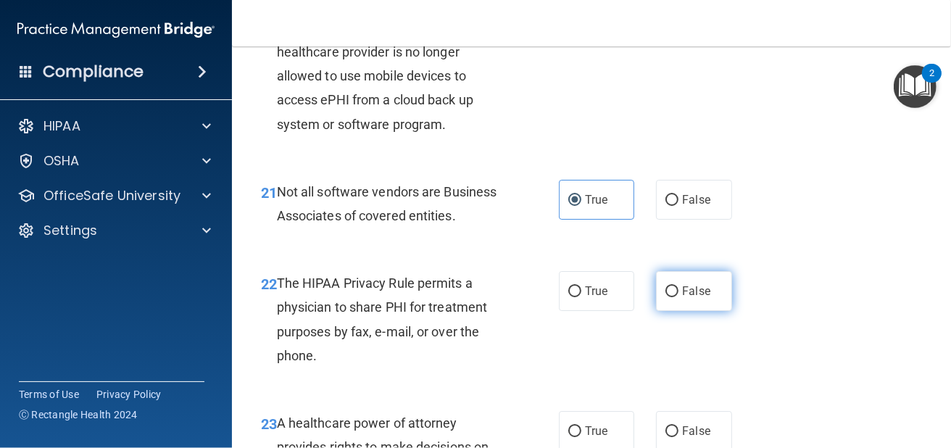
click at [666, 297] on input "False" at bounding box center [671, 291] width 13 height 11
radio input "true"
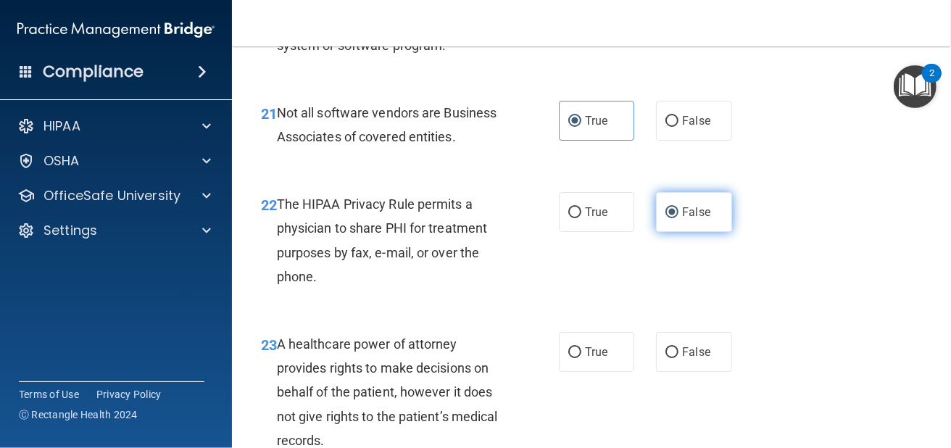
scroll to position [3188, 0]
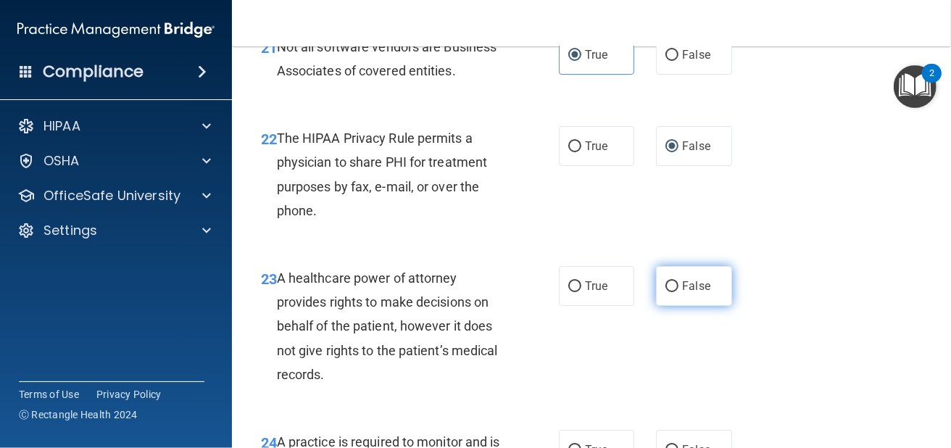
click at [665, 306] on label "False" at bounding box center [693, 286] width 75 height 40
click at [665, 292] on input "False" at bounding box center [671, 286] width 13 height 11
radio input "true"
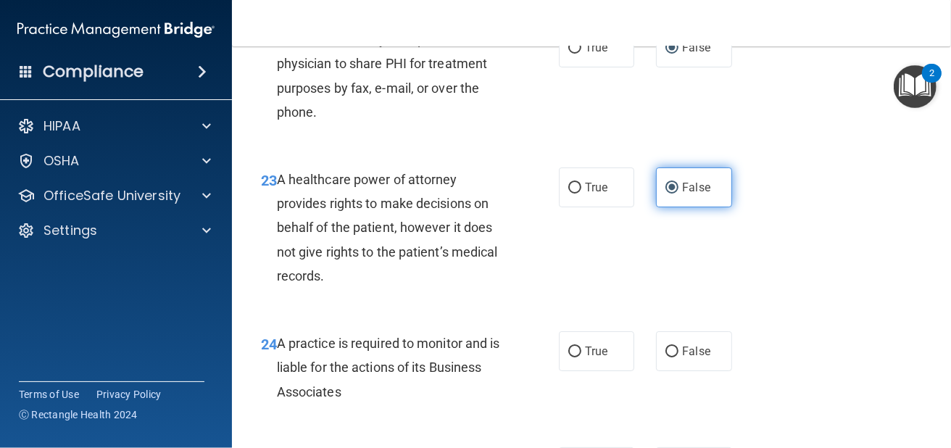
scroll to position [3333, 0]
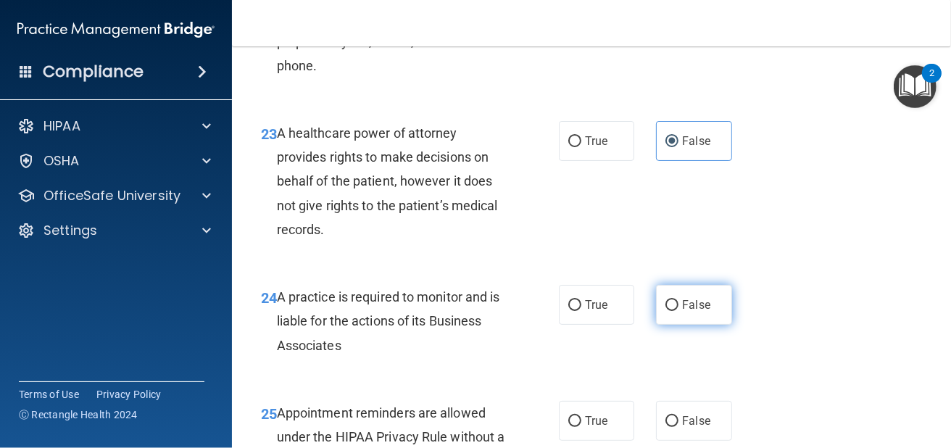
click at [663, 317] on label "False" at bounding box center [693, 305] width 75 height 40
click at [665, 311] on input "False" at bounding box center [671, 305] width 13 height 11
radio input "true"
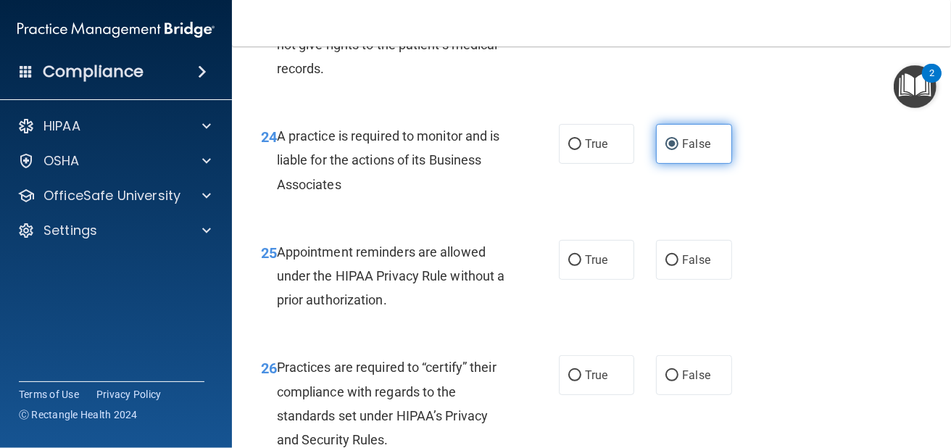
scroll to position [3502, 0]
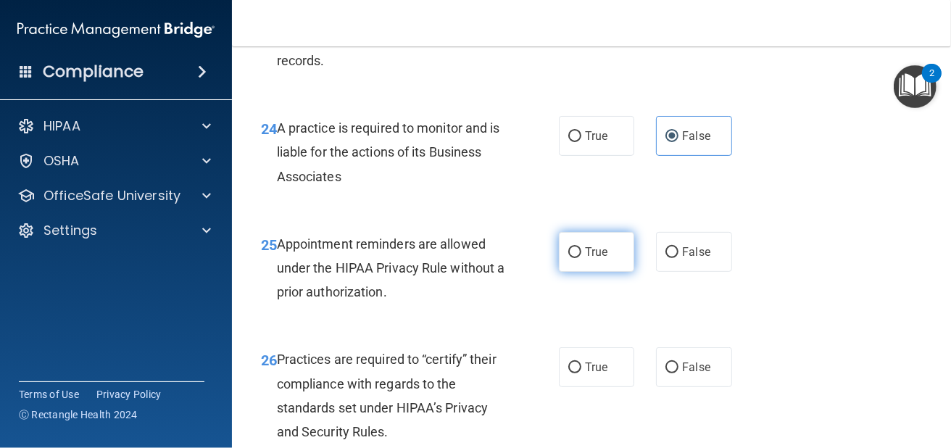
click at [591, 272] on label "True" at bounding box center [596, 252] width 75 height 40
click at [581, 258] on input "True" at bounding box center [574, 252] width 13 height 11
radio input "true"
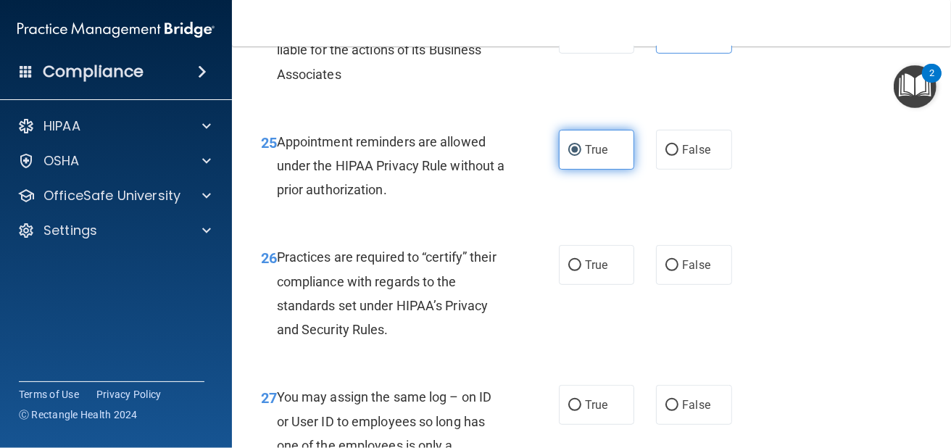
scroll to position [3671, 0]
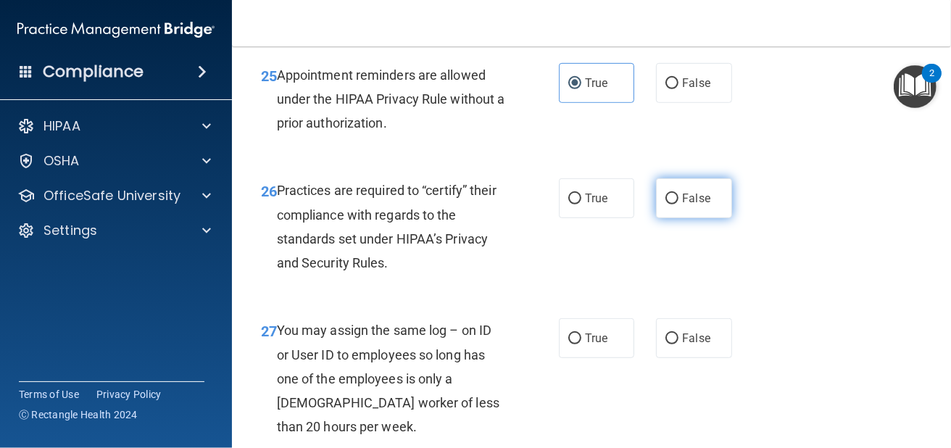
click at [682, 205] on span "False" at bounding box center [696, 198] width 28 height 14
click at [678, 204] on input "False" at bounding box center [671, 198] width 13 height 11
radio input "true"
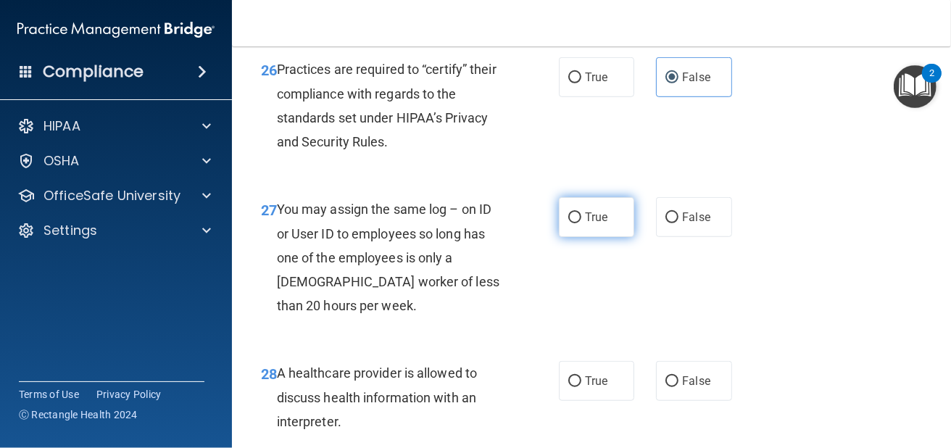
click at [613, 237] on label "True" at bounding box center [596, 217] width 75 height 40
click at [581, 223] on input "True" at bounding box center [574, 217] width 13 height 11
radio input "true"
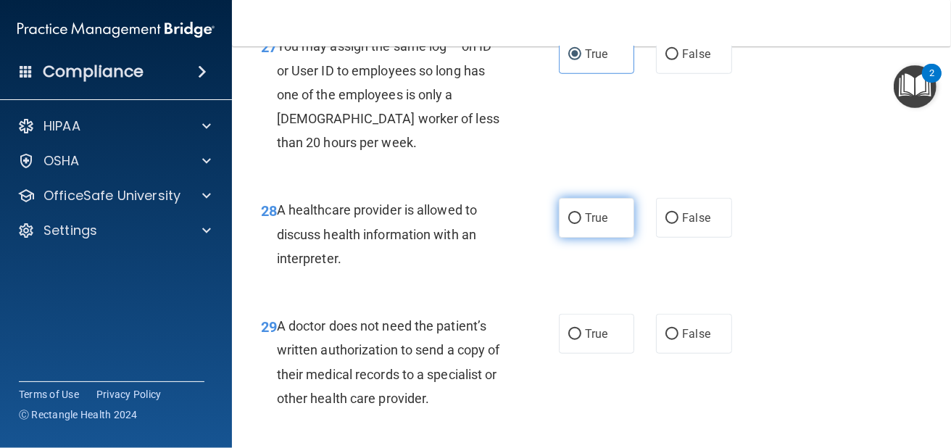
scroll to position [3960, 0]
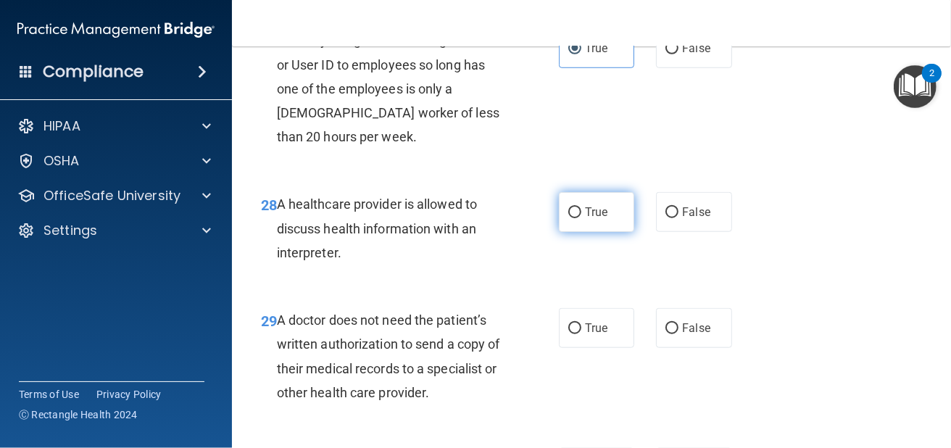
click at [590, 219] on span "True" at bounding box center [596, 212] width 22 height 14
click at [581, 218] on input "True" at bounding box center [574, 212] width 13 height 11
radio input "true"
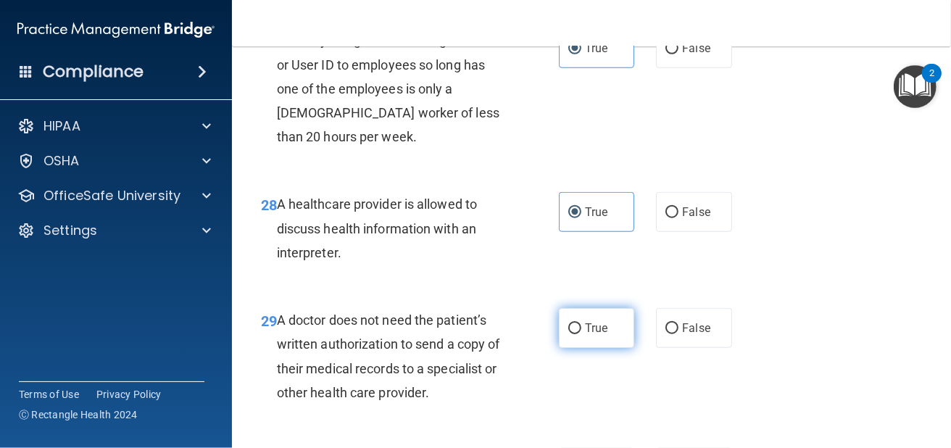
click at [586, 348] on label "True" at bounding box center [596, 328] width 75 height 40
click at [581, 334] on input "True" at bounding box center [574, 328] width 13 height 11
radio input "true"
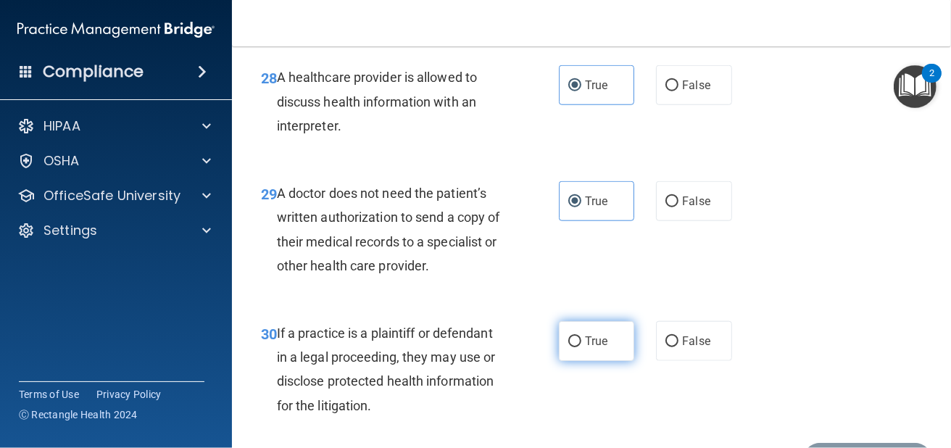
scroll to position [4130, 0]
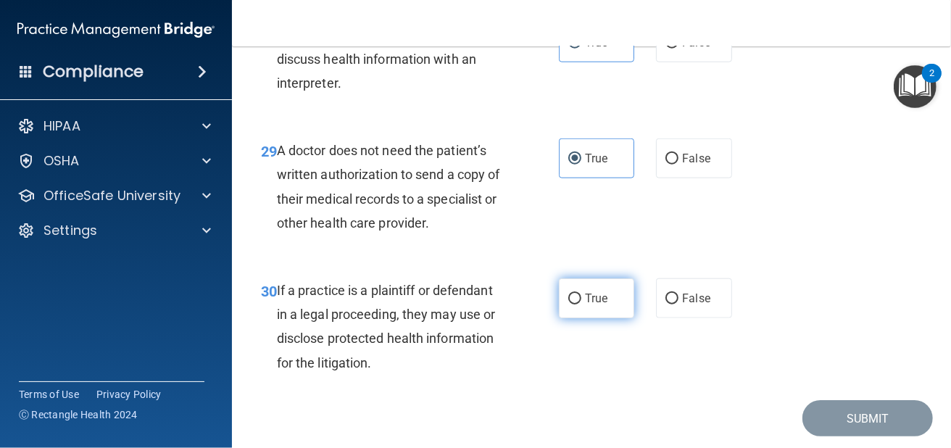
click at [584, 318] on label "True" at bounding box center [596, 298] width 75 height 40
click at [581, 304] on input "True" at bounding box center [574, 298] width 13 height 11
radio input "true"
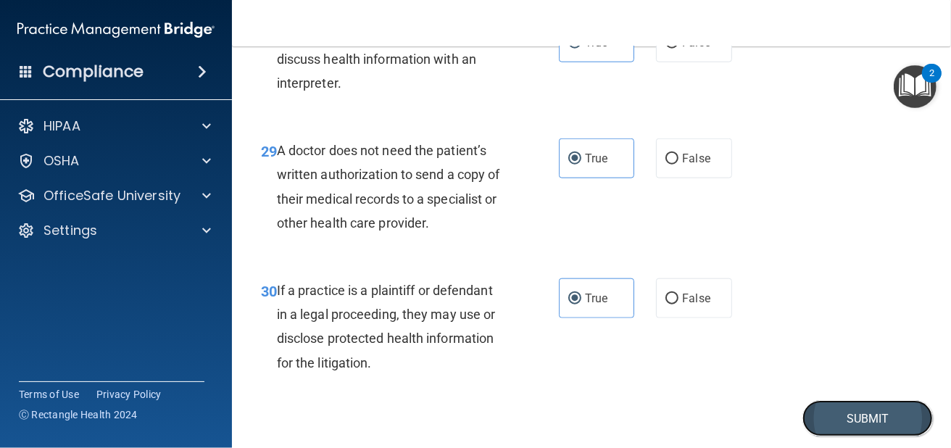
click at [817, 430] on button "Submit" at bounding box center [867, 418] width 130 height 37
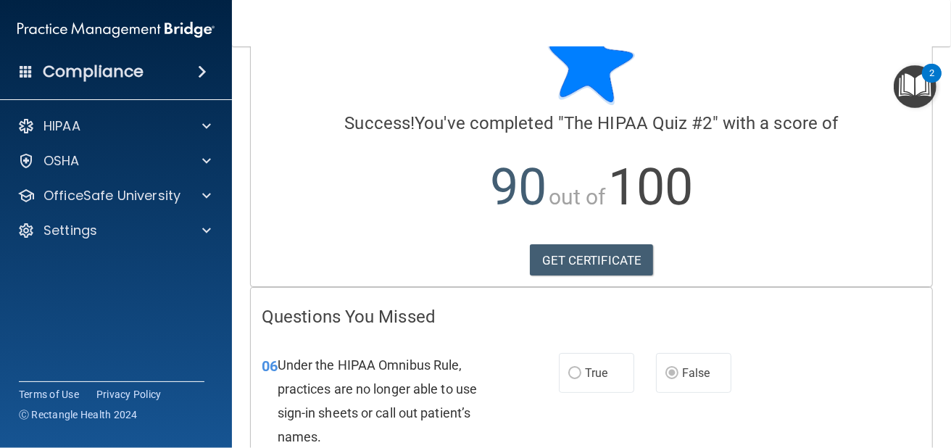
scroll to position [48, 0]
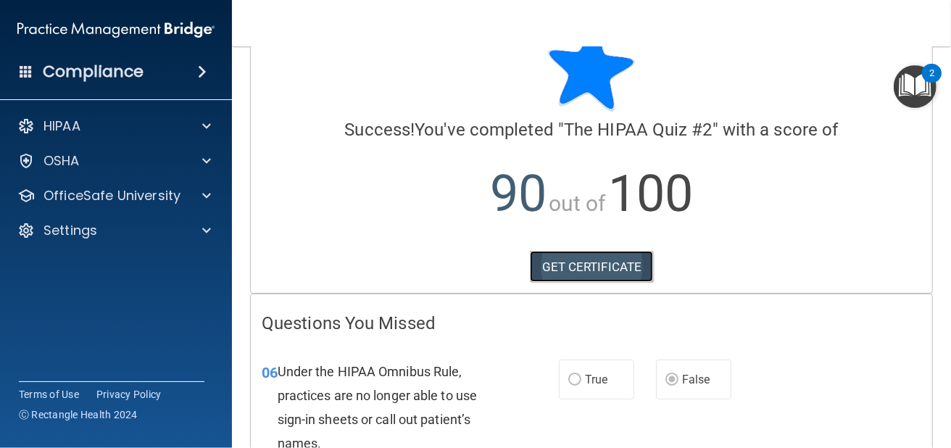
click at [621, 254] on link "GET CERTIFICATE" at bounding box center [592, 267] width 124 height 32
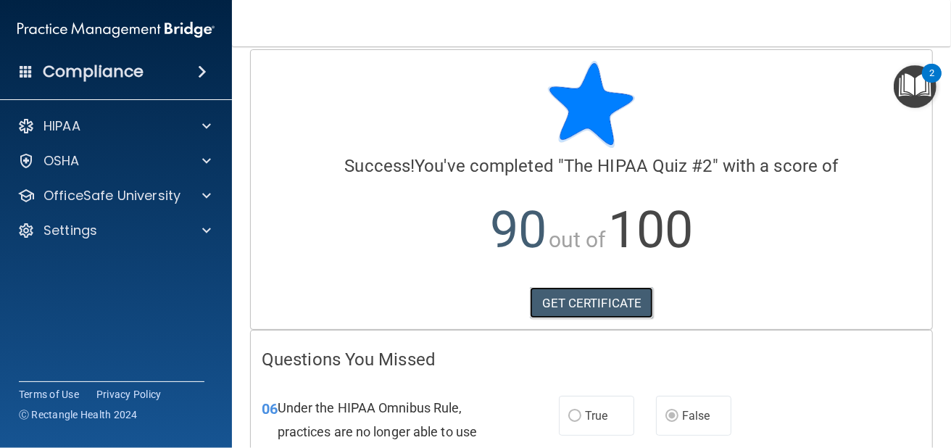
scroll to position [0, 0]
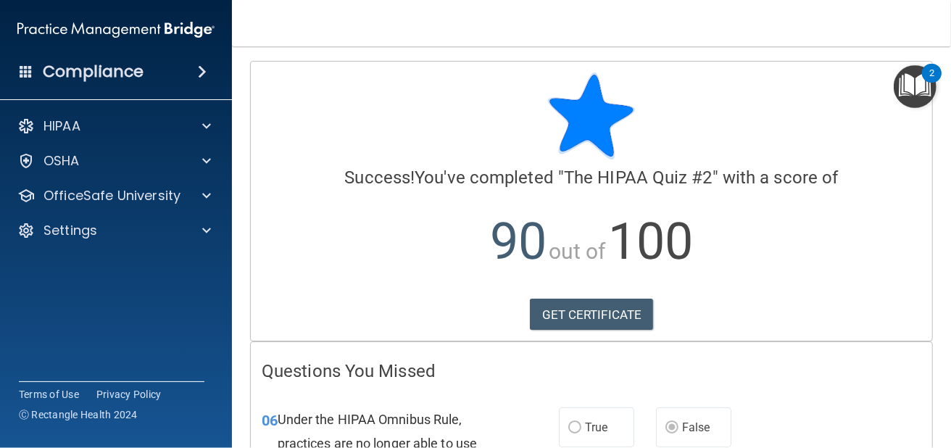
click at [29, 65] on span at bounding box center [26, 70] width 13 height 13
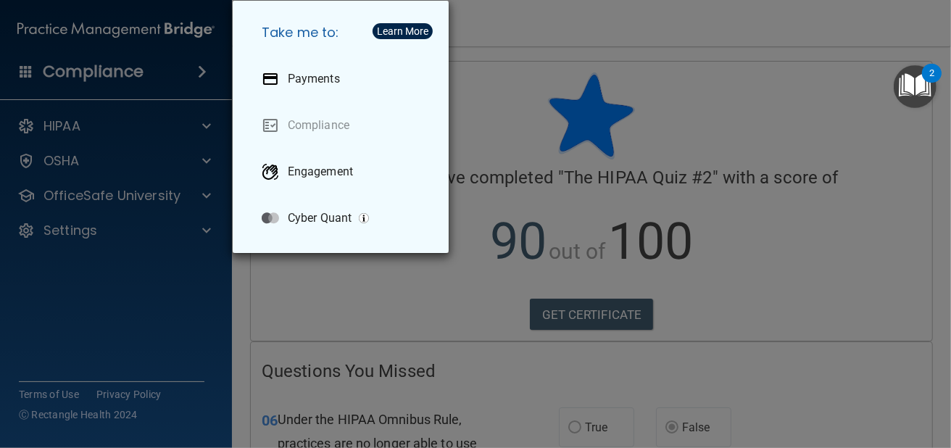
click at [48, 36] on div "Take me to: Payments Compliance Engagement Cyber Quant" at bounding box center [475, 224] width 951 height 448
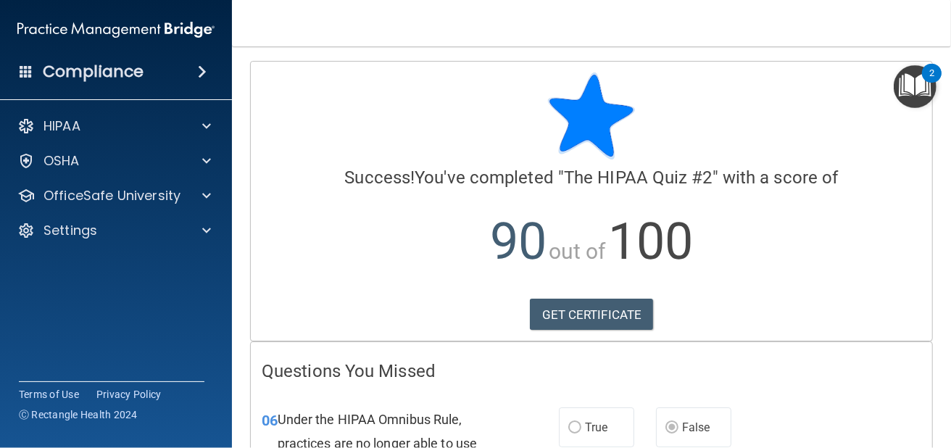
click at [45, 33] on div at bounding box center [475, 224] width 951 height 448
click at [45, 33] on img at bounding box center [115, 29] width 197 height 29
click at [52, 30] on img at bounding box center [115, 29] width 197 height 29
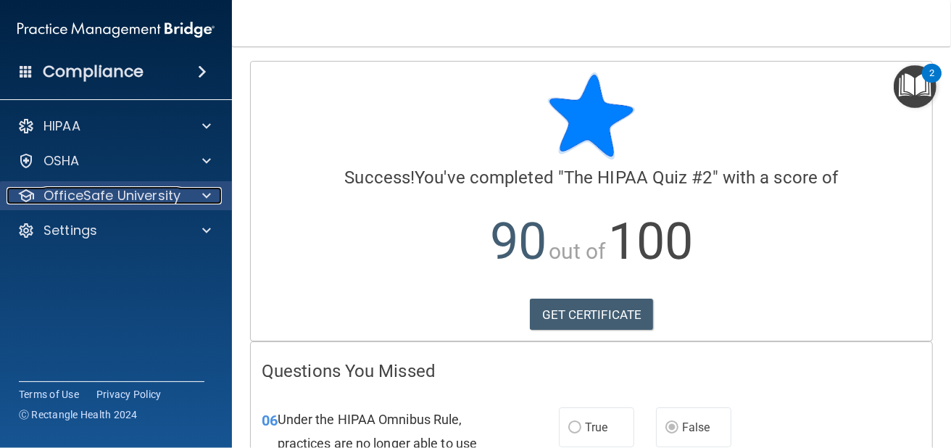
click at [78, 199] on p "OfficeSafe University" at bounding box center [111, 195] width 137 height 17
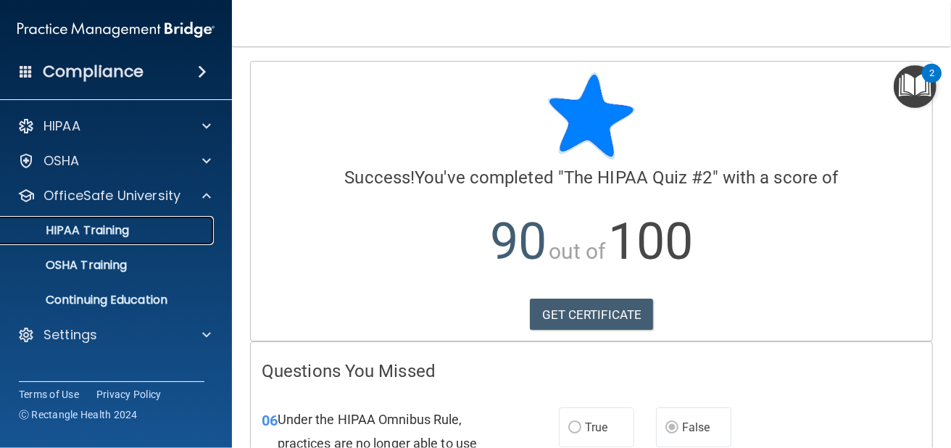
click at [164, 233] on div "HIPAA Training" at bounding box center [108, 230] width 198 height 14
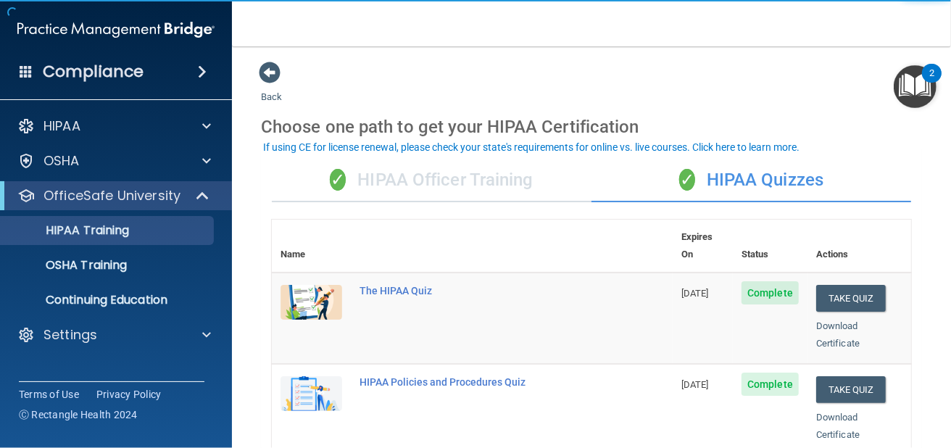
click at [430, 187] on div "✓ HIPAA Officer Training" at bounding box center [432, 180] width 320 height 43
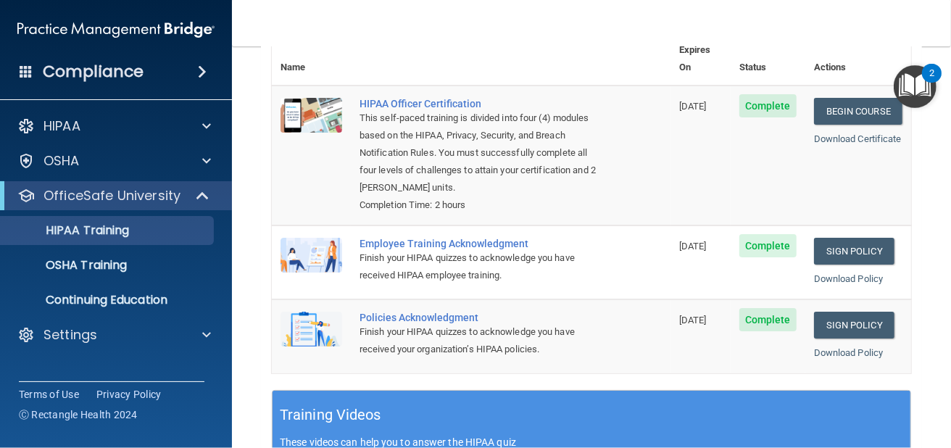
scroll to position [290, 0]
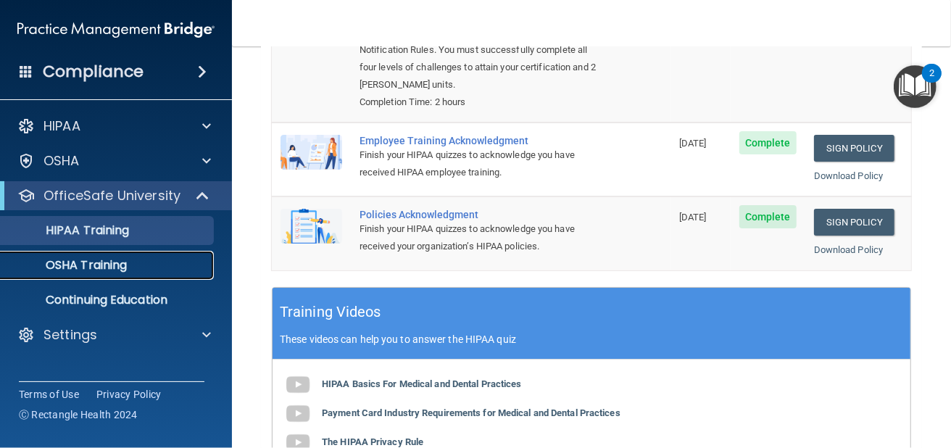
click at [131, 265] on div "OSHA Training" at bounding box center [108, 265] width 198 height 14
